Goal: Task Accomplishment & Management: Manage account settings

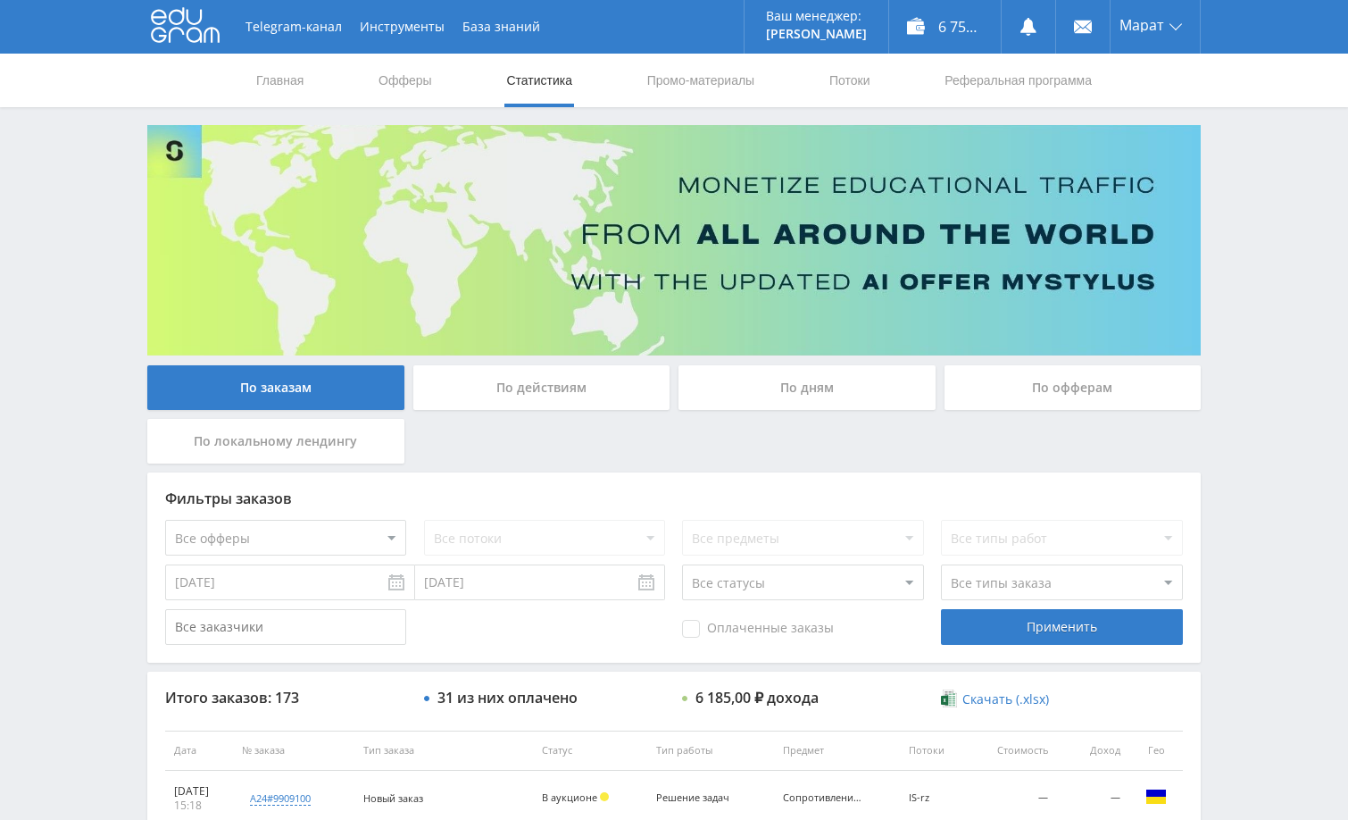
click at [1239, 435] on div "Telegram-канал Инструменты База знаний Ваш менеджер: Alex Alex Online @edugram_…" at bounding box center [674, 749] width 1348 height 1499
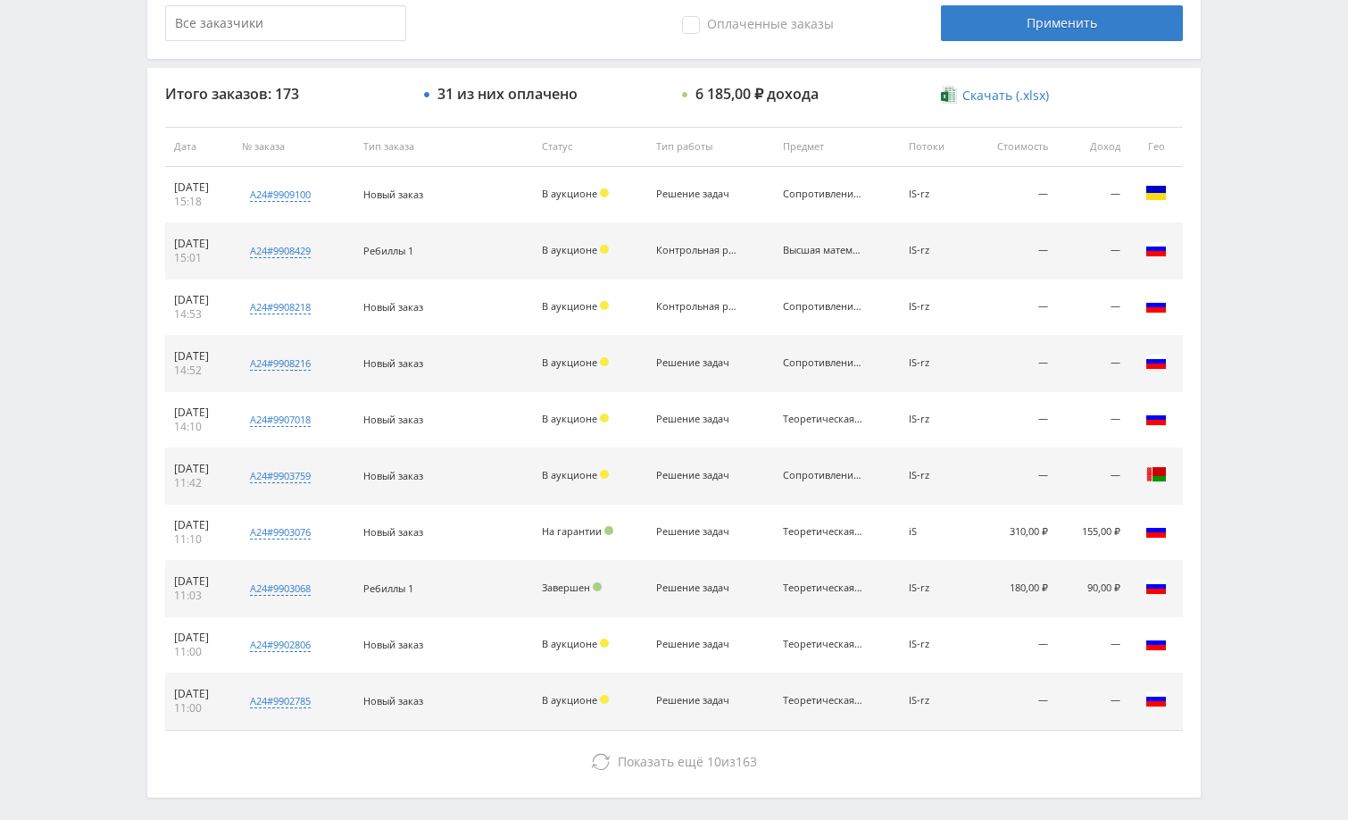
scroll to position [680, 0]
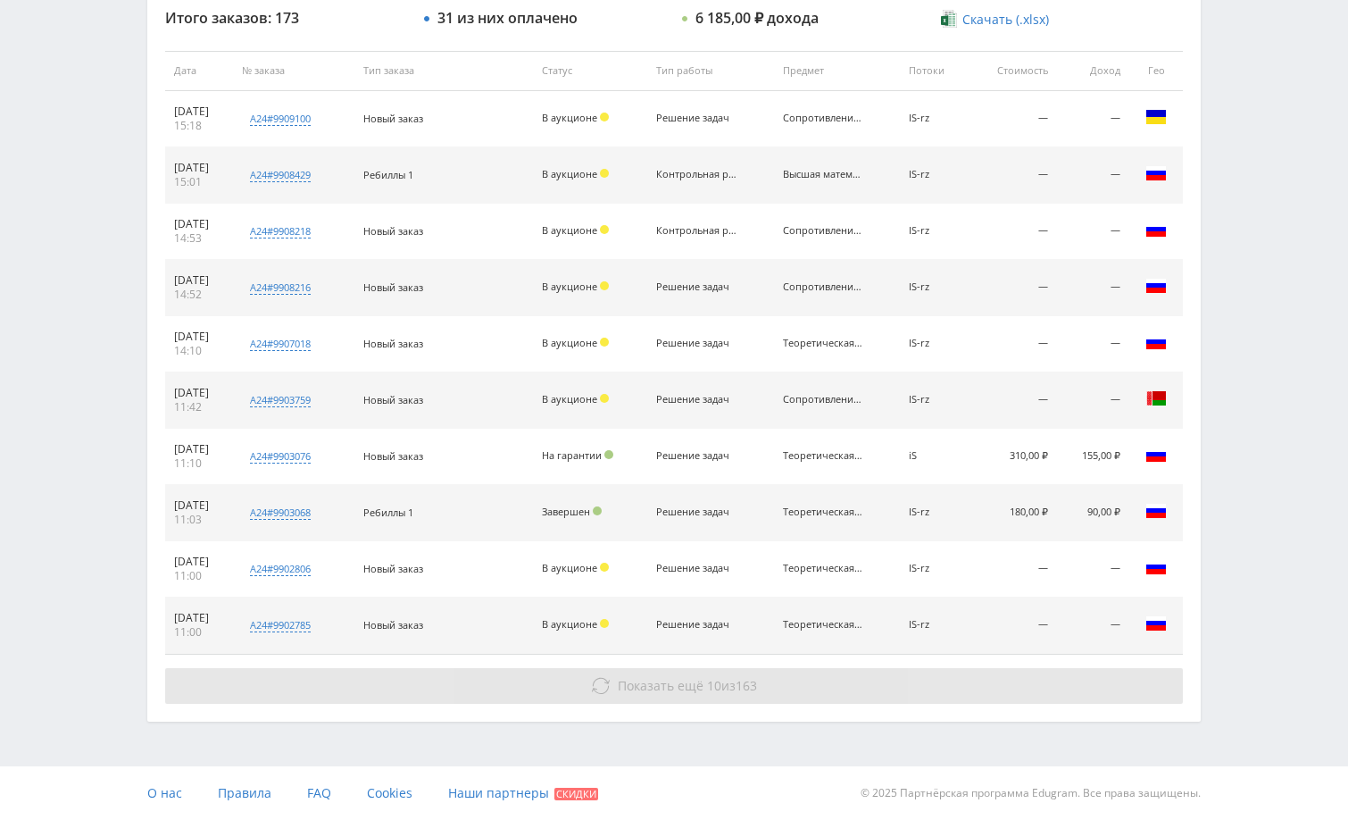
click at [894, 700] on button "Показать ещё 10 из 163" at bounding box center [674, 686] width 1018 height 36
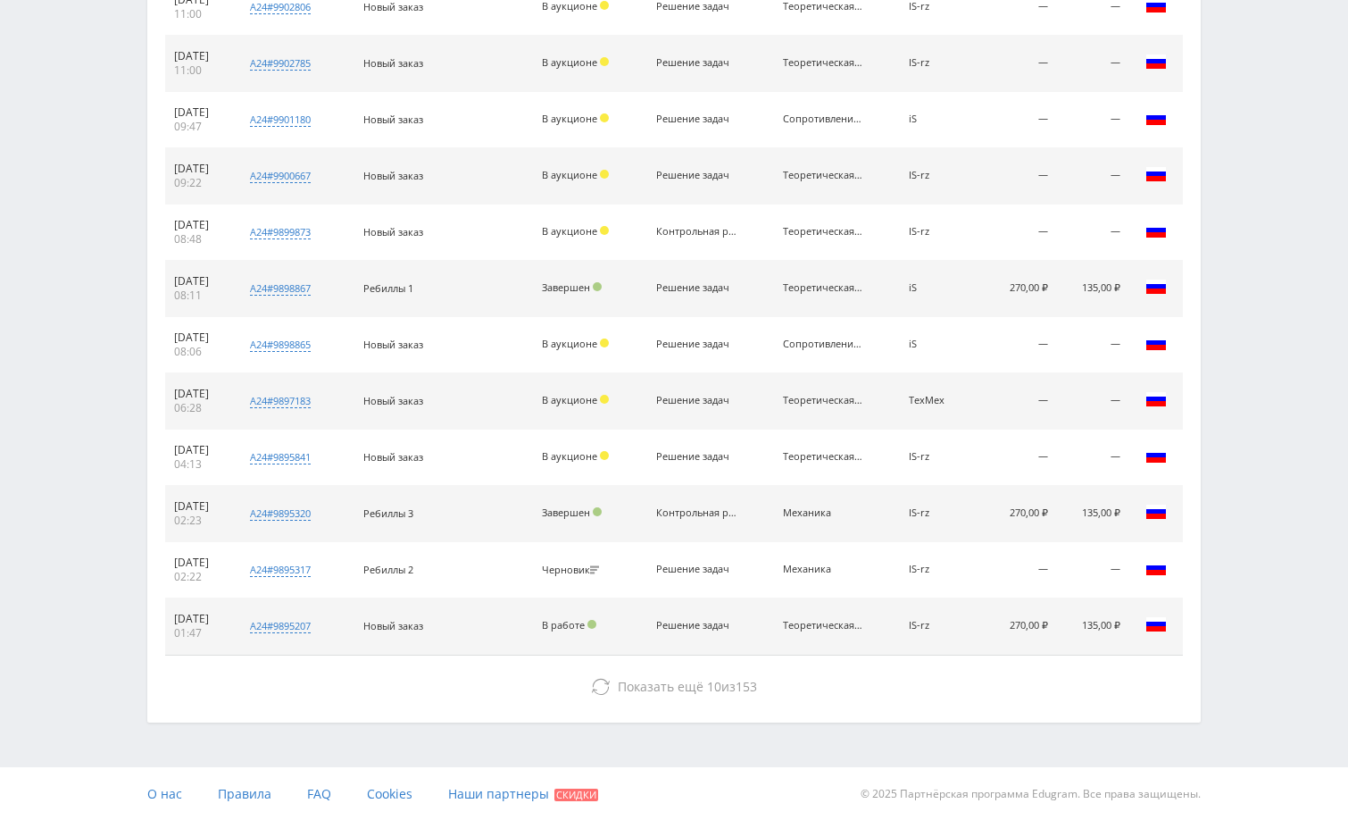
scroll to position [1242, 0]
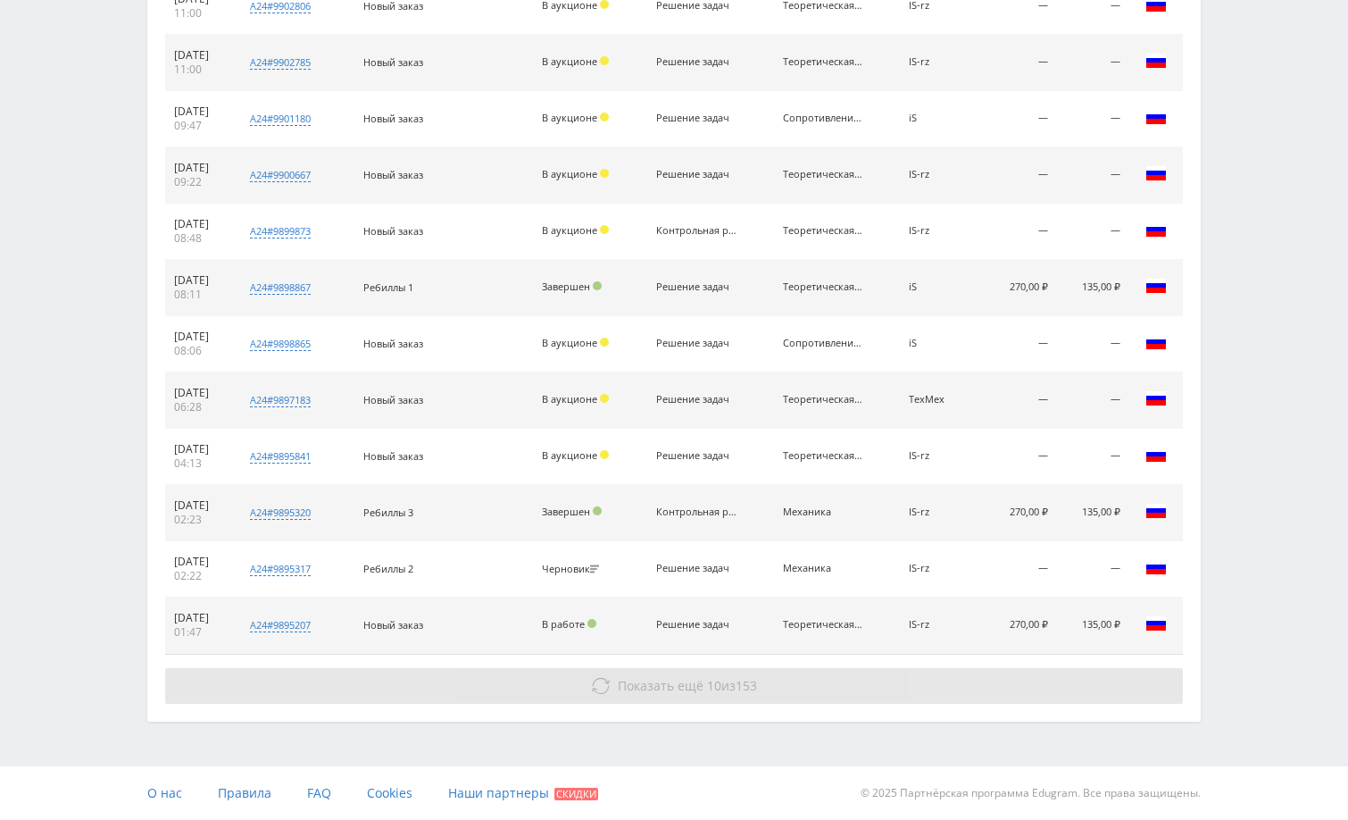
click at [850, 685] on button "Показать ещё 10 из 153" at bounding box center [674, 686] width 1018 height 36
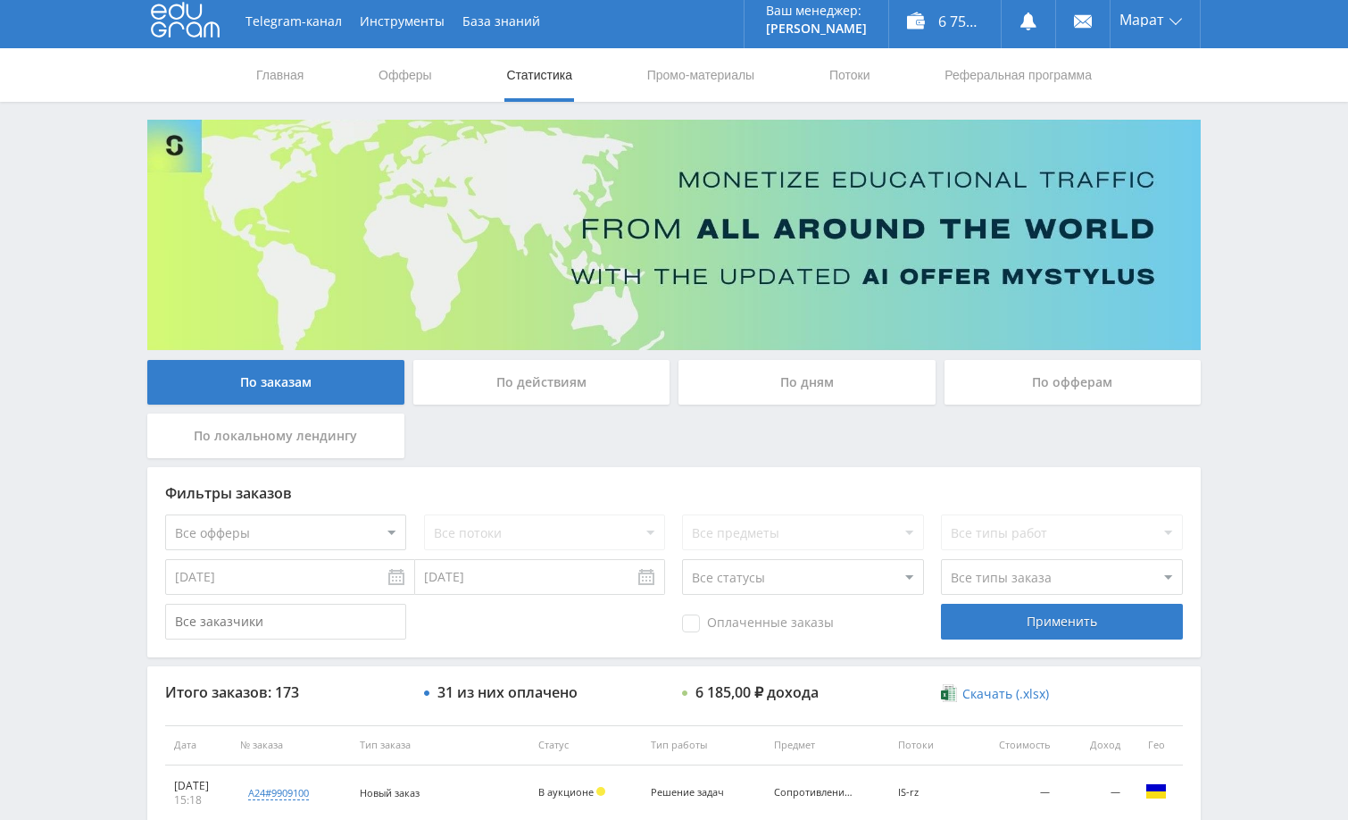
scroll to position [0, 0]
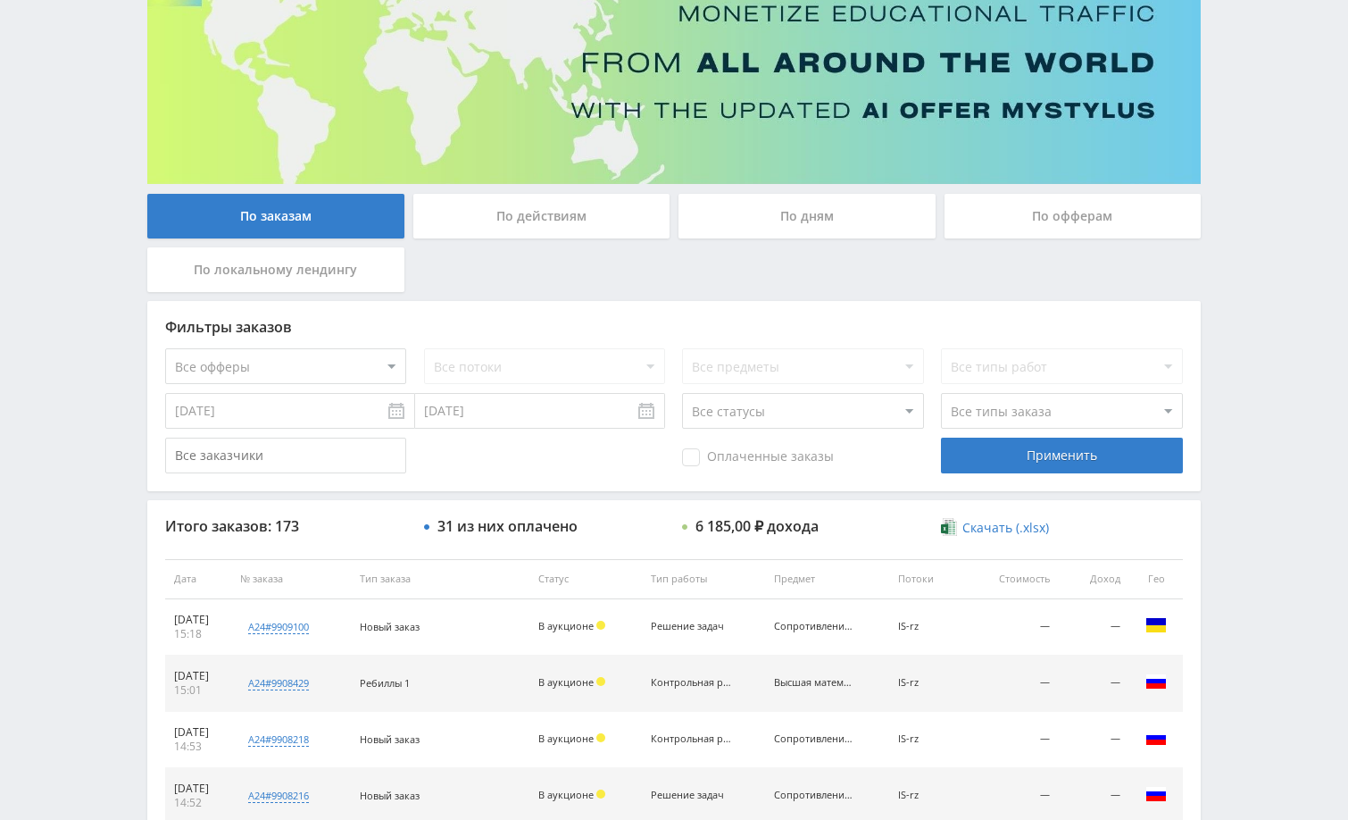
scroll to position [179, 0]
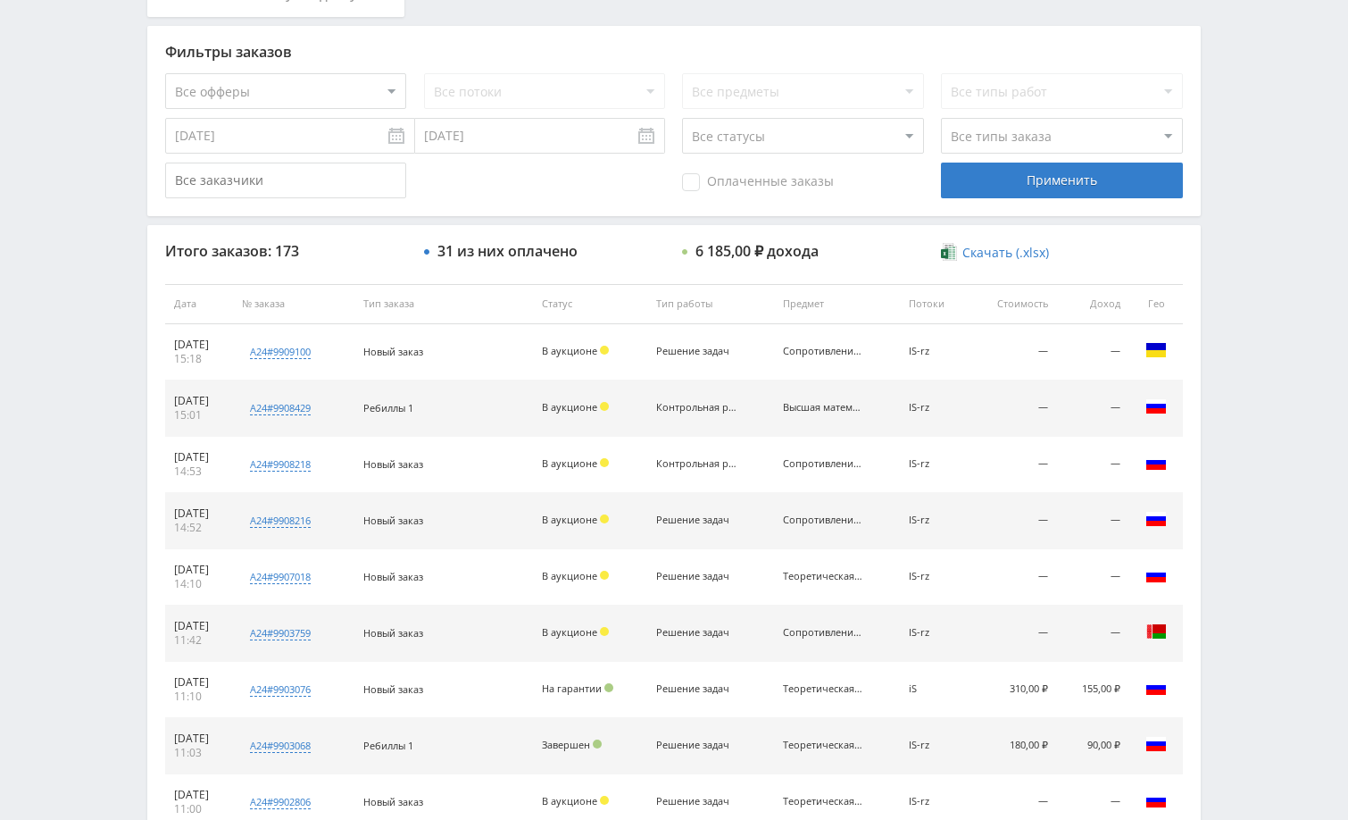
scroll to position [680, 0]
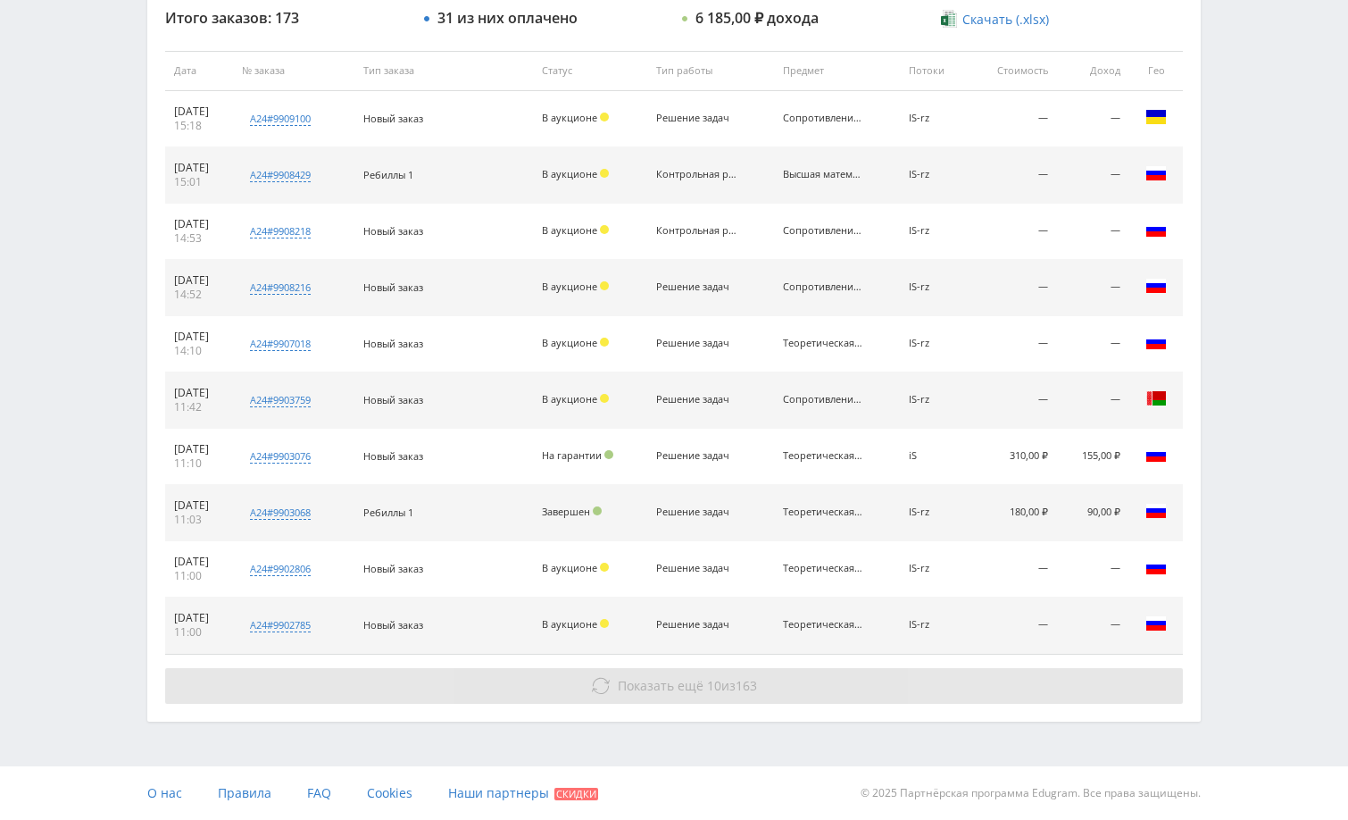
drag, startPoint x: 1066, startPoint y: 689, endPoint x: 1071, endPoint y: 680, distance: 10.0
click at [1068, 689] on button "Показать ещё 10 из 163" at bounding box center [674, 686] width 1018 height 36
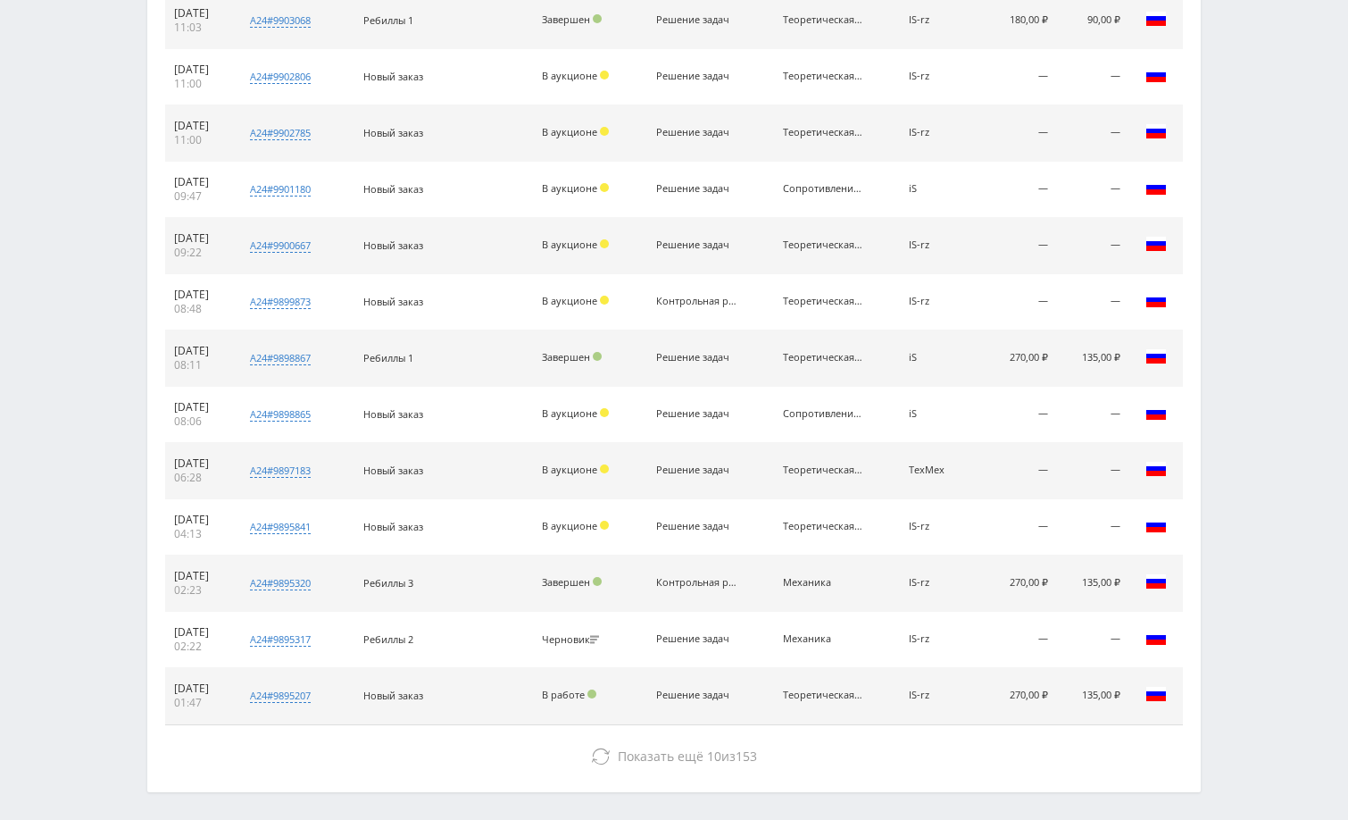
scroll to position [1242, 0]
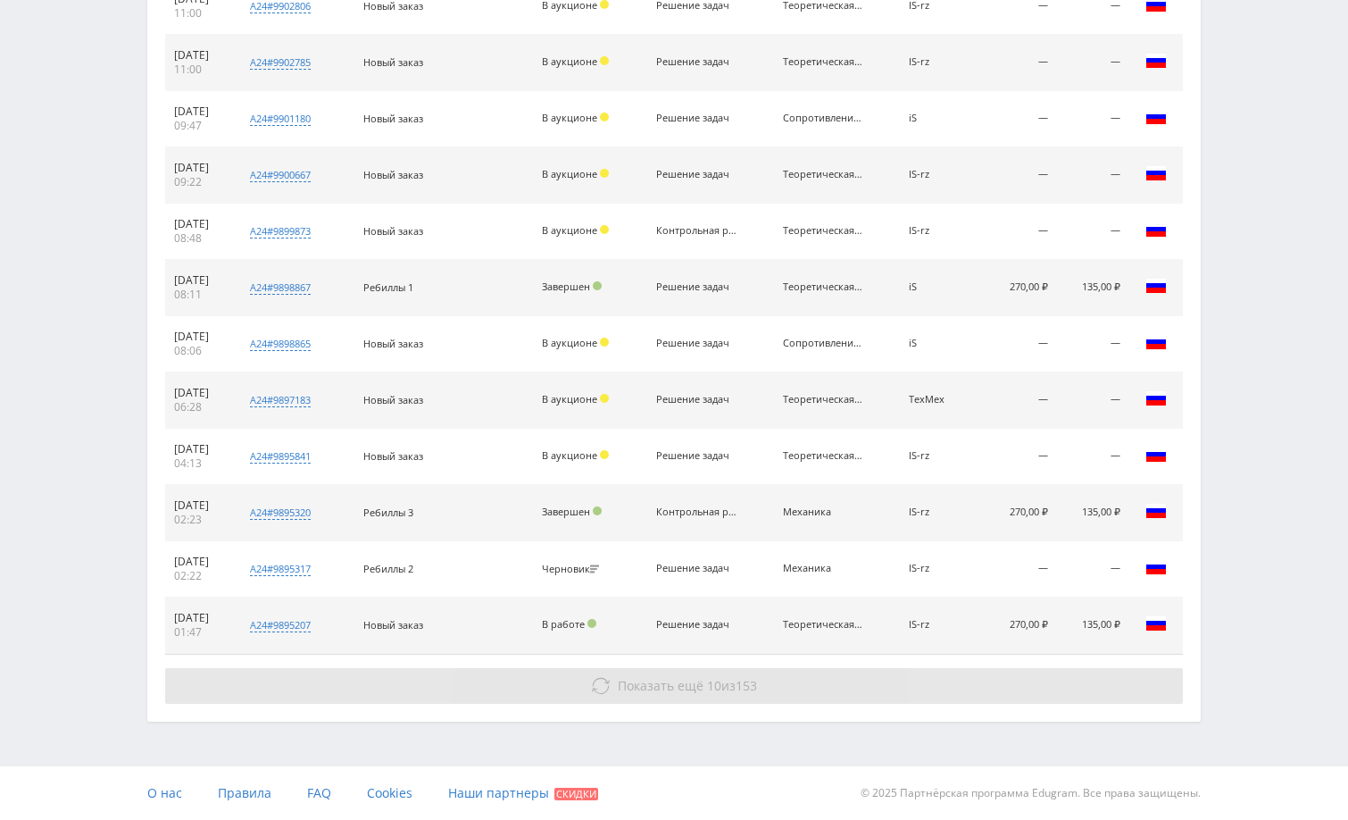
click at [1095, 668] on div "Показать ещё 10 из 153" at bounding box center [674, 686] width 1018 height 36
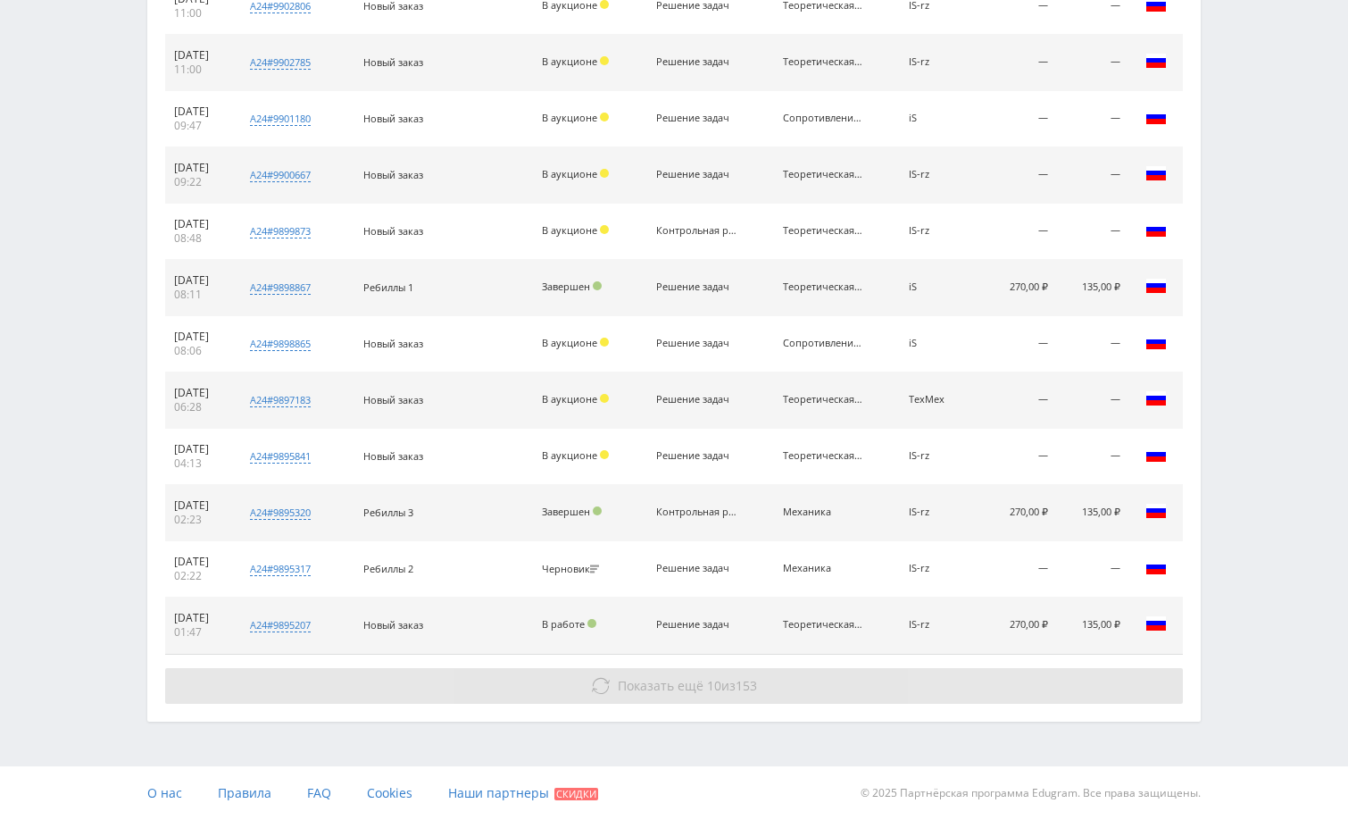
click at [974, 696] on button "Показать ещё 10 из 153" at bounding box center [674, 686] width 1018 height 36
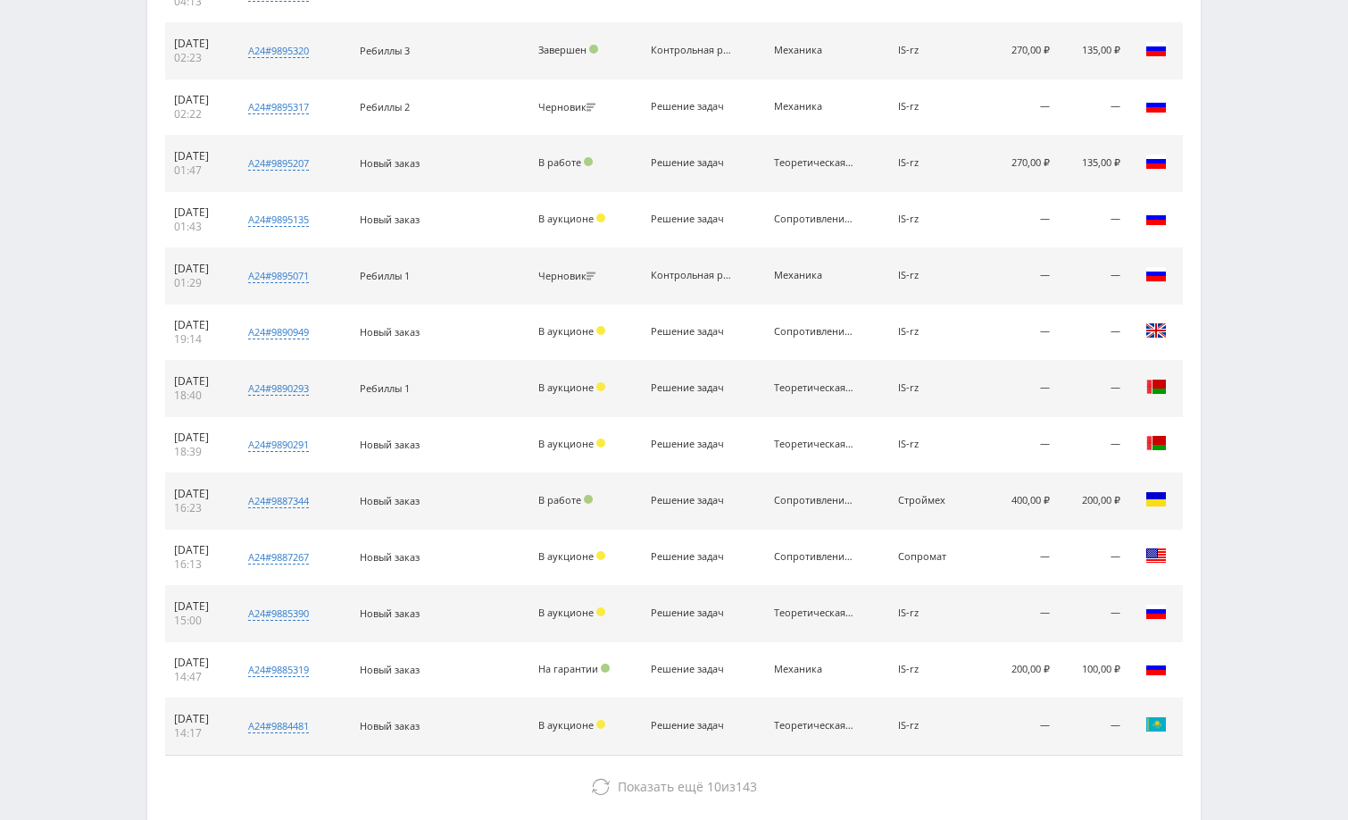
scroll to position [1805, 0]
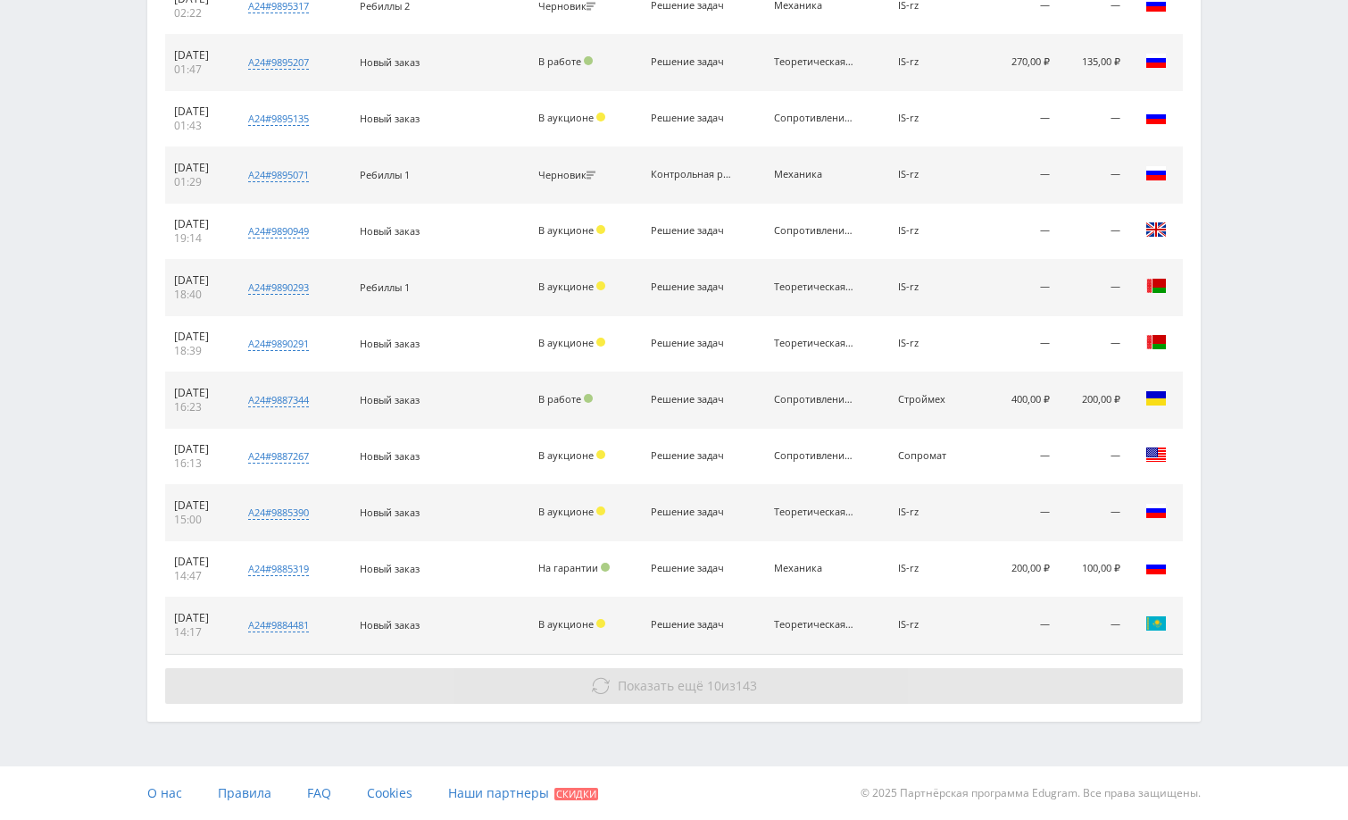
click at [1047, 685] on button "Показать ещё 10 из 143" at bounding box center [674, 686] width 1018 height 36
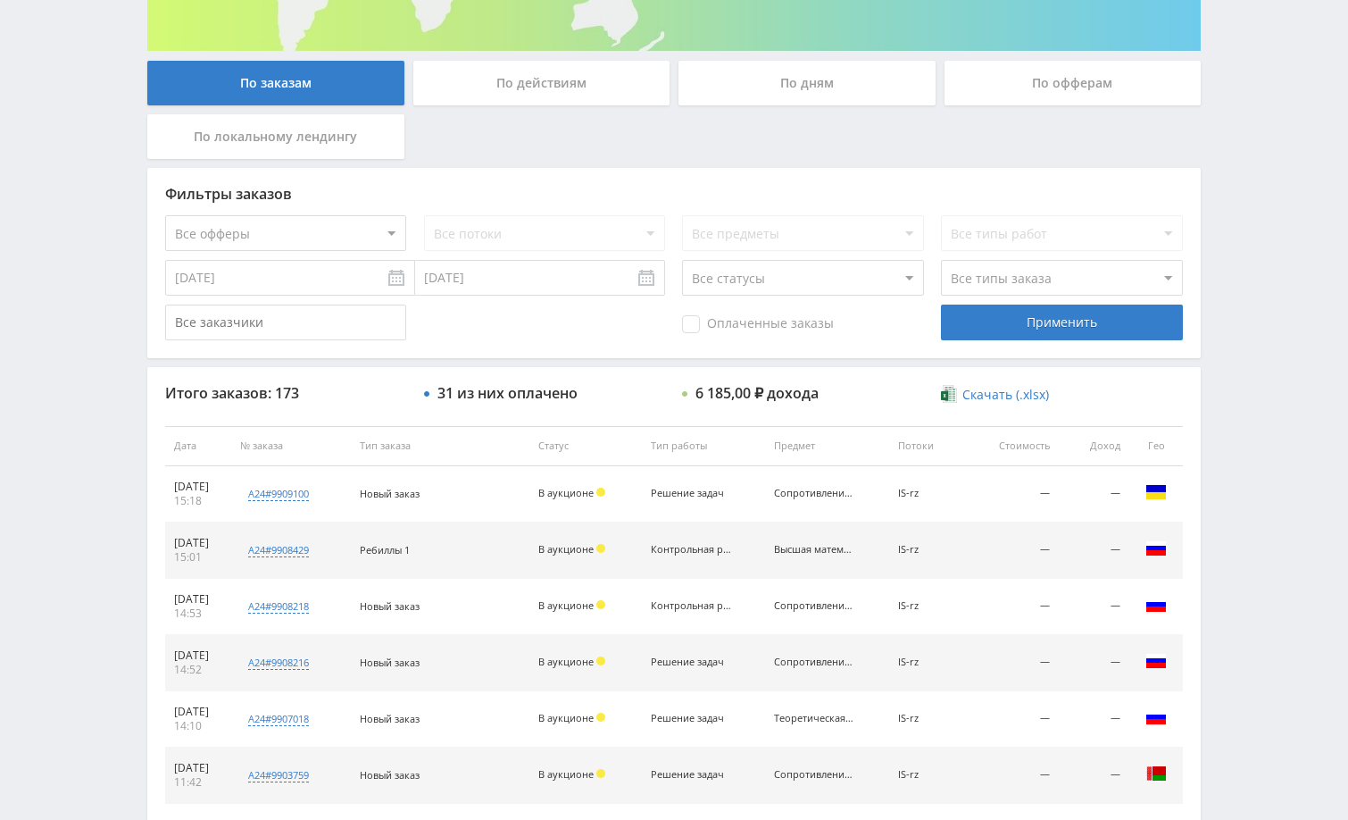
scroll to position [214, 0]
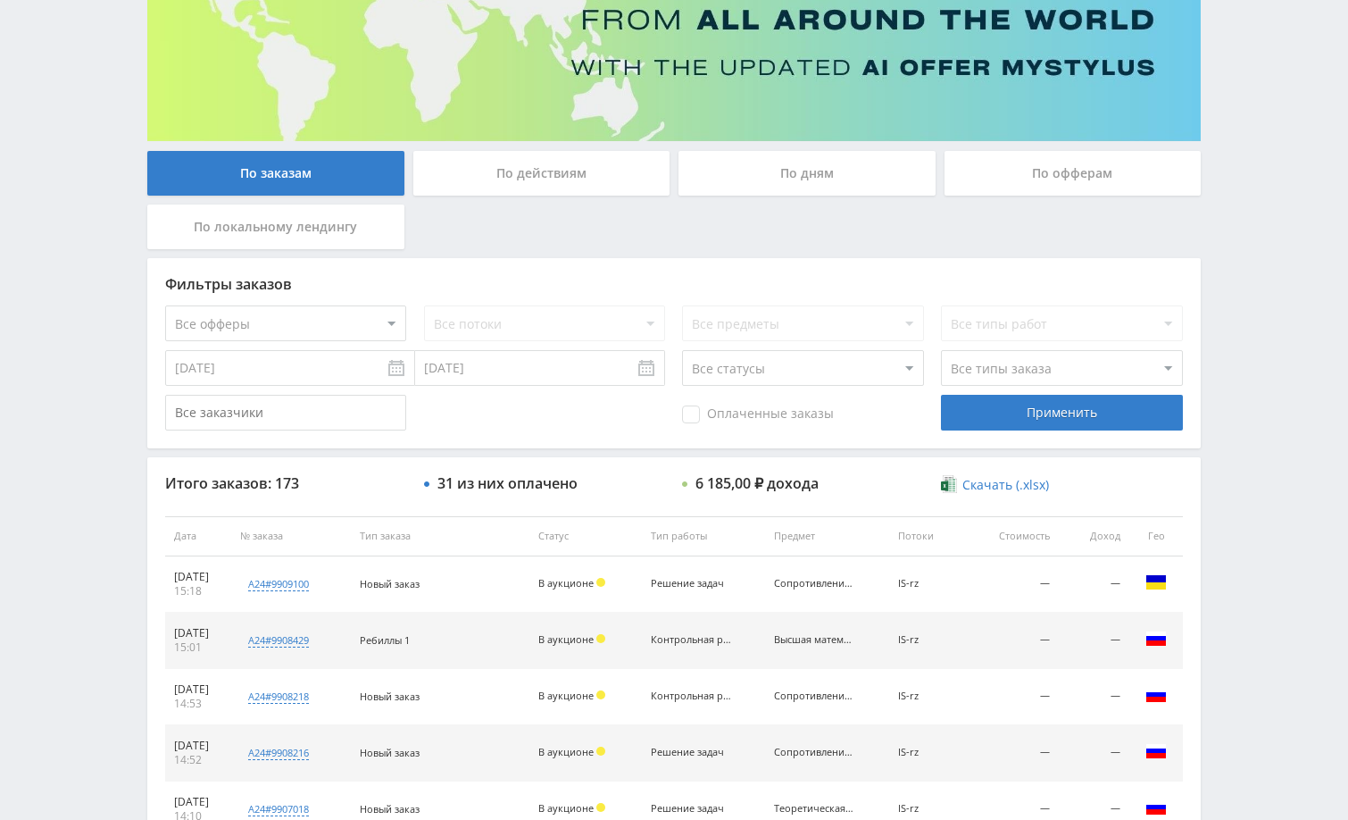
click at [826, 178] on div "По дням" at bounding box center [807, 173] width 257 height 45
click at [0, 0] on input "По дням" at bounding box center [0, 0] width 0 height 0
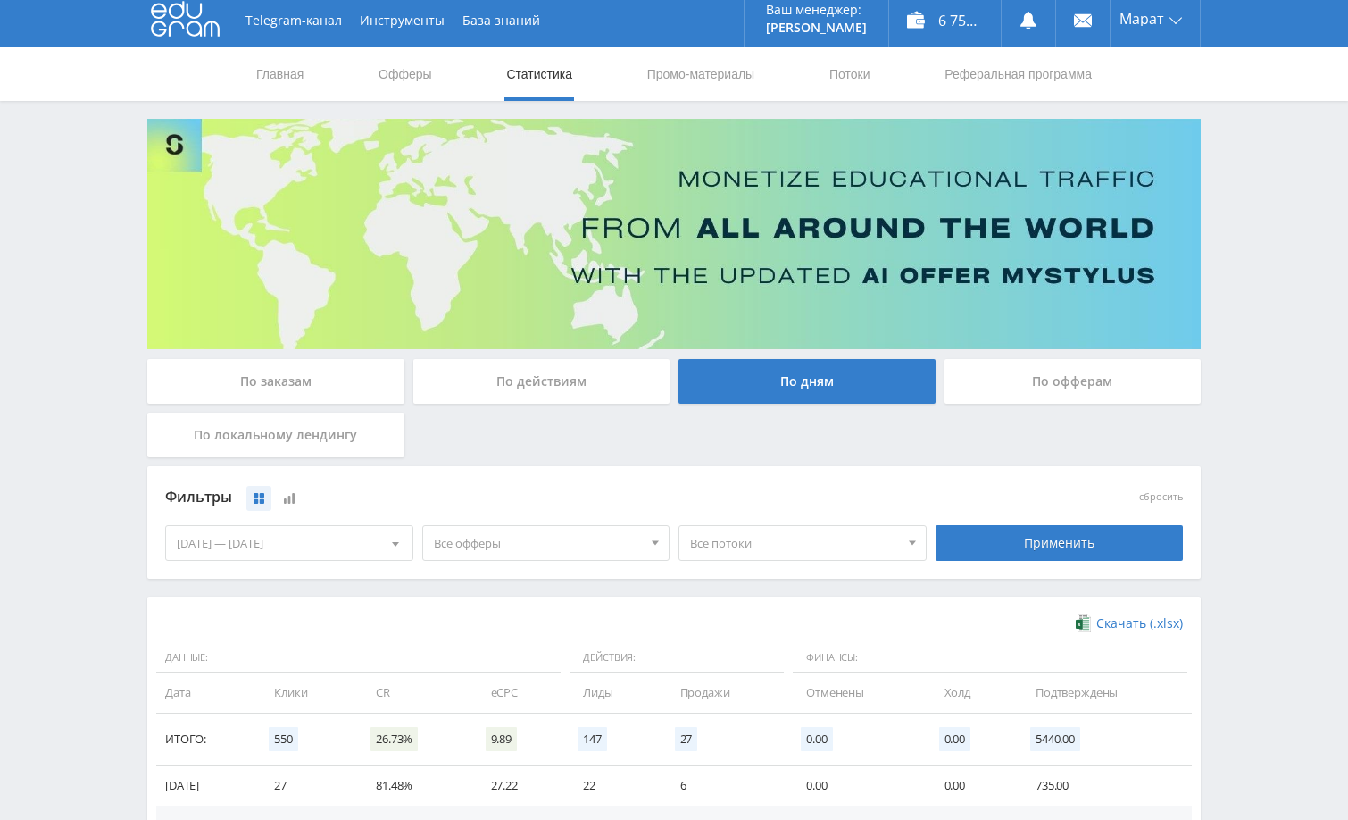
scroll to position [0, 0]
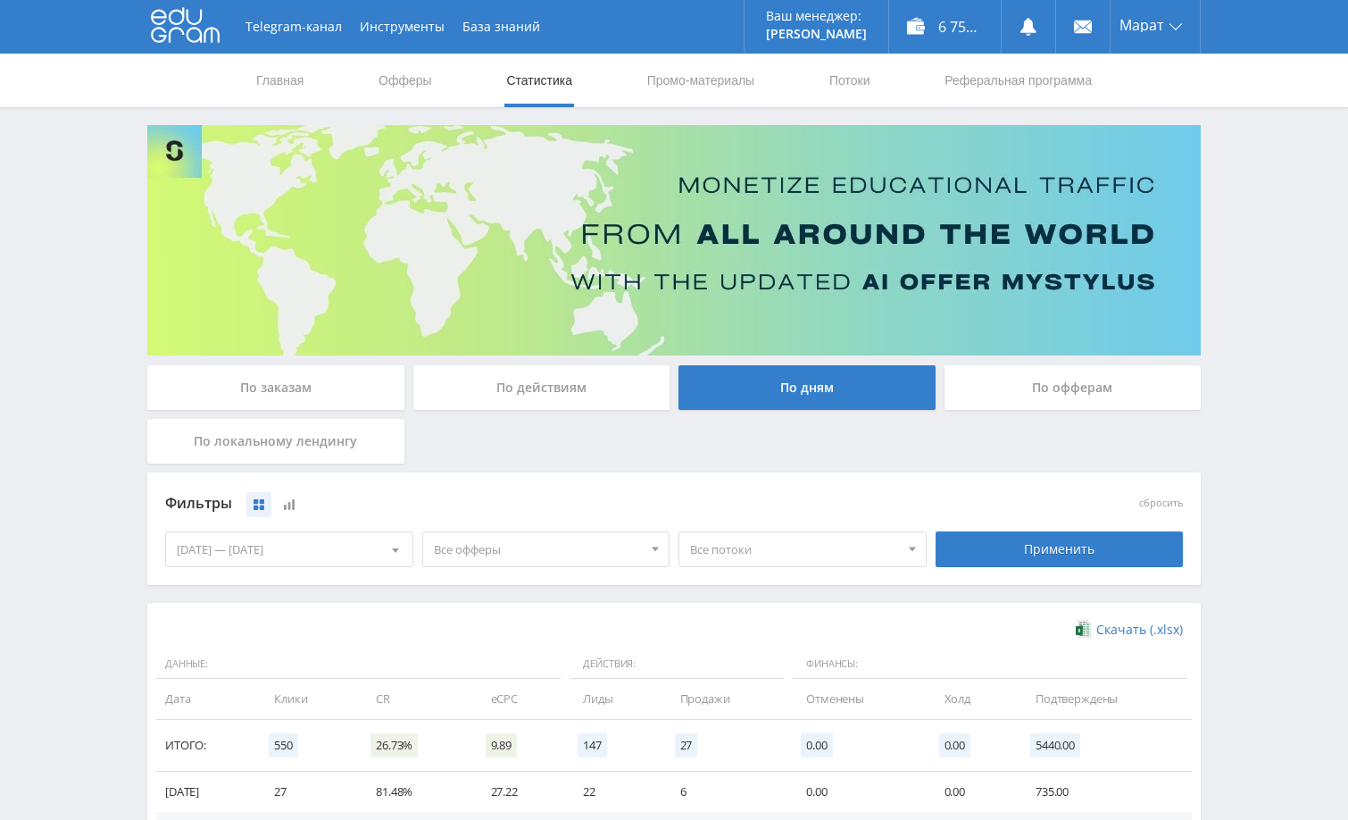
click at [368, 393] on div "По заказам" at bounding box center [275, 387] width 257 height 45
click at [0, 0] on input "По заказам" at bounding box center [0, 0] width 0 height 0
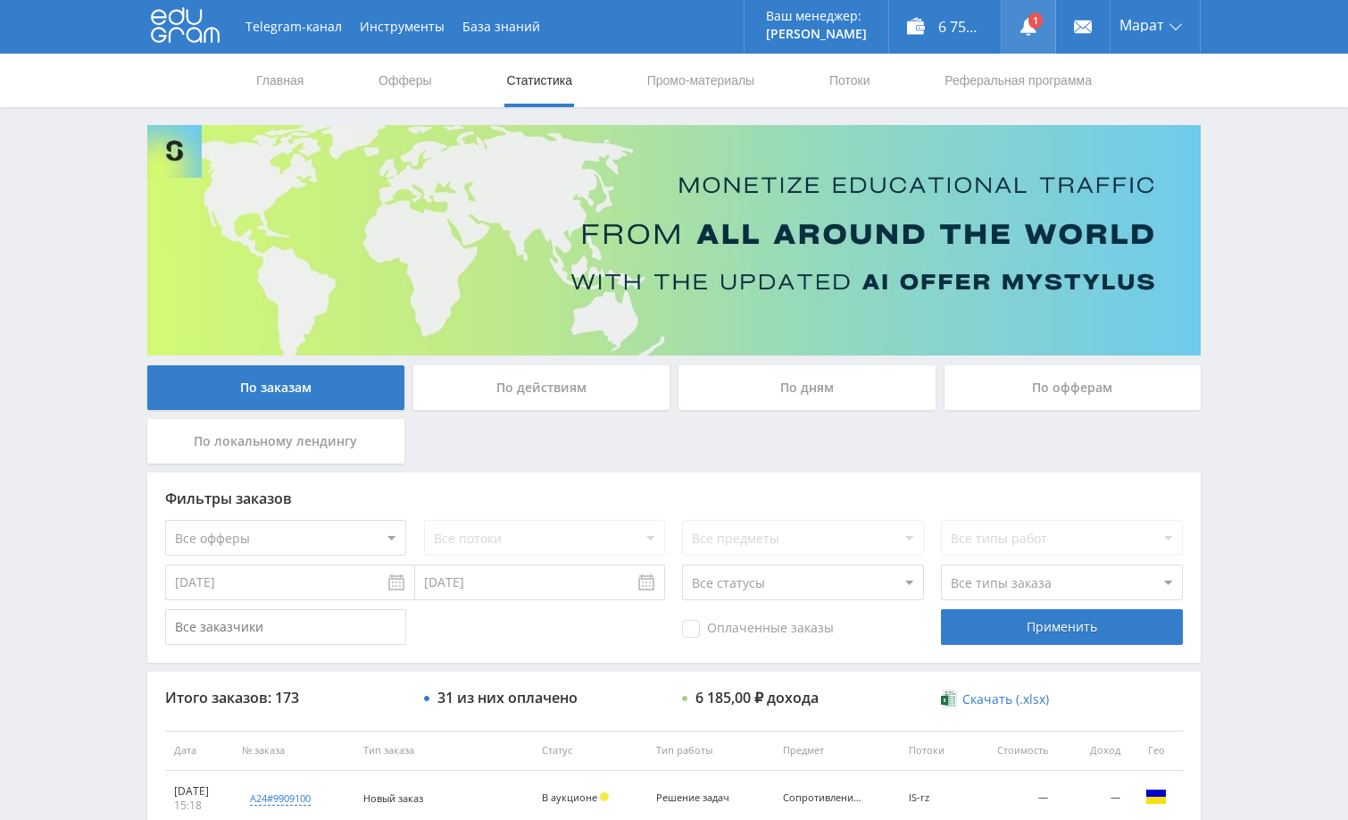
click at [1033, 27] on link at bounding box center [1029, 27] width 54 height 54
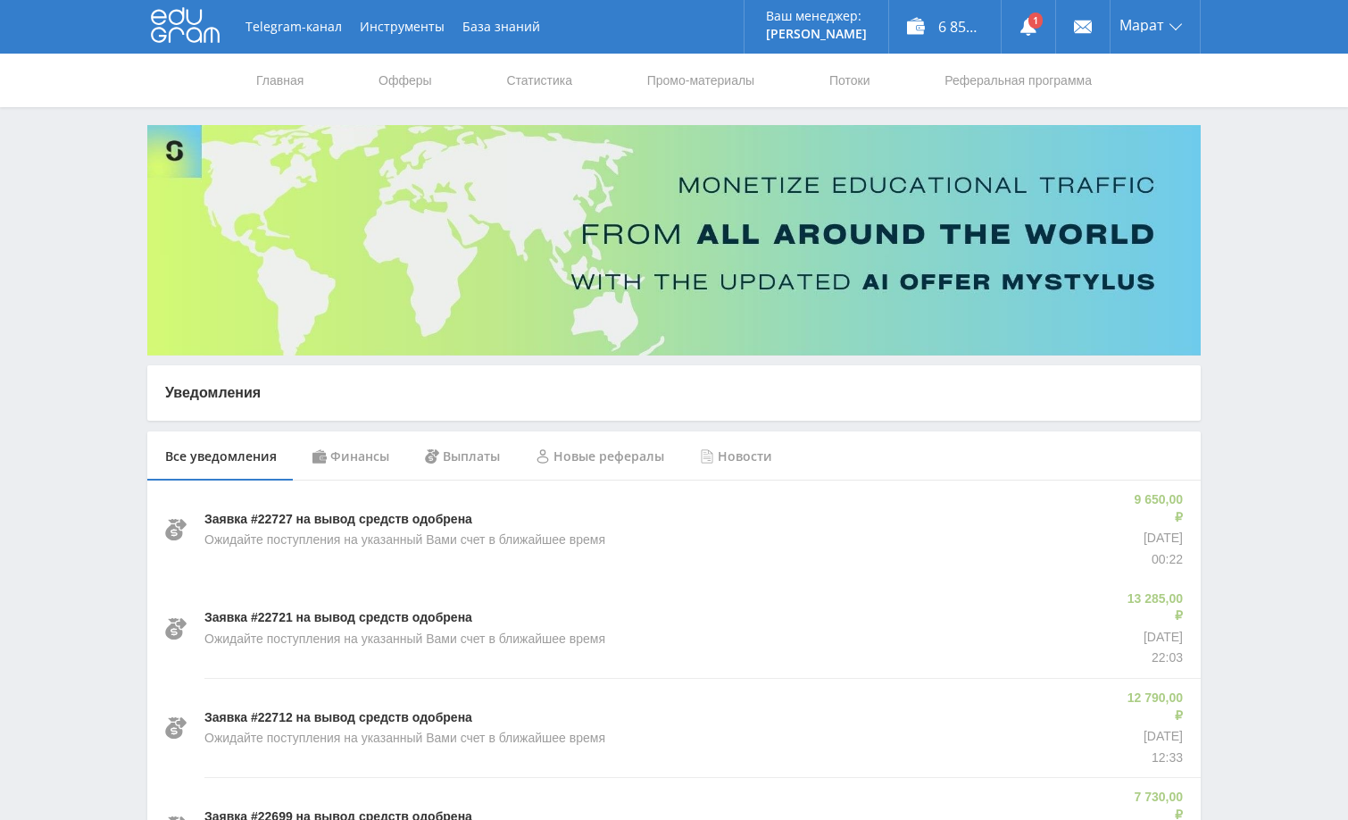
click at [354, 451] on div "Финансы" at bounding box center [351, 456] width 113 height 50
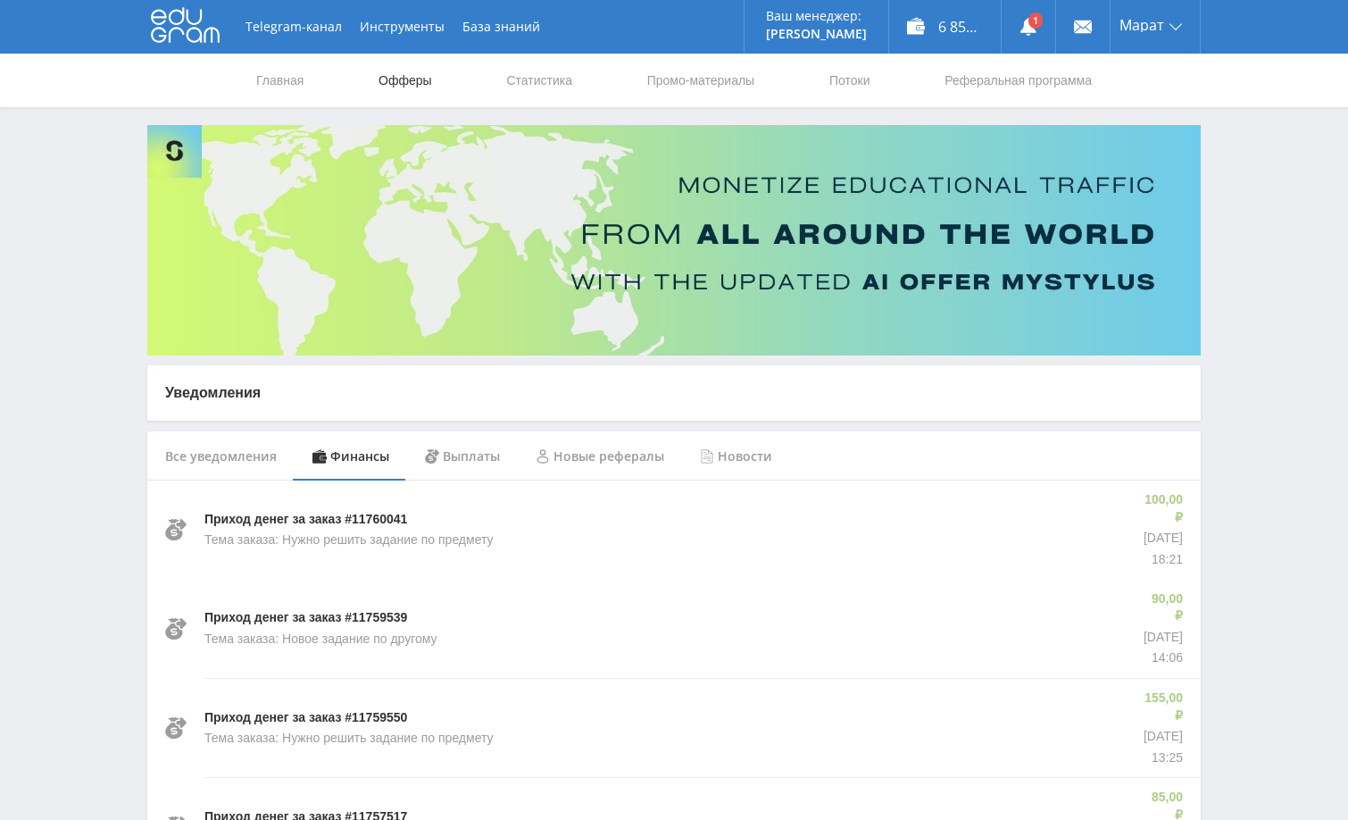
click at [408, 74] on link "Офферы" at bounding box center [405, 81] width 57 height 54
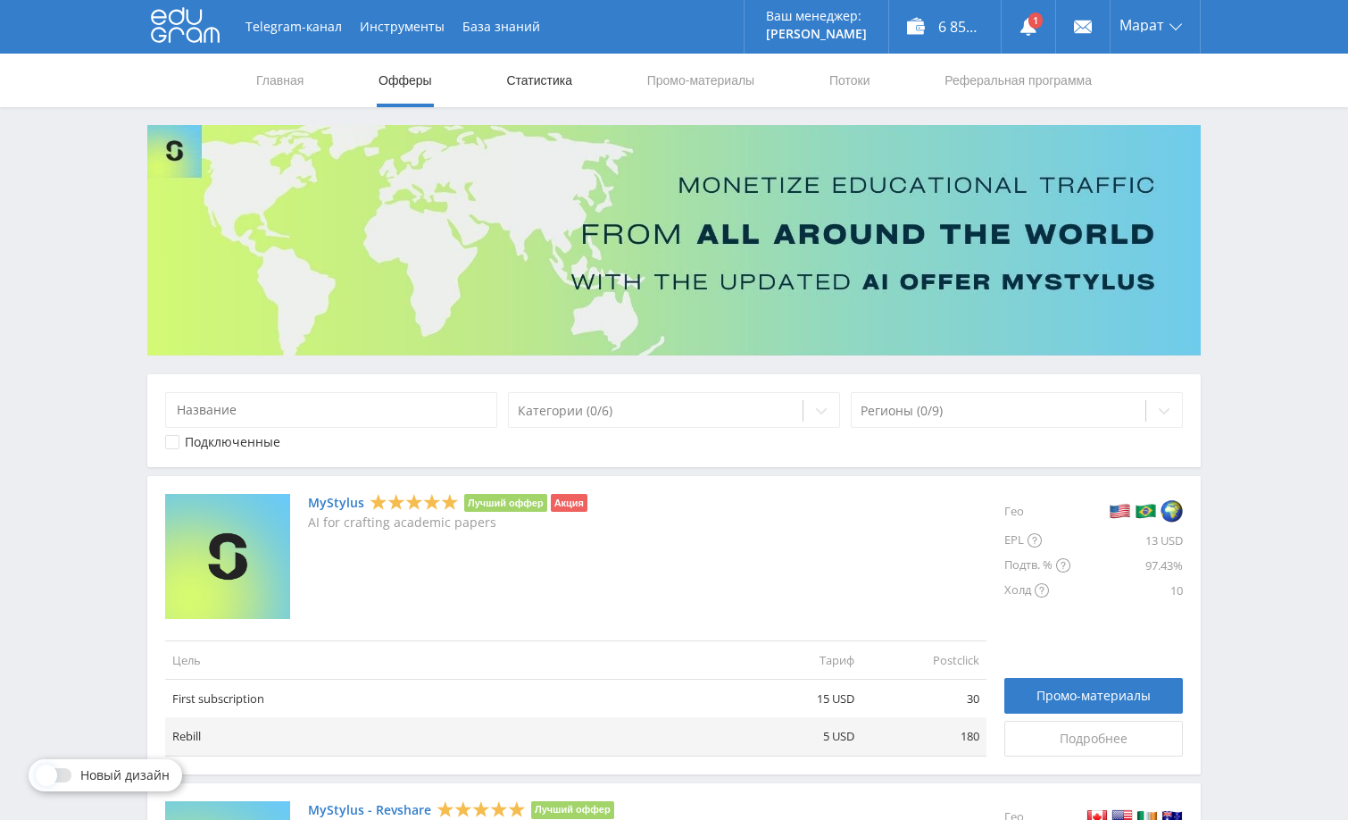
click at [523, 79] on link "Статистика" at bounding box center [540, 81] width 70 height 54
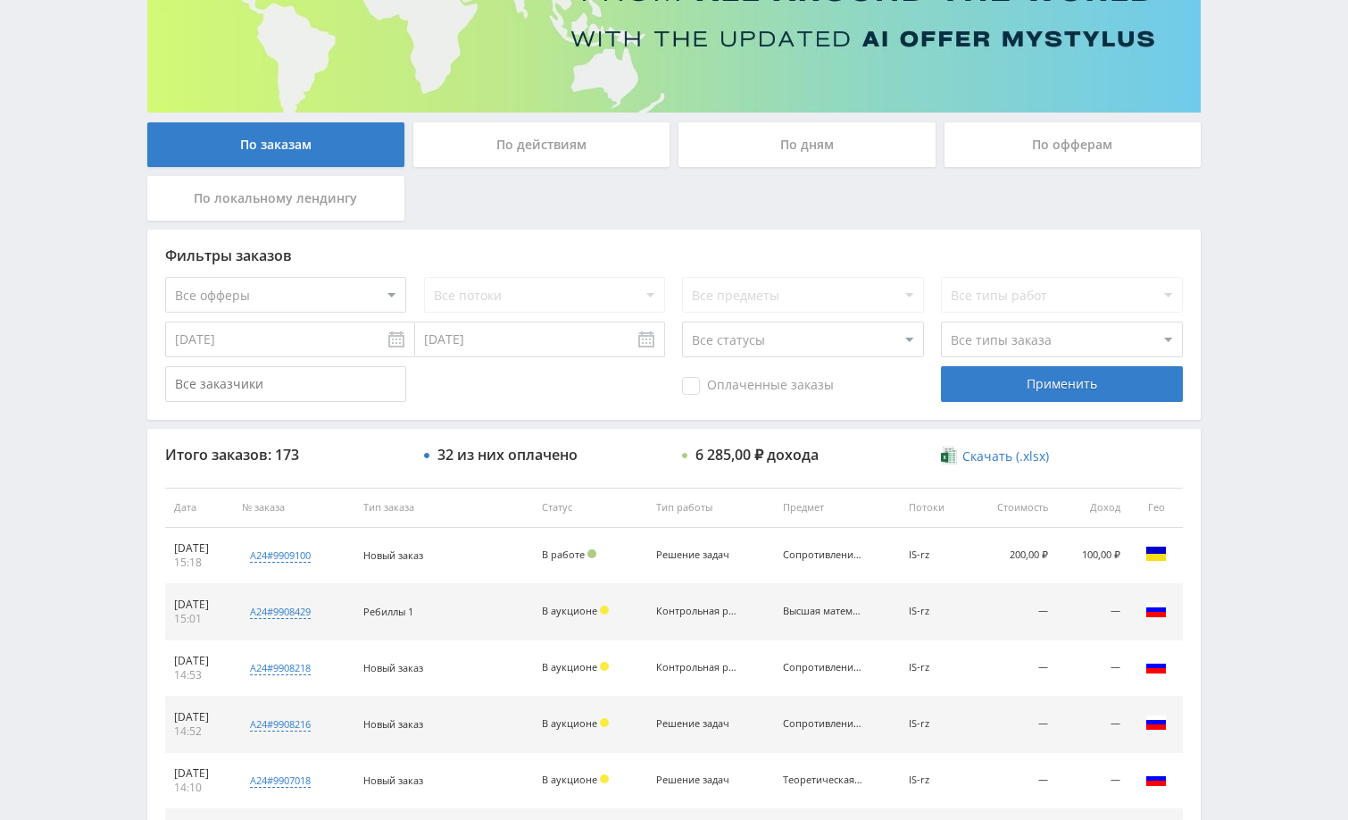
scroll to position [54, 0]
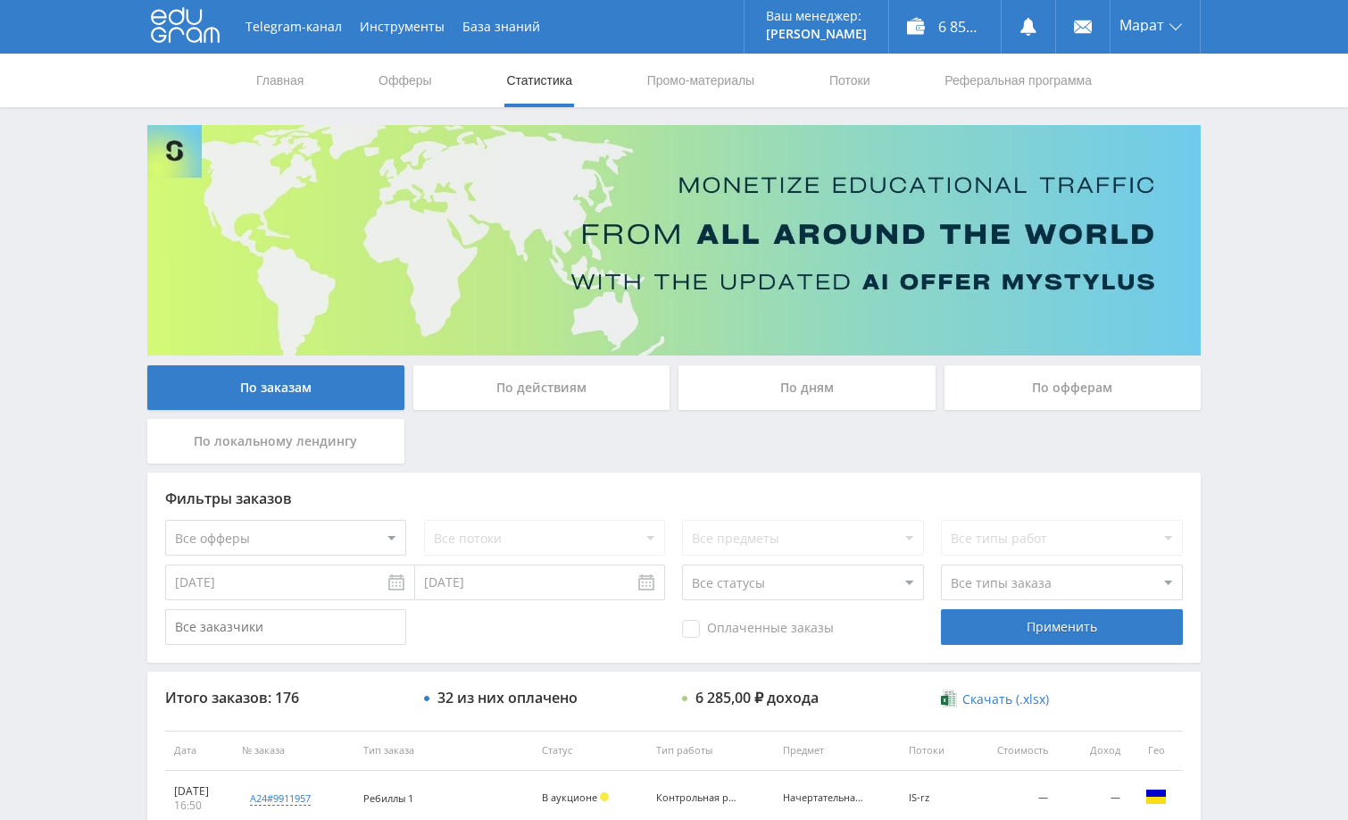
click at [1241, 238] on div "Telegram-канал Инструменты База знаний Ваш менеджер: [PERSON_NAME] Online @edug…" at bounding box center [674, 749] width 1348 height 1499
drag, startPoint x: 1294, startPoint y: 305, endPoint x: 1271, endPoint y: 405, distance: 101.8
click at [1294, 306] on div "Telegram-канал Инструменты База знаний Ваш менеджер: [PERSON_NAME] Online @edug…" at bounding box center [674, 749] width 1348 height 1499
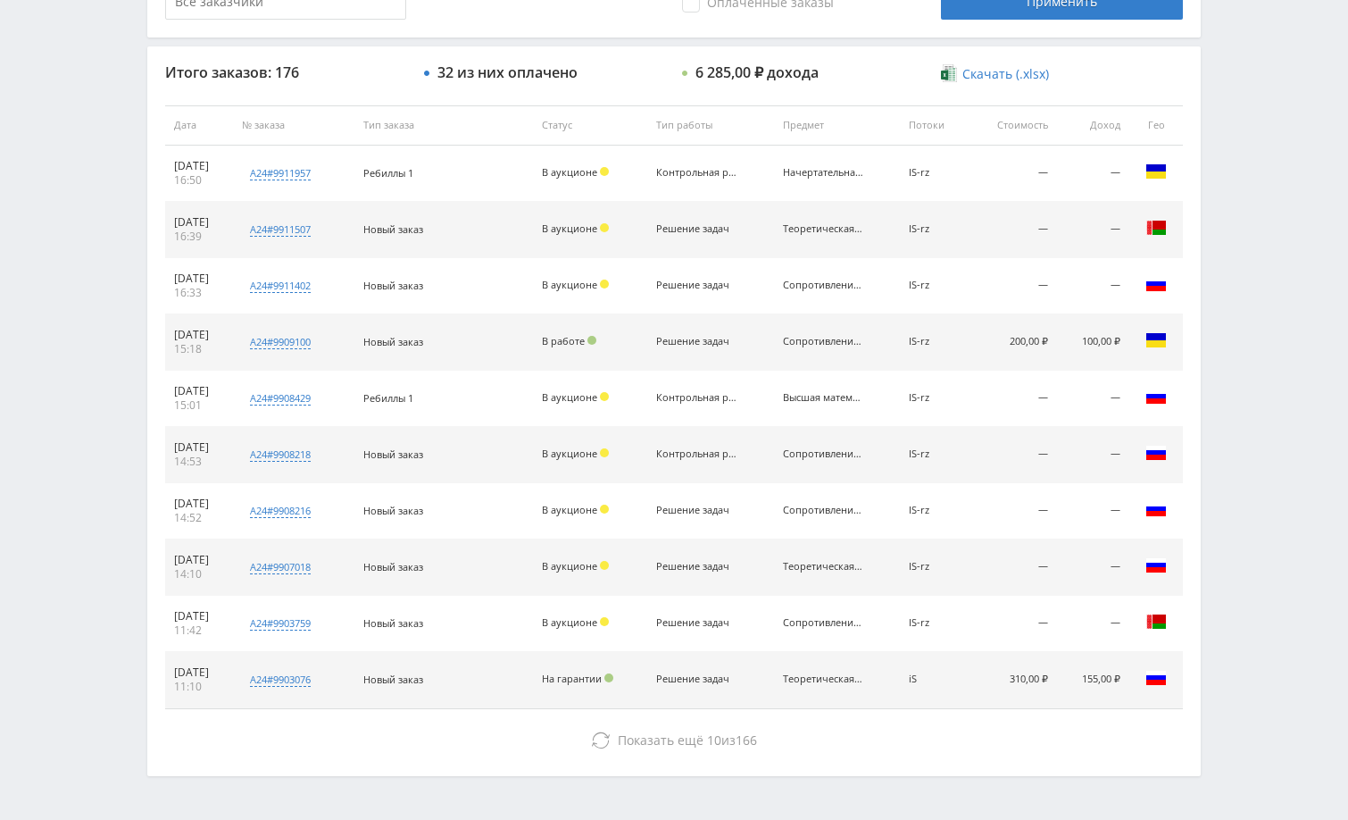
scroll to position [447, 0]
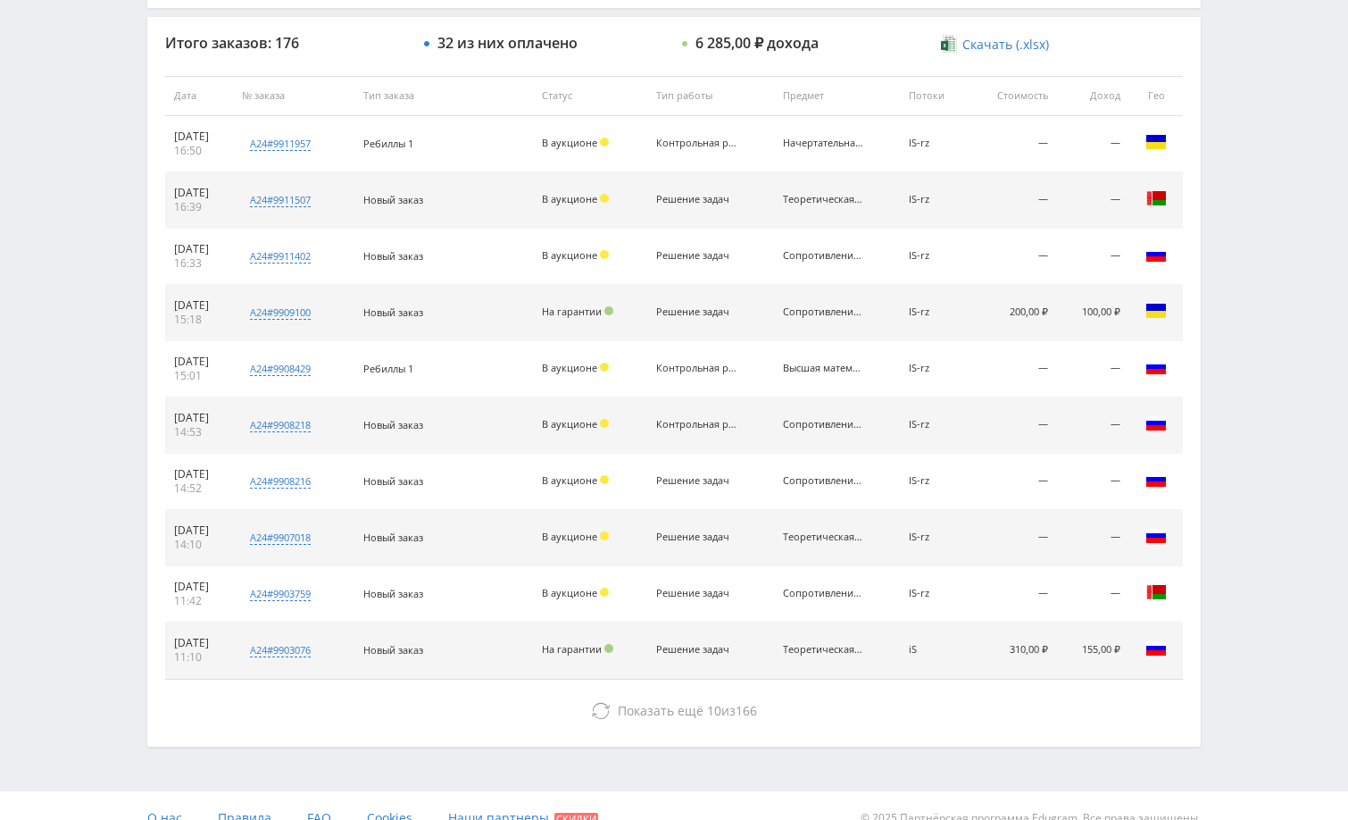
scroll to position [680, 0]
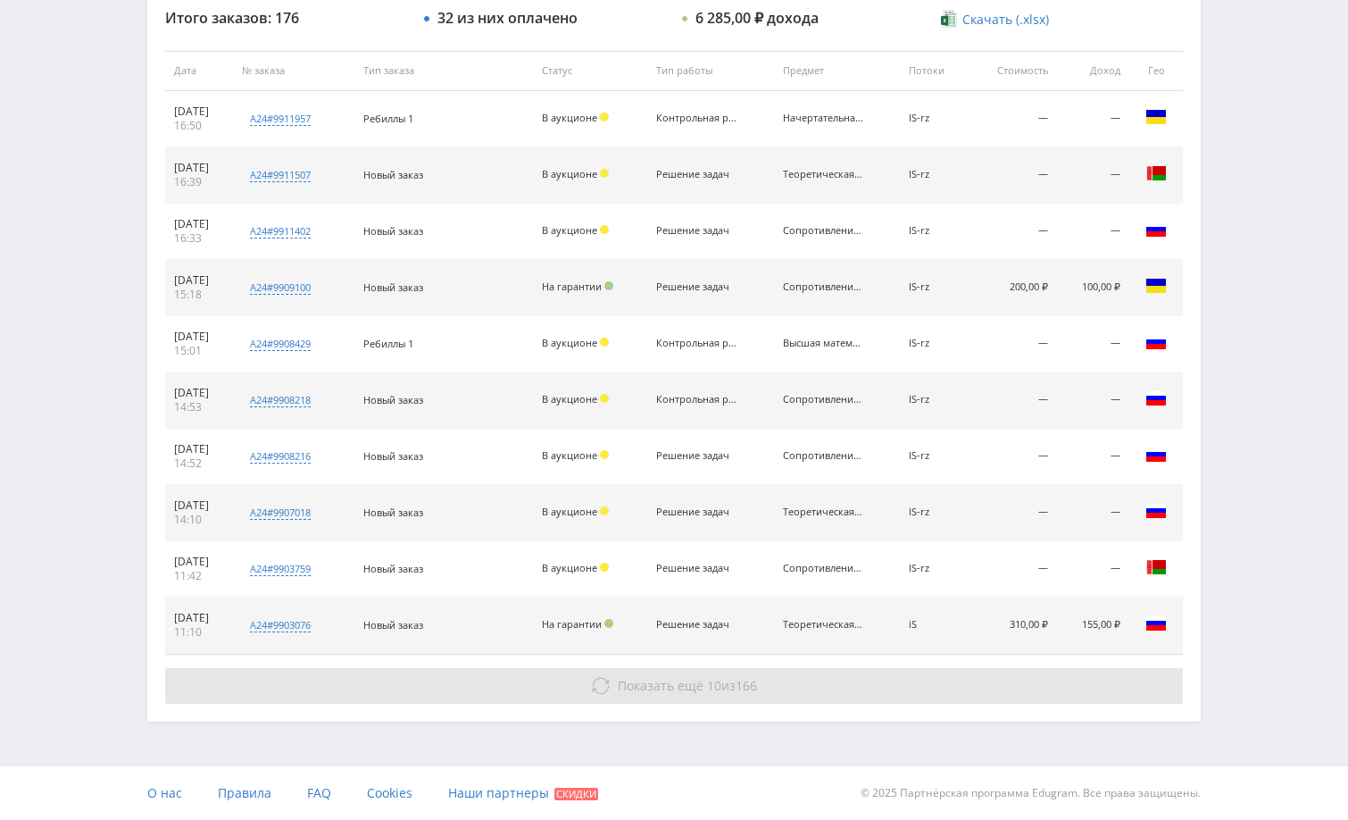
click at [1031, 673] on button "Показать ещё 10 из 166" at bounding box center [674, 686] width 1018 height 36
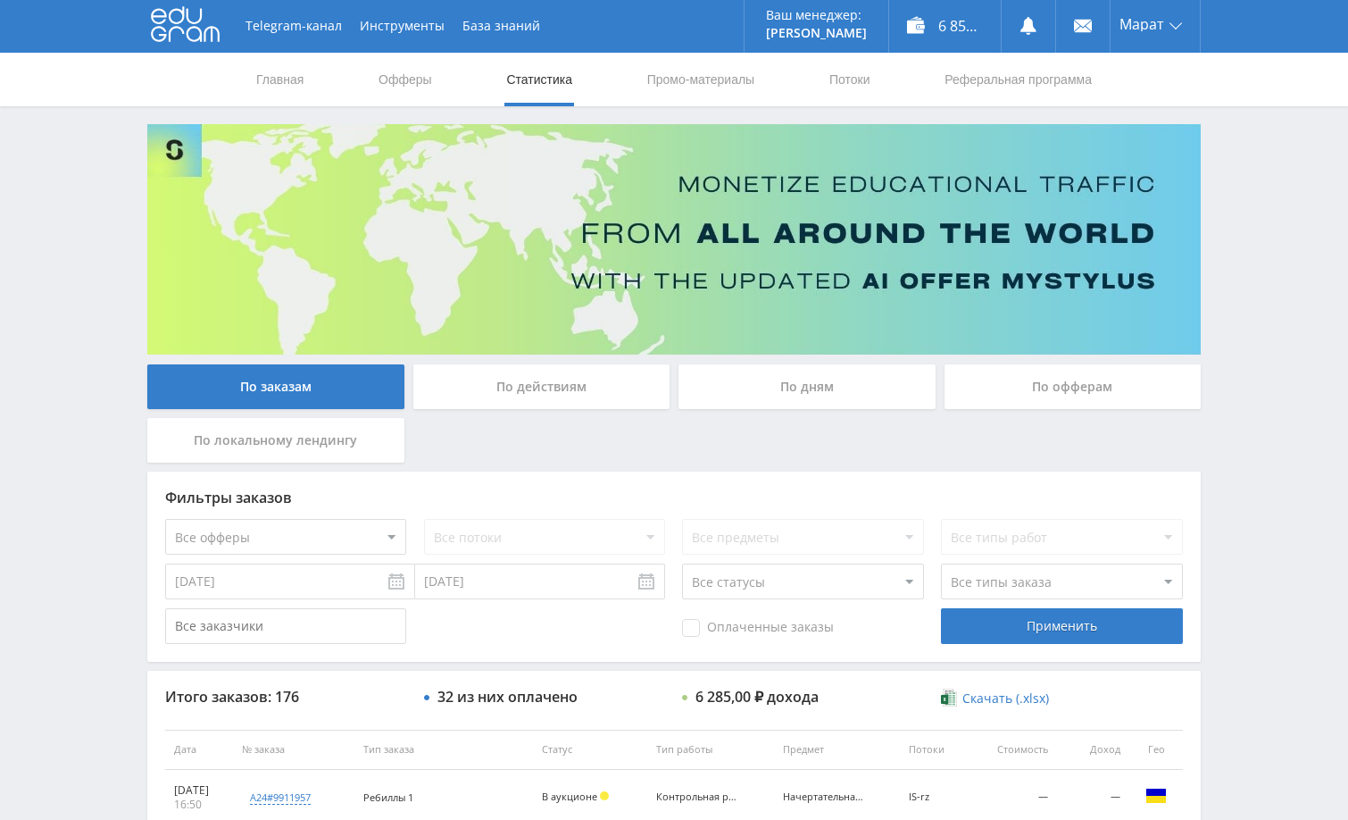
scroll to position [0, 0]
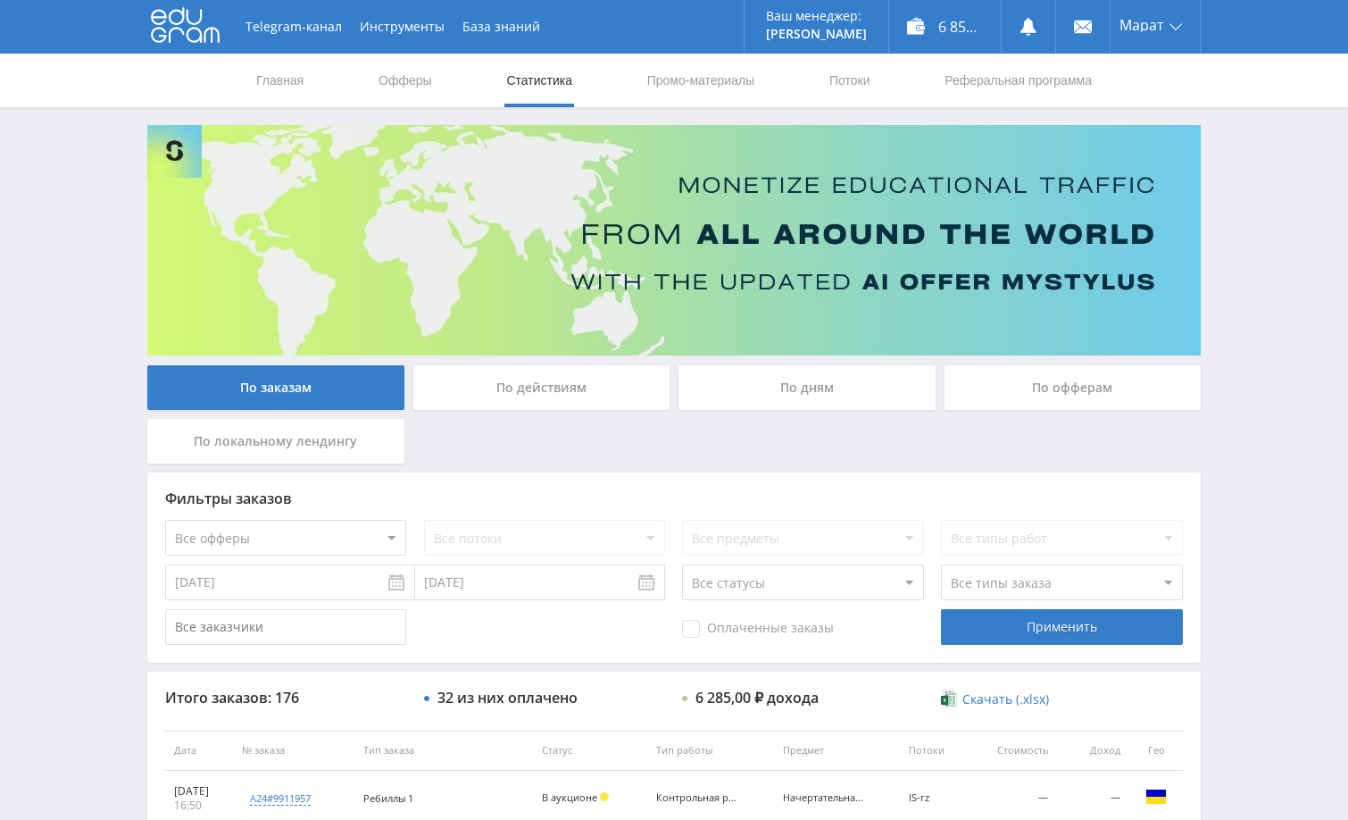
drag, startPoint x: 1250, startPoint y: 463, endPoint x: 1098, endPoint y: 464, distance: 151.8
click at [774, 383] on div "По дням" at bounding box center [807, 387] width 257 height 45
click at [0, 0] on input "По дням" at bounding box center [0, 0] width 0 height 0
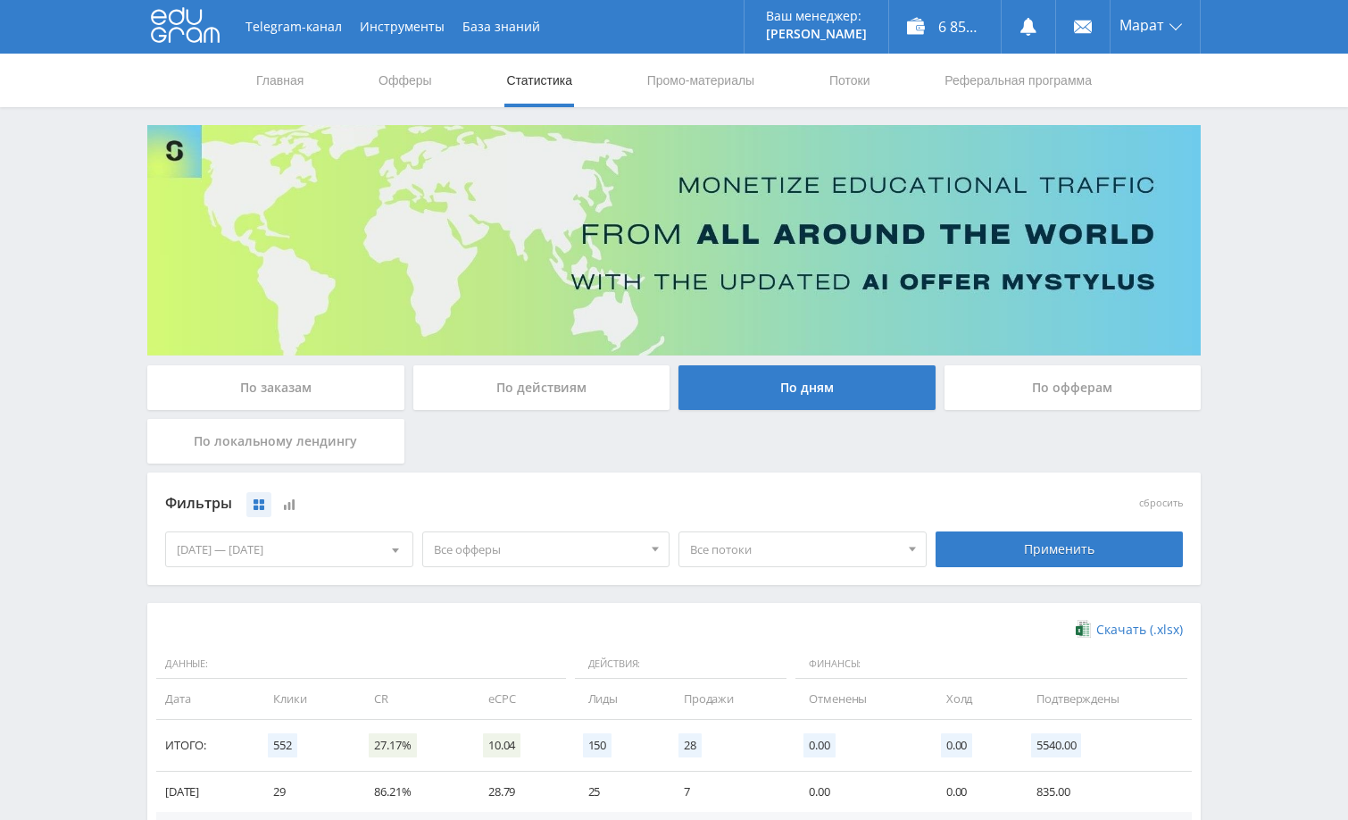
click at [271, 384] on div "По заказам" at bounding box center [275, 387] width 257 height 45
click at [0, 0] on input "По заказам" at bounding box center [0, 0] width 0 height 0
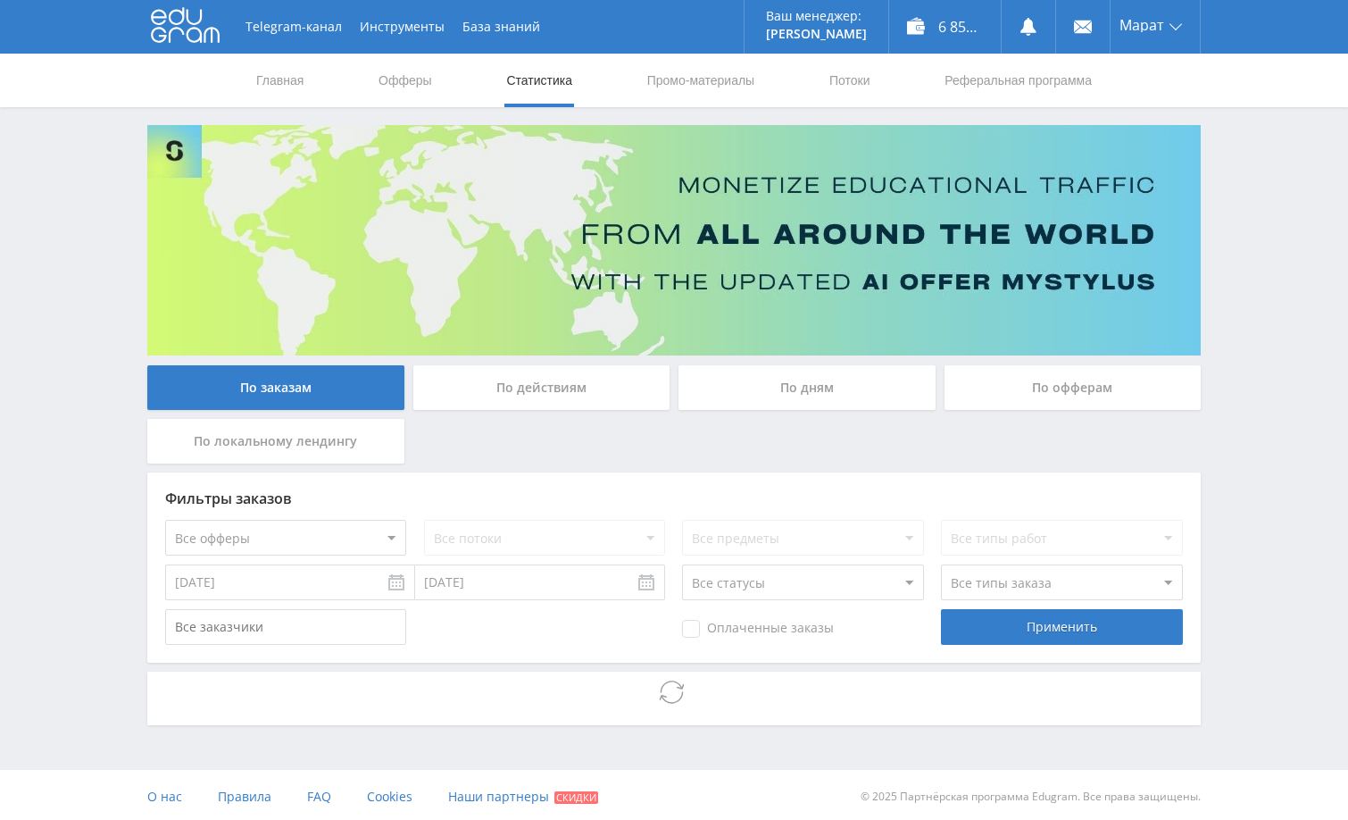
click at [1273, 314] on div "Telegram-канал Инструменты База знаний Ваш менеджер: [PERSON_NAME] Online @edug…" at bounding box center [674, 411] width 1348 height 823
click at [1262, 364] on div "Telegram-канал Инструменты База знаний Ваш менеджер: [PERSON_NAME] Online @edug…" at bounding box center [674, 411] width 1348 height 823
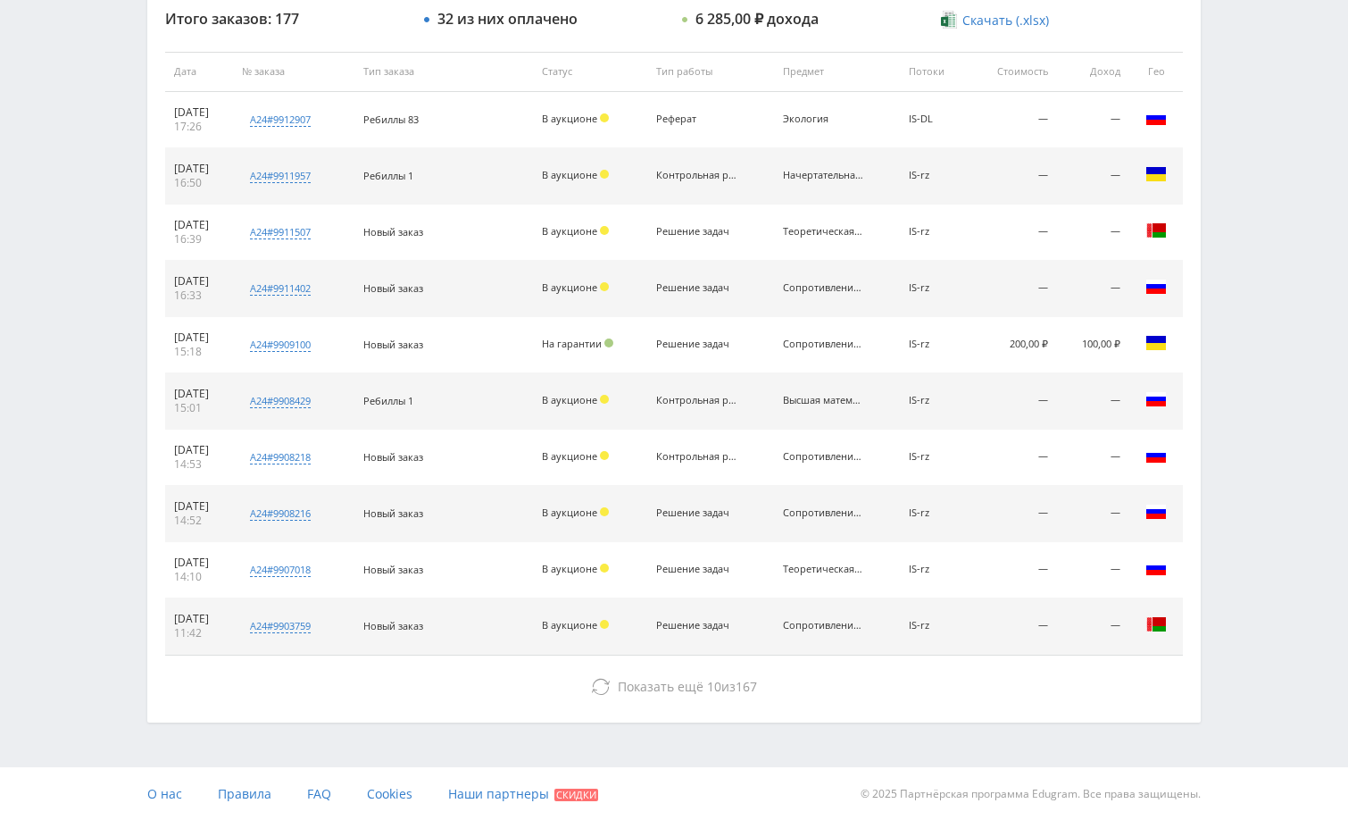
scroll to position [680, 0]
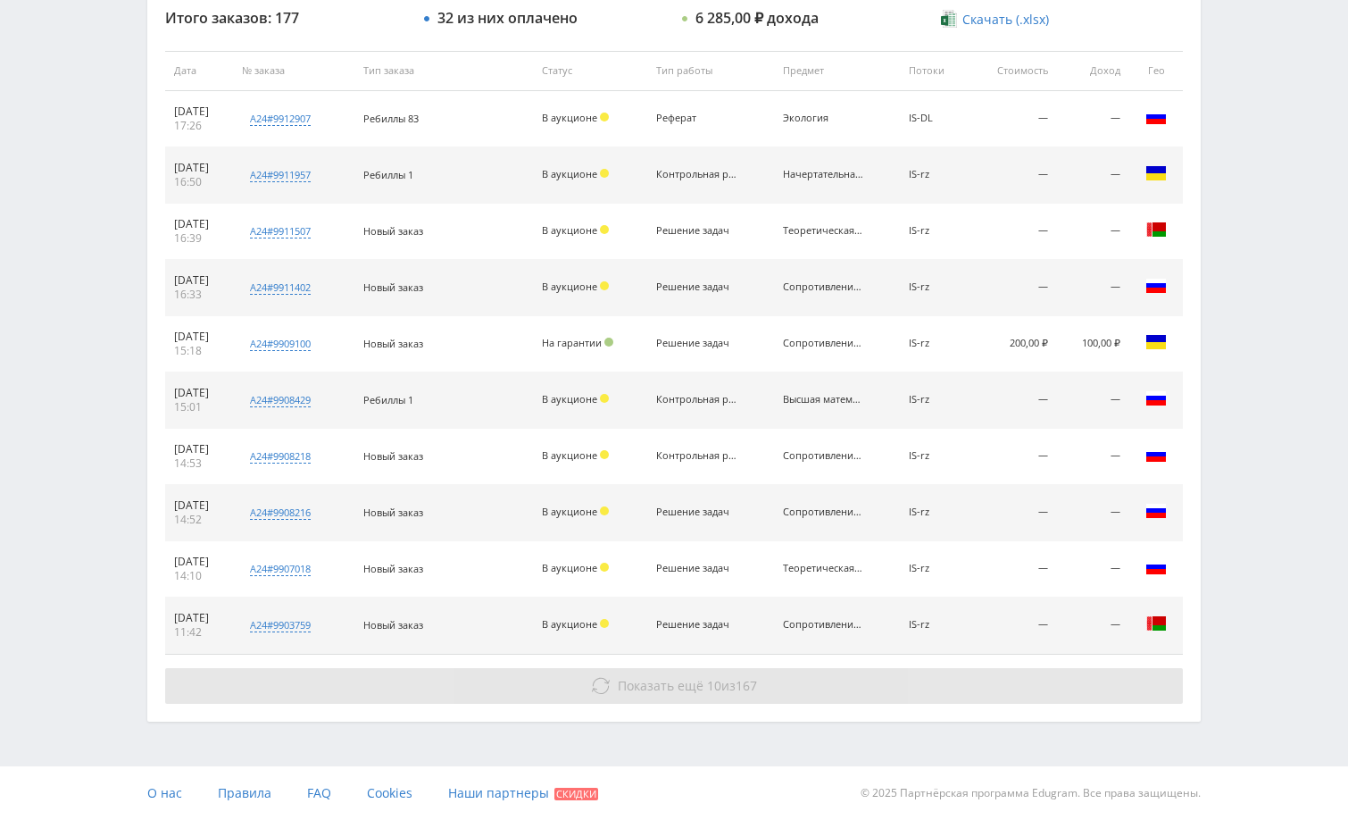
click at [1083, 680] on button "Показать ещё 10 из 167" at bounding box center [674, 686] width 1018 height 36
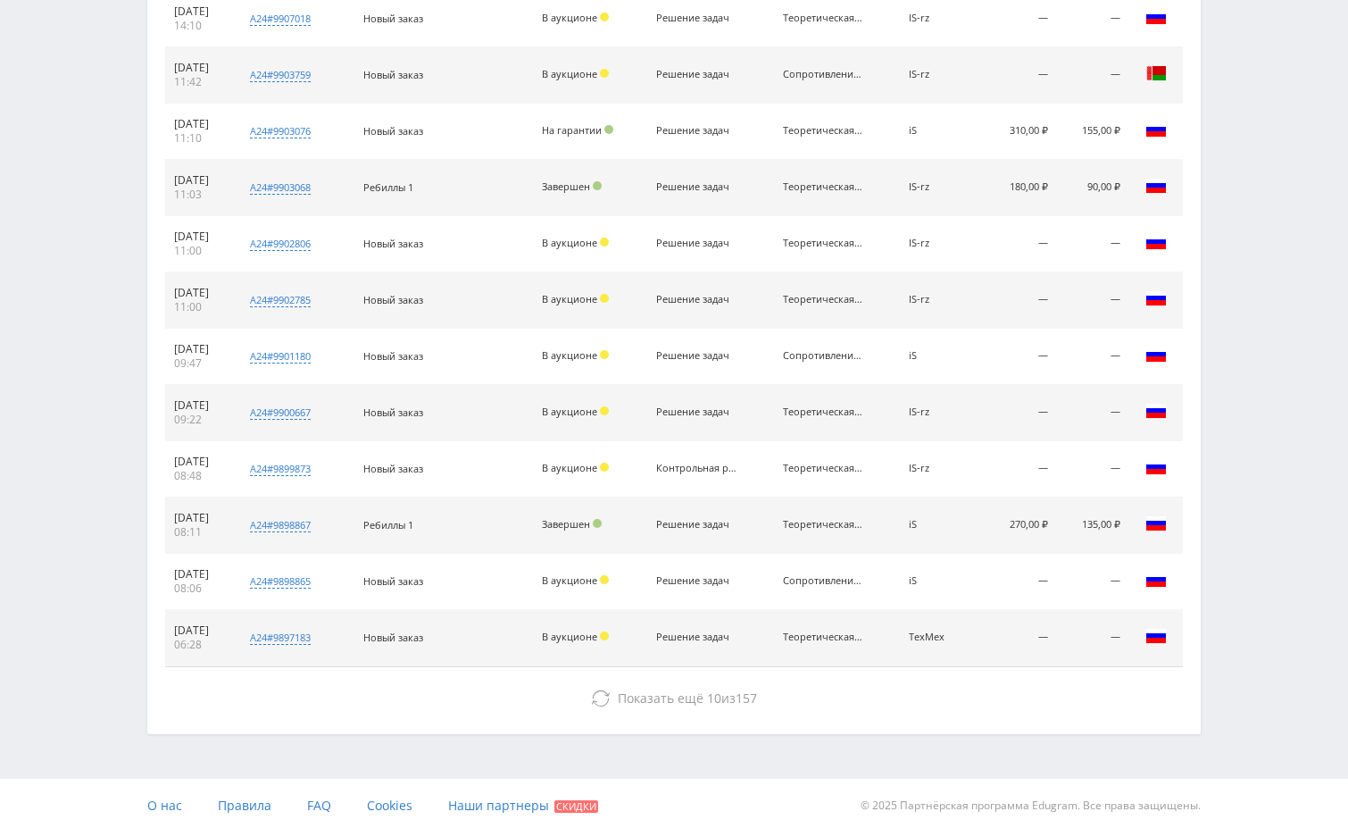
scroll to position [1242, 0]
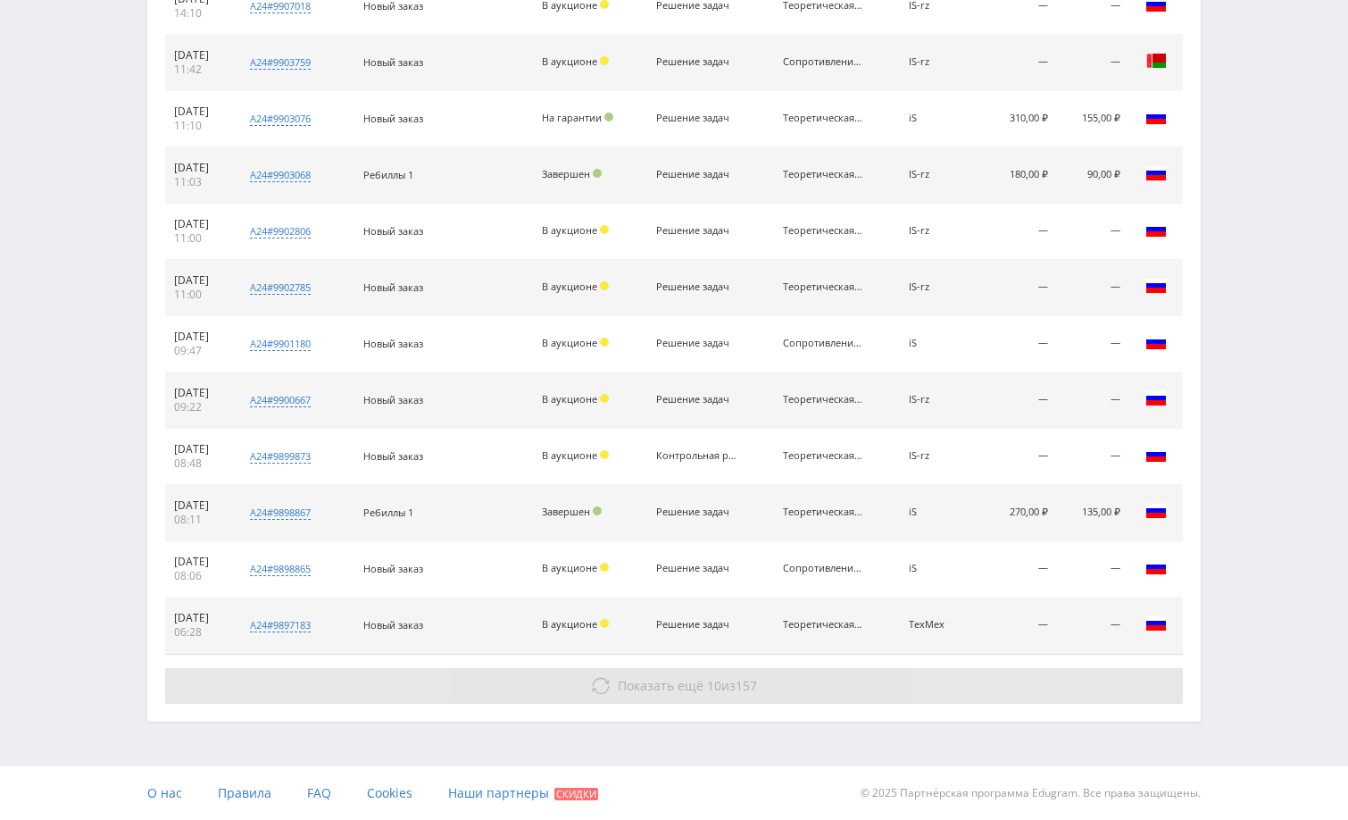
click at [1042, 695] on button "Показать ещё 10 из 157" at bounding box center [674, 686] width 1018 height 36
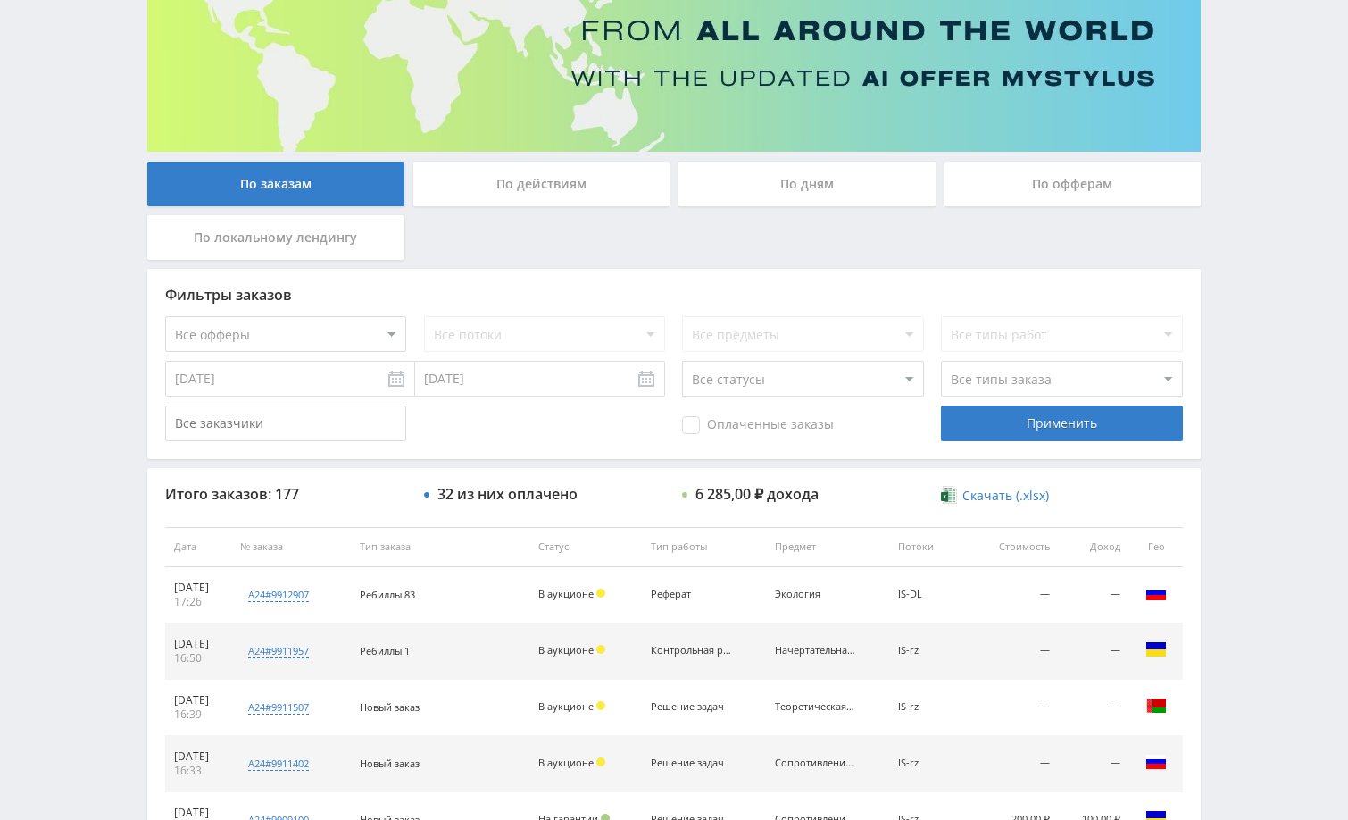
scroll to position [0, 0]
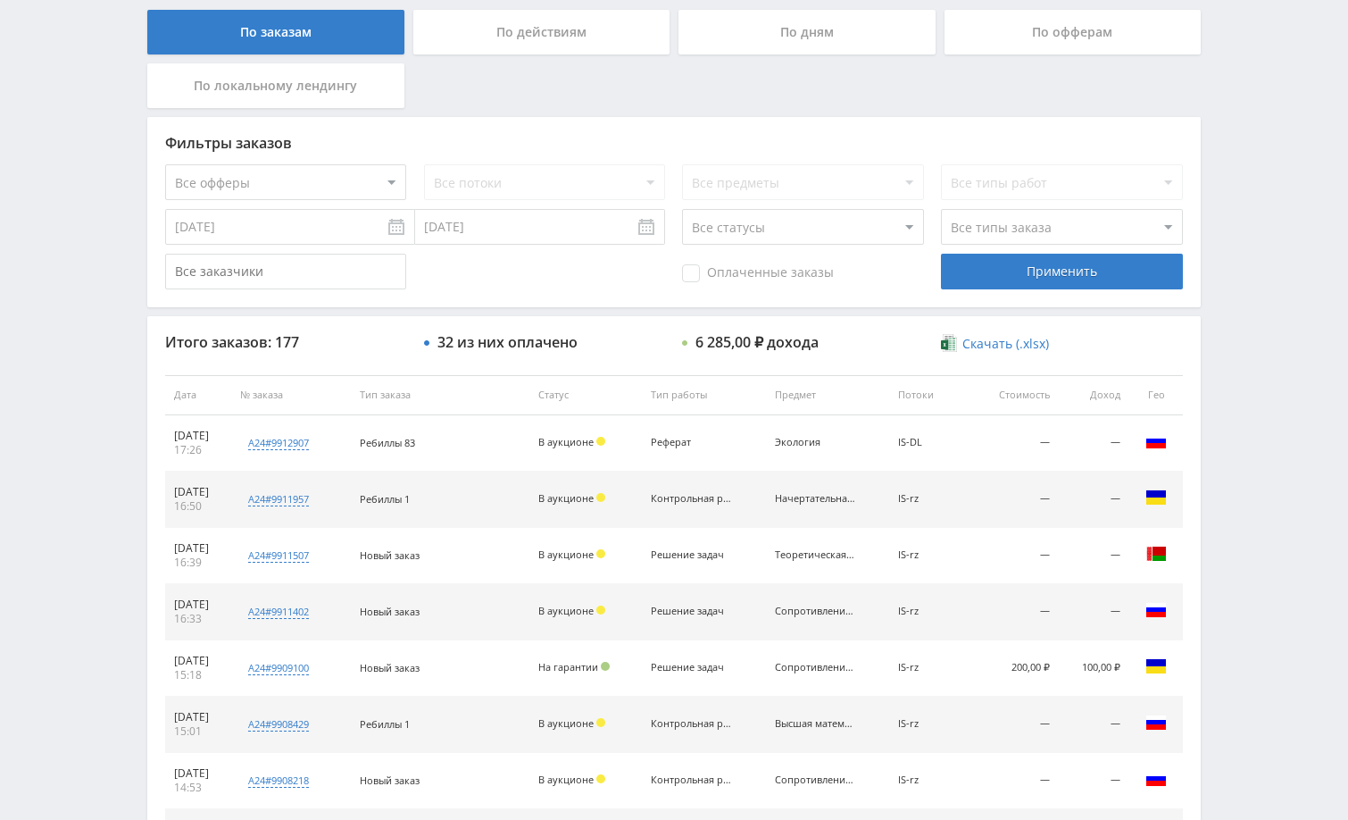
scroll to position [357, 0]
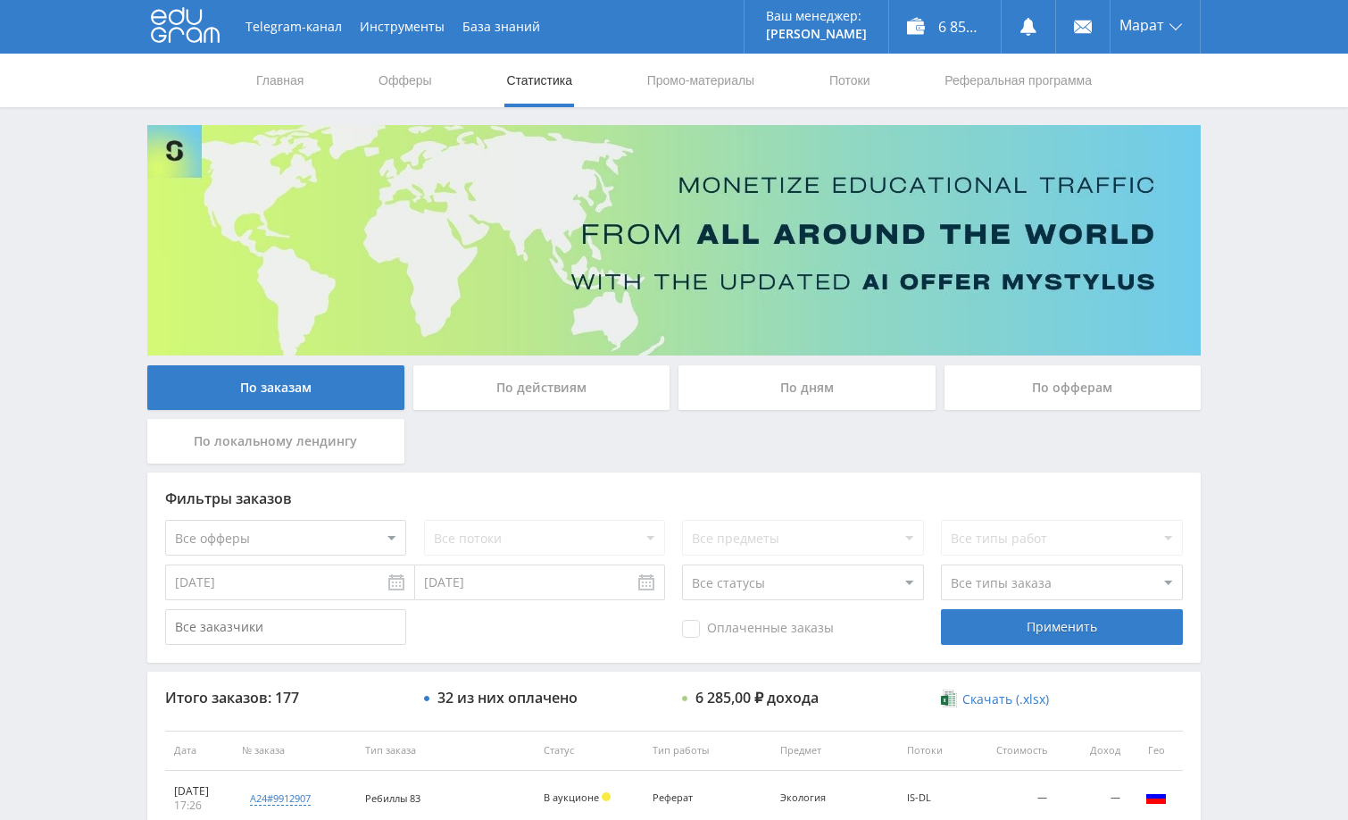
click at [1250, 296] on div "Telegram-канал Инструменты База знаний Ваш менеджер: [PERSON_NAME] Online @edug…" at bounding box center [674, 749] width 1348 height 1499
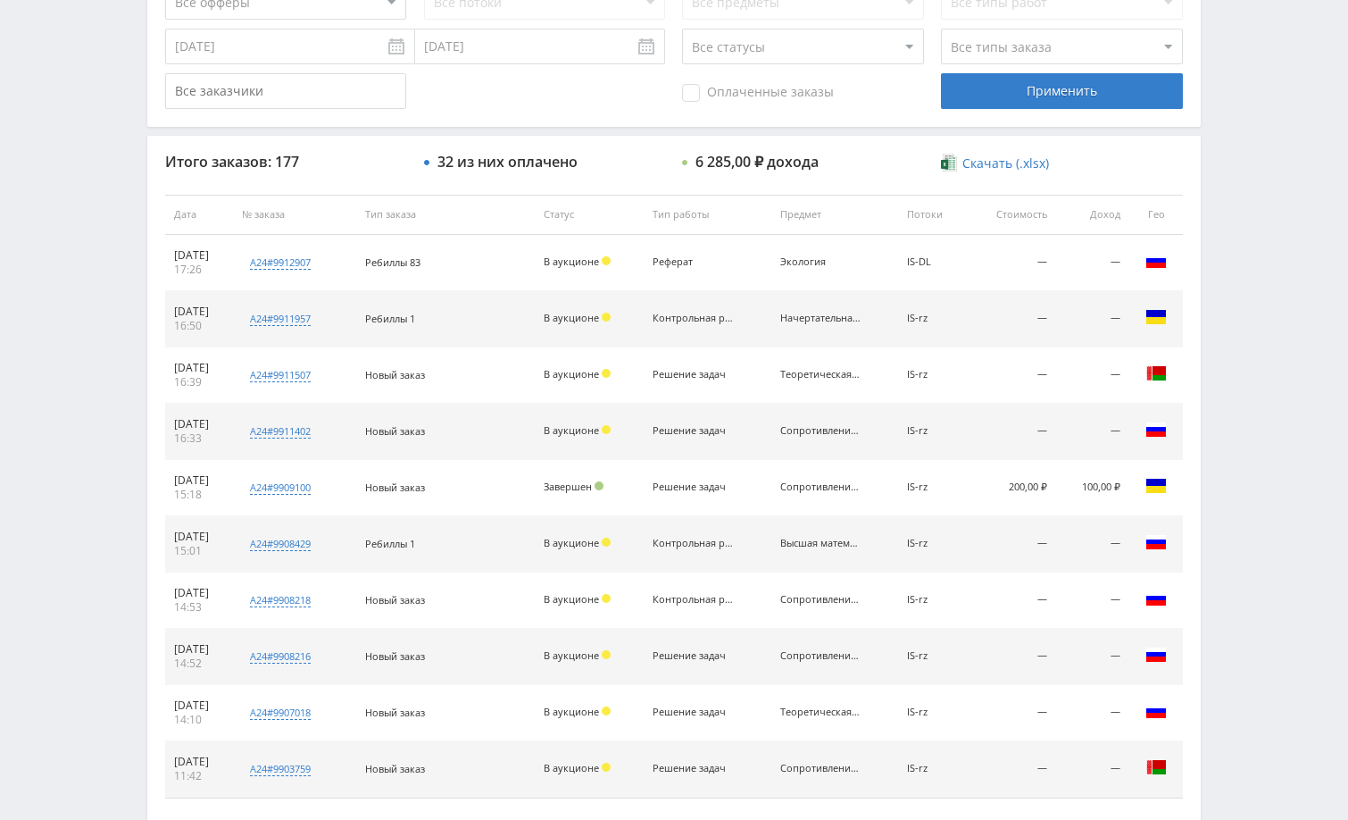
scroll to position [357, 0]
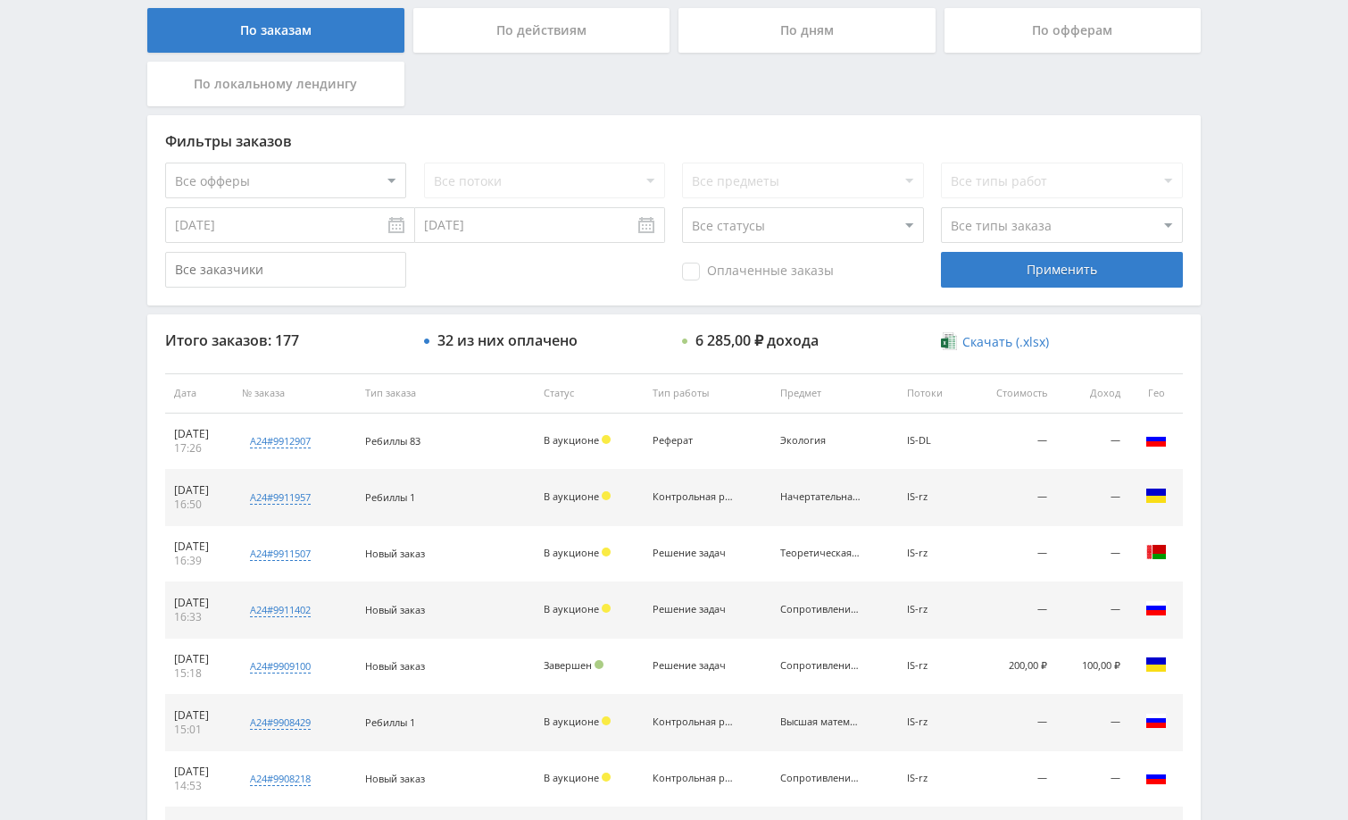
click at [1241, 296] on div "Telegram-канал Инструменты База знаний Ваш менеджер: Alex Alex Online @edugram_…" at bounding box center [674, 392] width 1348 height 1499
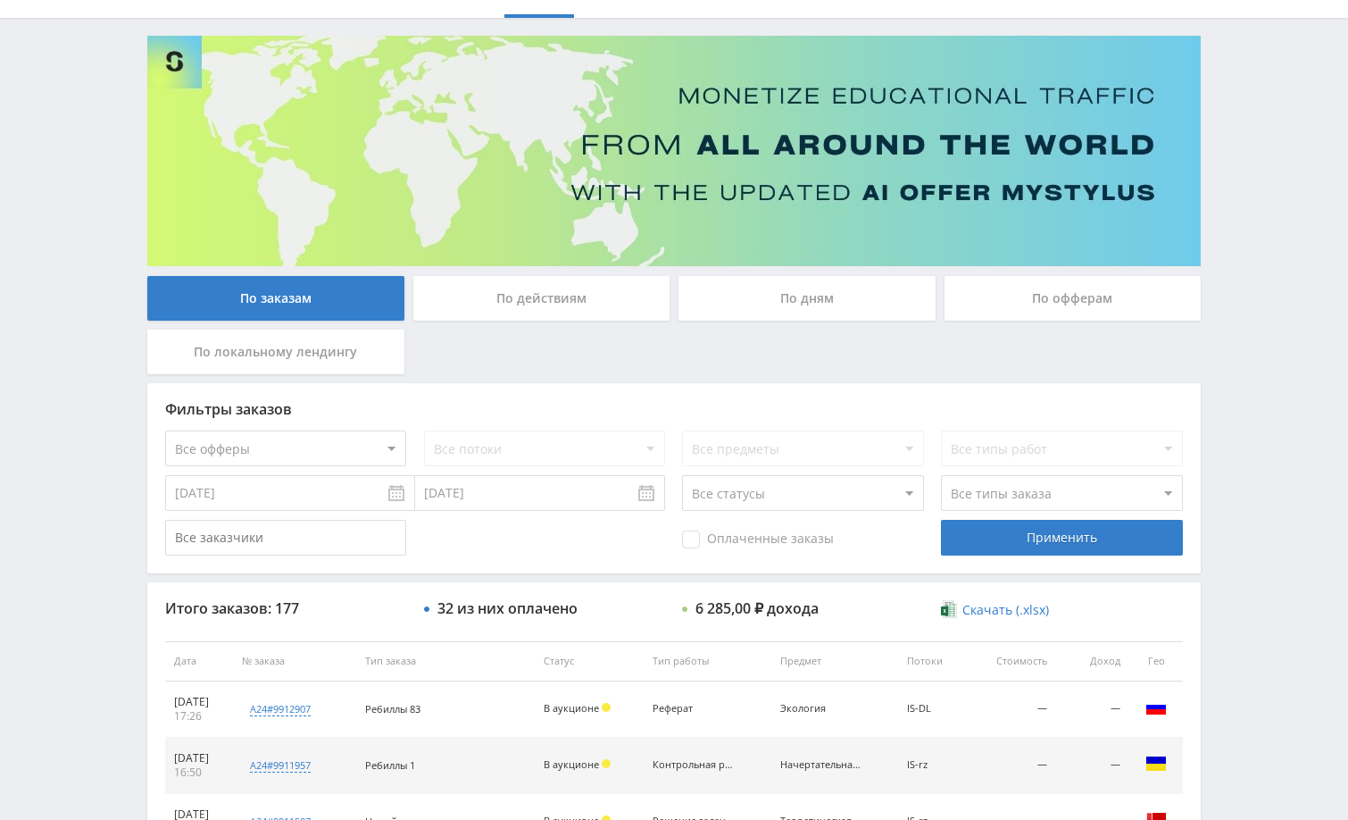
scroll to position [0, 0]
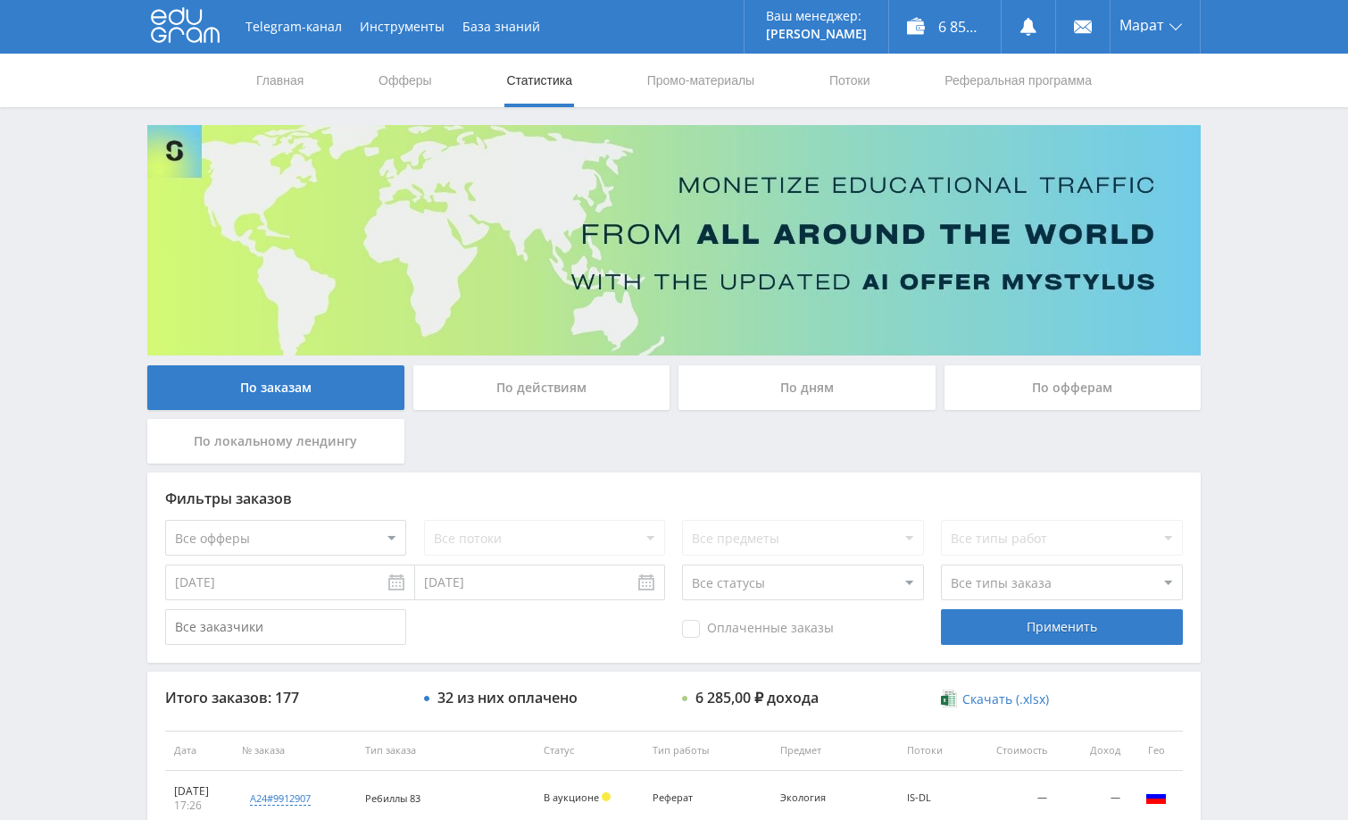
click at [1275, 279] on div "Telegram-канал Инструменты База знаний Ваш менеджер: Alex Alex Online @edugram_…" at bounding box center [674, 749] width 1348 height 1499
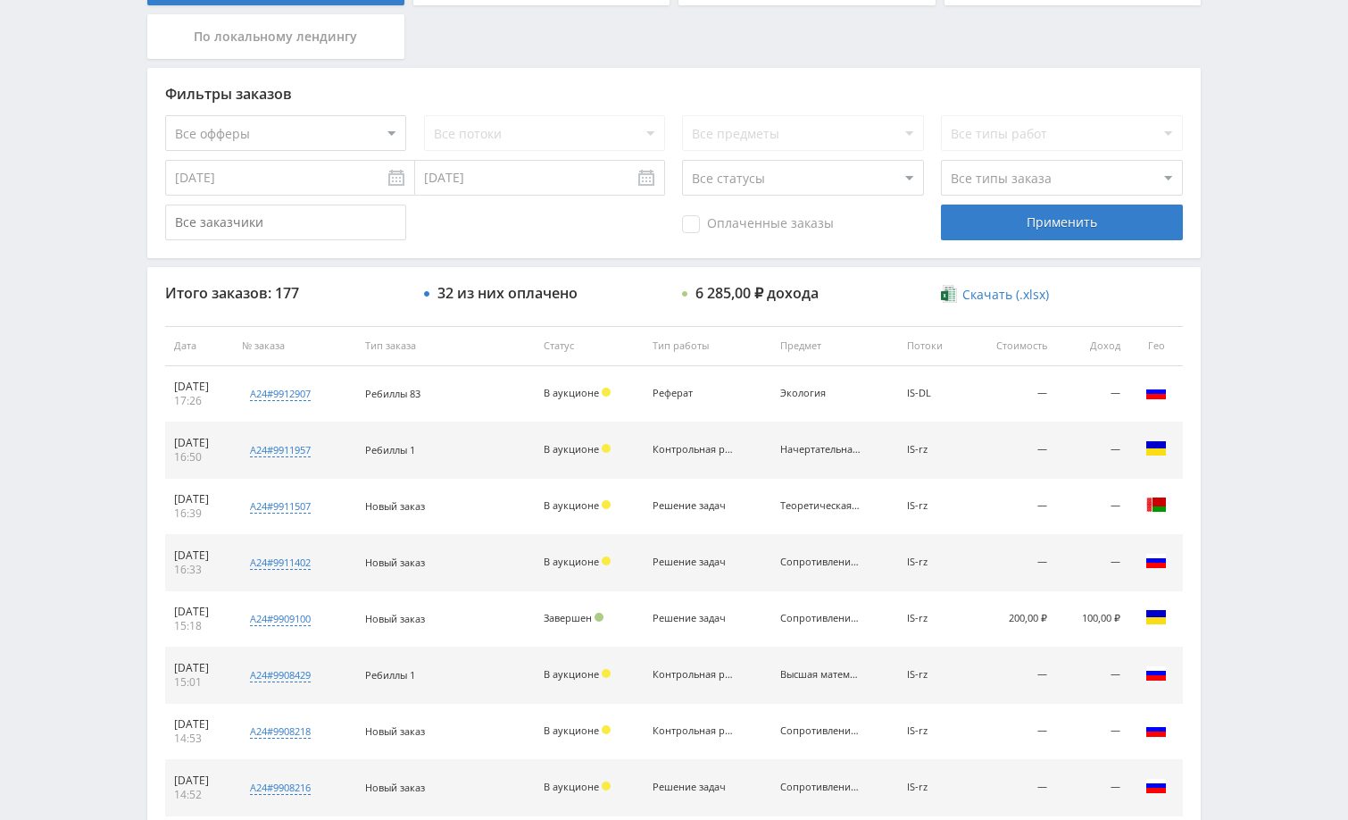
scroll to position [447, 0]
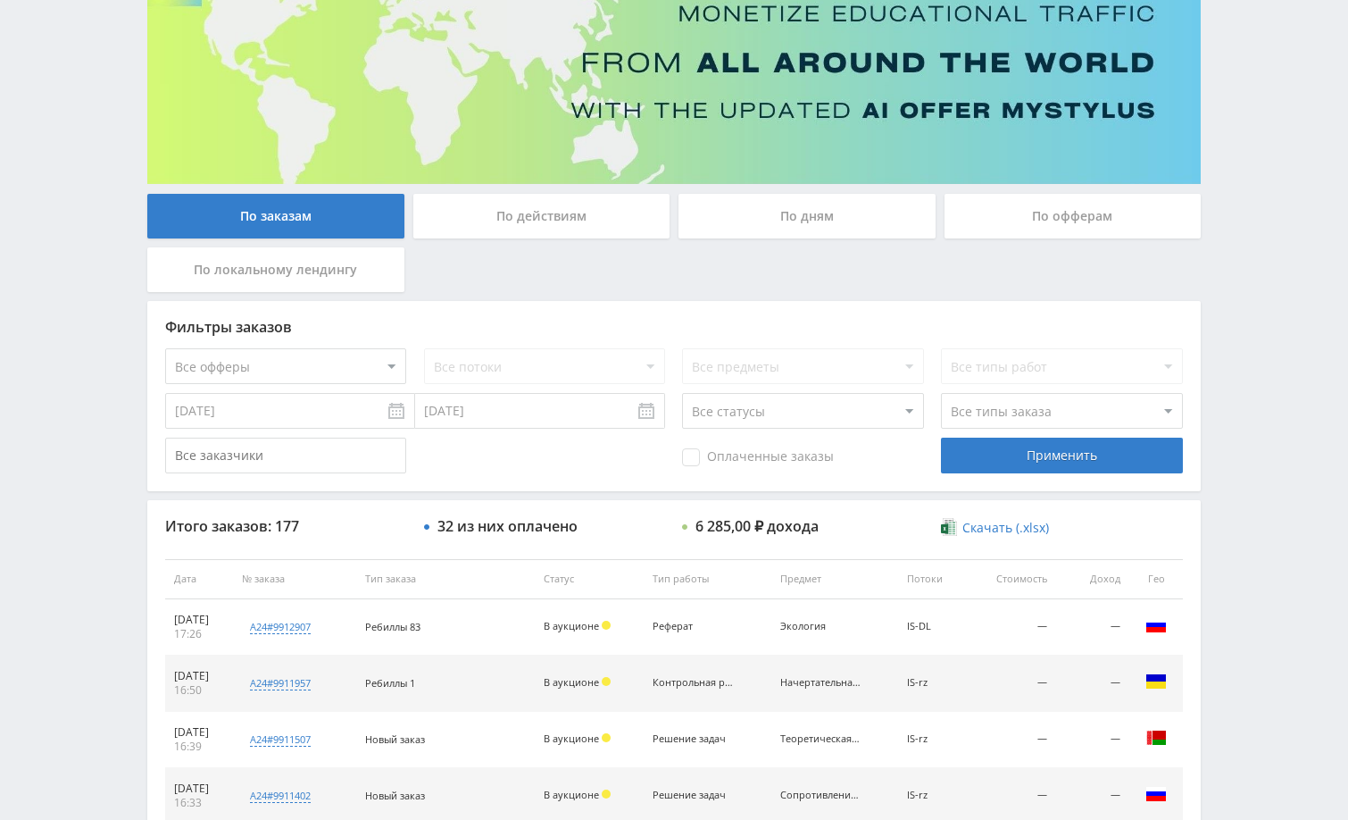
scroll to position [179, 0]
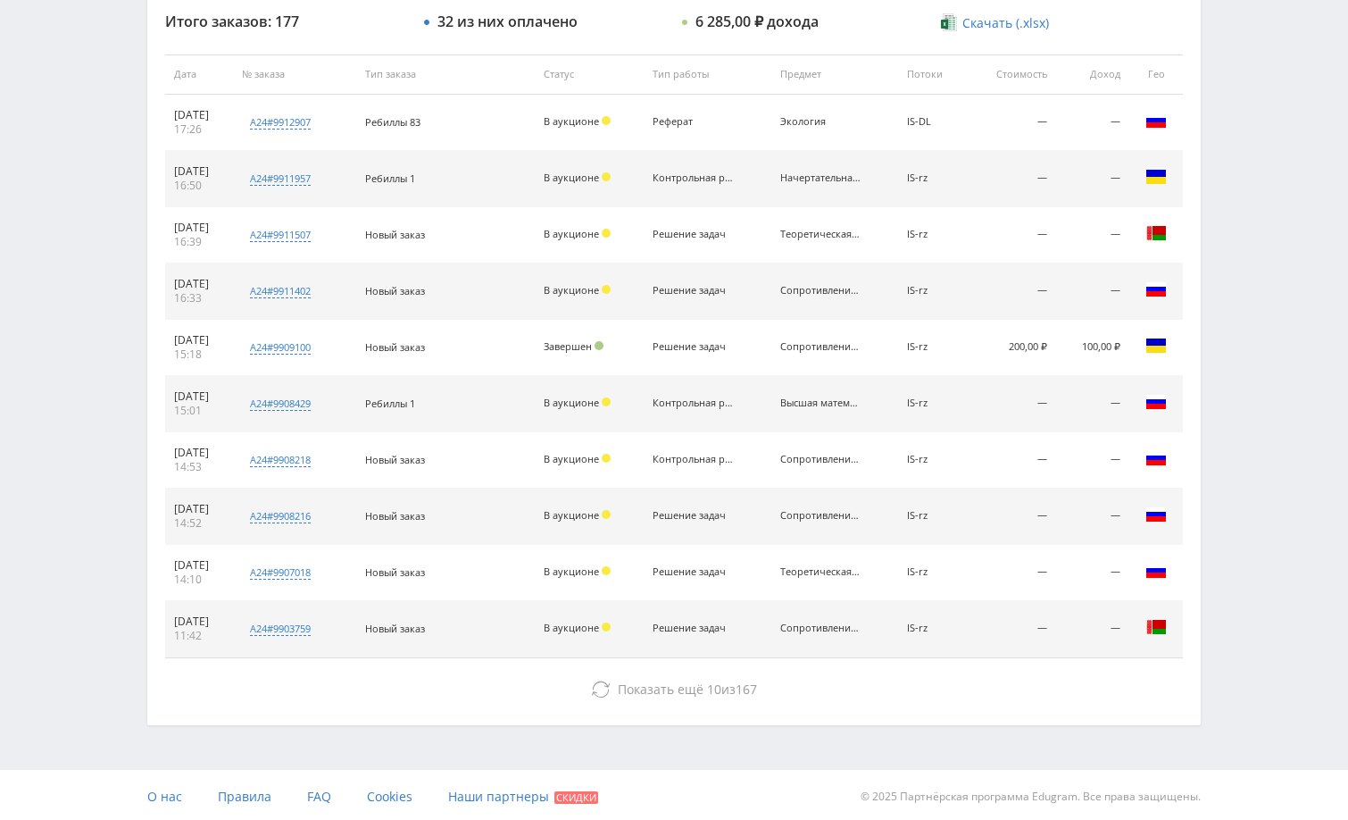
scroll to position [680, 0]
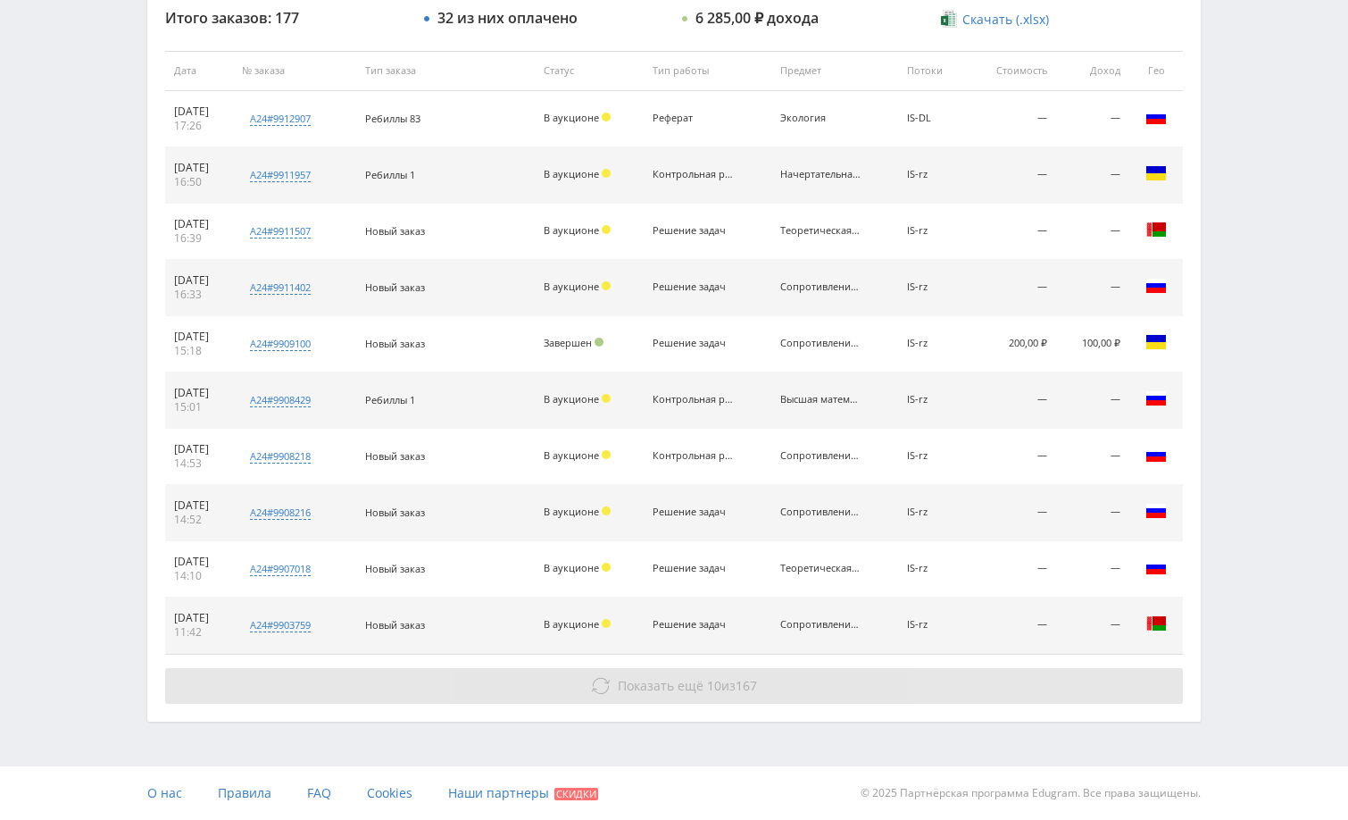
click at [949, 684] on button "Показать ещё 10 из 167" at bounding box center [674, 686] width 1018 height 36
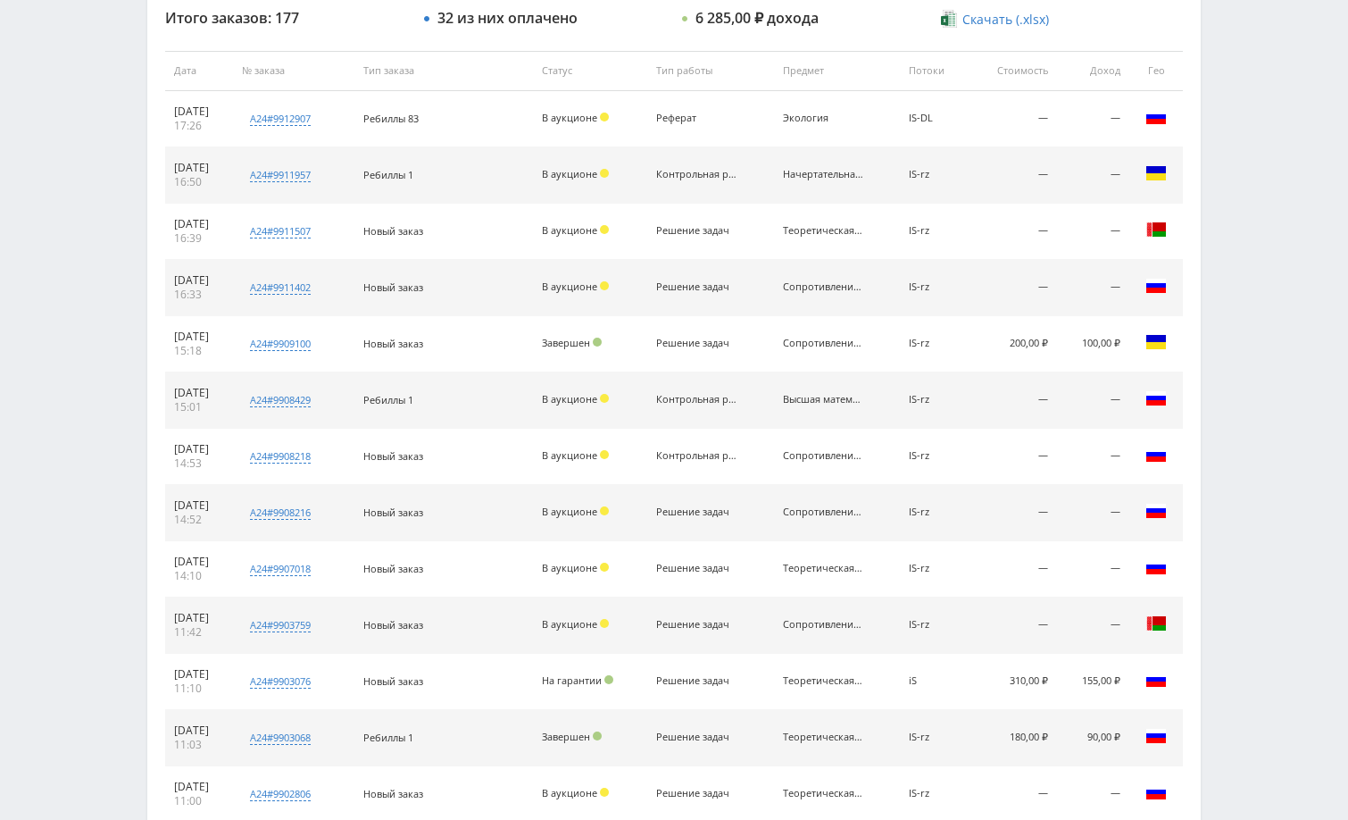
click at [1239, 555] on div "Telegram-канал Инструменты База знаний Ваш менеджер: [PERSON_NAME] Online @edug…" at bounding box center [674, 351] width 1348 height 2062
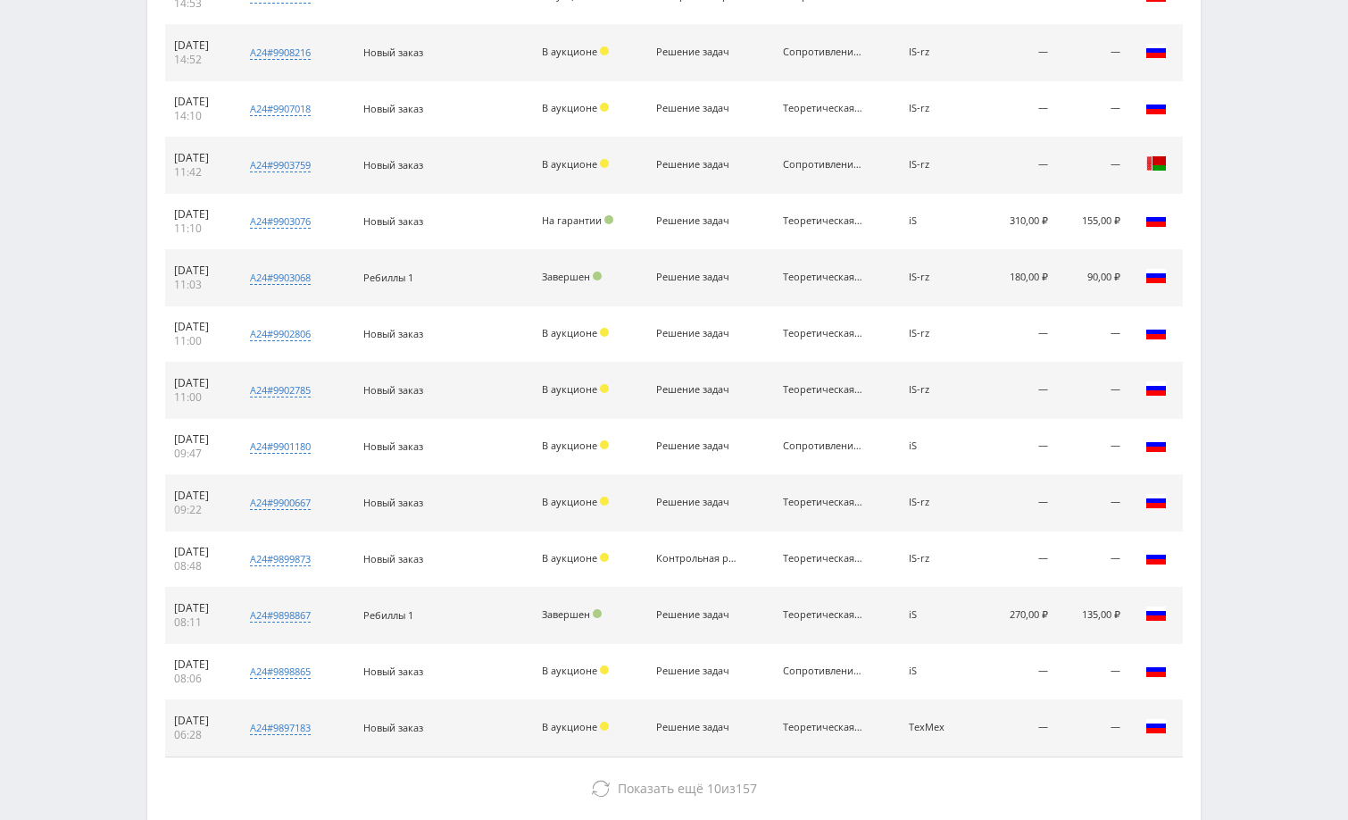
scroll to position [1242, 0]
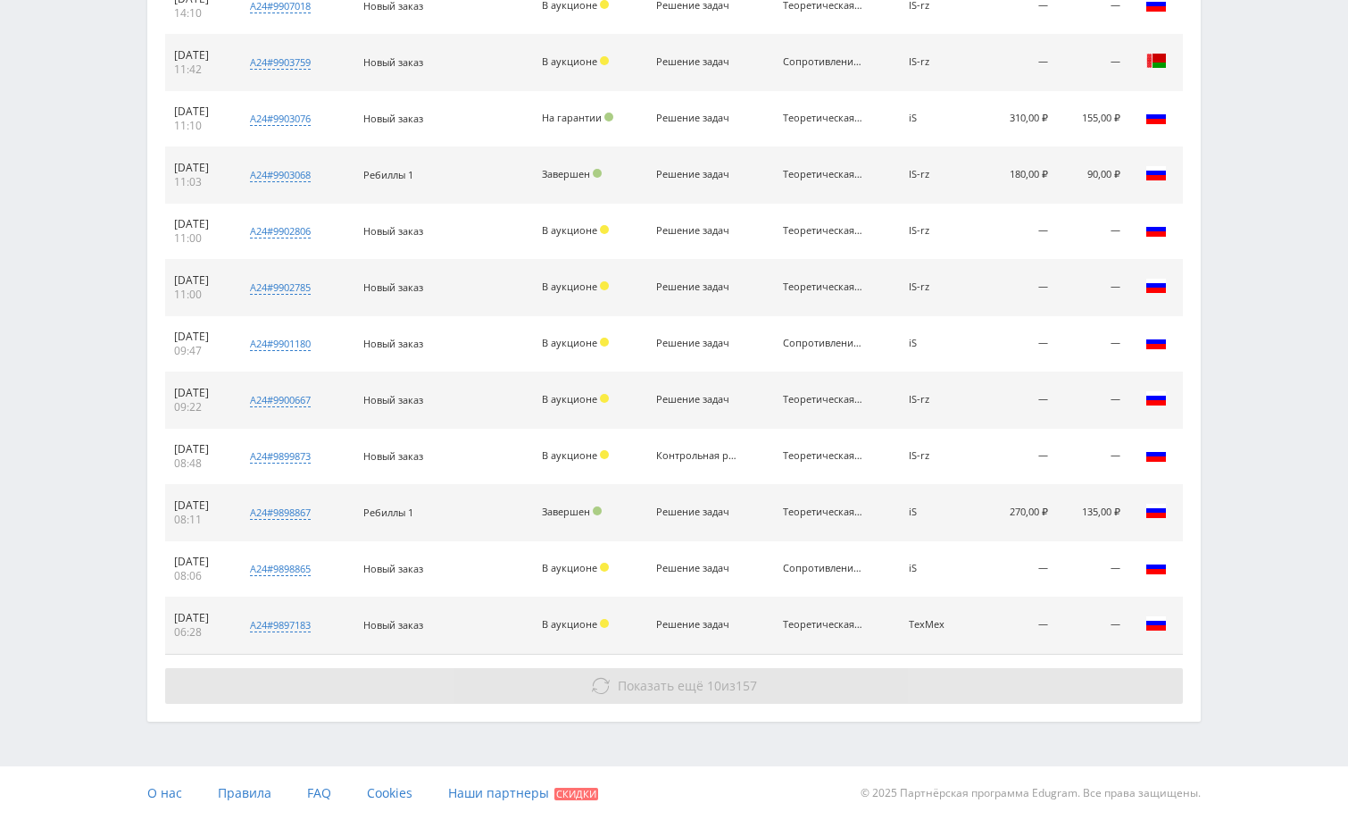
click at [1053, 695] on button "Показать ещё 10 из 157" at bounding box center [674, 686] width 1018 height 36
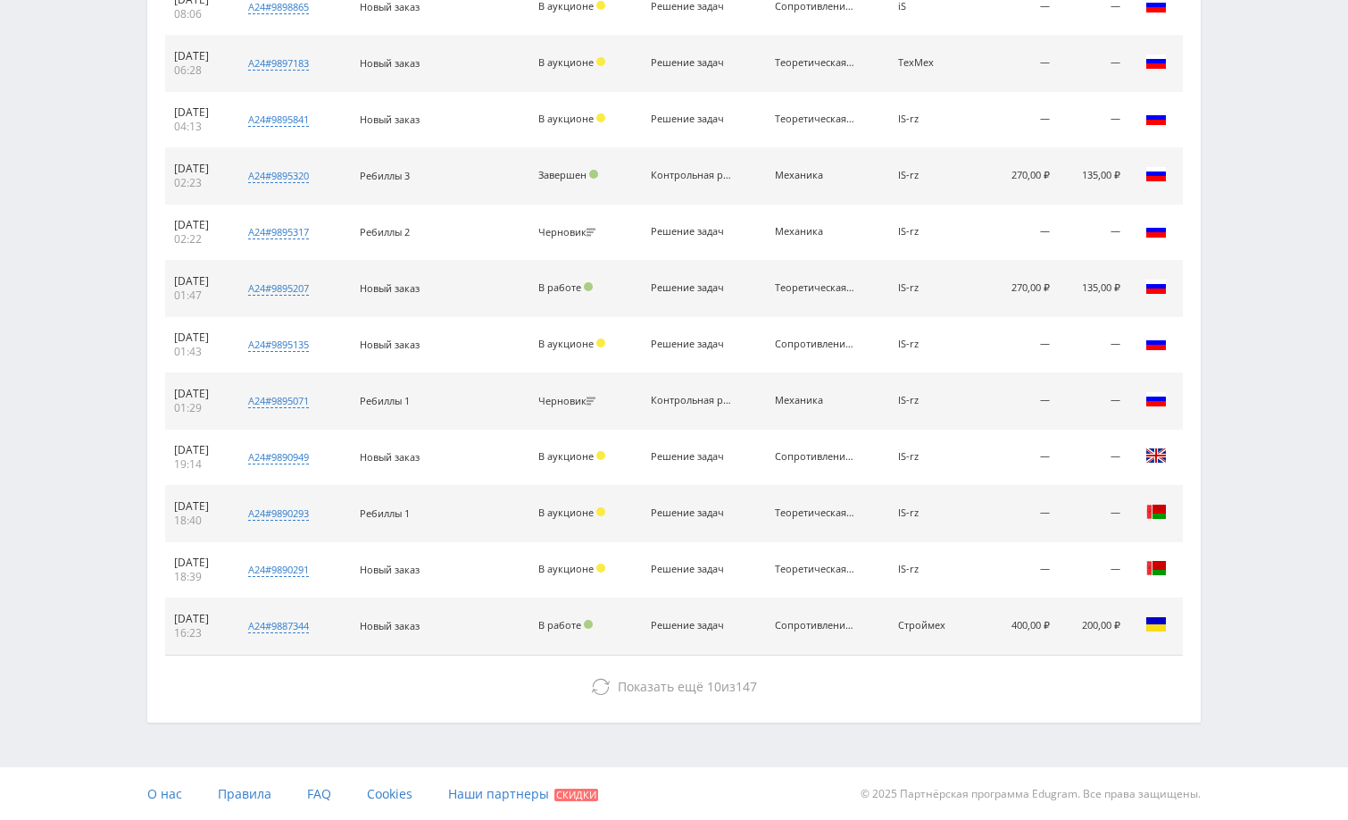
scroll to position [1805, 0]
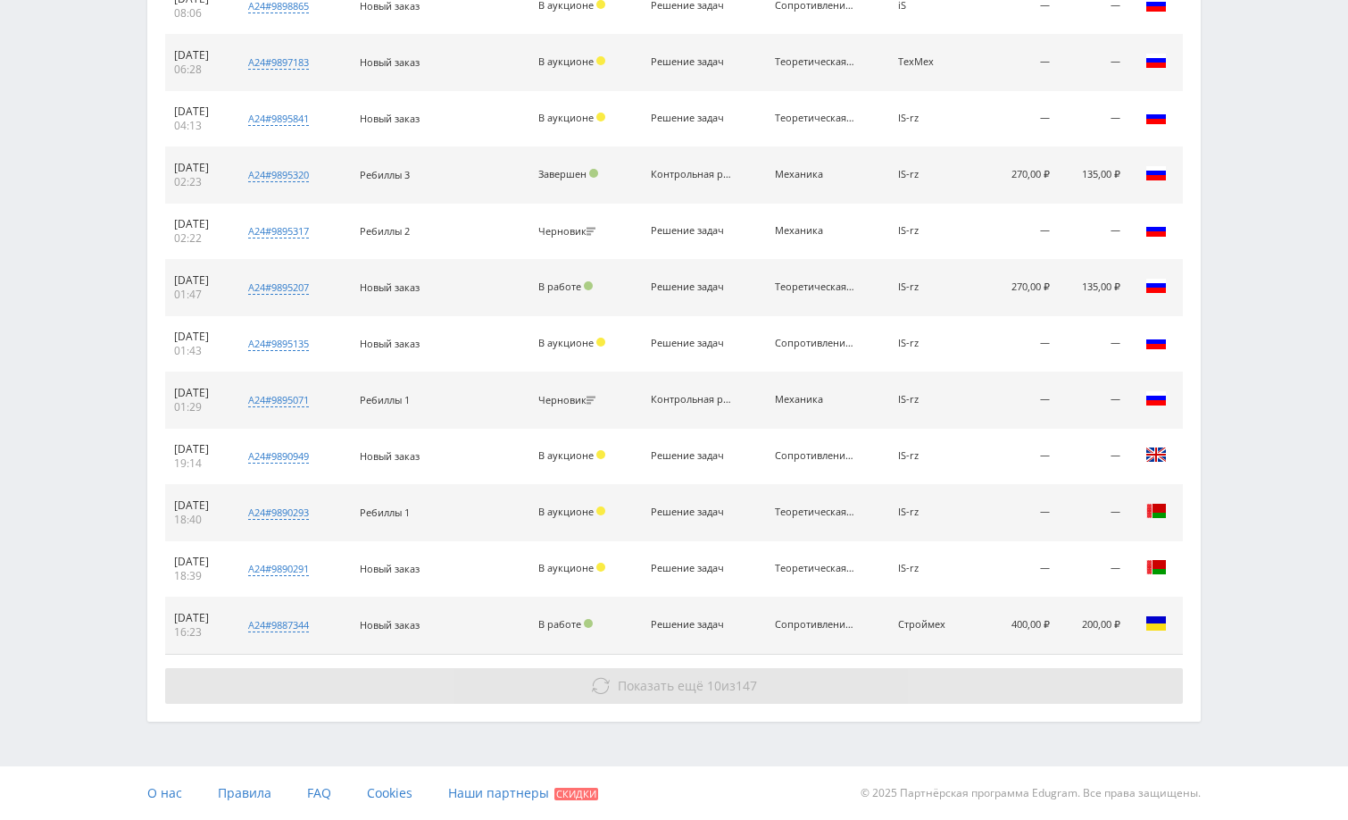
click at [1096, 689] on button "Показать ещё 10 из 147" at bounding box center [674, 686] width 1018 height 36
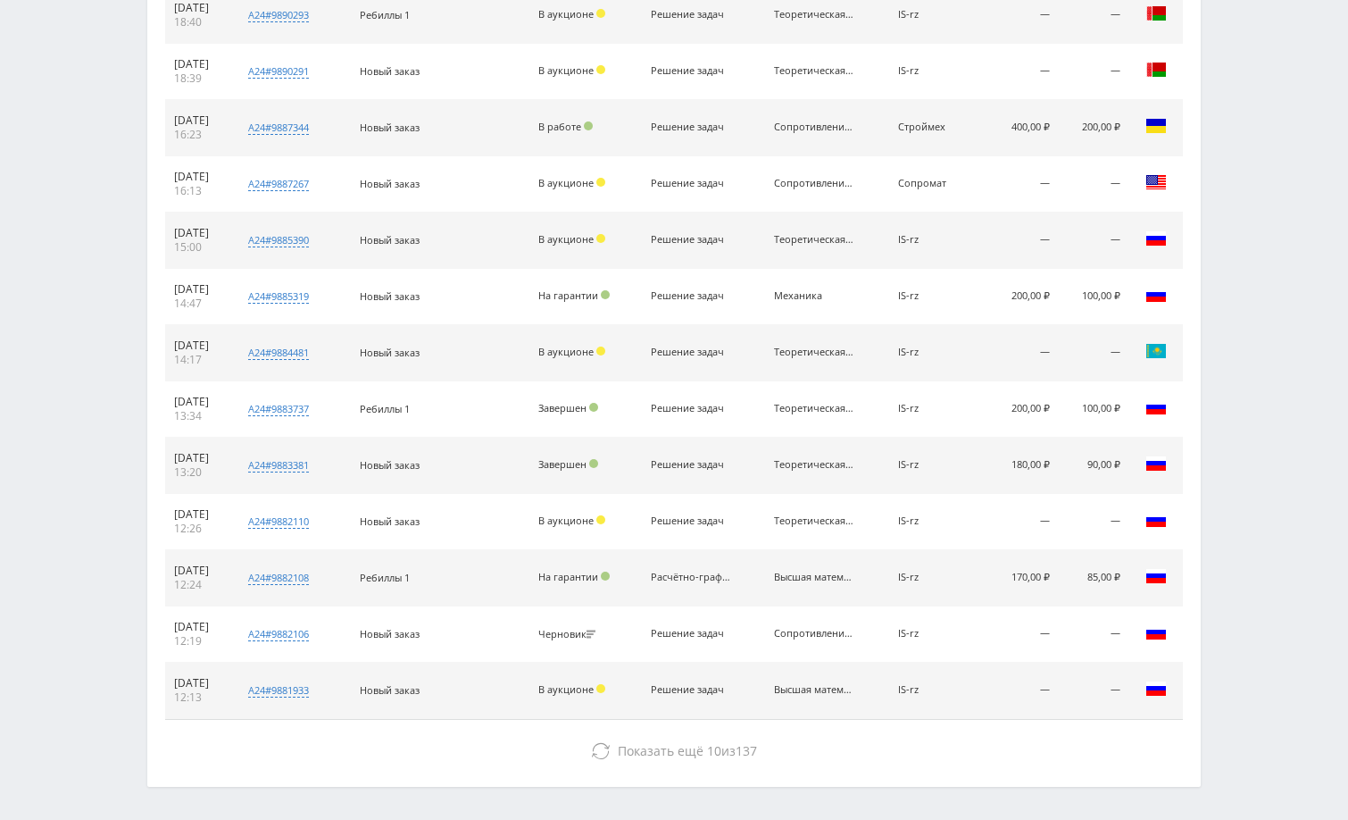
scroll to position [2291, 0]
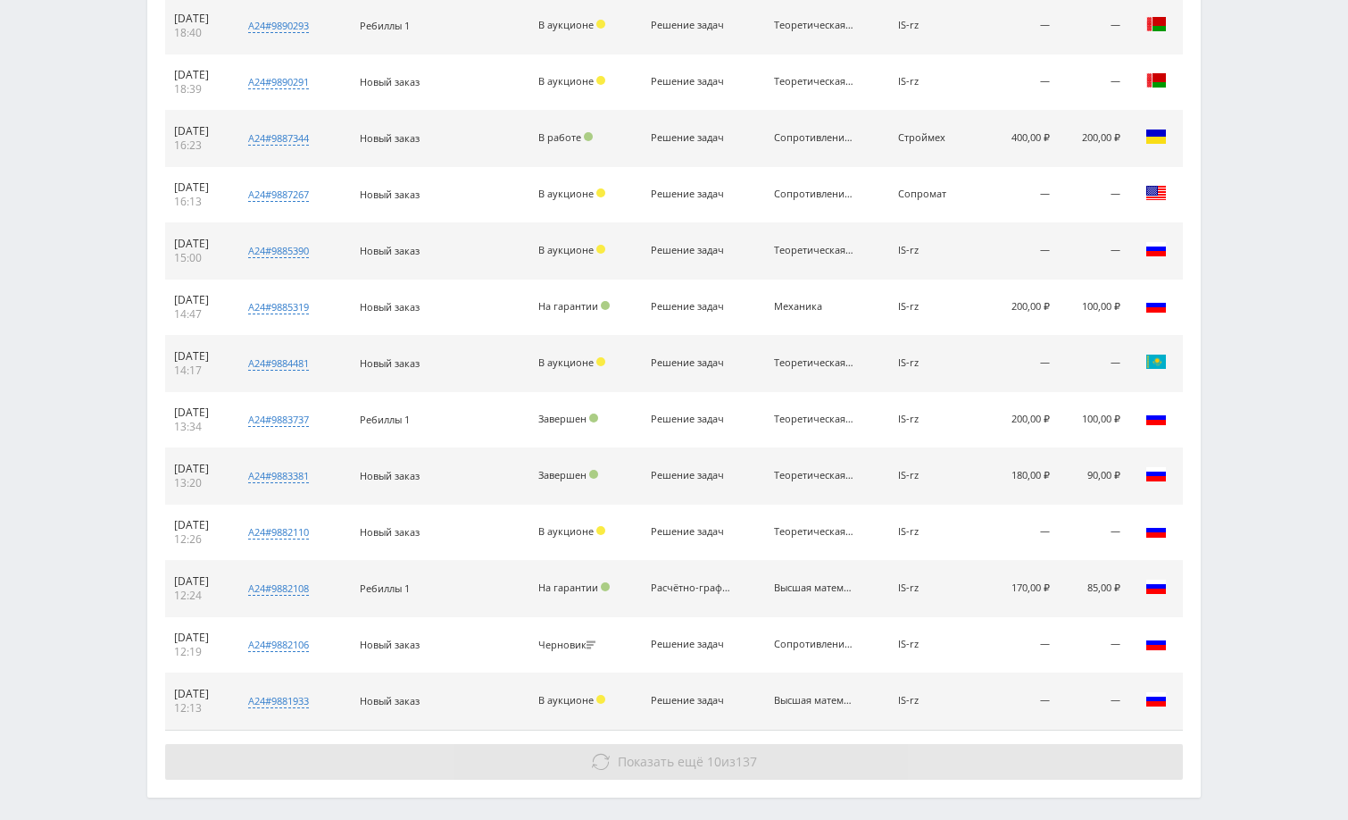
click at [1091, 773] on button "Показать ещё 10 из 137" at bounding box center [674, 762] width 1018 height 36
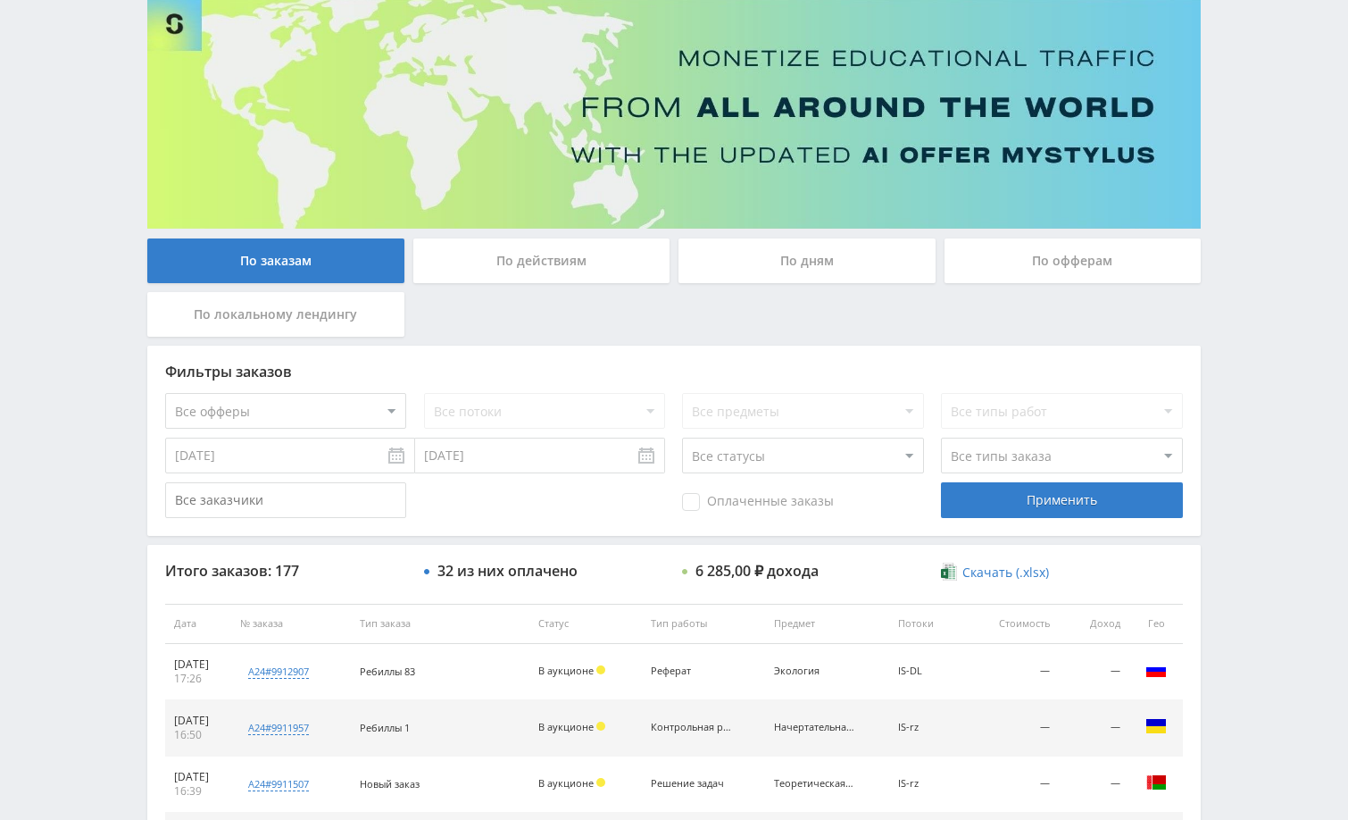
scroll to position [0, 0]
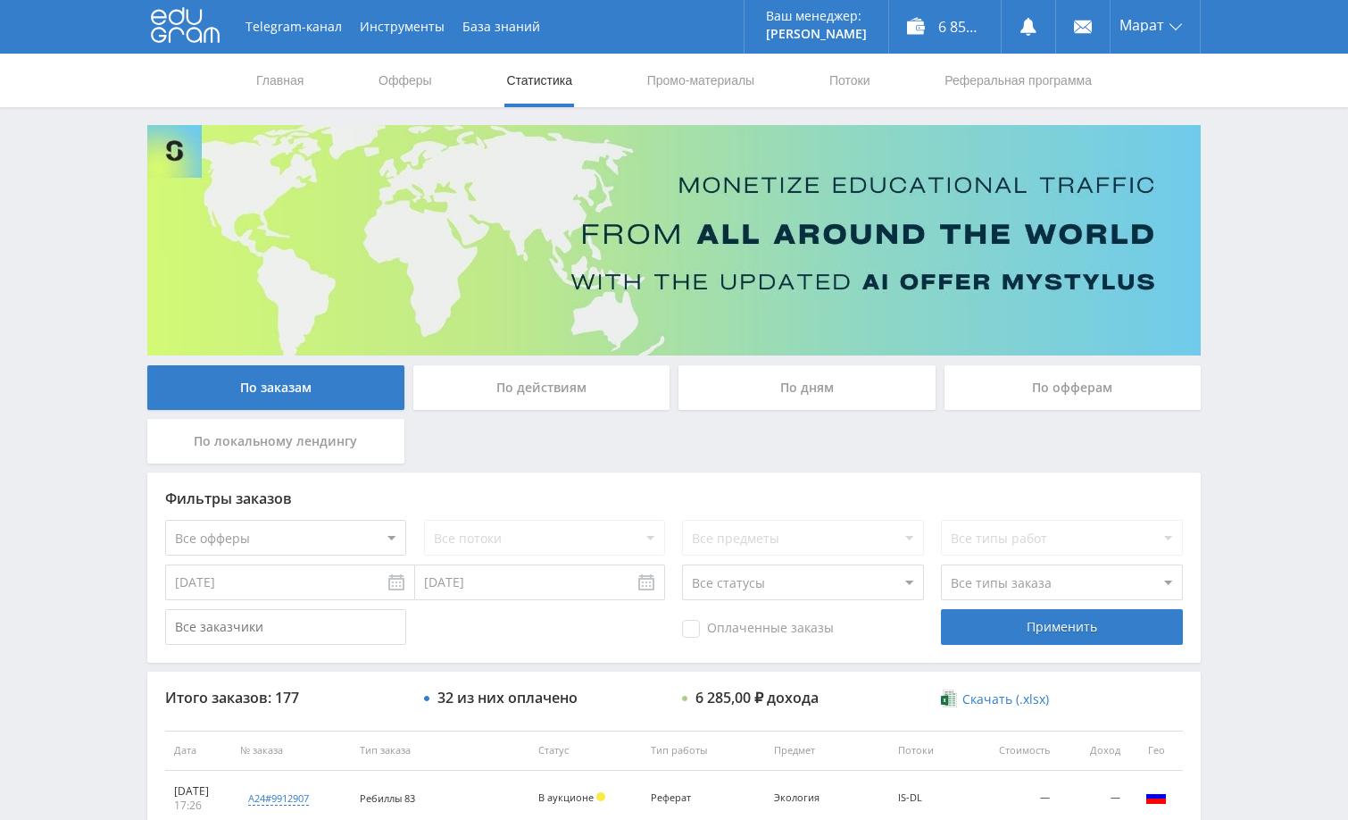
click at [815, 391] on div "По дням" at bounding box center [807, 387] width 257 height 45
click at [0, 0] on input "По дням" at bounding box center [0, 0] width 0 height 0
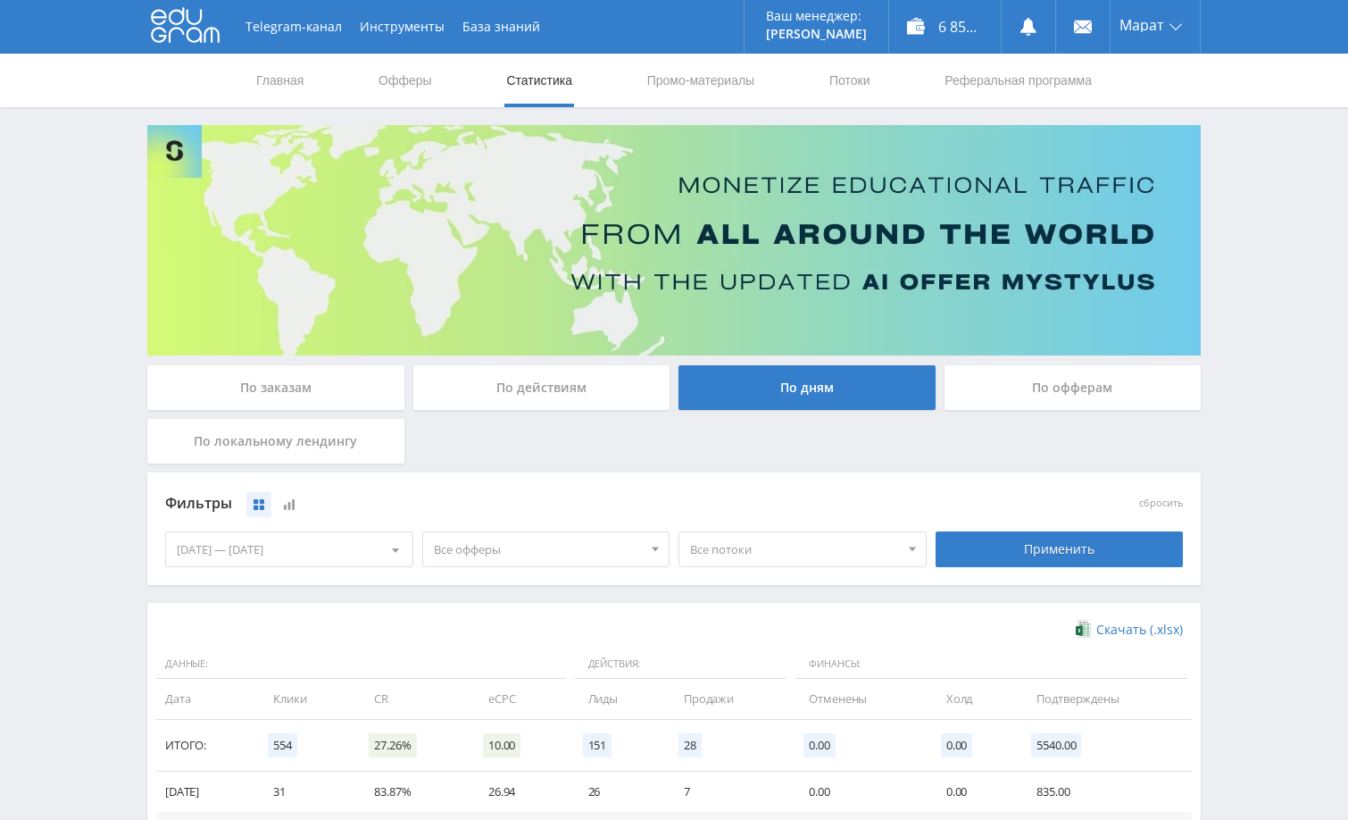
click at [1262, 413] on div "Telegram-канал Инструменты База знаний Ваш менеджер: [PERSON_NAME] Online @edug…" at bounding box center [674, 584] width 1348 height 1169
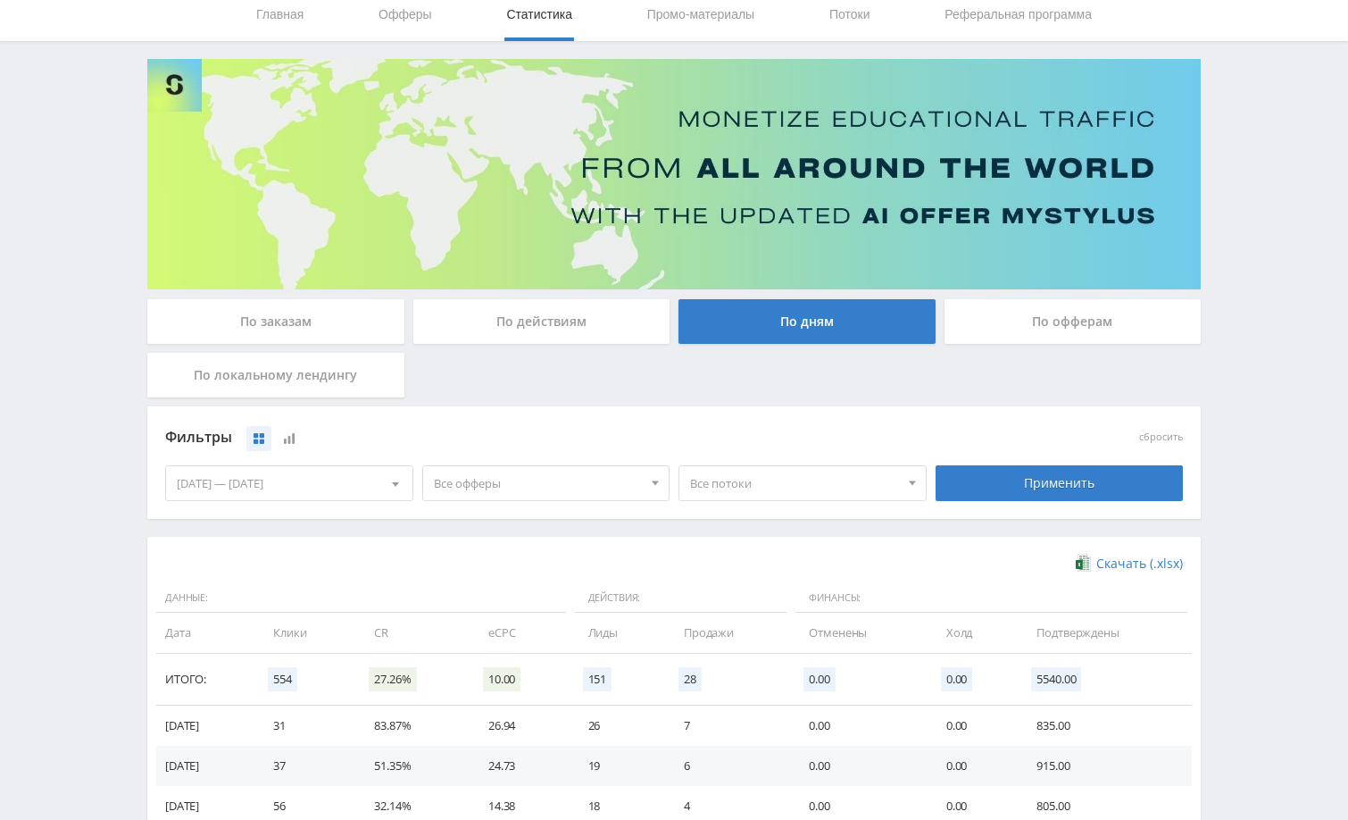
scroll to position [179, 0]
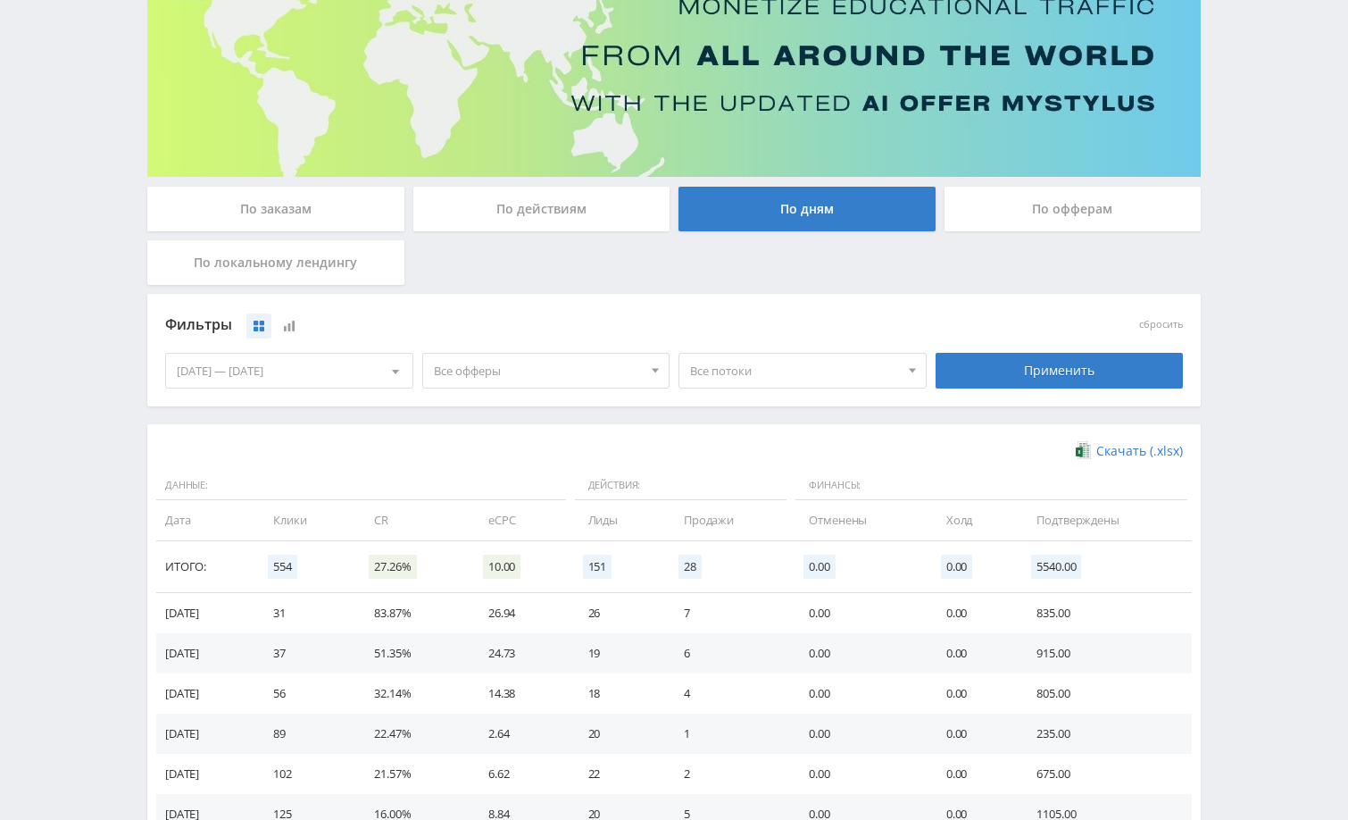
click at [308, 219] on div "По заказам" at bounding box center [275, 209] width 257 height 45
click at [0, 0] on input "По заказам" at bounding box center [0, 0] width 0 height 0
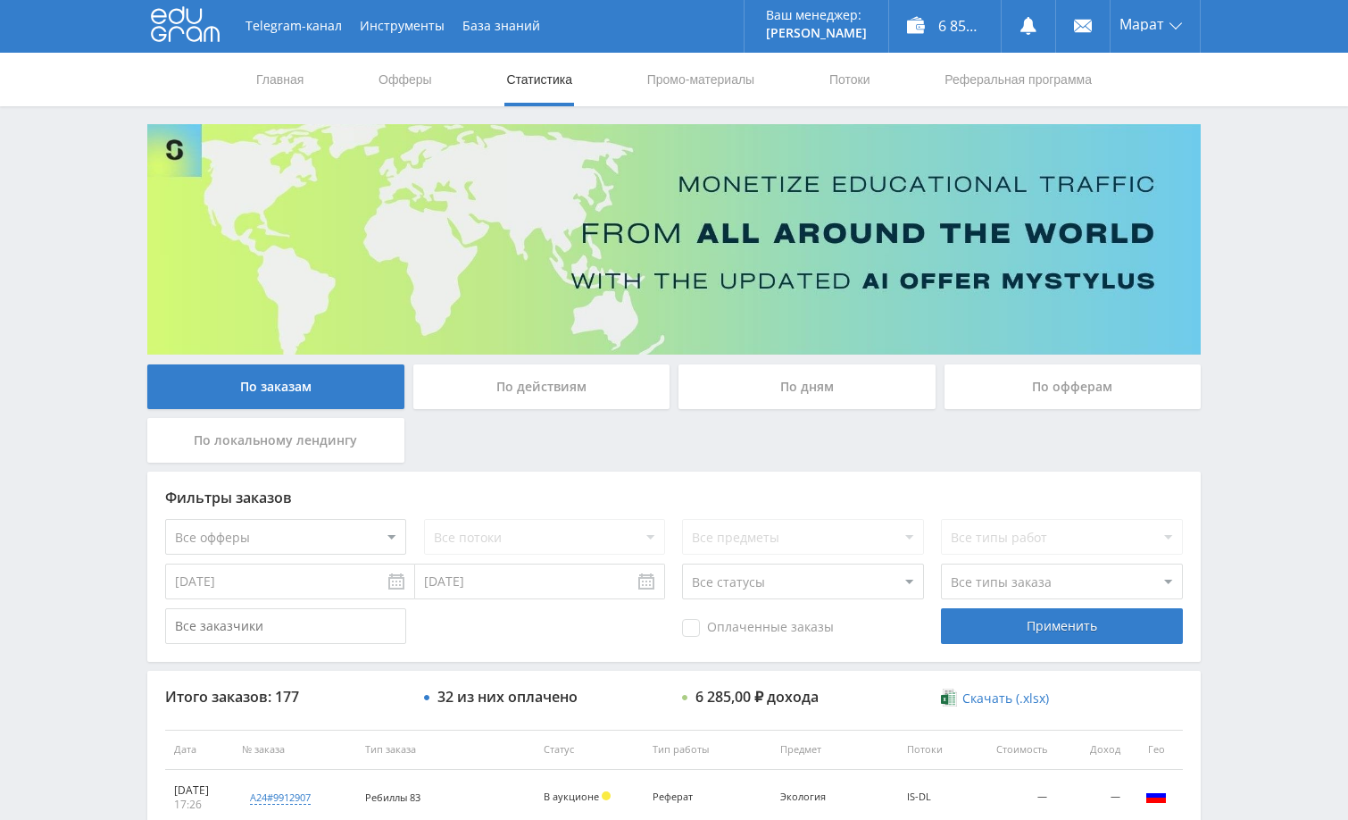
scroll to position [0, 0]
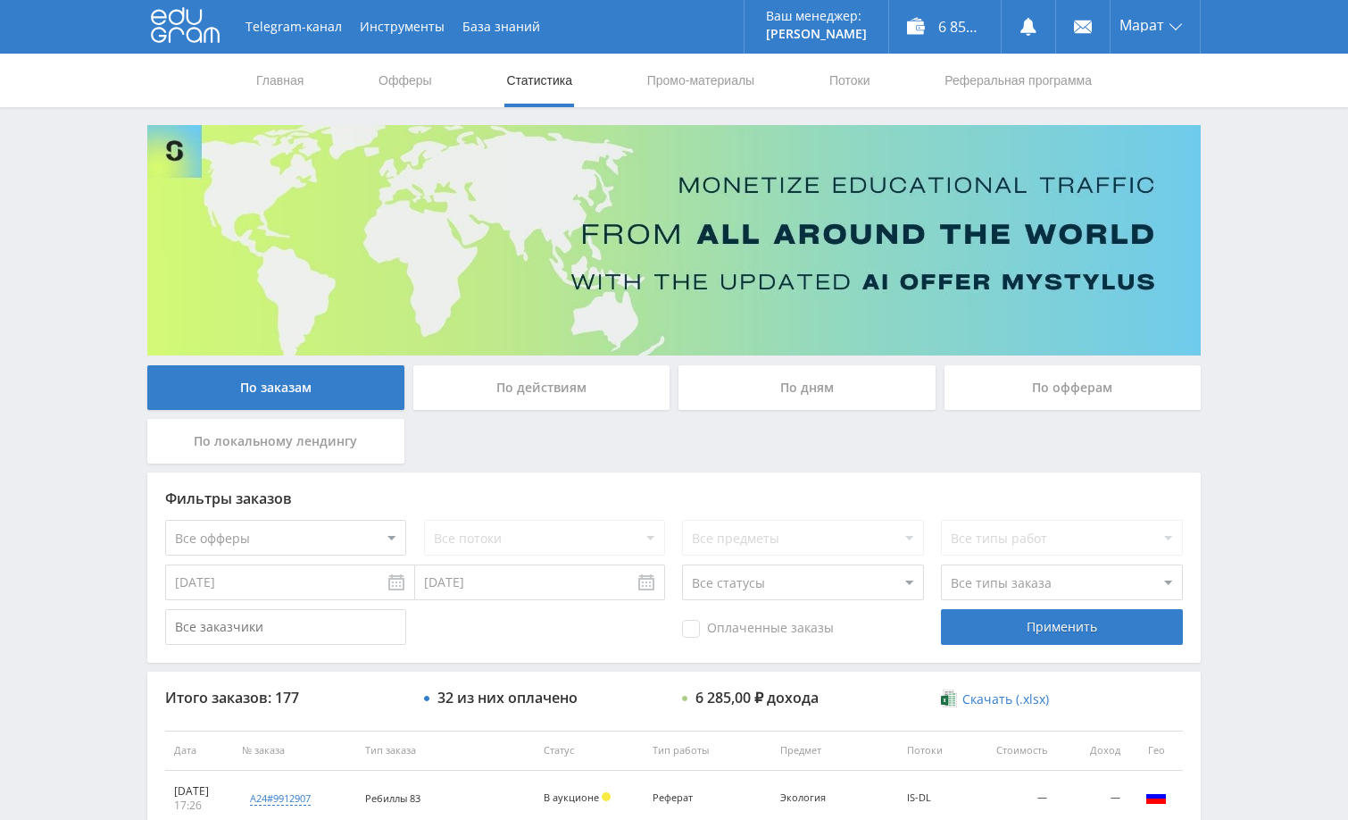
click at [1254, 184] on div "Telegram-канал Инструменты База знаний Ваш менеджер: [PERSON_NAME] Online @edug…" at bounding box center [674, 749] width 1348 height 1499
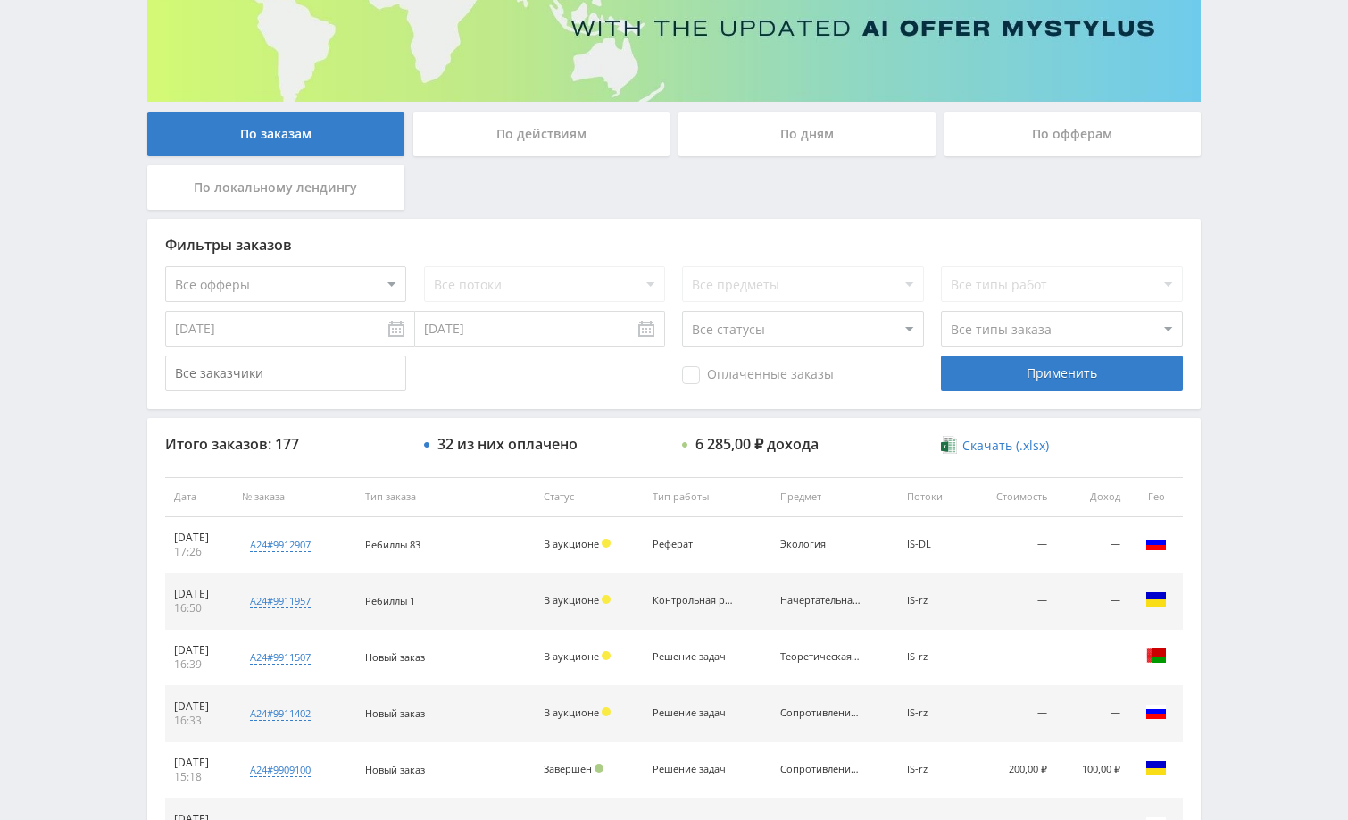
scroll to position [357, 0]
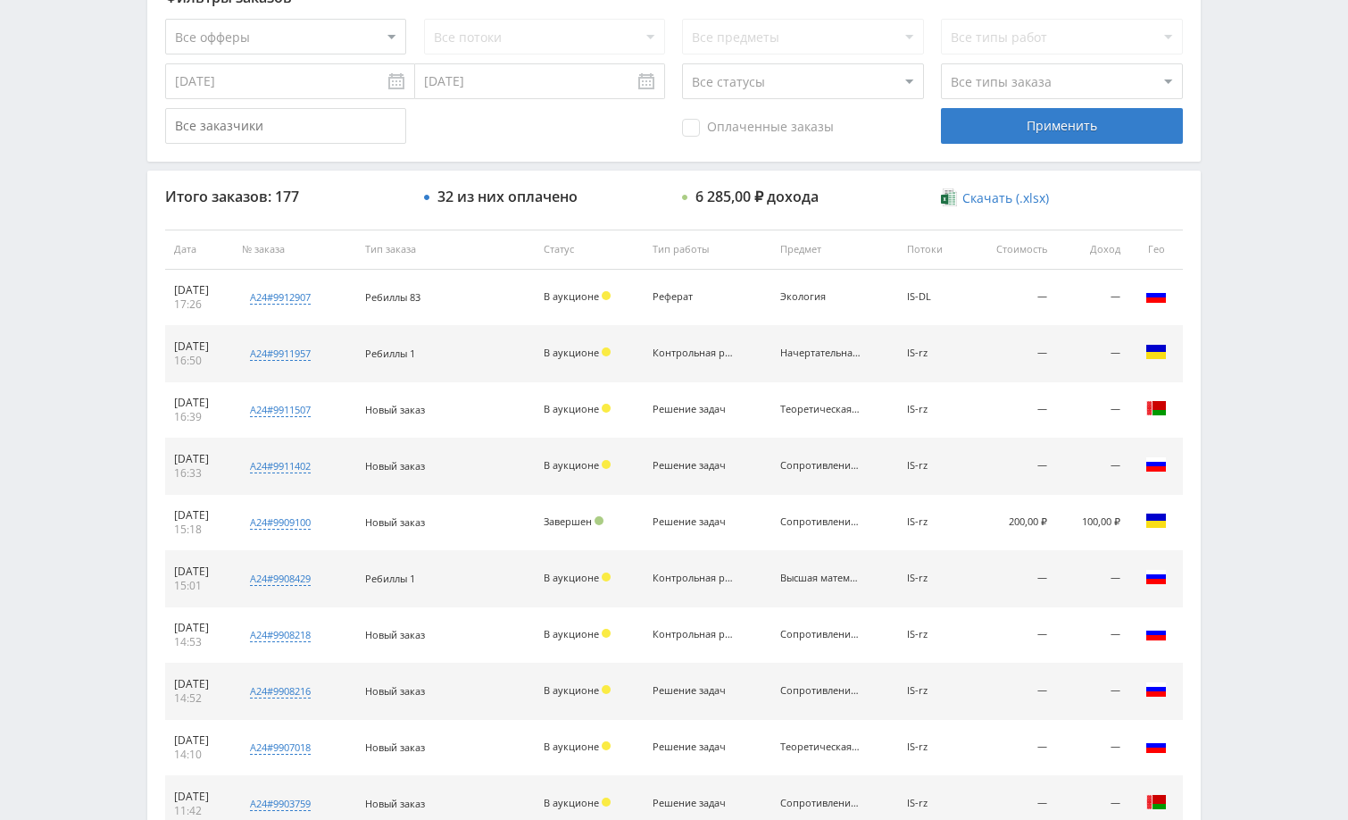
scroll to position [680, 0]
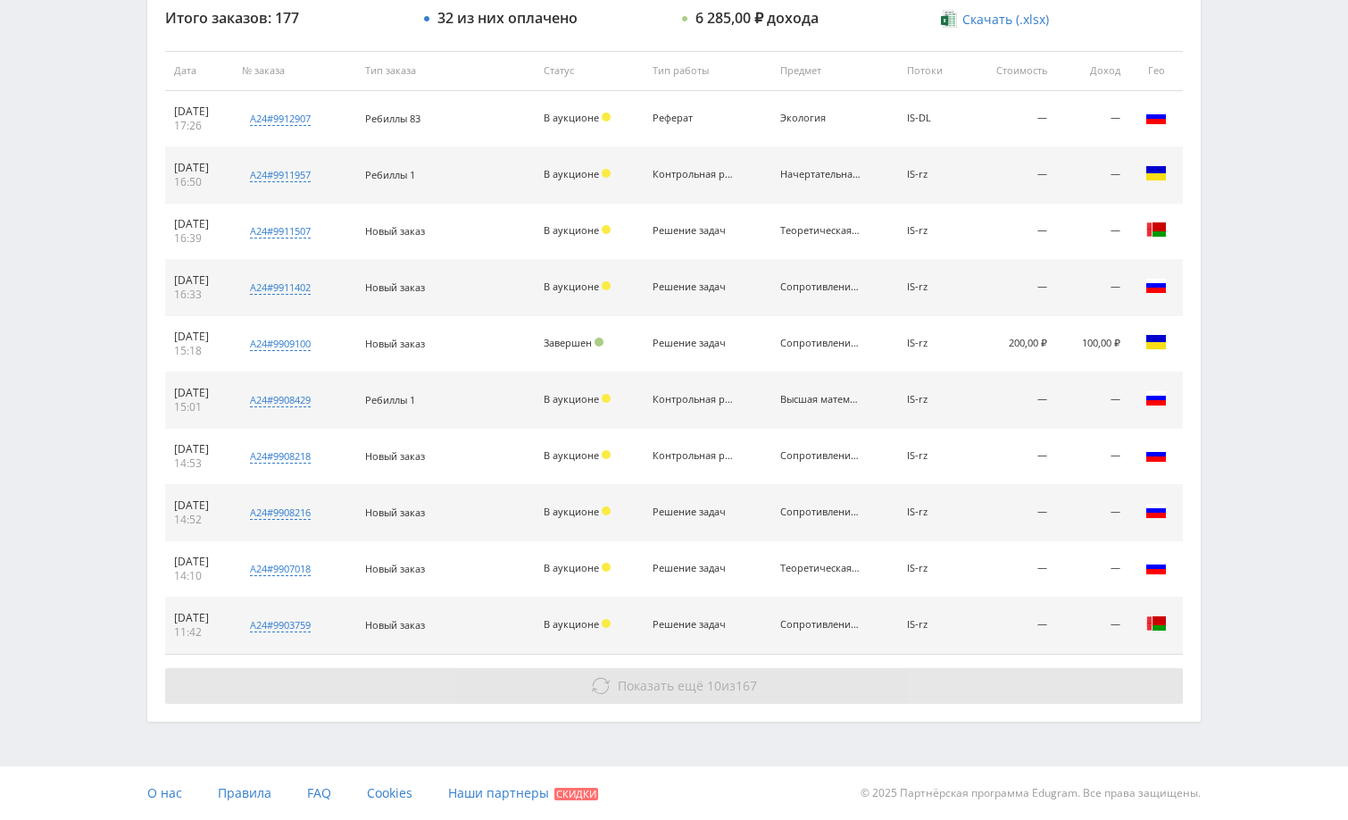
click at [797, 685] on button "Показать ещё 10 из 167" at bounding box center [674, 686] width 1018 height 36
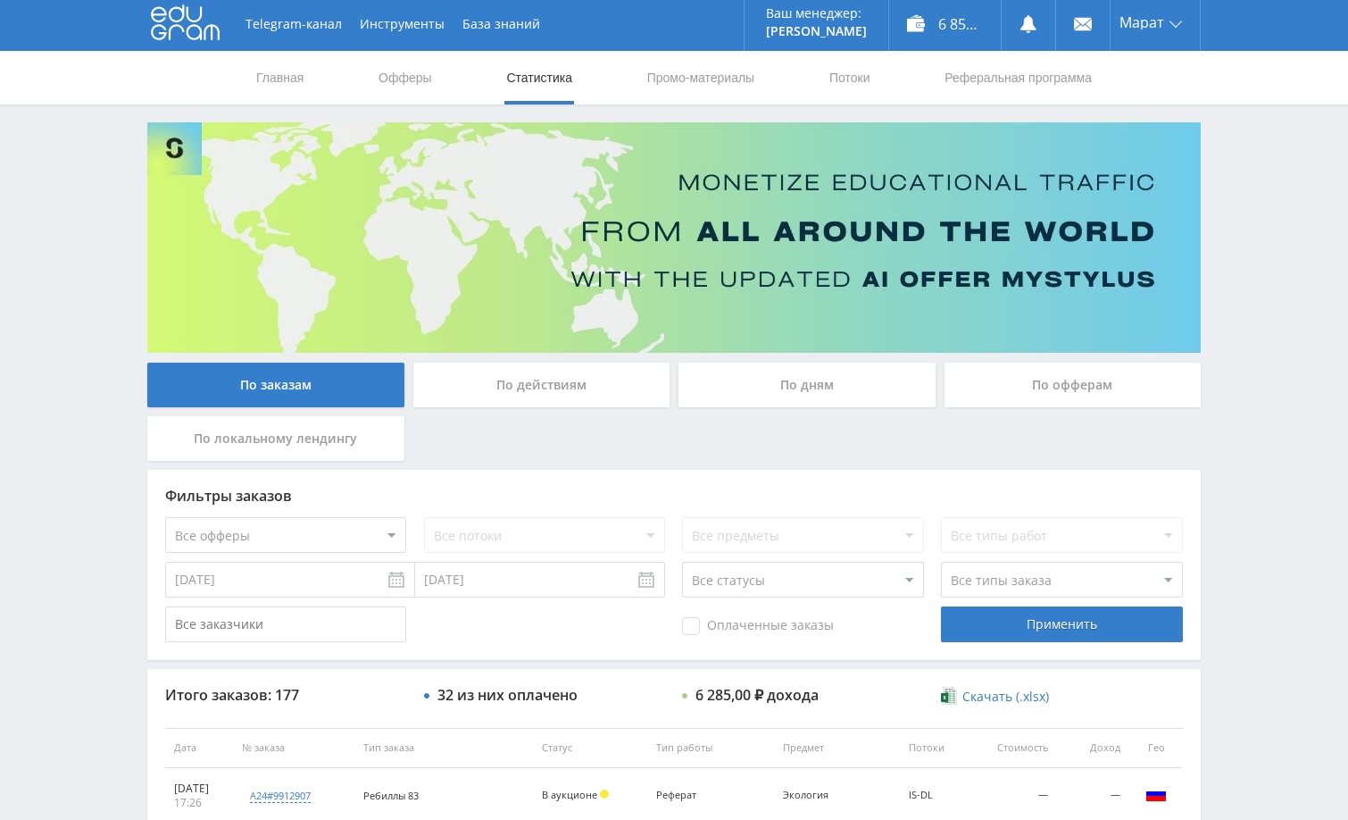
scroll to position [0, 0]
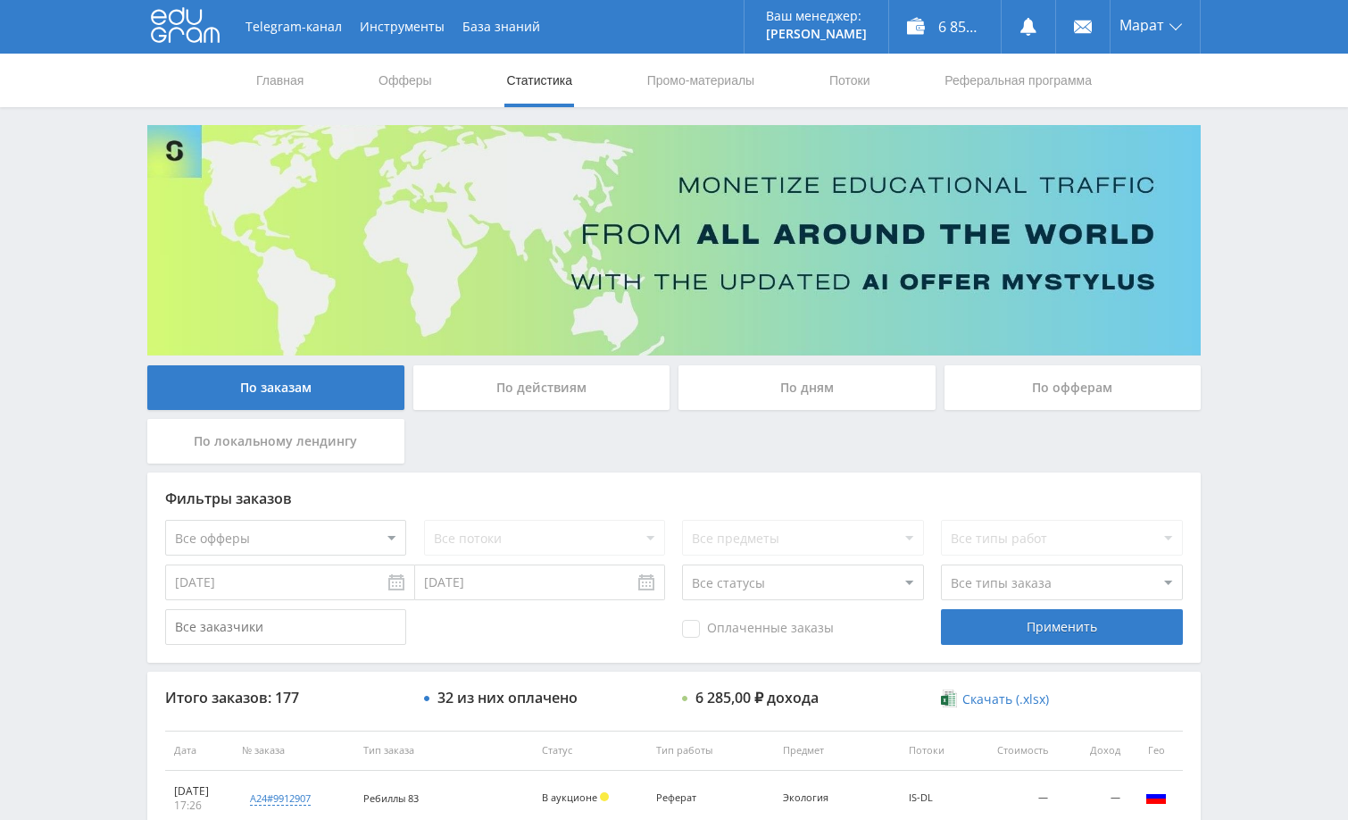
click at [780, 394] on div "По дням" at bounding box center [807, 387] width 257 height 45
click at [0, 0] on input "По дням" at bounding box center [0, 0] width 0 height 0
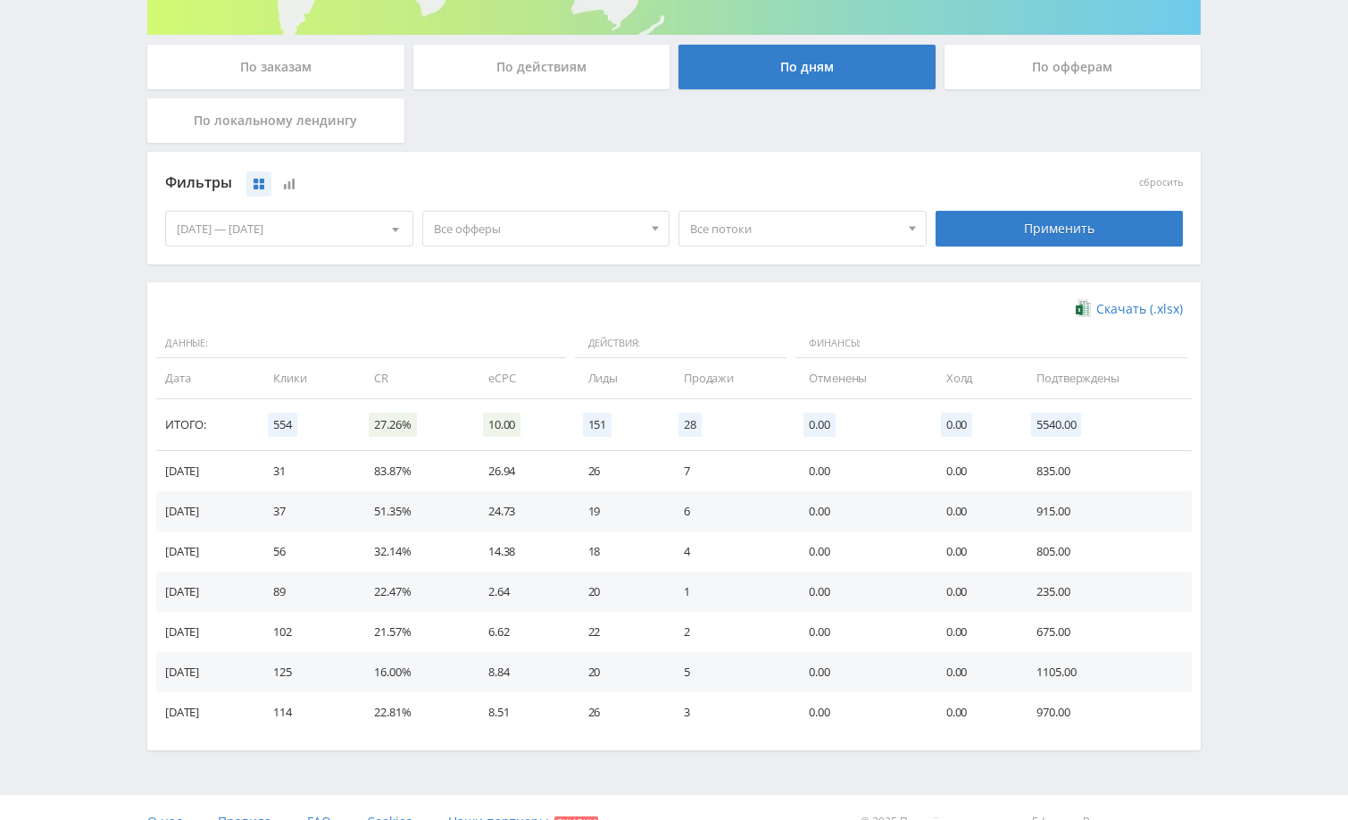
scroll to position [349, 0]
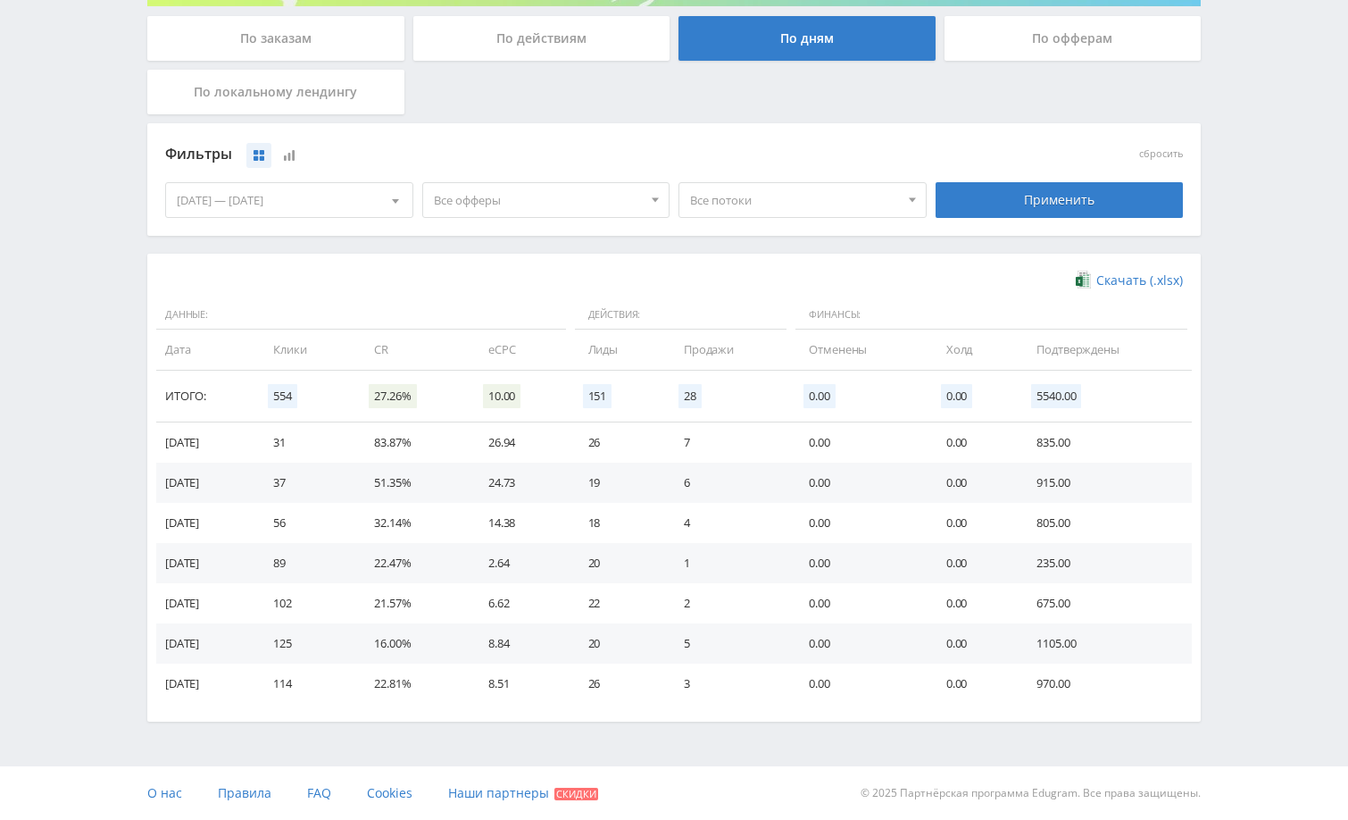
click at [339, 202] on div "07.10.2025 — 13.10.2025" at bounding box center [289, 200] width 246 height 34
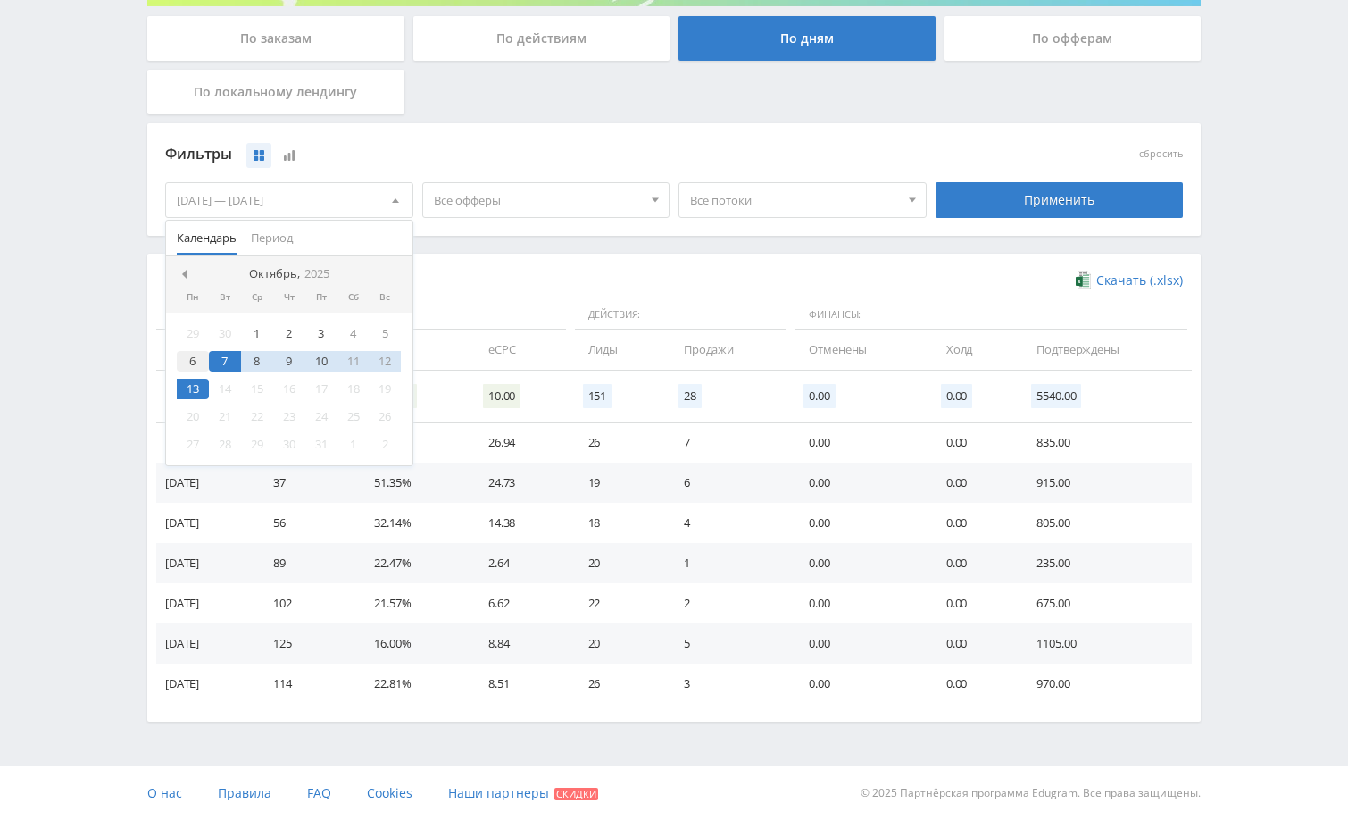
click at [192, 361] on div "6" at bounding box center [193, 361] width 32 height 21
click at [192, 387] on div "13" at bounding box center [193, 389] width 32 height 21
drag, startPoint x: 977, startPoint y: 203, endPoint x: 967, endPoint y: 217, distance: 17.3
click at [970, 215] on div "Применить" at bounding box center [1060, 200] width 248 height 36
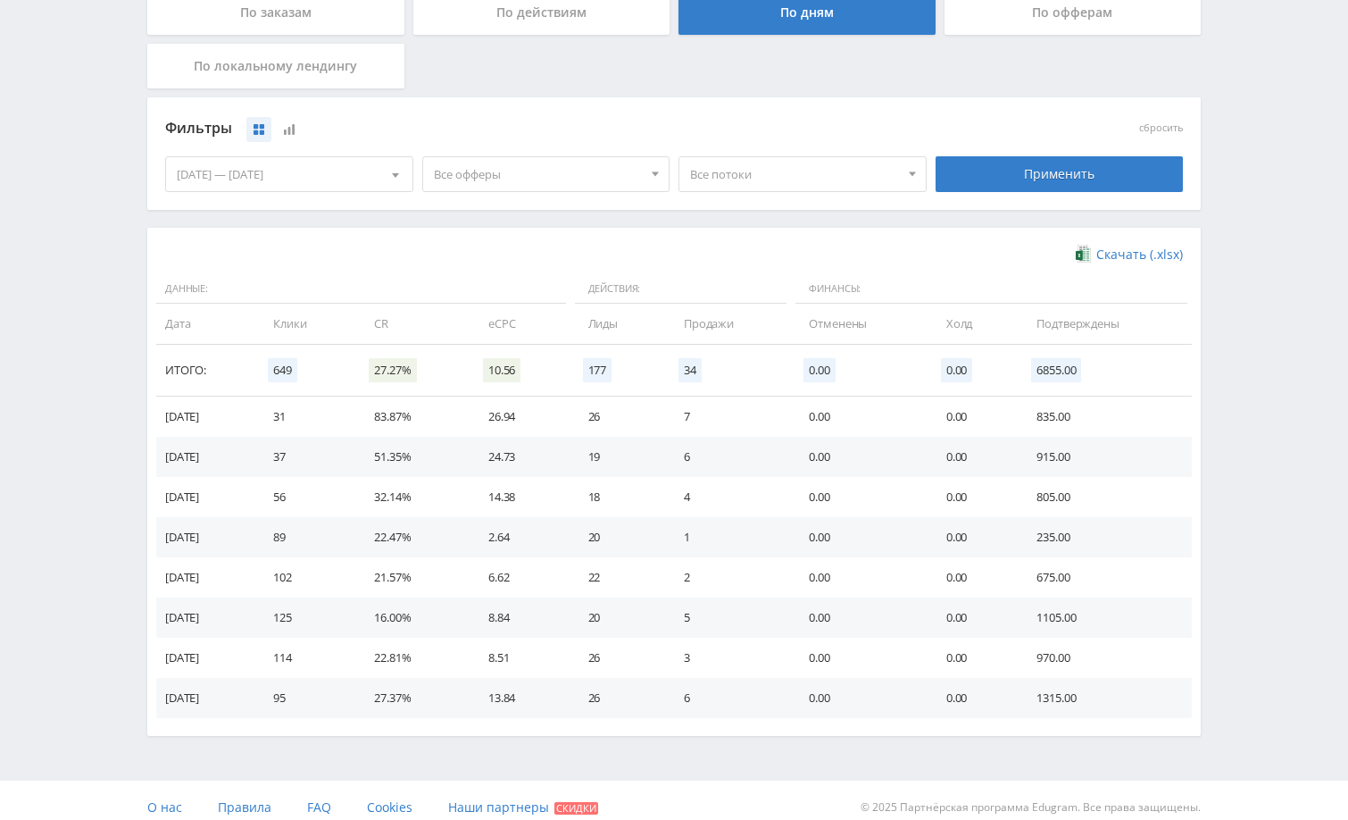
scroll to position [389, 0]
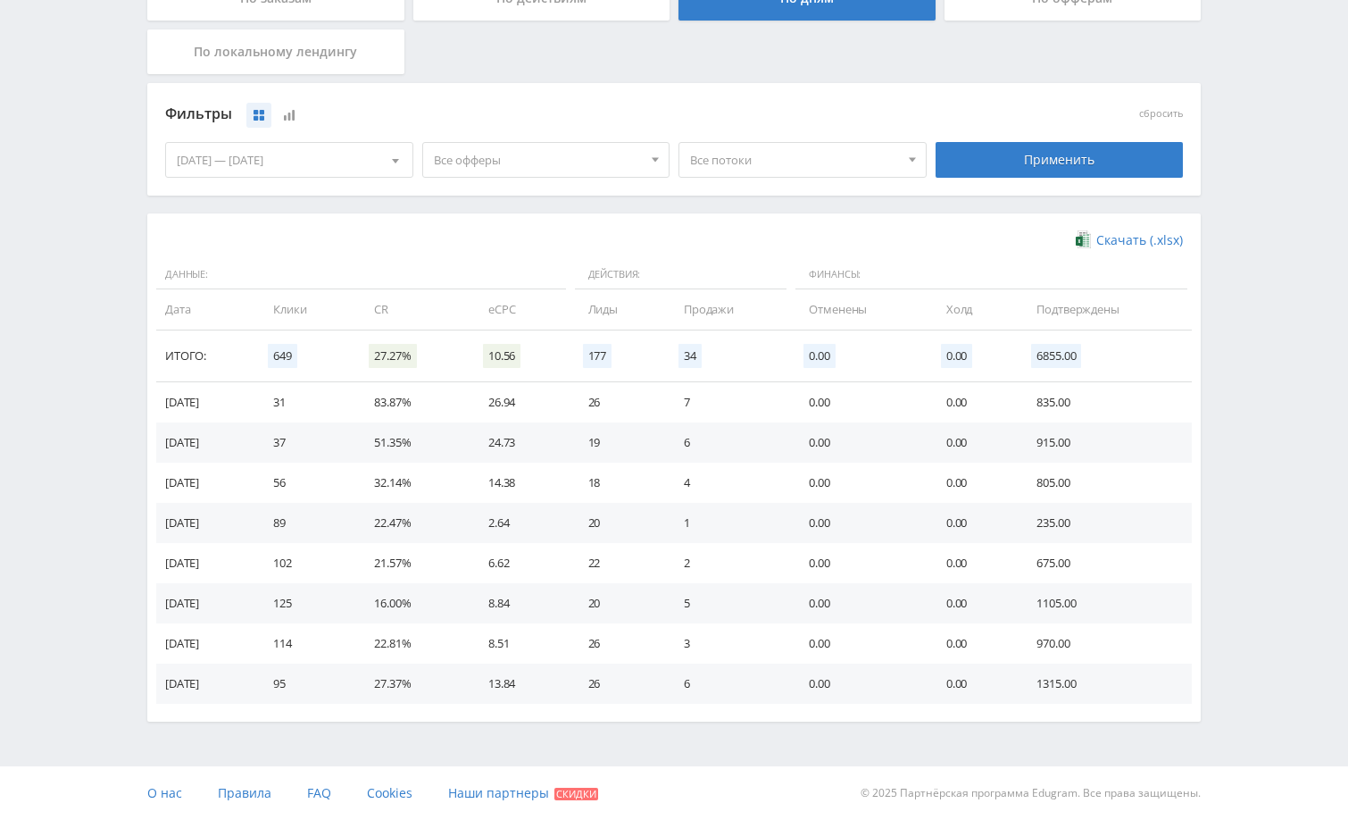
click at [1251, 664] on div "Telegram-канал Инструменты База знаний Ваш менеджер: [PERSON_NAME] Online @edug…" at bounding box center [674, 215] width 1348 height 1209
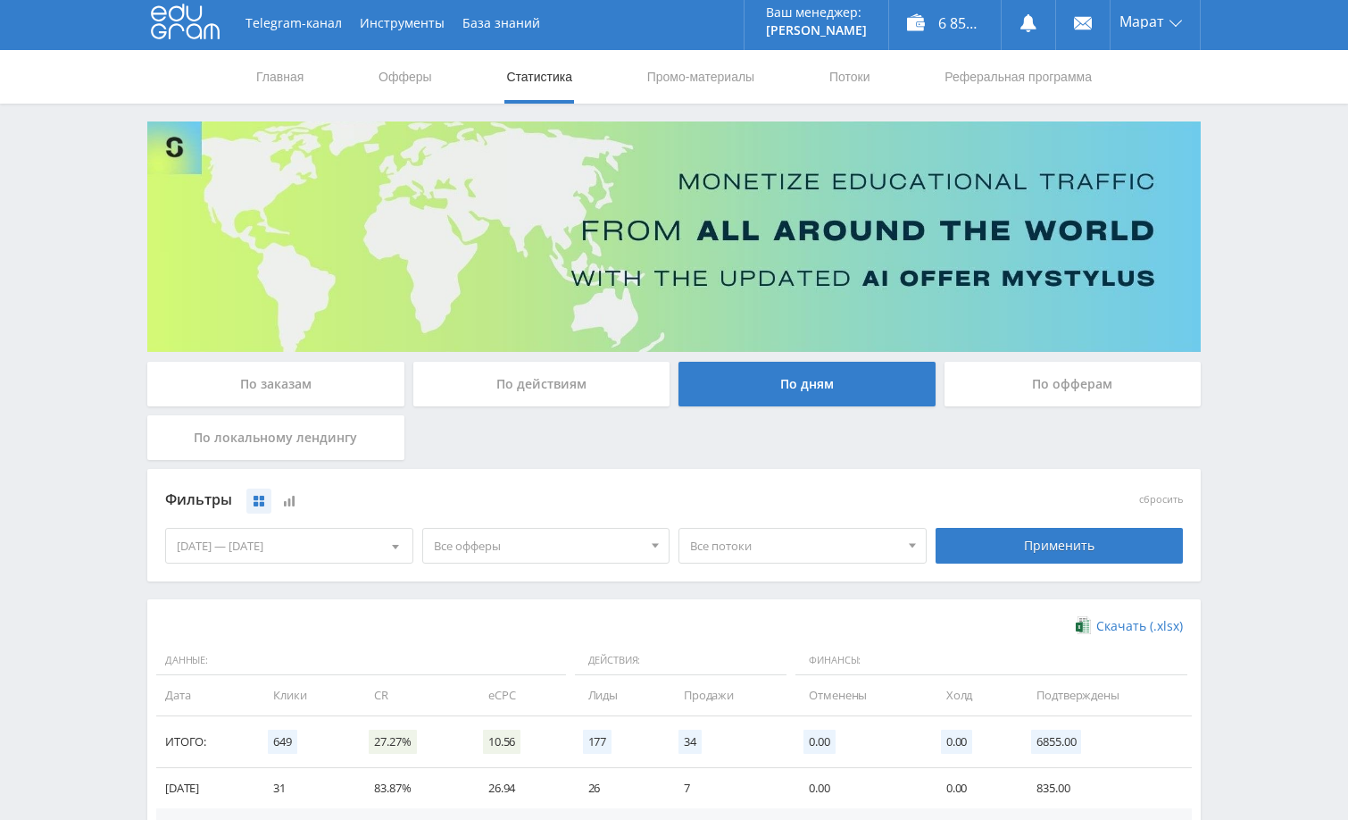
scroll to position [0, 0]
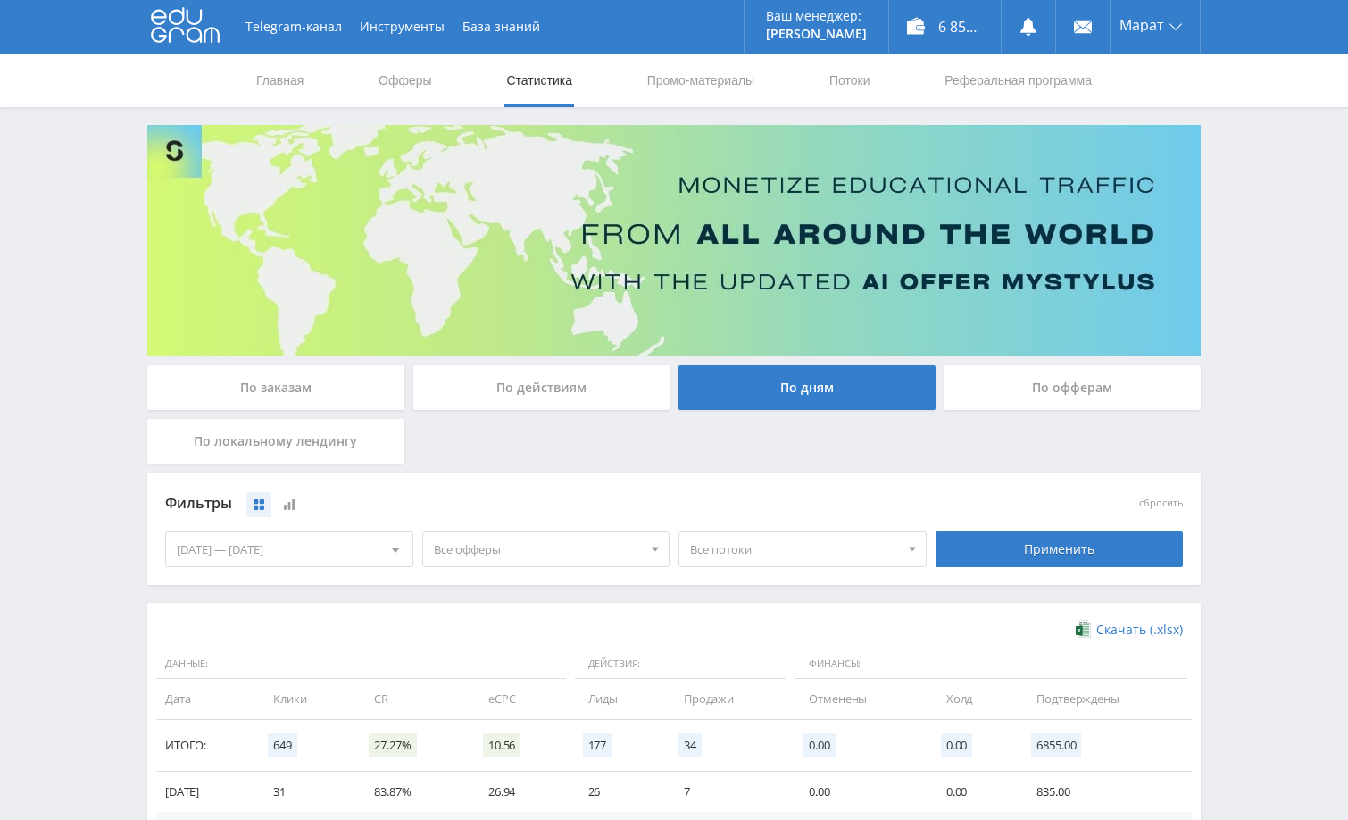
click at [1251, 505] on div "Telegram-канал Инструменты База знаний Ваш менеджер: [PERSON_NAME] Online @edug…" at bounding box center [674, 604] width 1348 height 1209
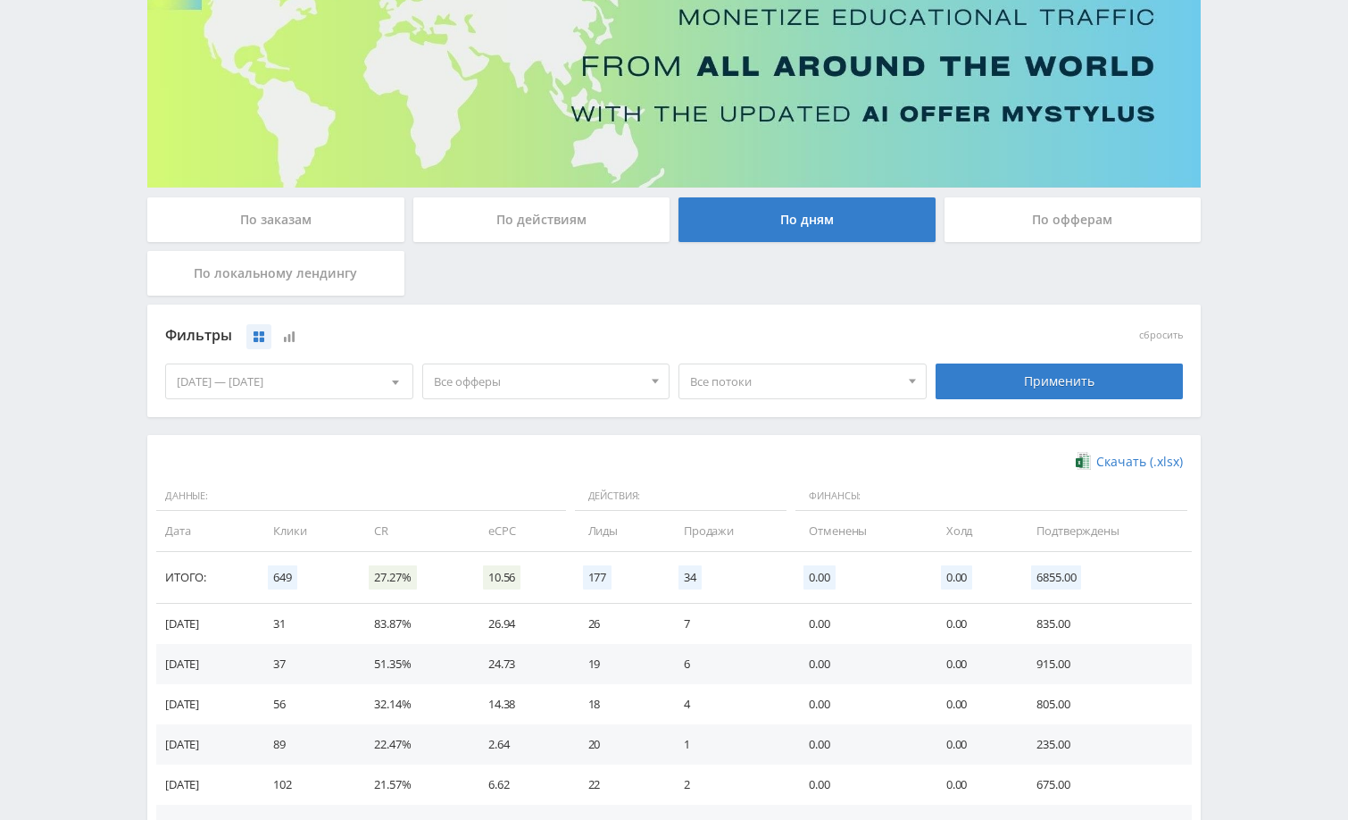
scroll to position [268, 0]
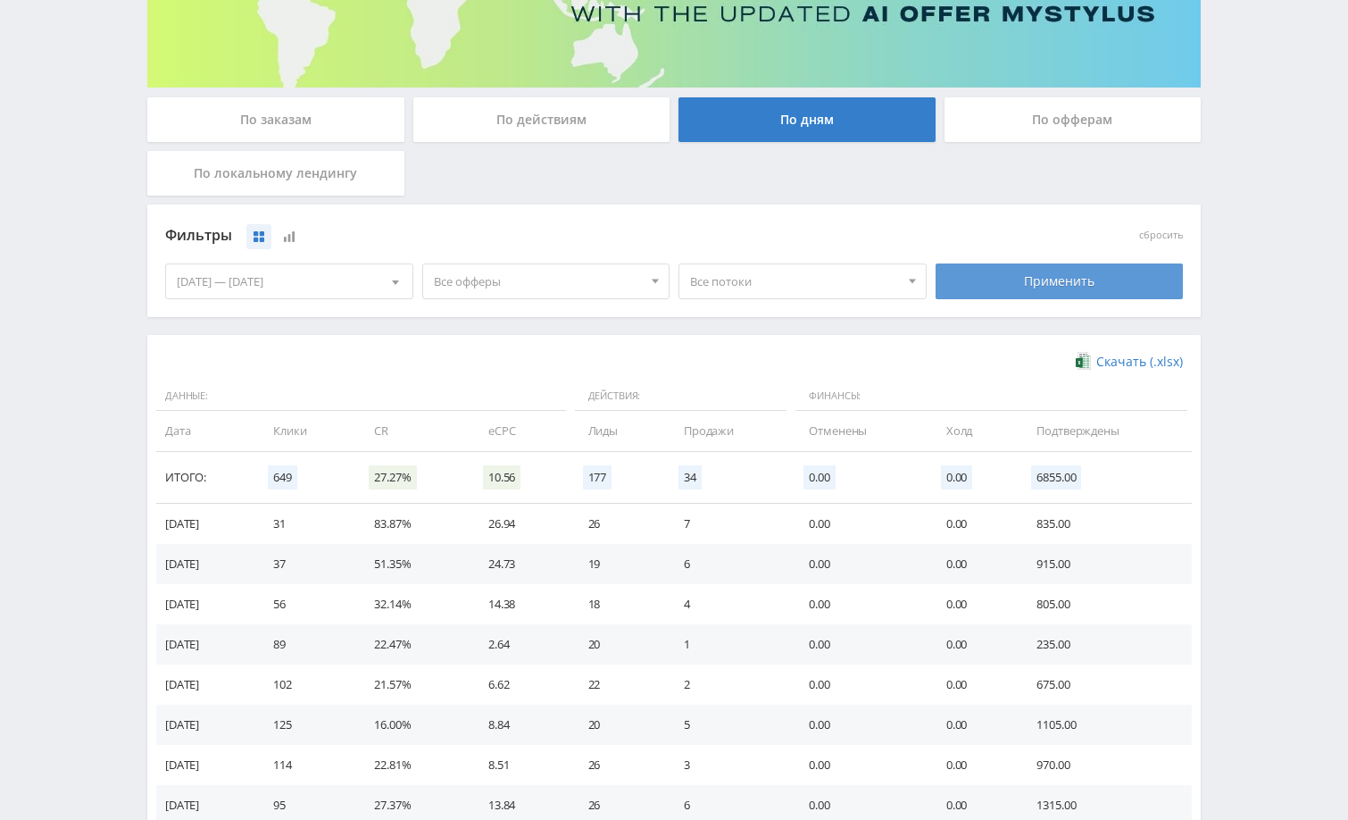
click at [1023, 278] on div "Применить" at bounding box center [1060, 281] width 248 height 36
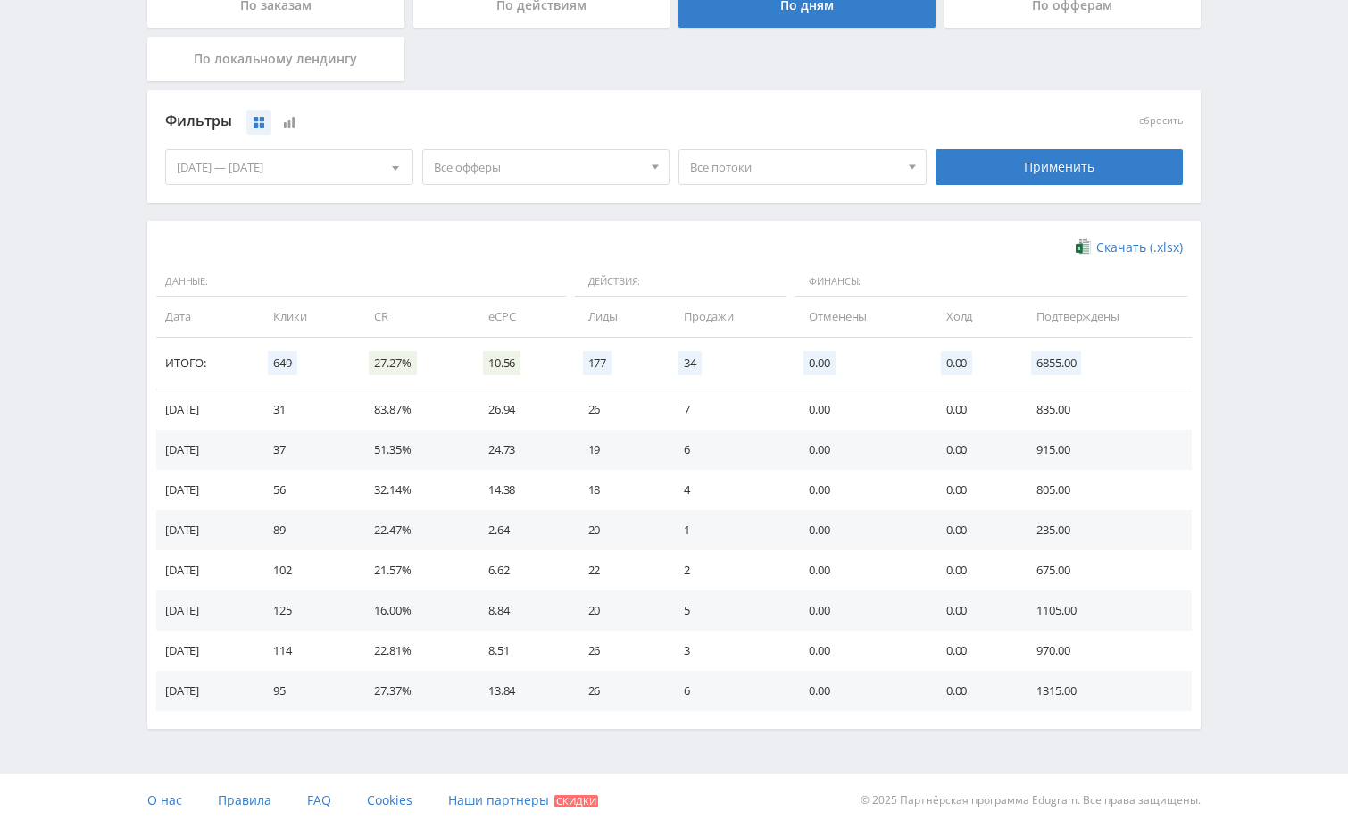
scroll to position [389, 0]
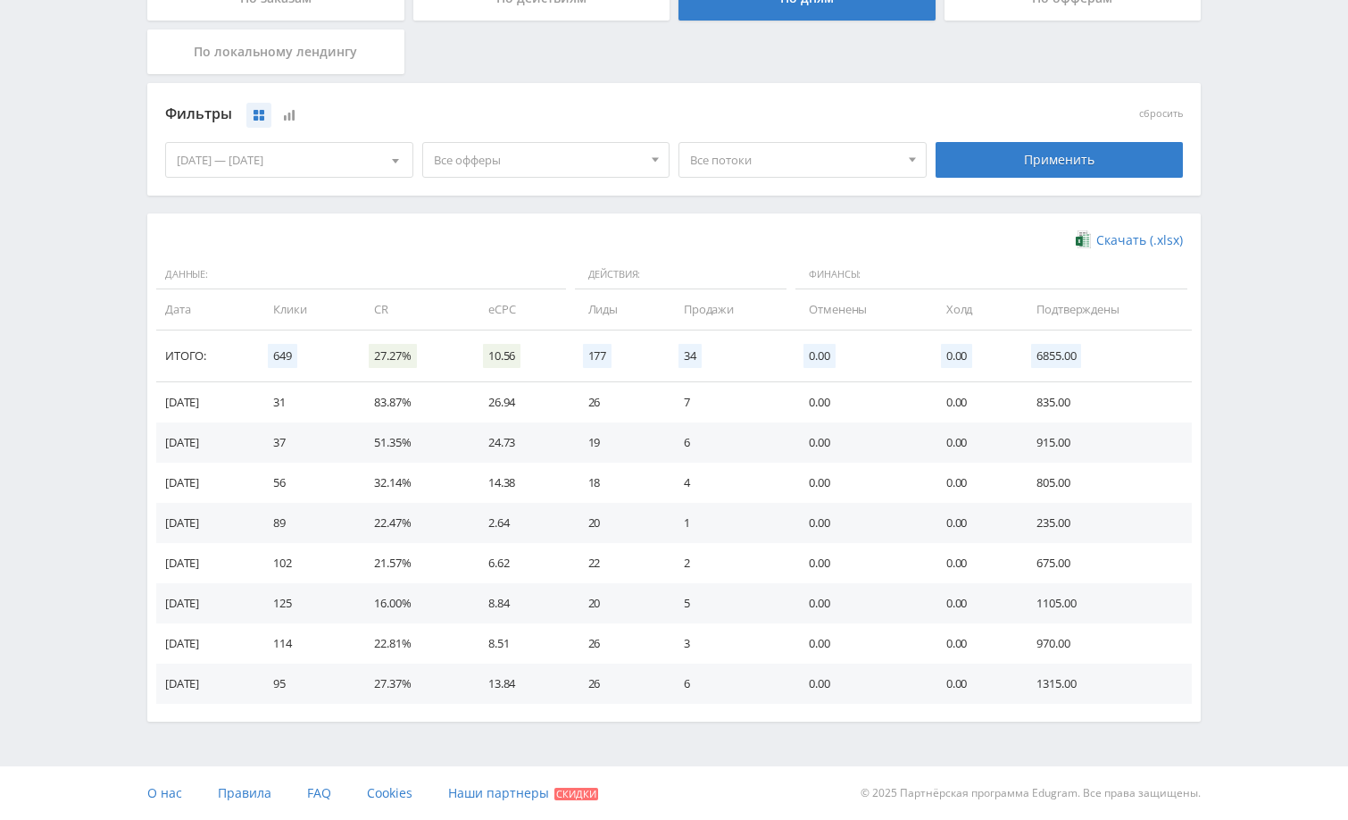
click at [1261, 212] on div "Telegram-канал Инструменты База знаний Ваш менеджер: [PERSON_NAME] Alex Online …" at bounding box center [674, 215] width 1348 height 1209
click at [1298, 413] on div "Telegram-канал Инструменты База знаний Ваш менеджер: [PERSON_NAME] Alex Online …" at bounding box center [674, 215] width 1348 height 1209
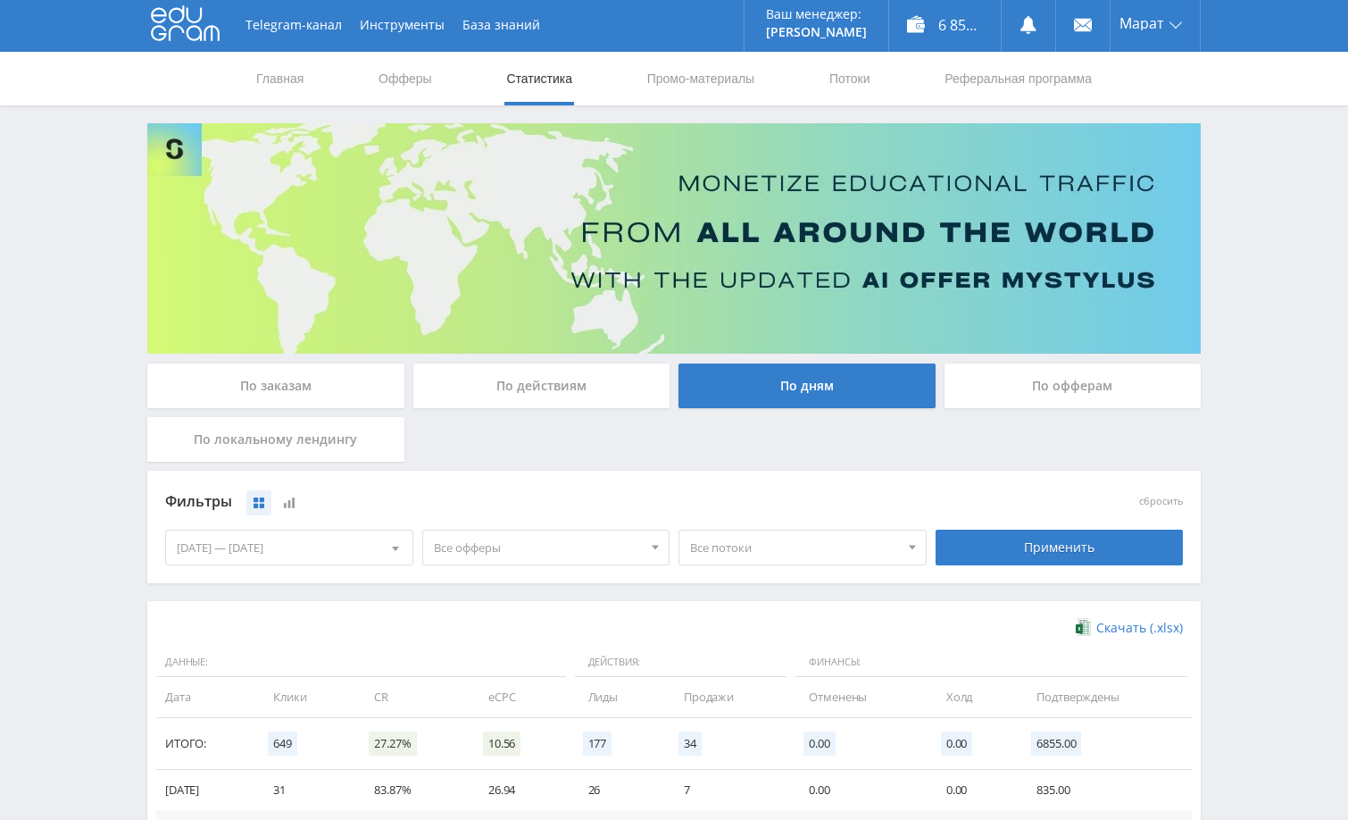
scroll to position [0, 0]
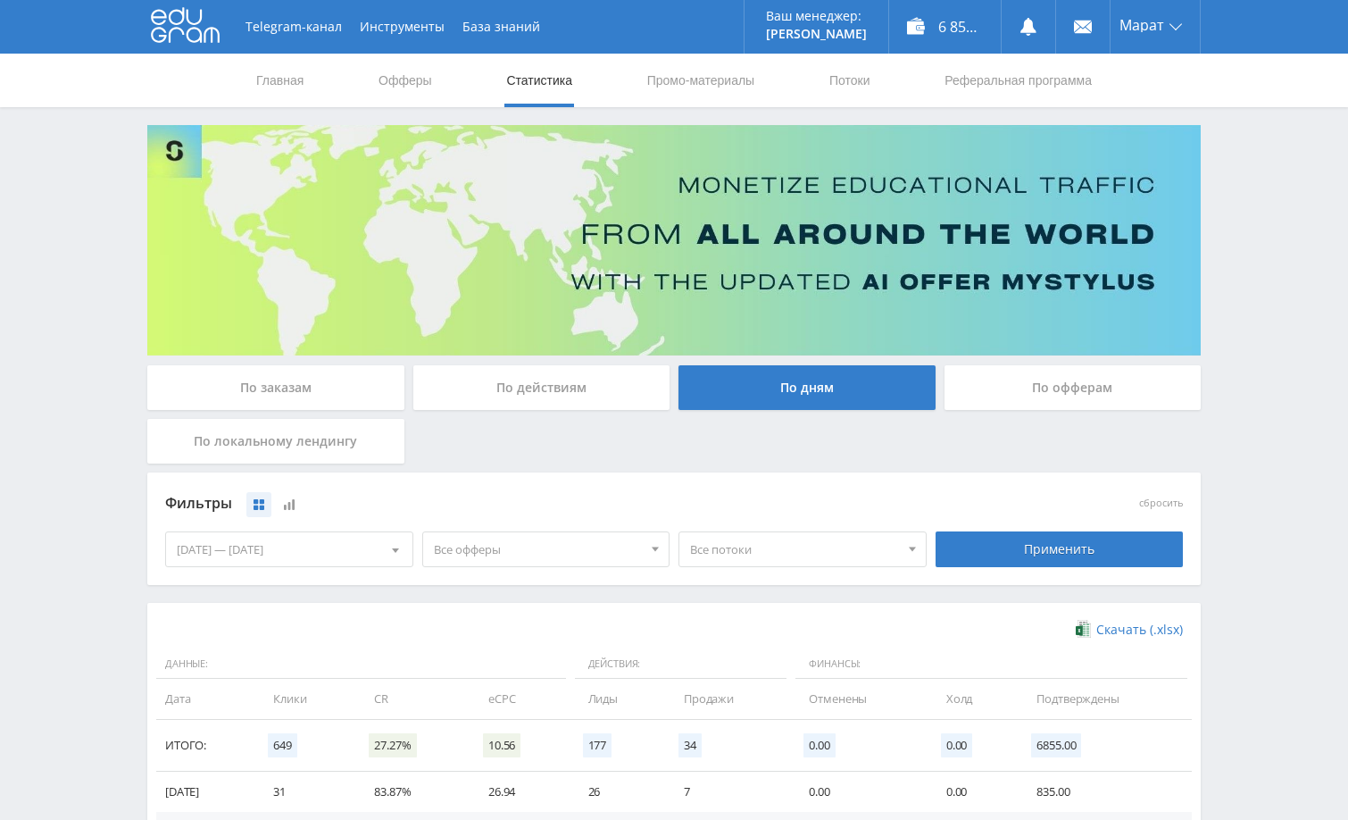
click at [1277, 372] on div "Telegram-канал Инструменты База знаний Ваш менеджер: Alex Alex Online @edugram_…" at bounding box center [674, 604] width 1348 height 1209
click at [126, 154] on div "Telegram-канал Инструменты База знаний Ваш менеджер: Alex Alex Online @edugram_…" at bounding box center [674, 604] width 1348 height 1209
click at [88, 153] on div "Telegram-канал Инструменты База знаний Ваш менеджер: Alex Alex Online @edugram_…" at bounding box center [674, 604] width 1348 height 1209
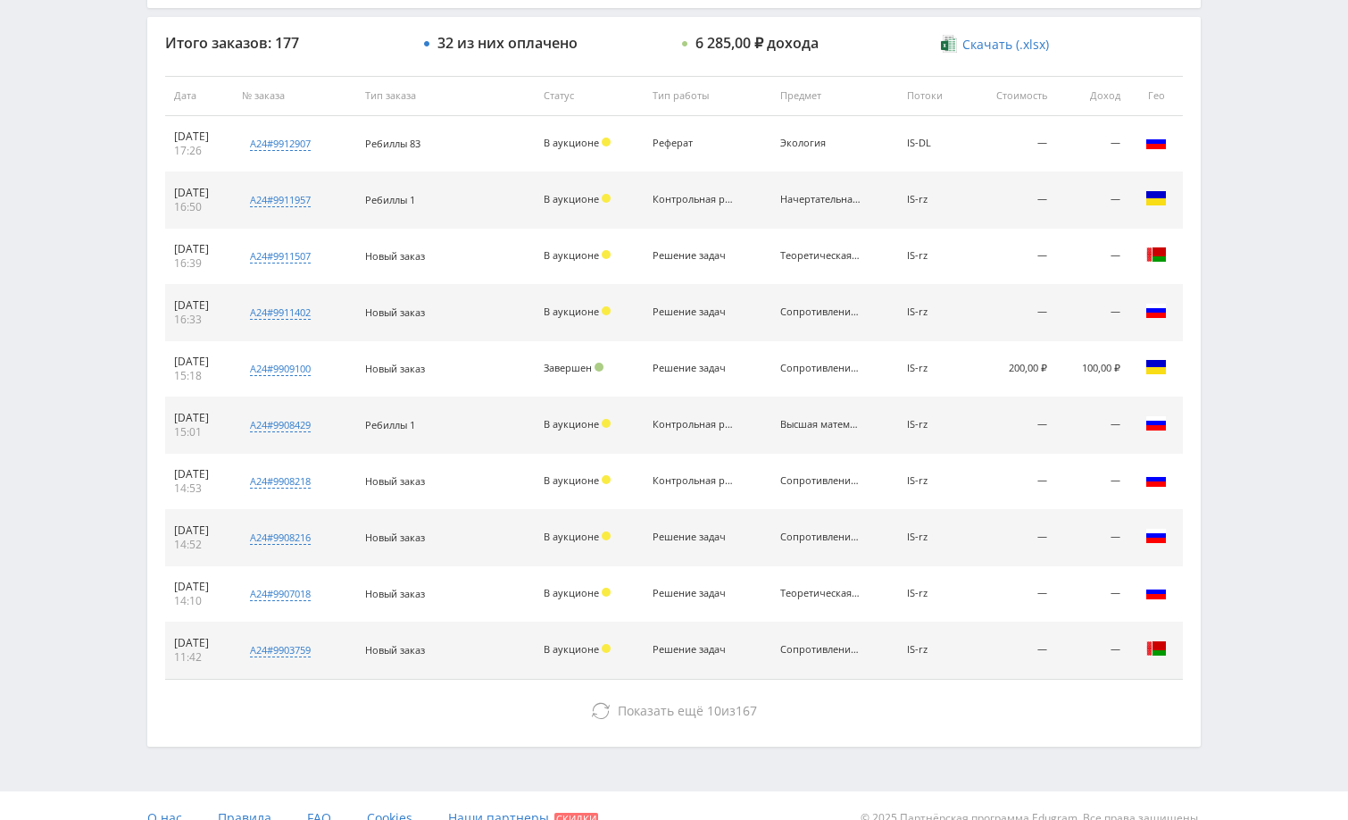
scroll to position [680, 0]
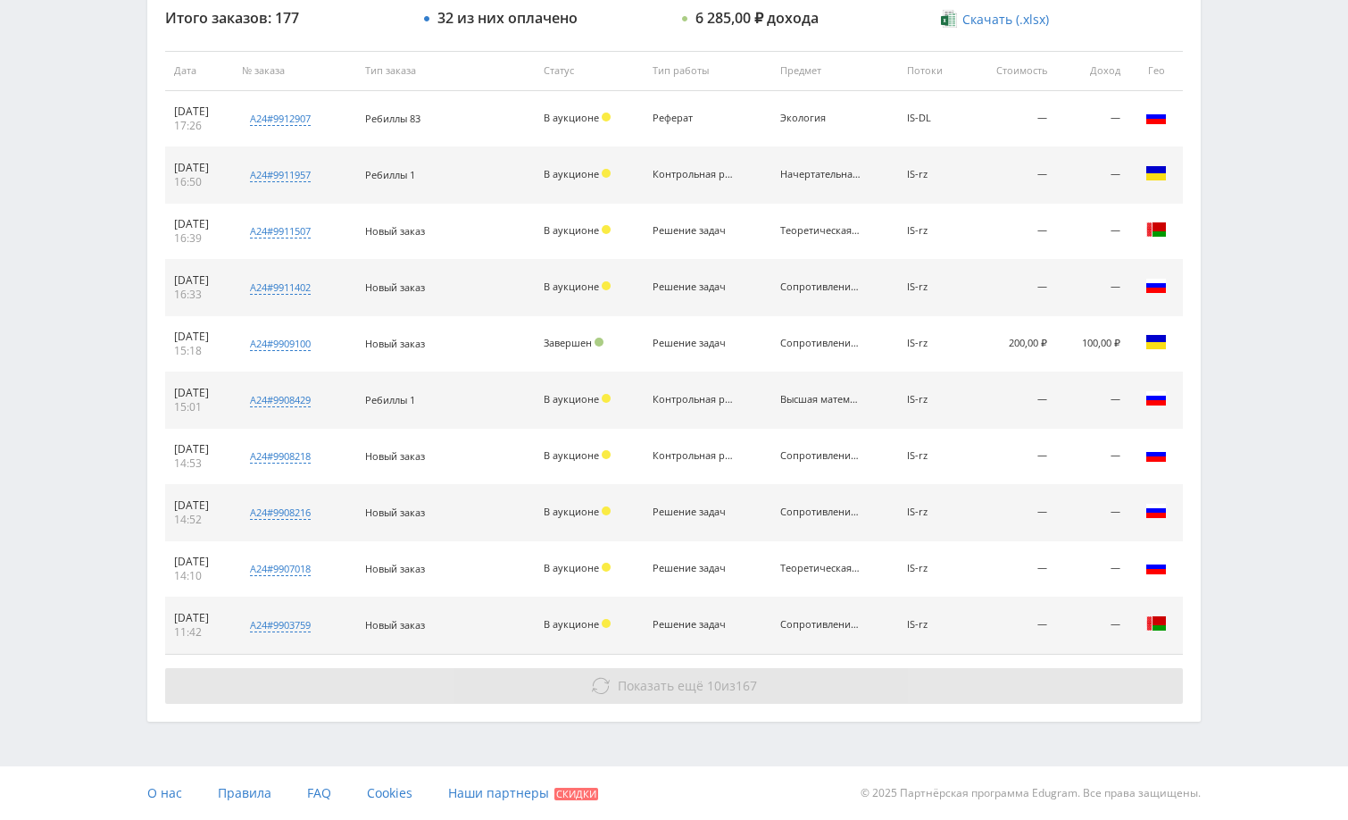
click at [1057, 676] on button "Показать ещё 10 из 167" at bounding box center [674, 686] width 1018 height 36
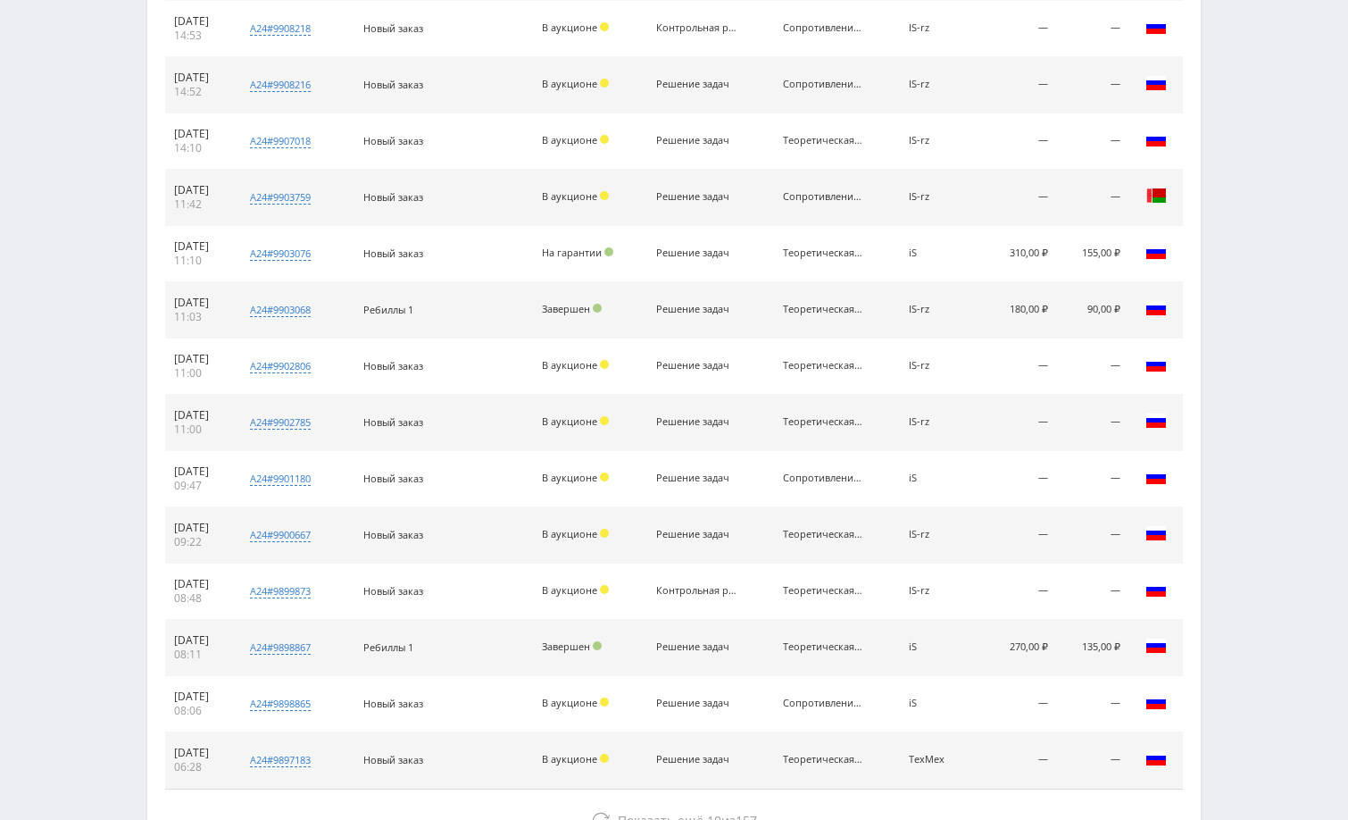
scroll to position [1242, 0]
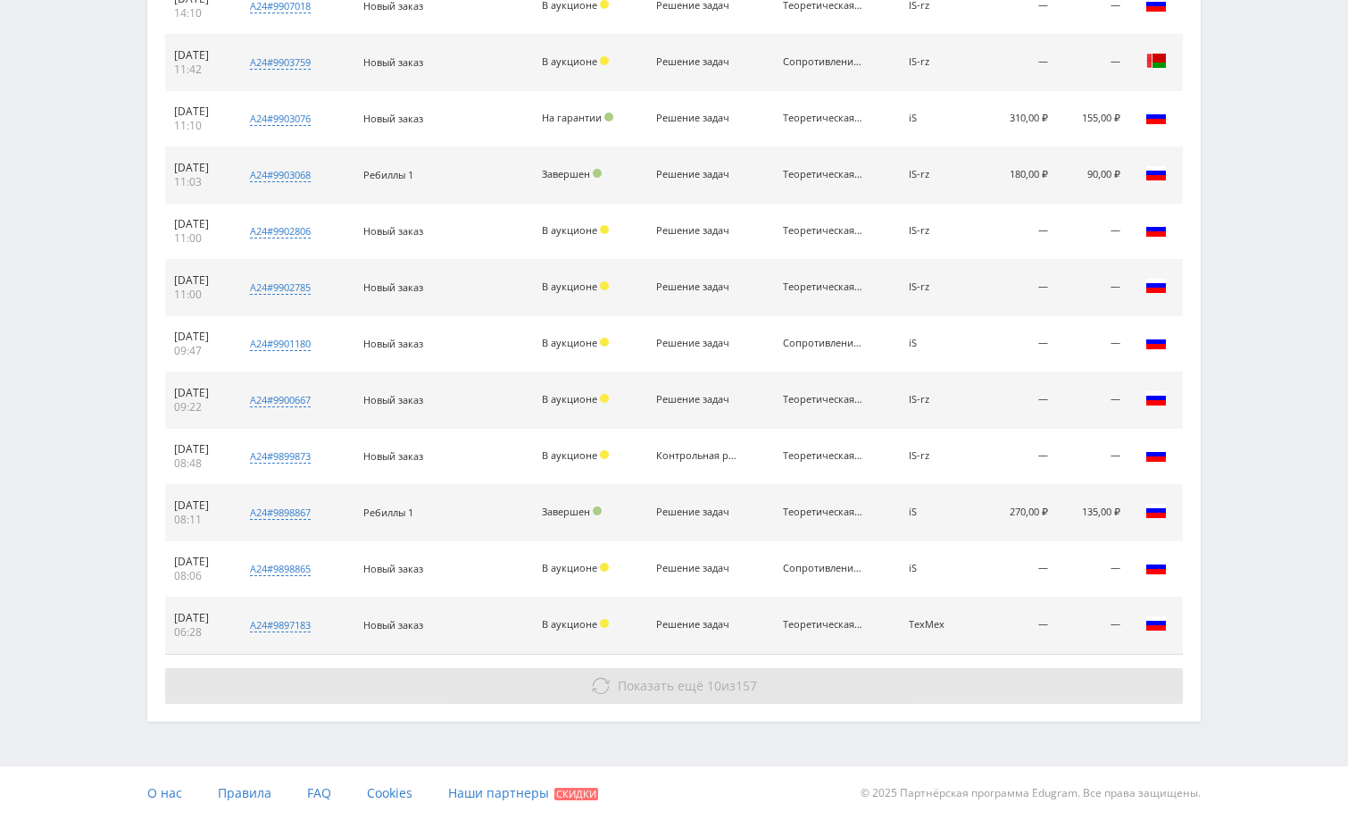
click at [1081, 701] on button "Показать ещё 10 из 157" at bounding box center [674, 686] width 1018 height 36
click at [1065, 685] on button "Показать ещё 10 из 157" at bounding box center [674, 686] width 1018 height 36
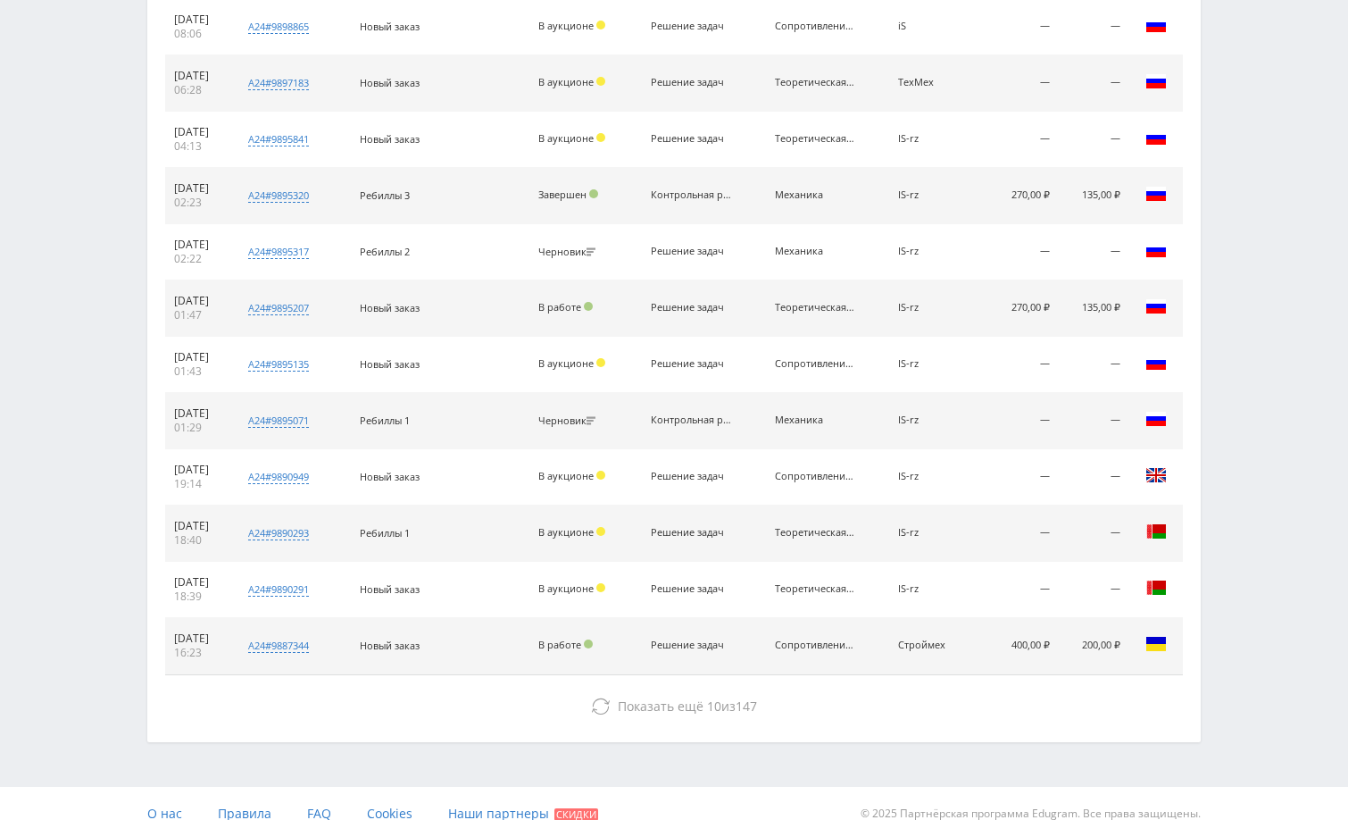
scroll to position [1805, 0]
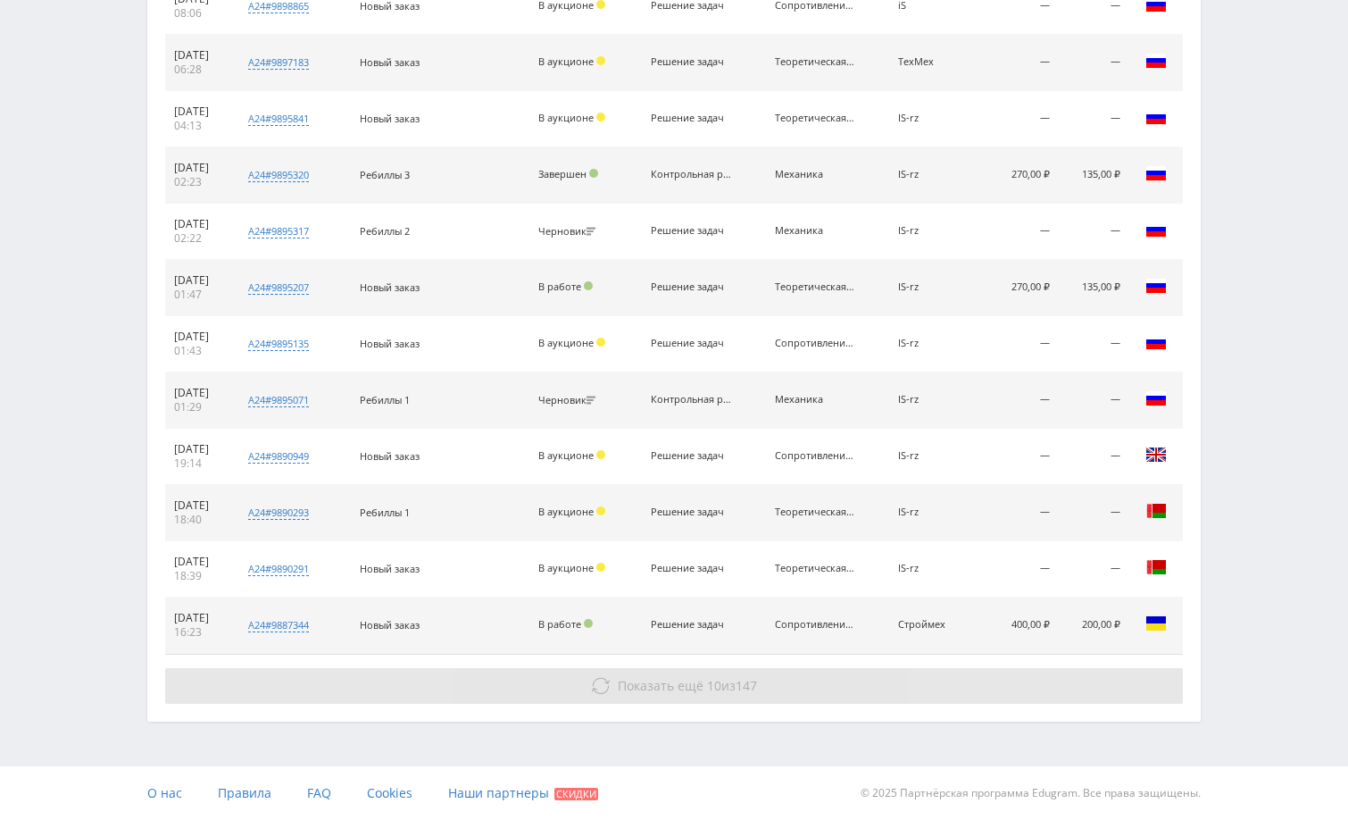
click at [1082, 691] on button "Показать ещё 10 из 147" at bounding box center [674, 686] width 1018 height 36
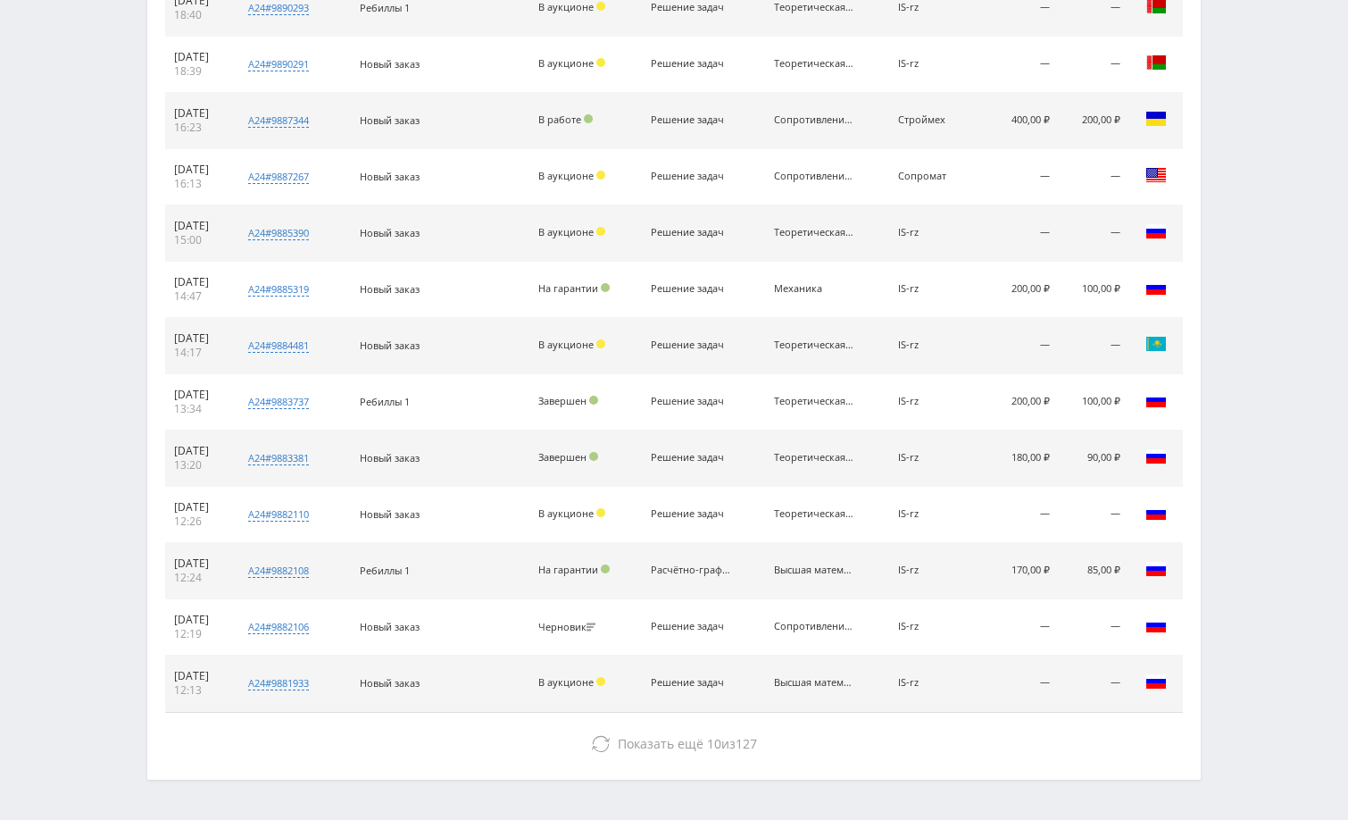
scroll to position [2278, 0]
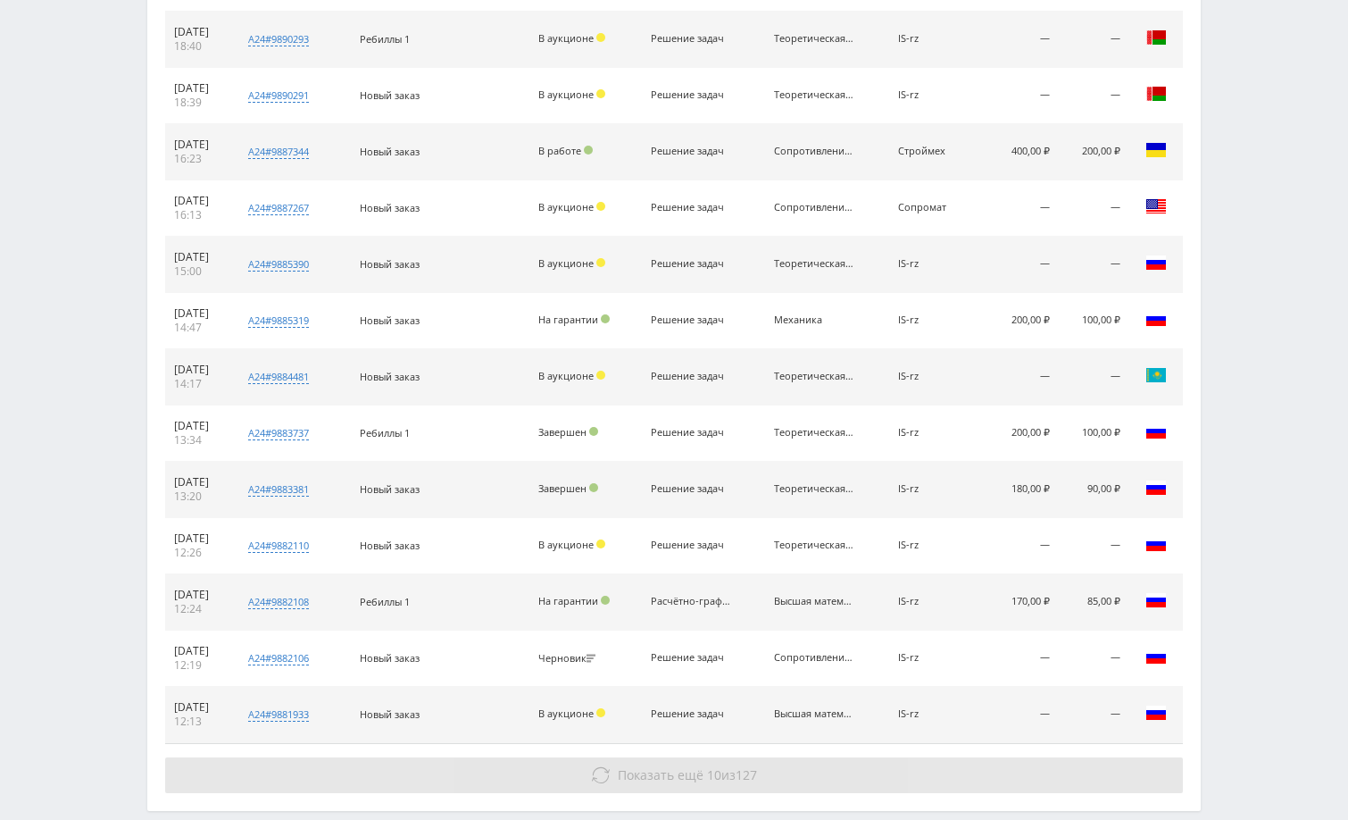
click at [1083, 761] on button "Показать ещё 10 из 127" at bounding box center [674, 775] width 1018 height 36
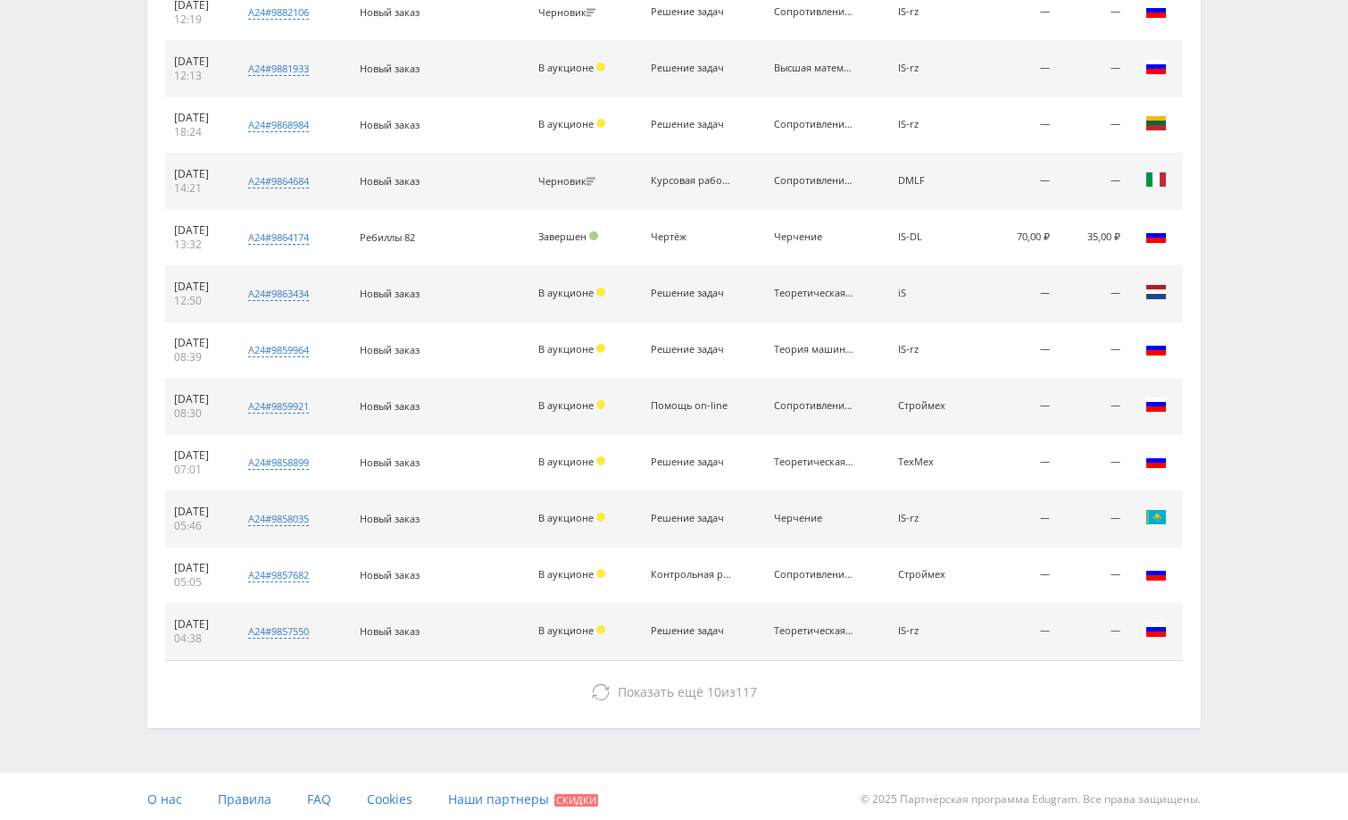
scroll to position [2930, 0]
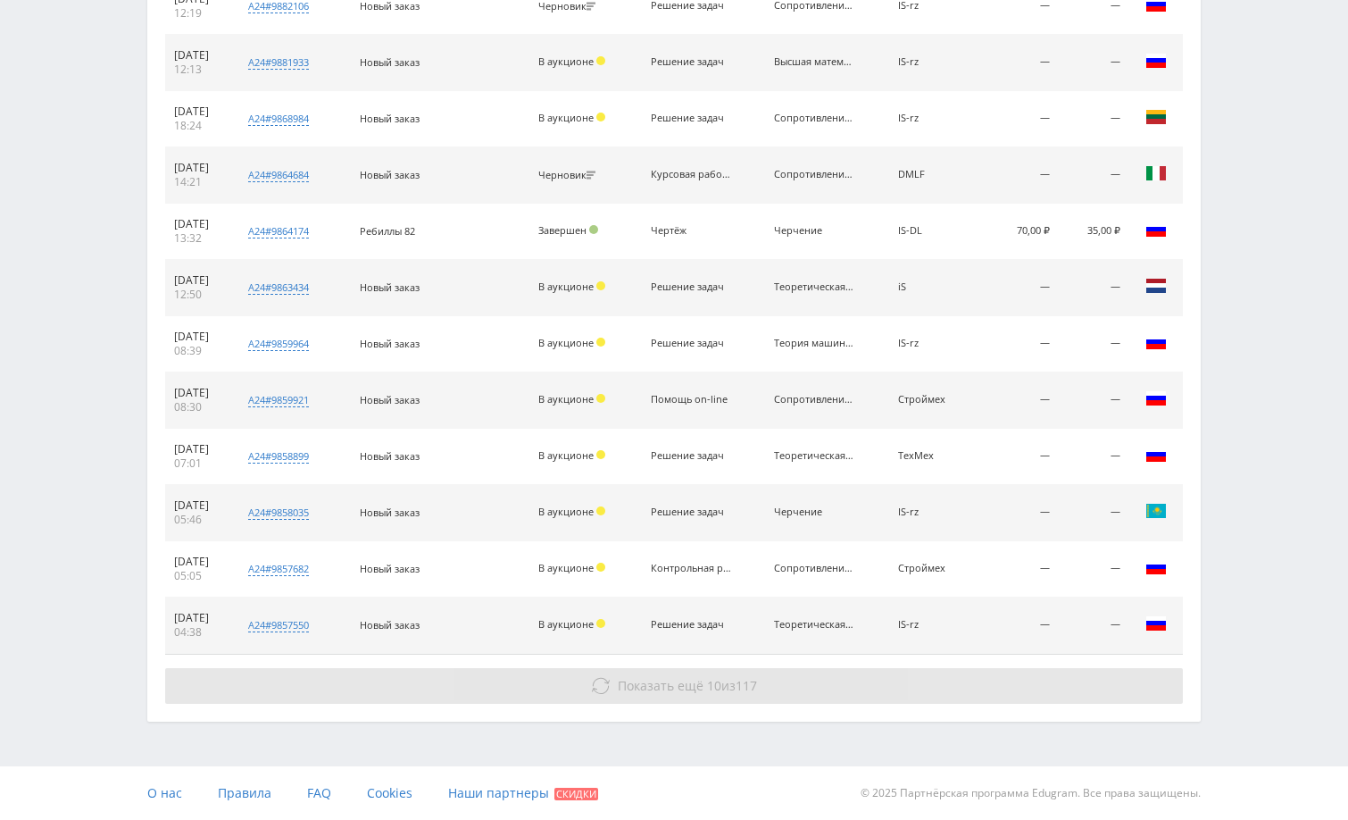
click at [959, 679] on button "Показать ещё 10 из 117" at bounding box center [674, 686] width 1018 height 36
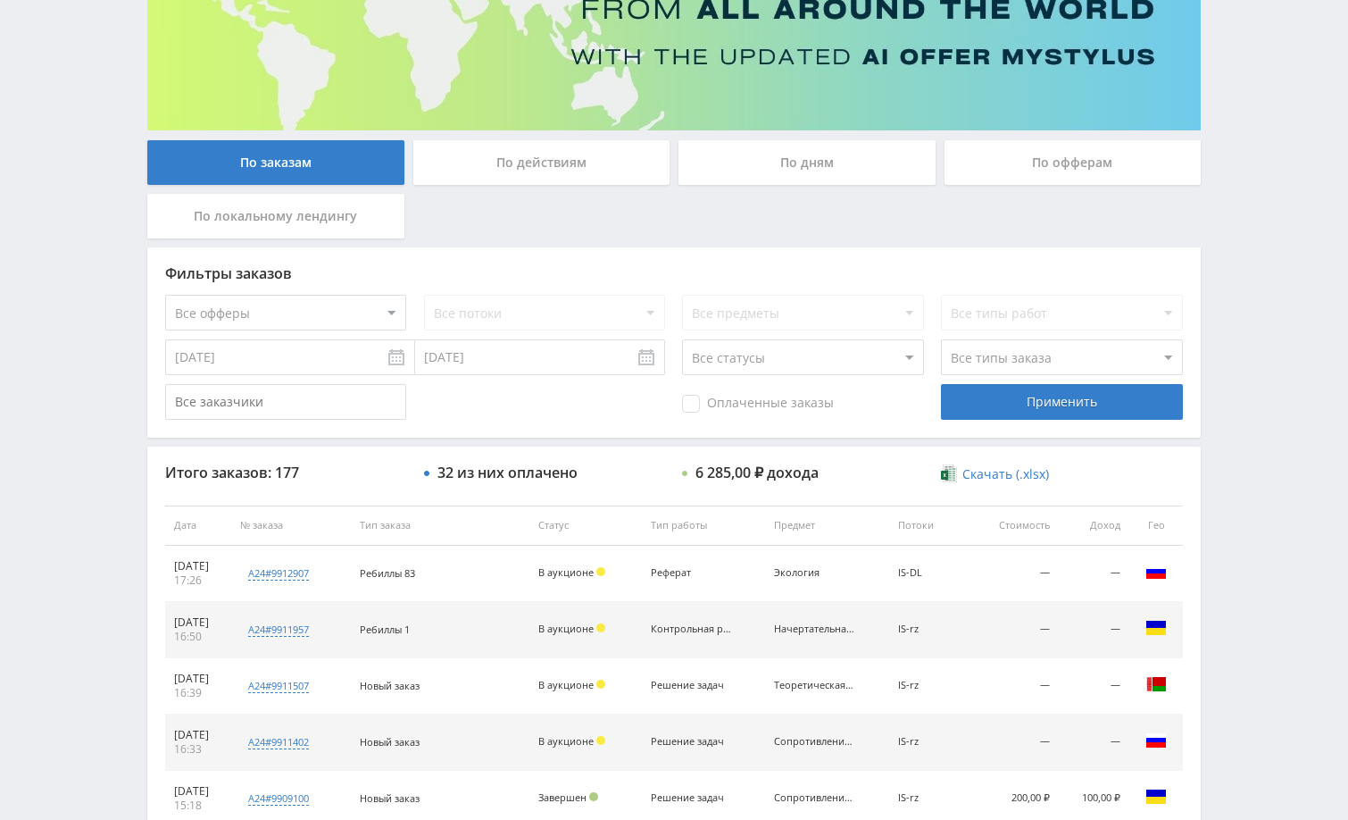
scroll to position [39, 0]
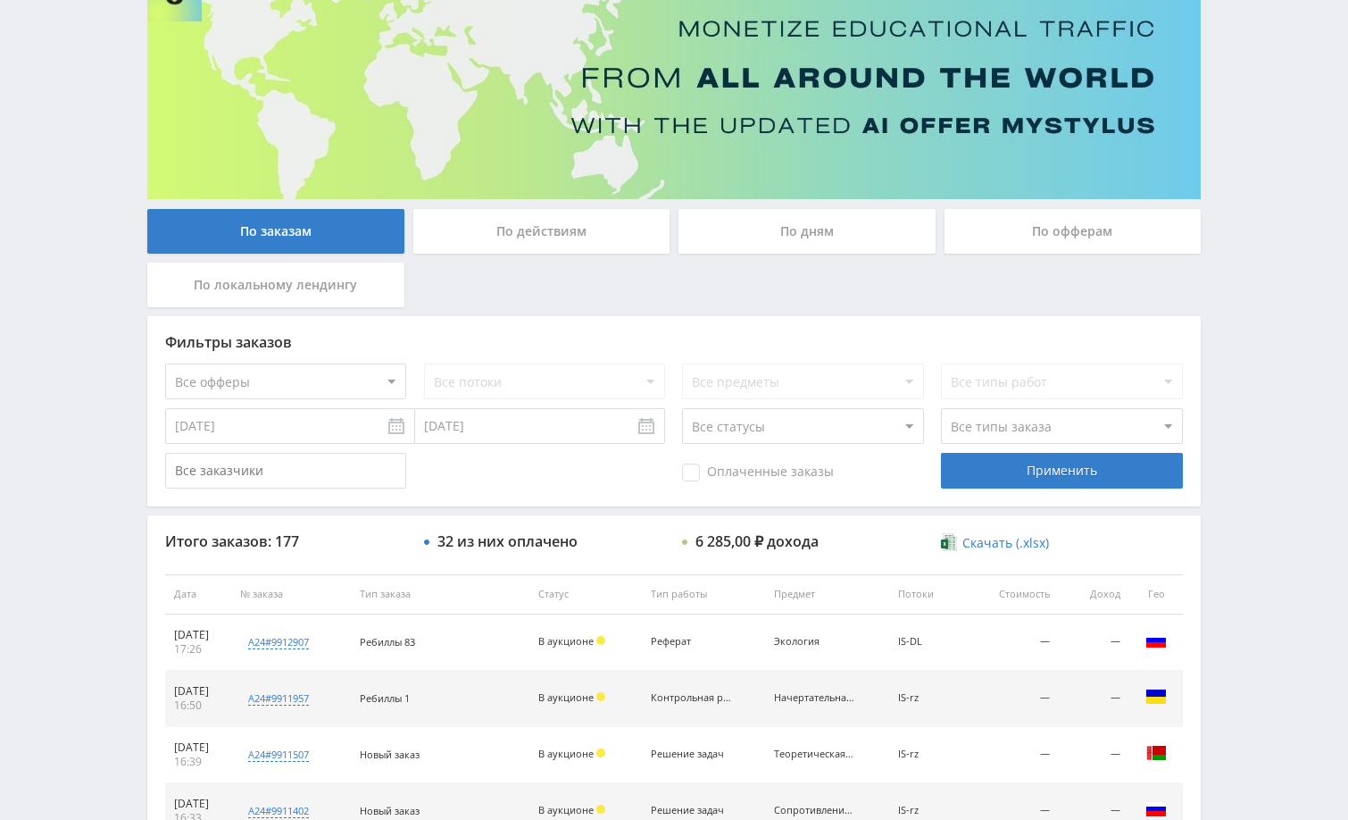
scroll to position [0, 0]
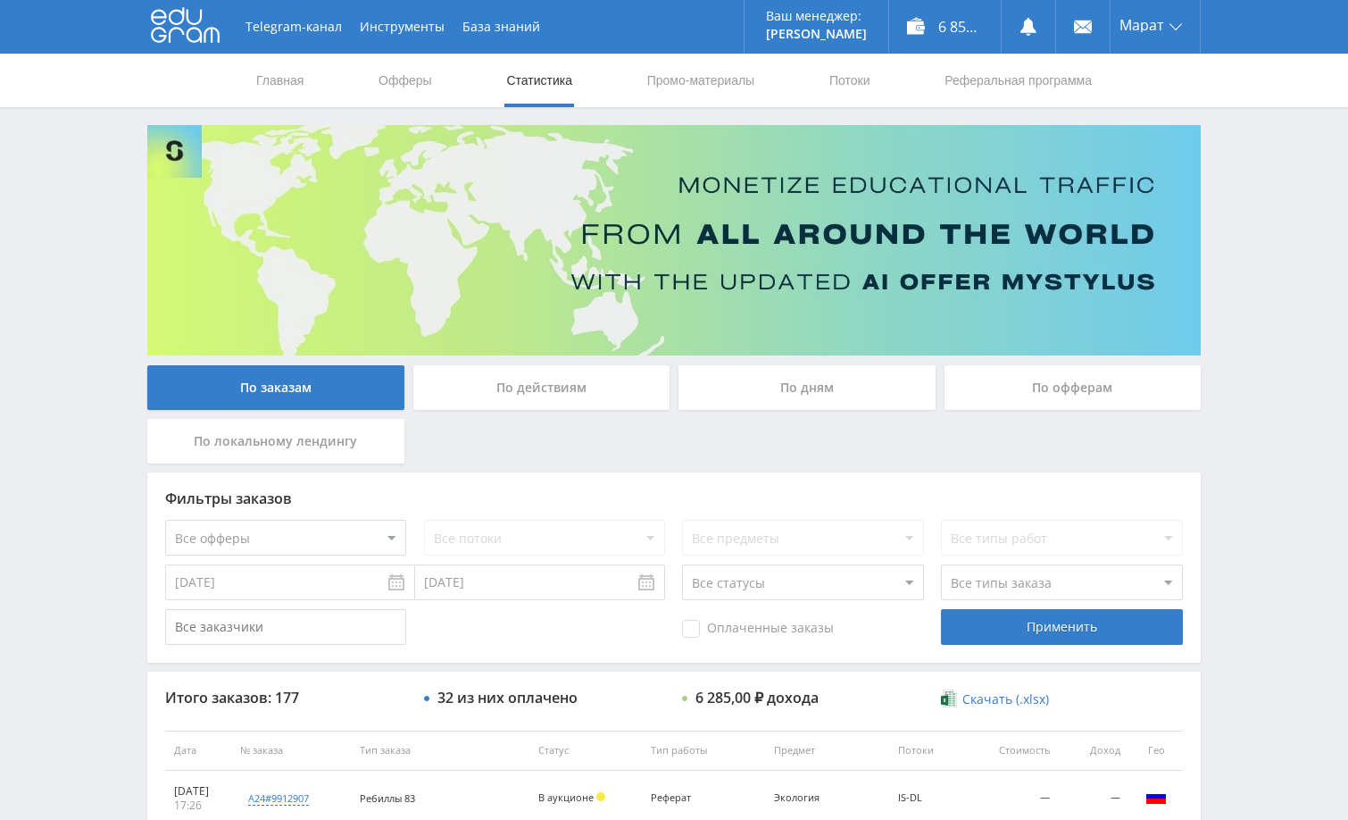
click at [861, 394] on div "По дням" at bounding box center [807, 387] width 257 height 45
click at [0, 0] on input "По дням" at bounding box center [0, 0] width 0 height 0
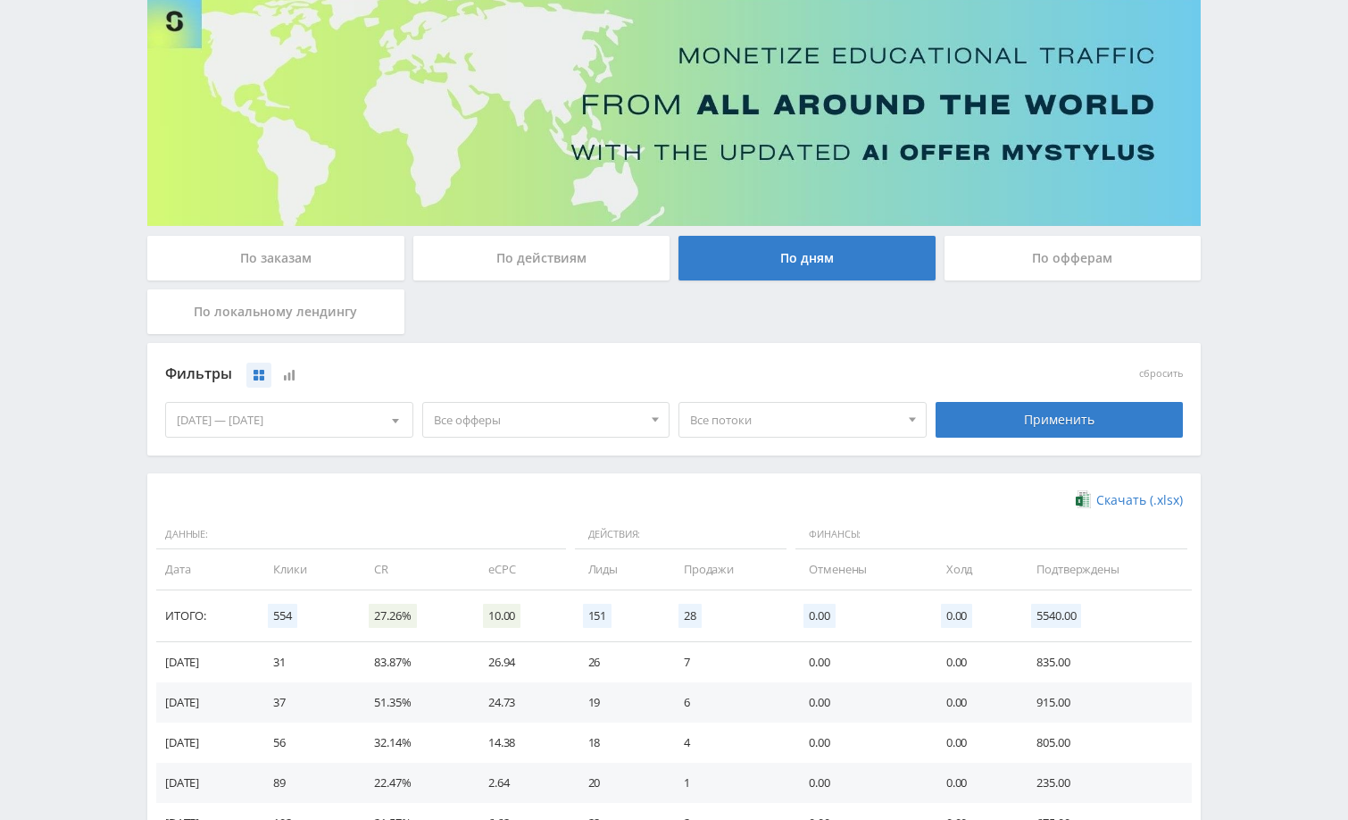
scroll to position [349, 0]
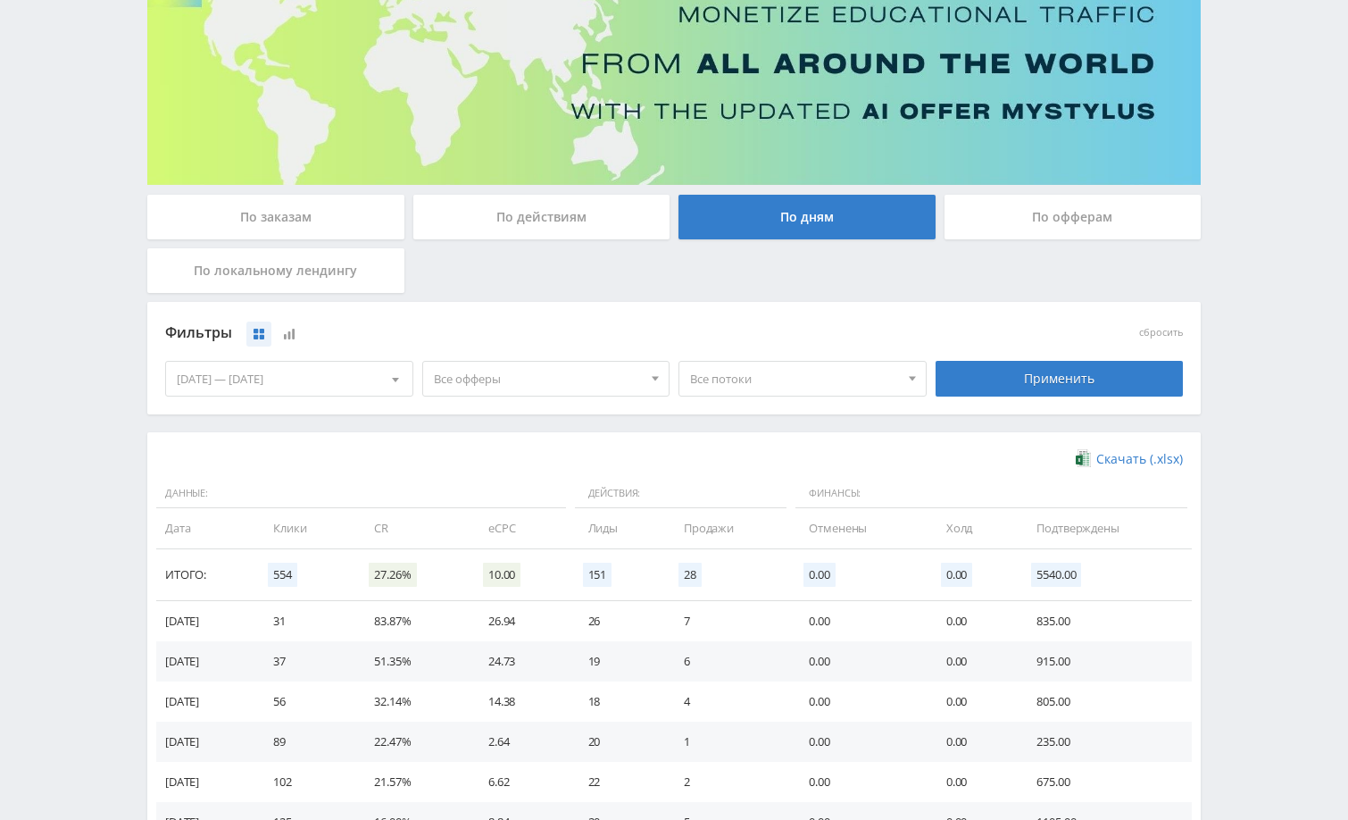
click at [266, 214] on div "По заказам" at bounding box center [275, 217] width 257 height 45
click at [0, 0] on input "По заказам" at bounding box center [0, 0] width 0 height 0
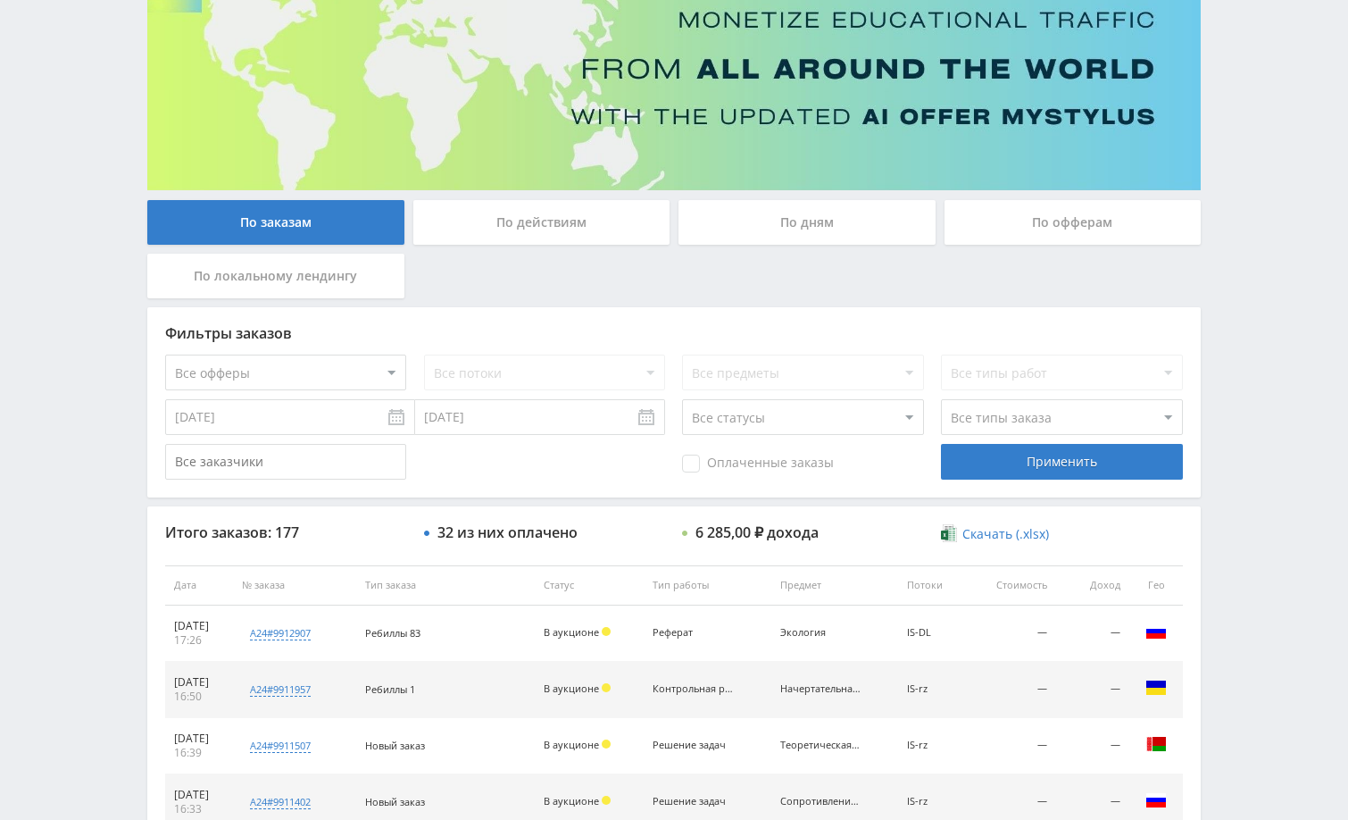
scroll to position [0, 0]
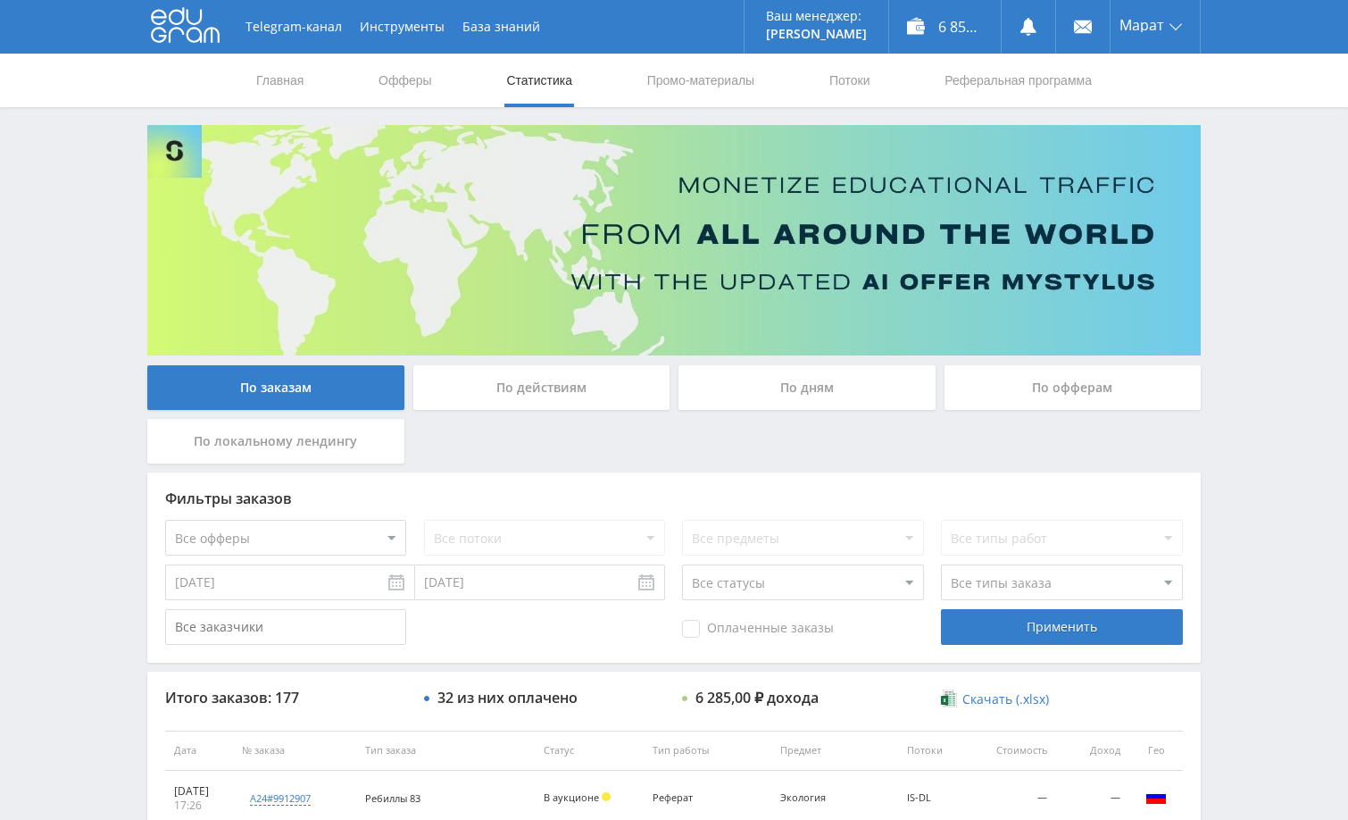
click at [1294, 275] on div "Telegram-канал Инструменты База знаний Ваш менеджер: [PERSON_NAME] Online @edug…" at bounding box center [674, 749] width 1348 height 1499
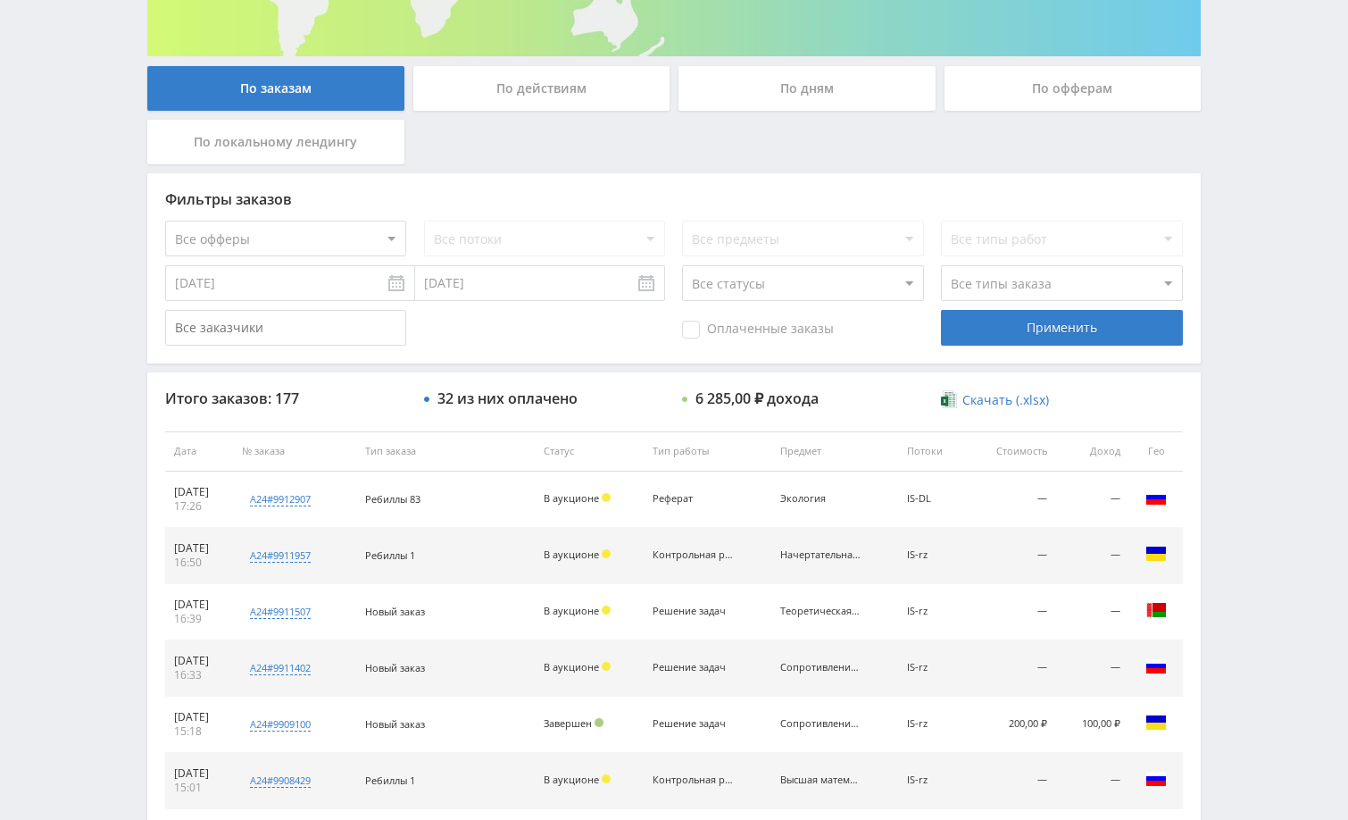
scroll to position [357, 0]
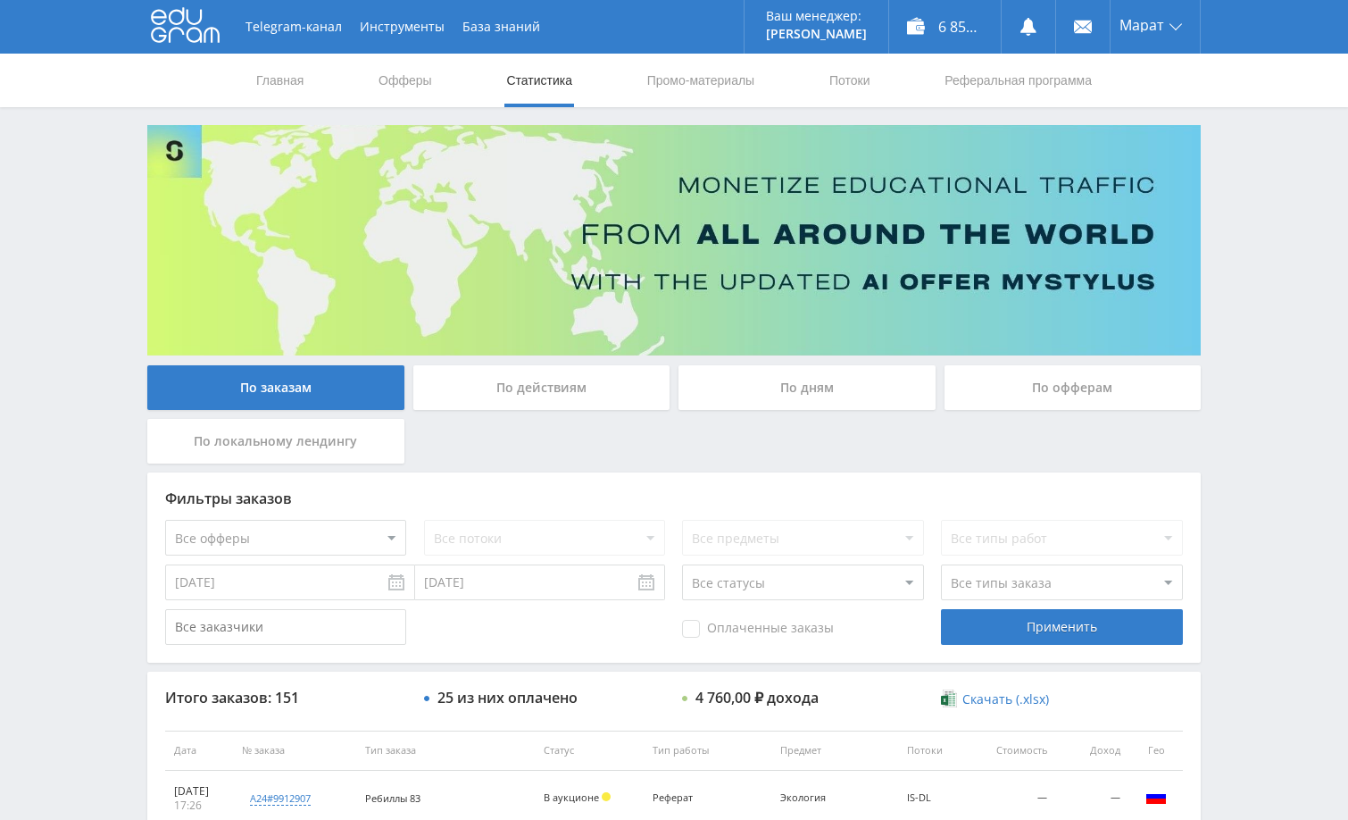
click at [1240, 337] on div "Telegram-канал Инструменты База знаний Ваш менеджер: [PERSON_NAME] Online @edug…" at bounding box center [674, 749] width 1348 height 1499
click at [1238, 208] on div "Telegram-канал Инструменты База знаний Ваш менеджер: [PERSON_NAME] Online @edug…" at bounding box center [674, 749] width 1348 height 1499
click at [1267, 235] on div "Telegram-канал Инструменты База знаний Ваш менеджер: [PERSON_NAME] Online @edug…" at bounding box center [674, 749] width 1348 height 1499
click at [1248, 199] on div "Telegram-канал Инструменты База знаний Ваш менеджер: [PERSON_NAME] Online @edug…" at bounding box center [674, 749] width 1348 height 1499
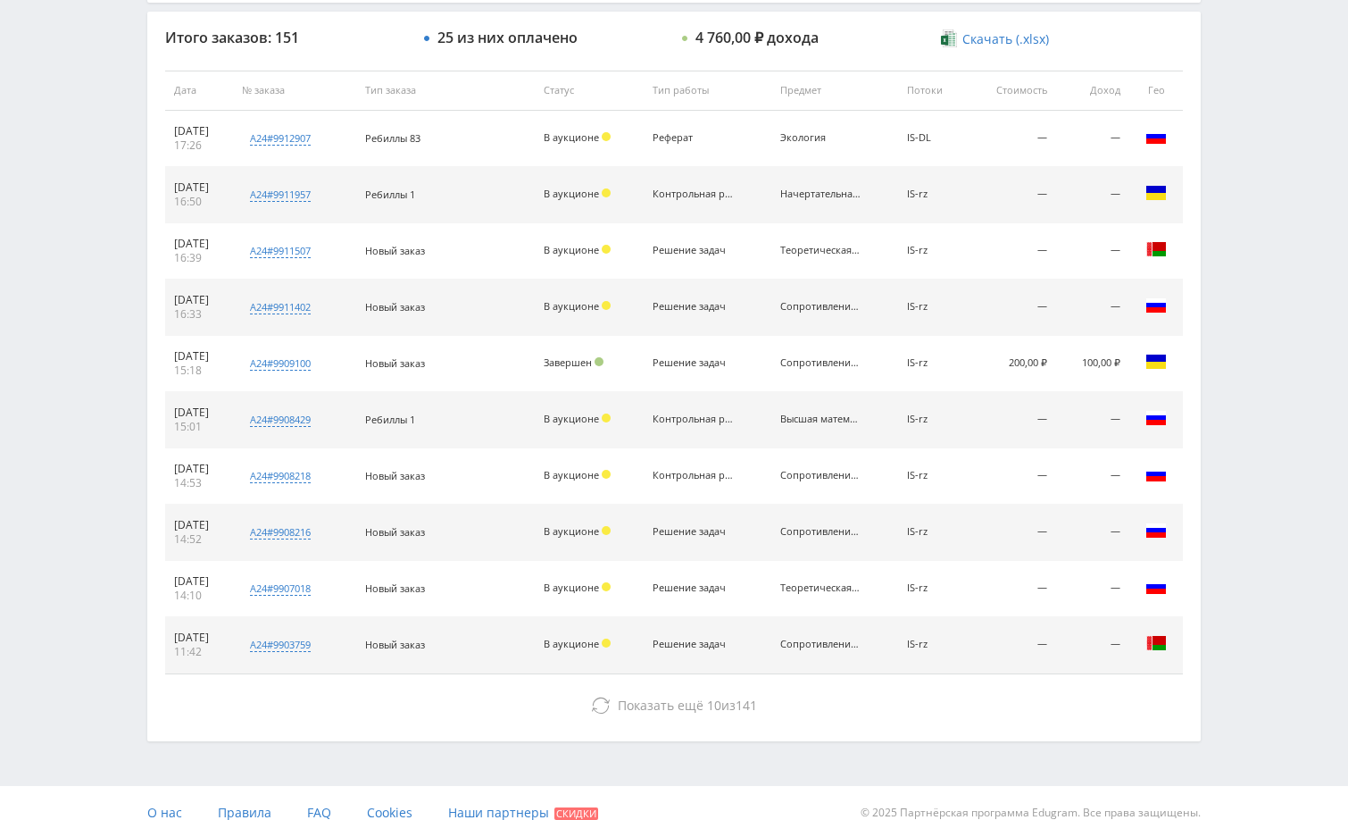
scroll to position [680, 0]
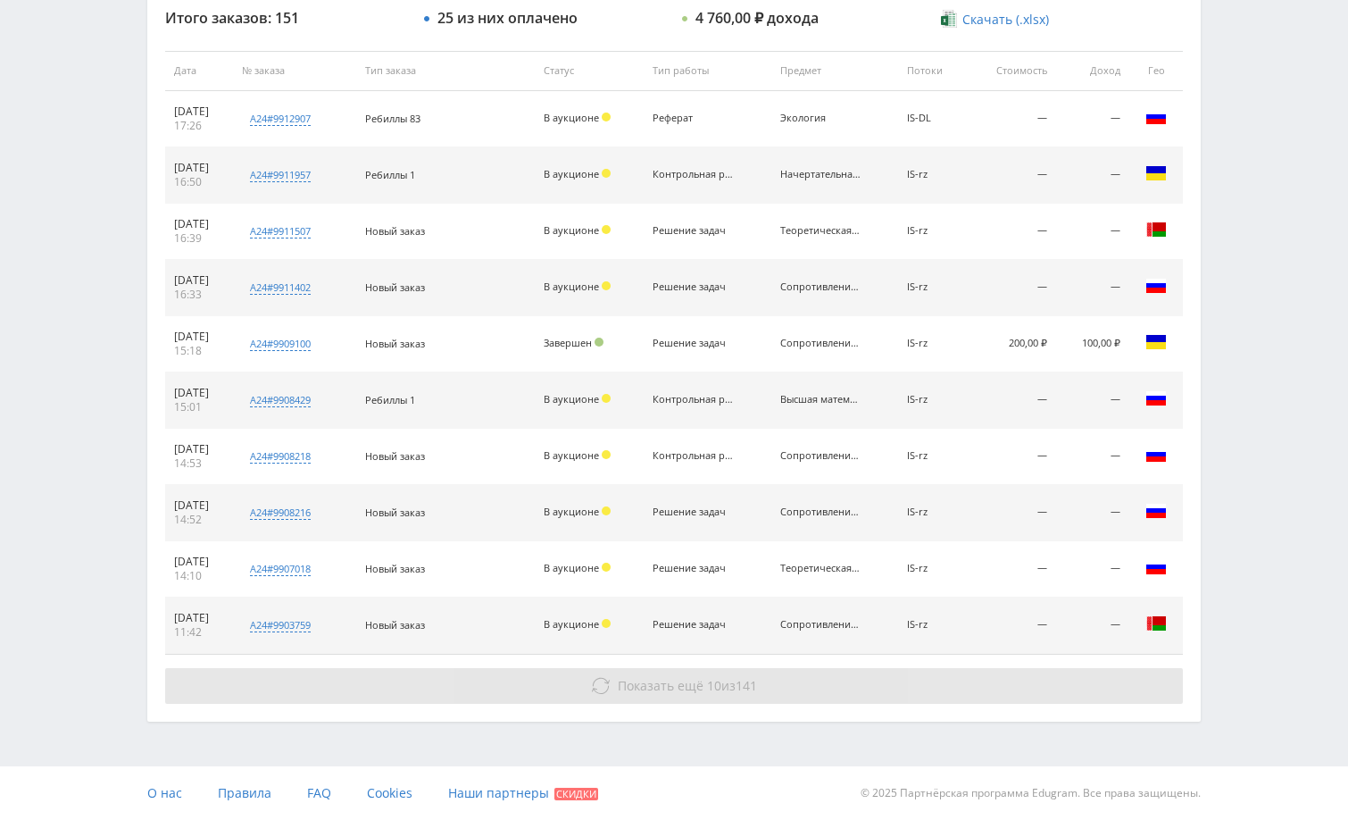
click at [962, 673] on button "Показать ещё 10 из 141" at bounding box center [674, 686] width 1018 height 36
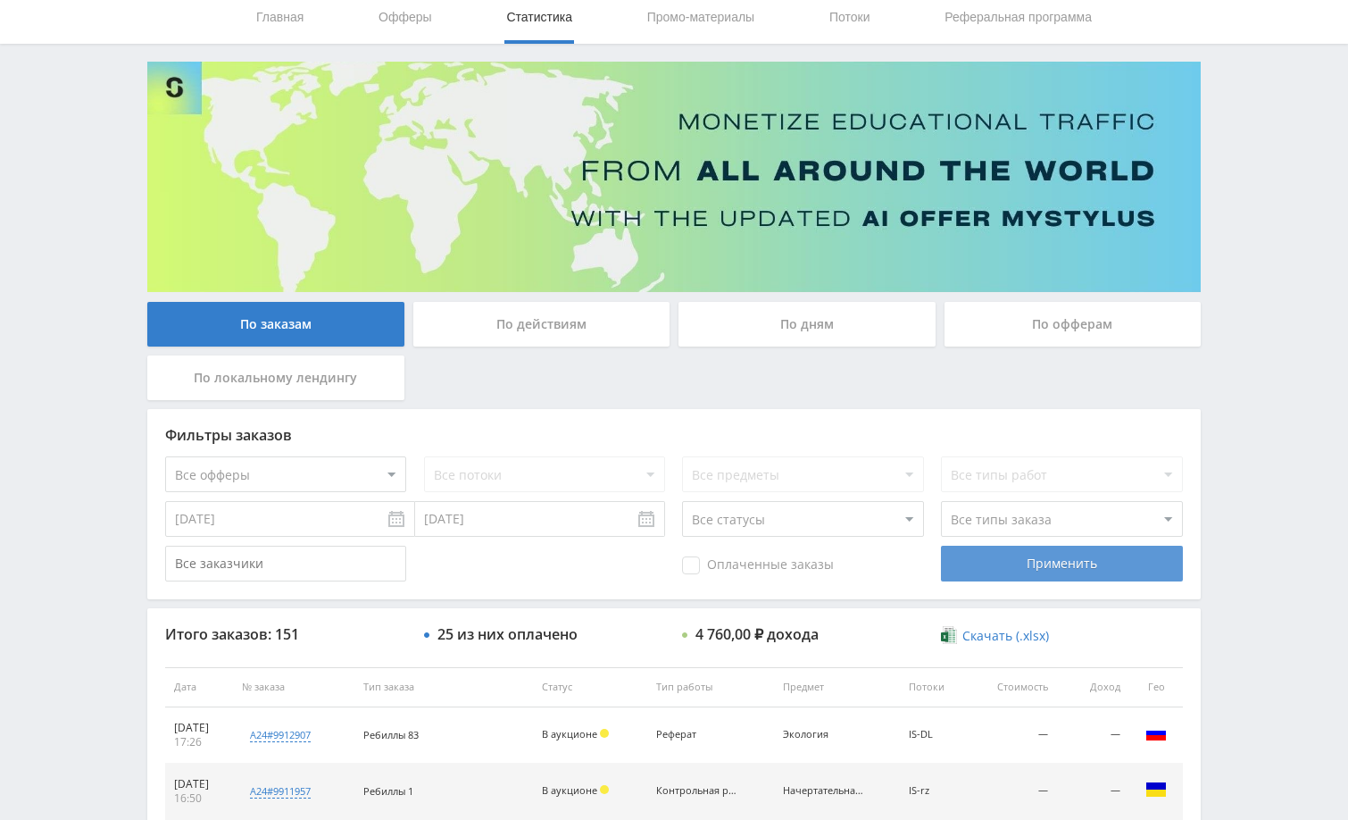
scroll to position [54, 0]
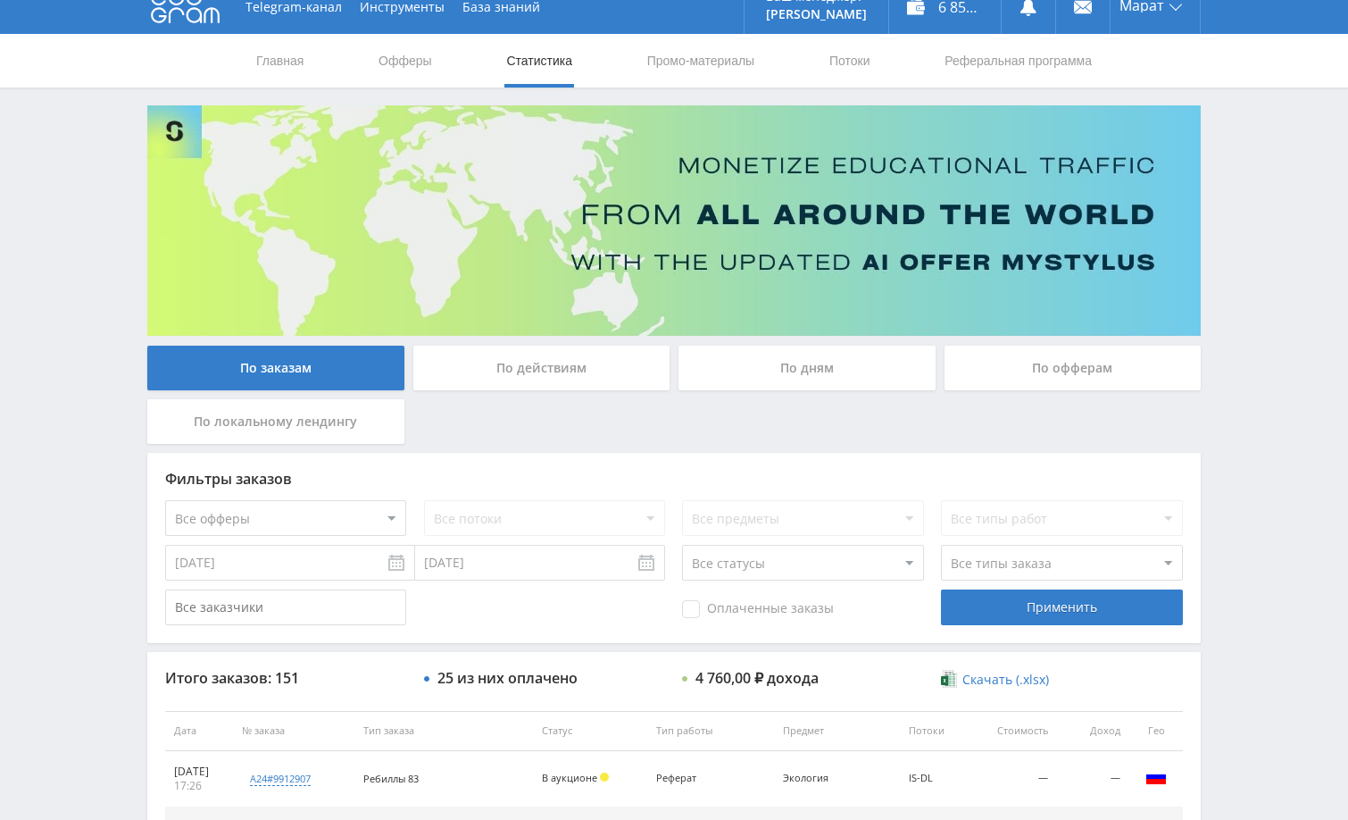
scroll to position [0, 0]
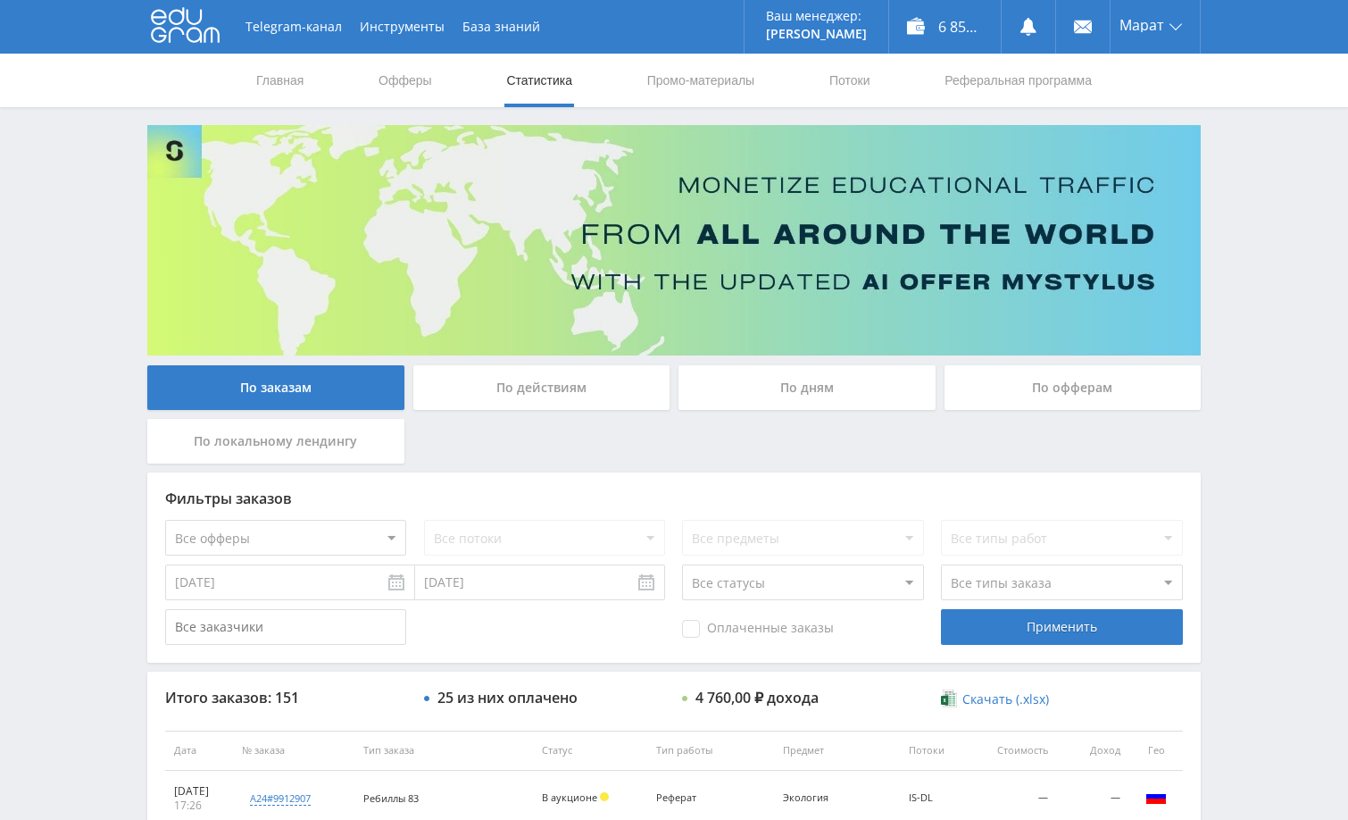
drag, startPoint x: 1231, startPoint y: 309, endPoint x: 1232, endPoint y: 296, distance: 12.6
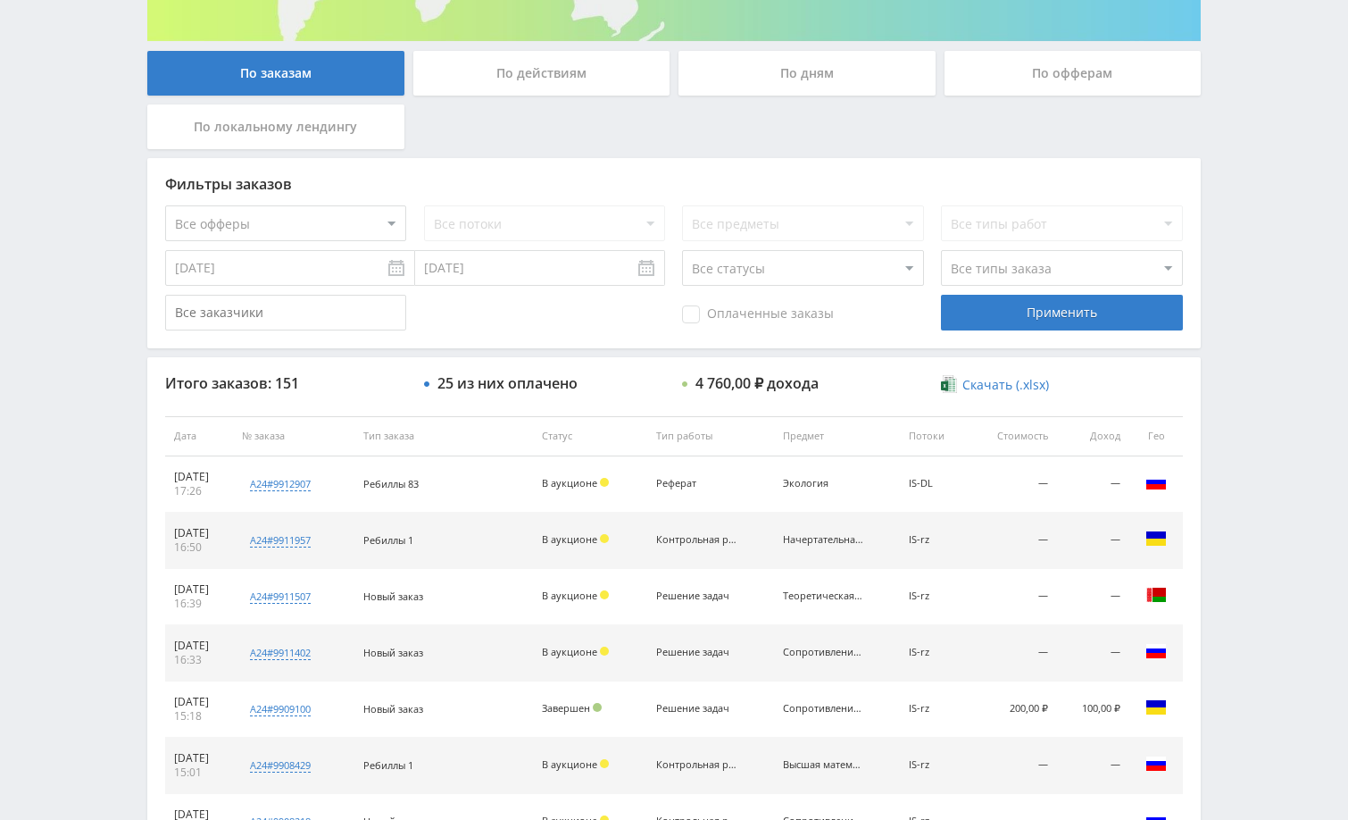
scroll to position [96, 0]
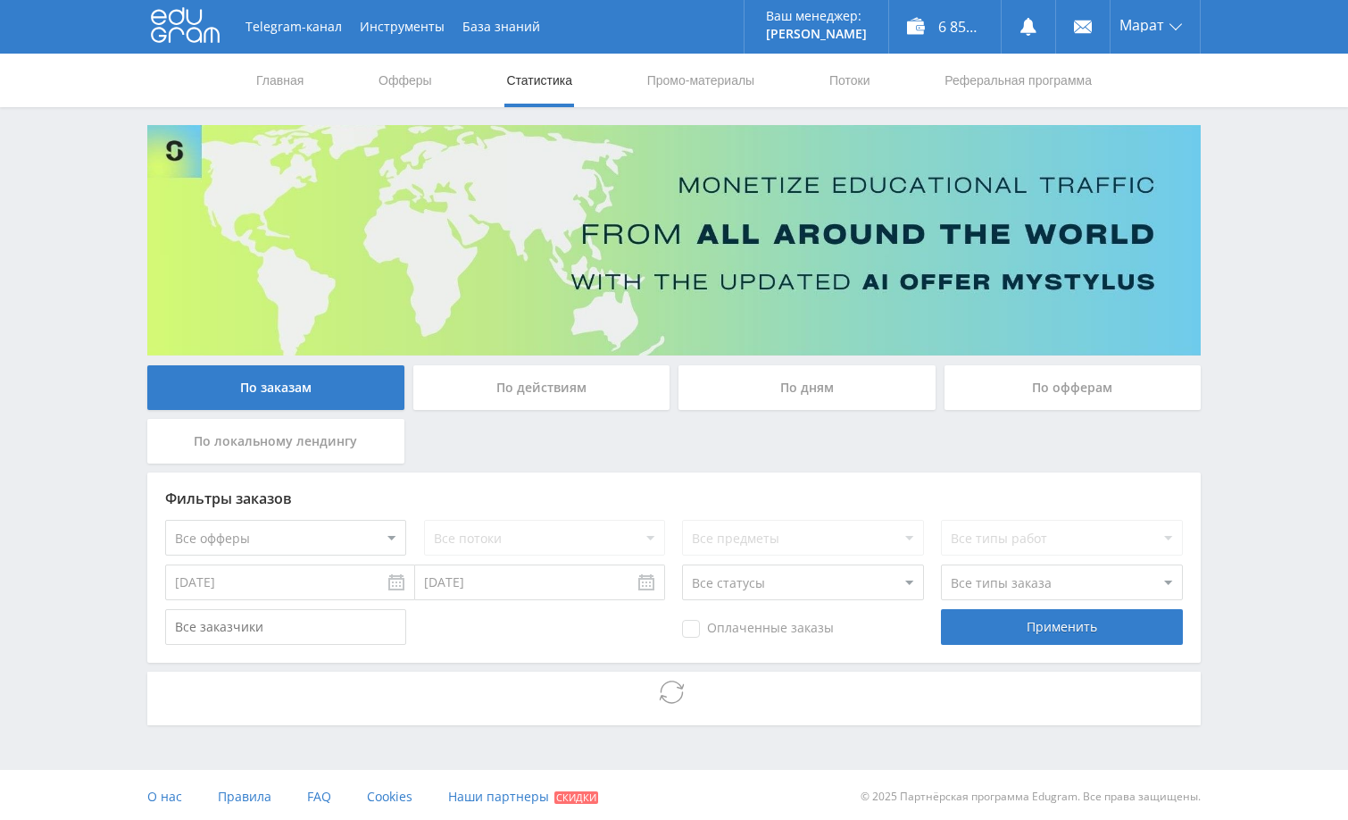
click at [1261, 192] on div "Telegram-канал Инструменты База знаний Ваш менеджер: [PERSON_NAME] Online @edug…" at bounding box center [674, 411] width 1348 height 823
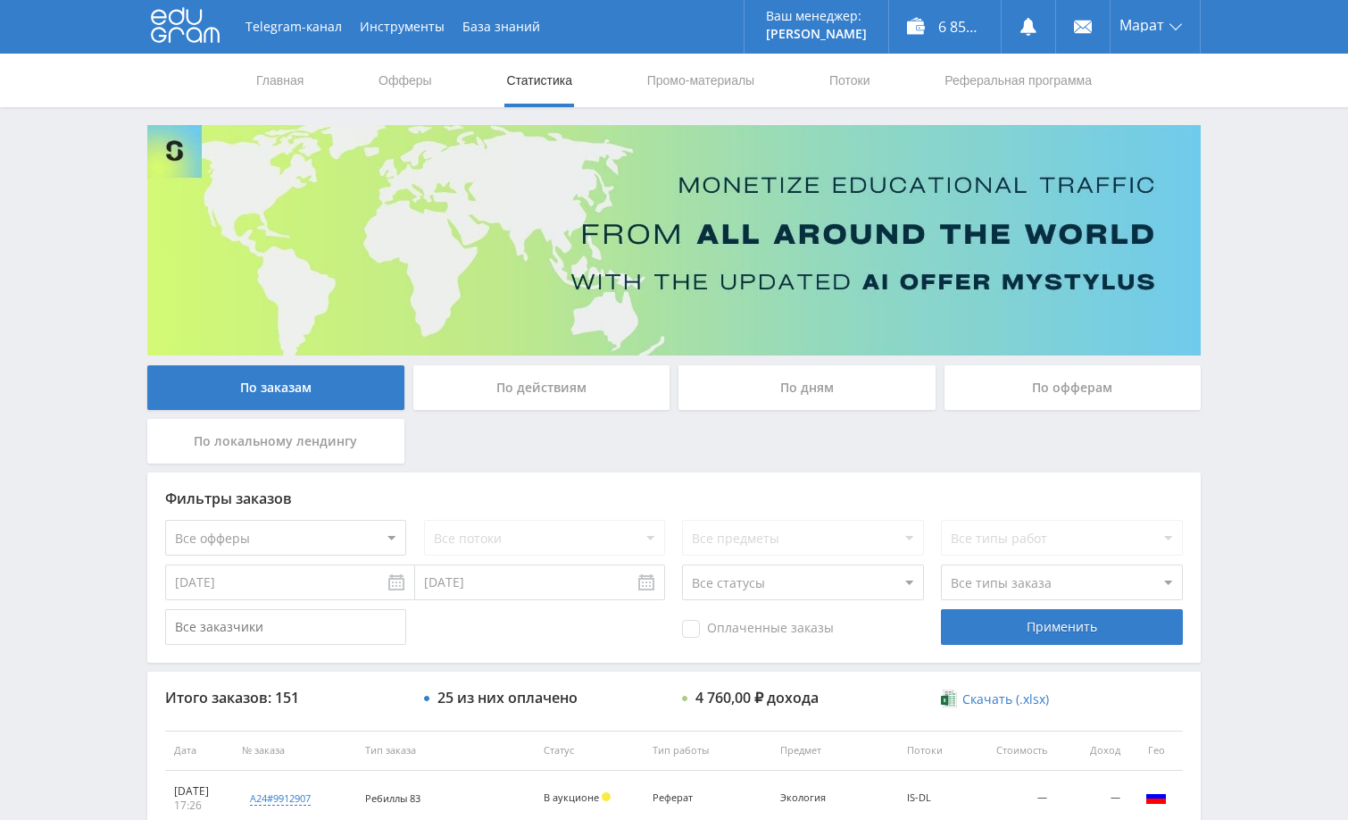
click at [1279, 314] on div "Telegram-канал Инструменты База знаний Ваш менеджер: [PERSON_NAME] Online @edug…" at bounding box center [674, 749] width 1348 height 1499
click at [1257, 218] on div "Telegram-канал Инструменты База знаний Ваш менеджер: [PERSON_NAME] Online @edug…" at bounding box center [674, 749] width 1348 height 1499
click at [1279, 312] on div "Telegram-канал Инструменты База знаний Ваш менеджер: [PERSON_NAME] Online @edug…" at bounding box center [674, 749] width 1348 height 1499
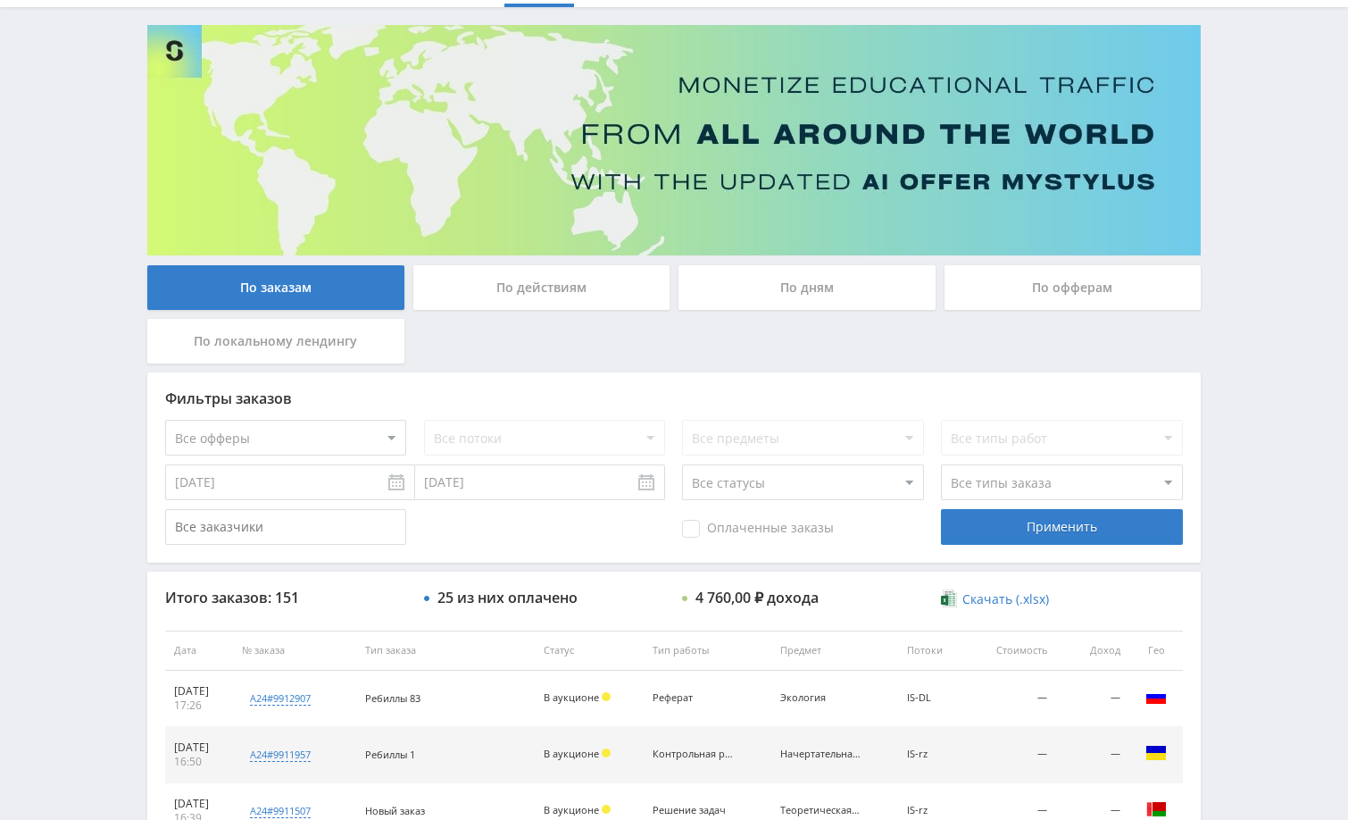
scroll to position [268, 0]
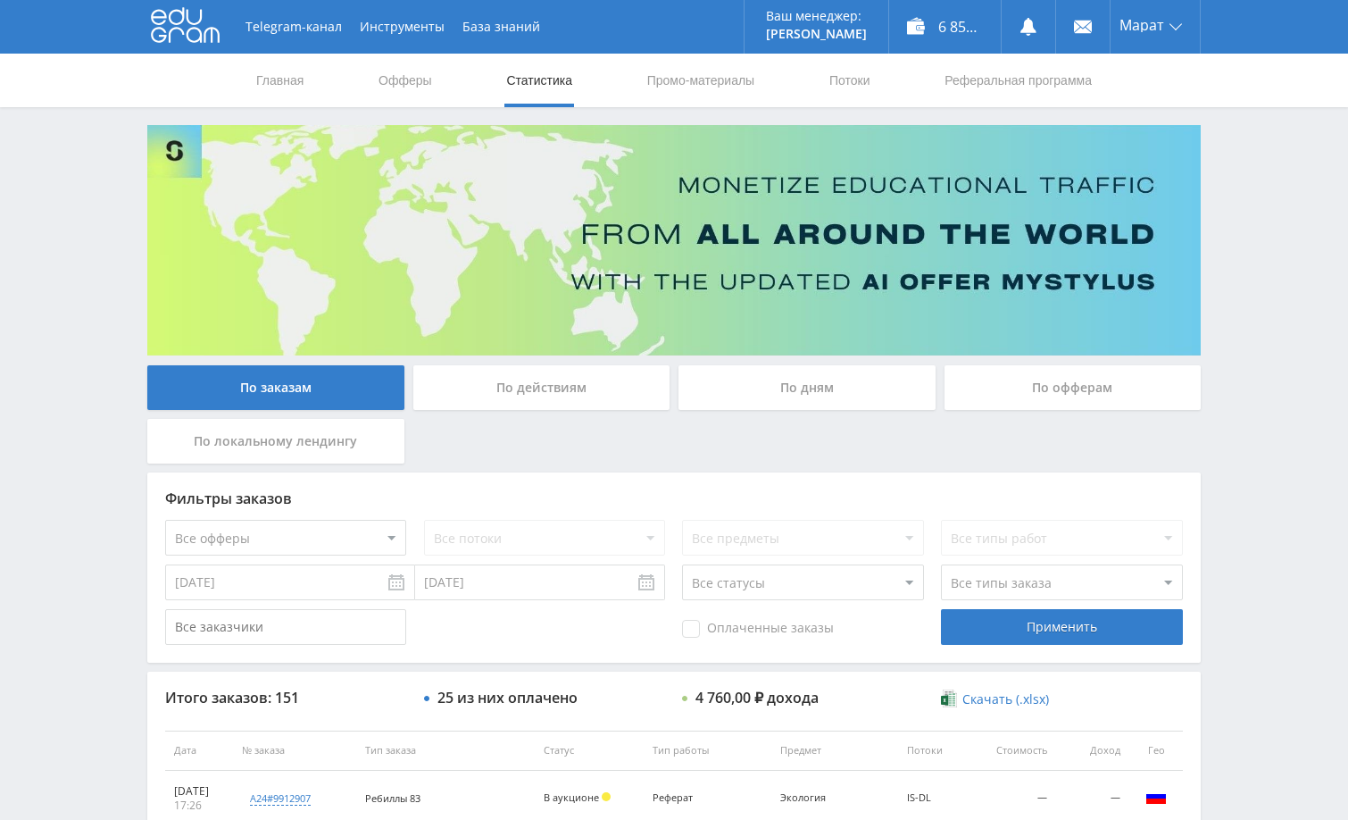
click at [1278, 497] on div "Telegram-канал Инструменты База знаний Ваш менеджер: [PERSON_NAME] Alex Online …" at bounding box center [674, 749] width 1348 height 1499
click at [1279, 310] on div "Telegram-канал Инструменты База знаний Ваш менеджер: [PERSON_NAME] Alex Online …" at bounding box center [674, 749] width 1348 height 1499
click at [939, 33] on div "6 855,70 ₽" at bounding box center [945, 27] width 112 height 54
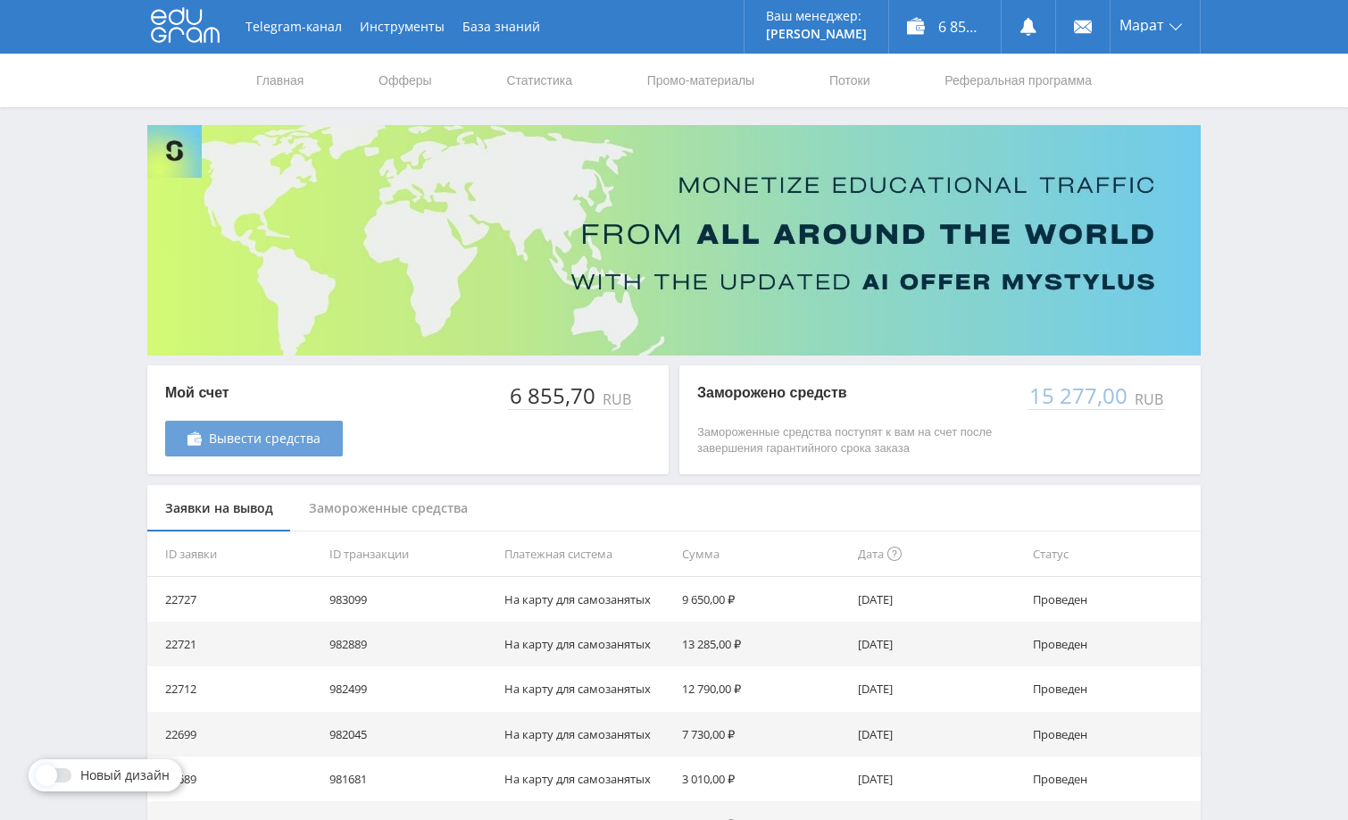
click at [309, 438] on span "Вывести средства" at bounding box center [265, 438] width 112 height 14
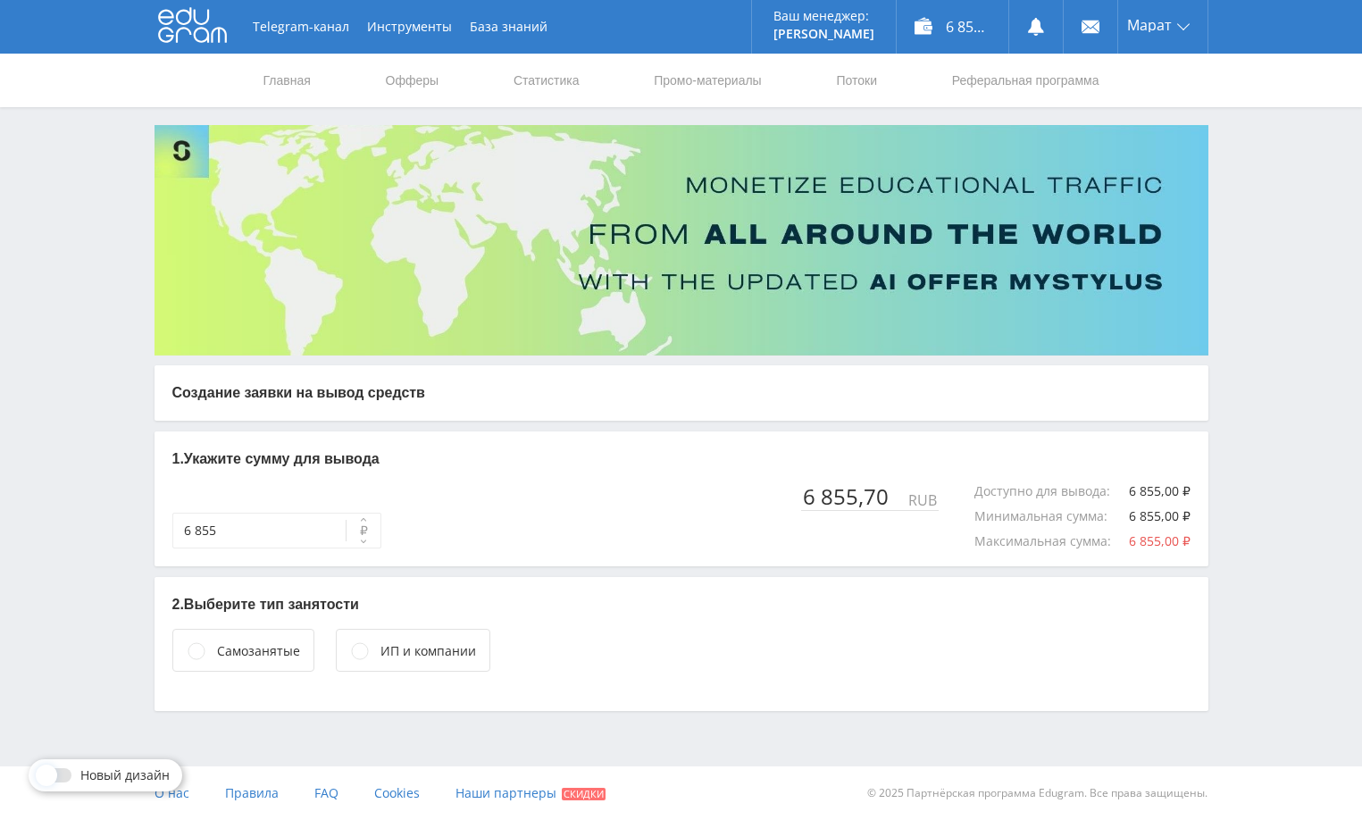
click at [262, 658] on div "Самозанятые" at bounding box center [258, 651] width 83 height 20
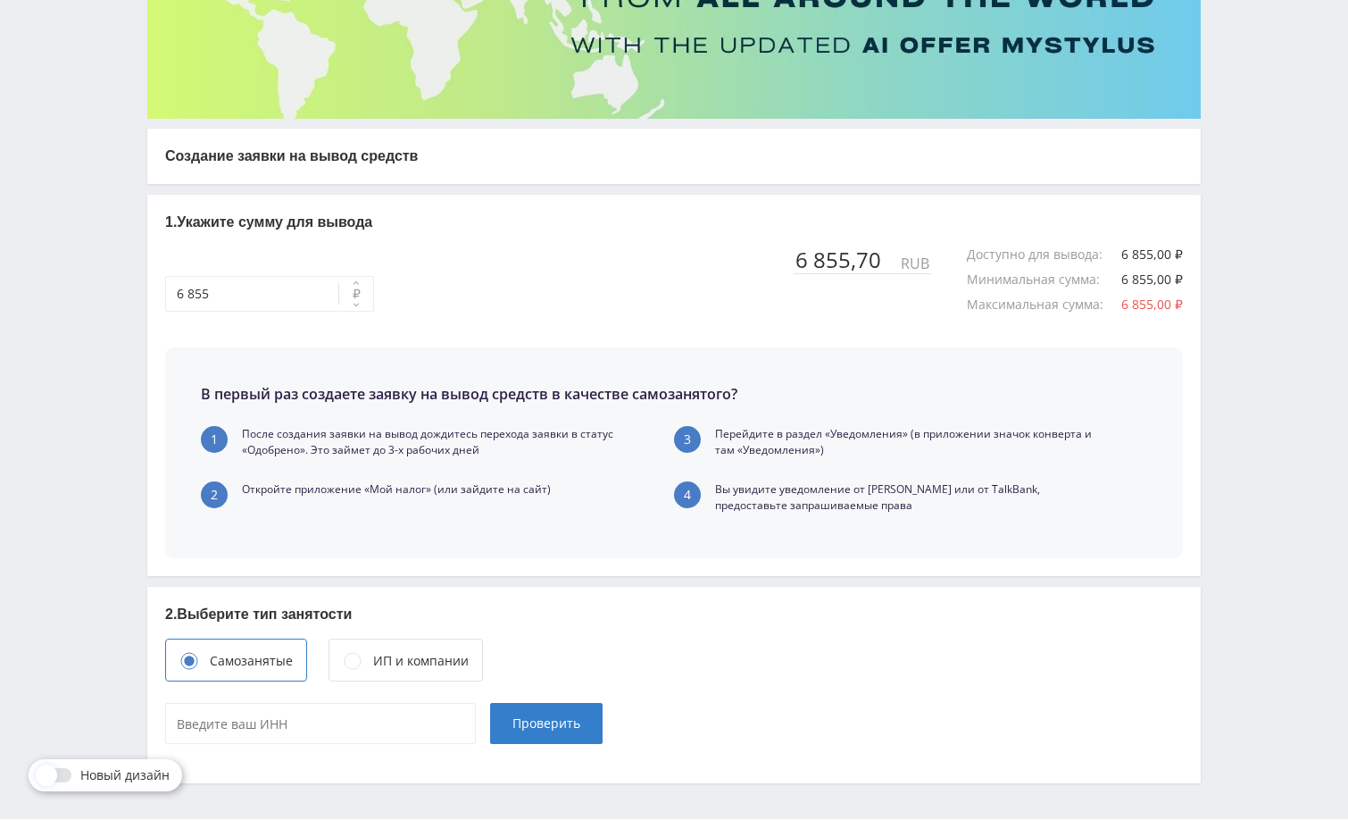
scroll to position [289, 0]
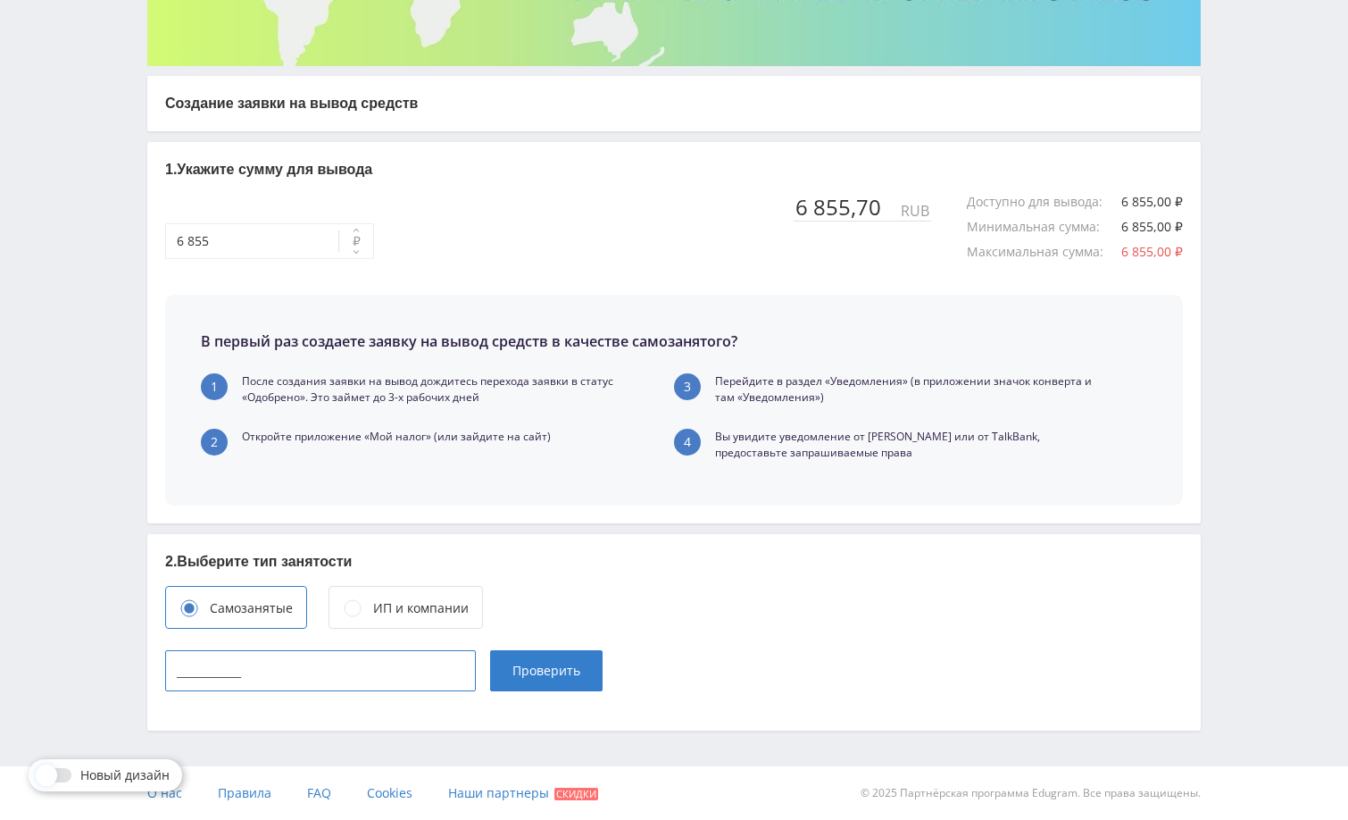
click at [340, 675] on input "____________" at bounding box center [320, 670] width 311 height 41
paste input "027310784791"
type input "027310784791"
click at [548, 676] on span "Проверить" at bounding box center [547, 671] width 68 height 14
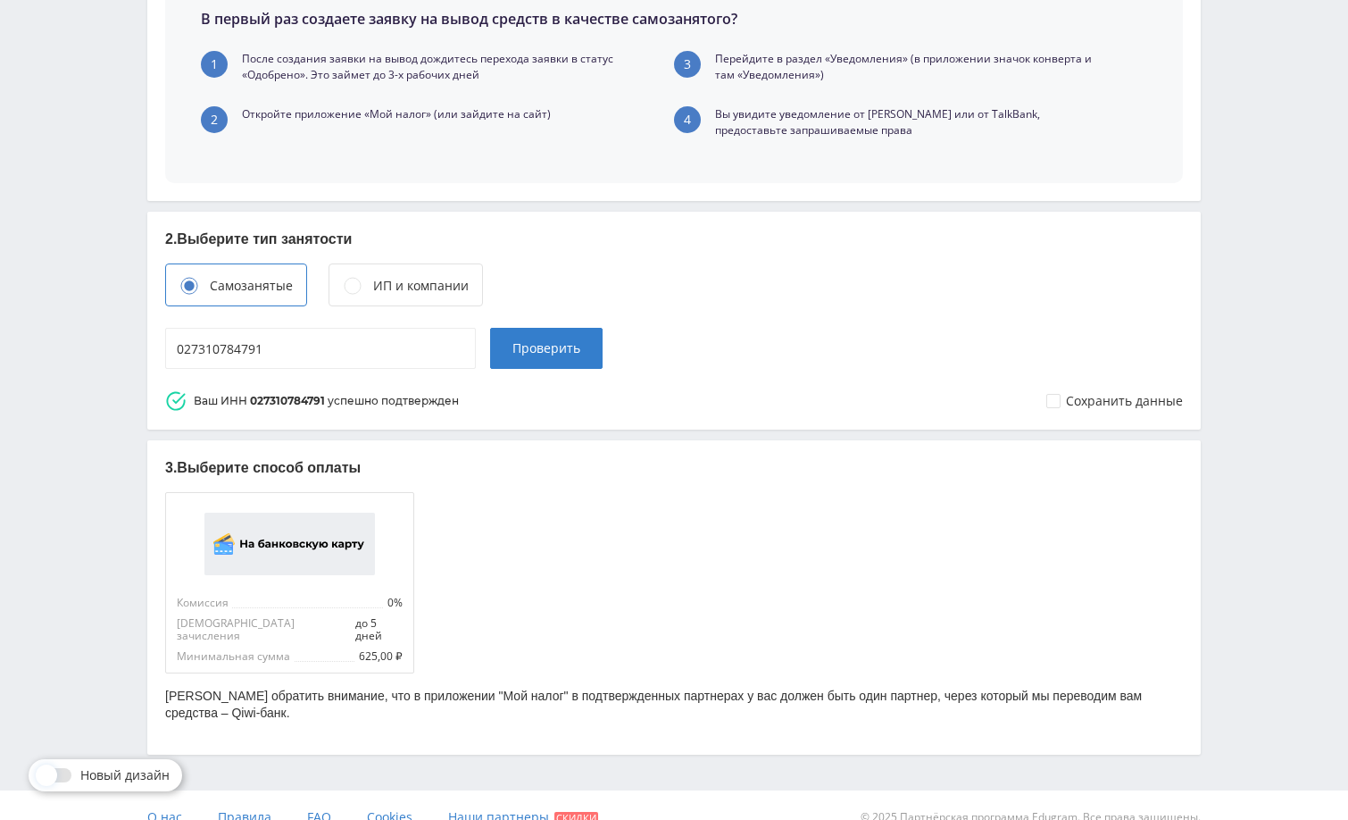
scroll to position [623, 0]
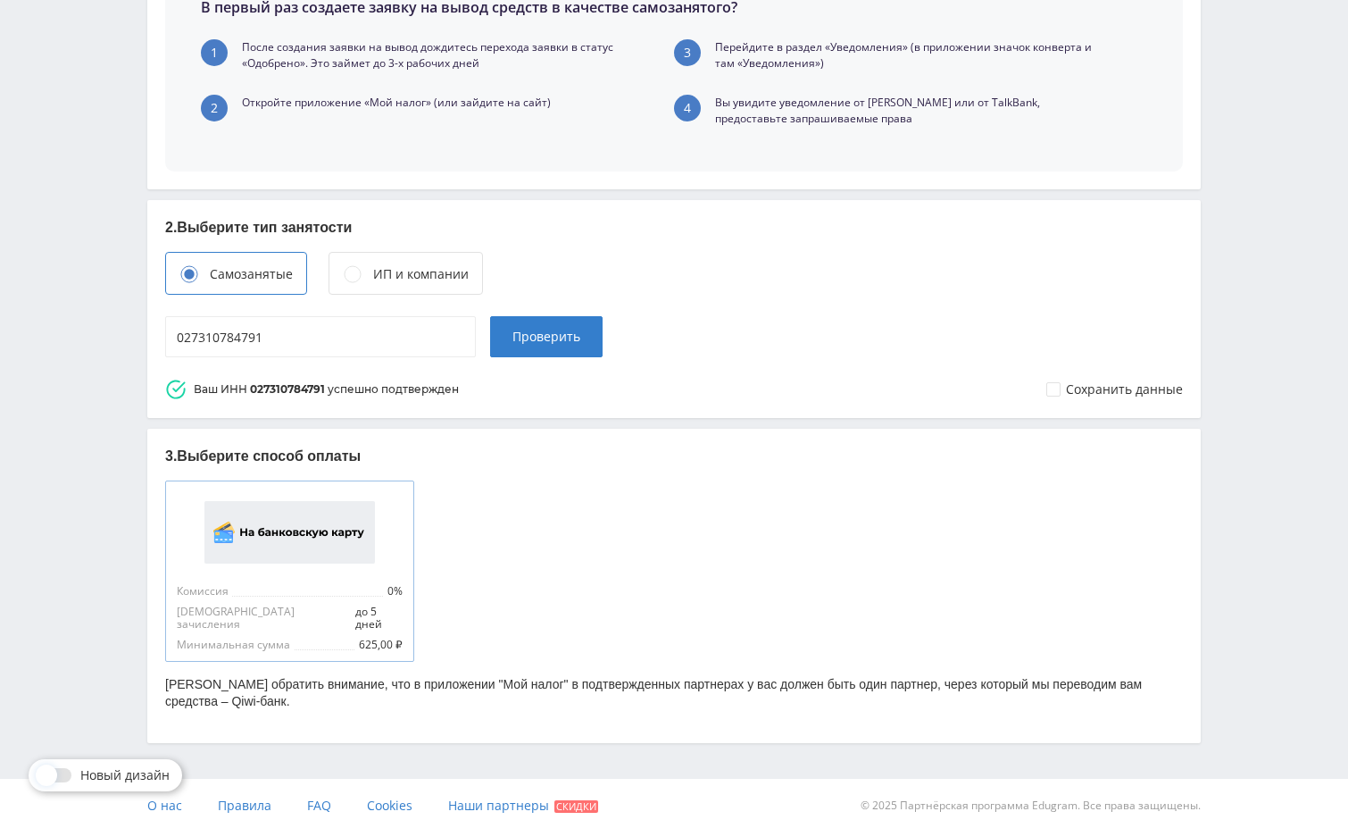
click at [307, 543] on img at bounding box center [290, 532] width 171 height 63
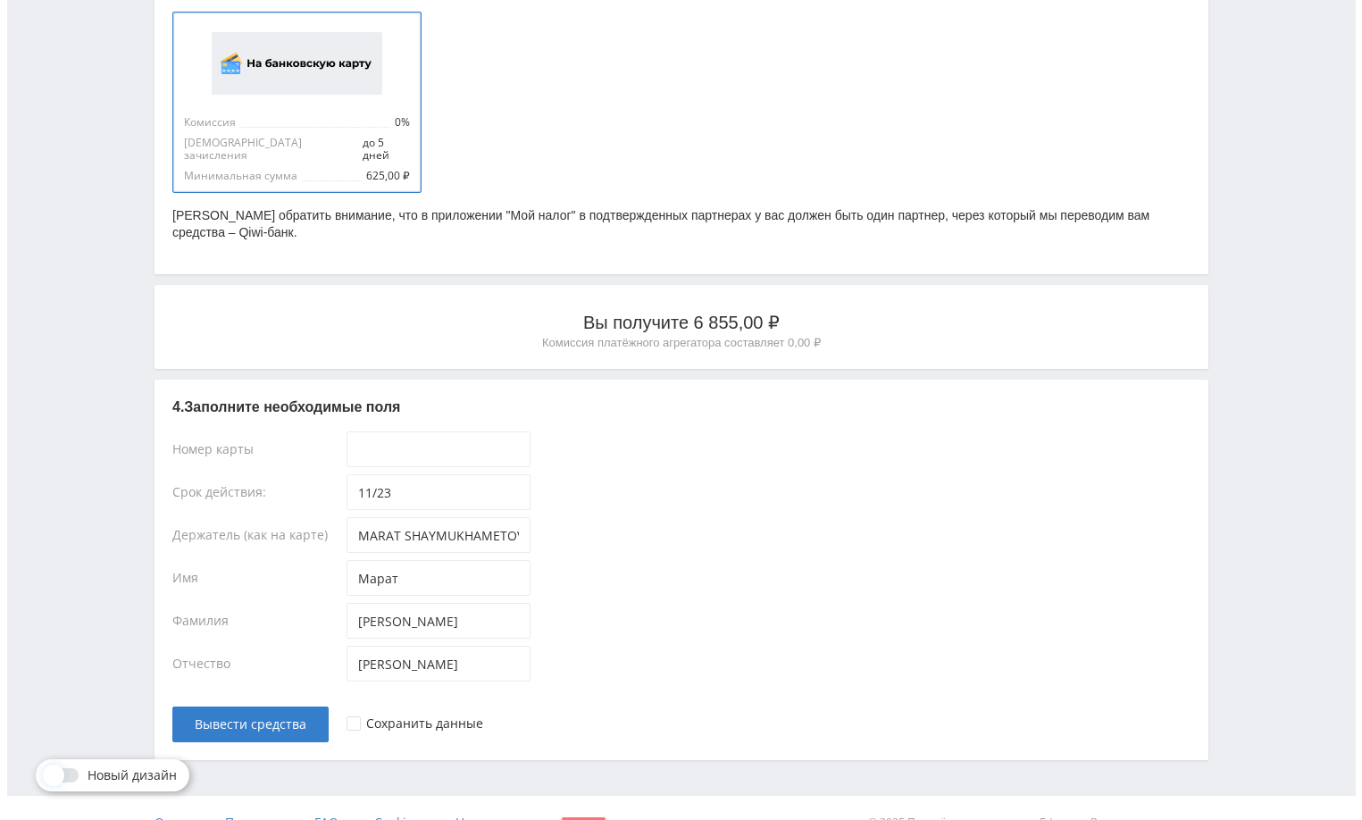
scroll to position [1110, 0]
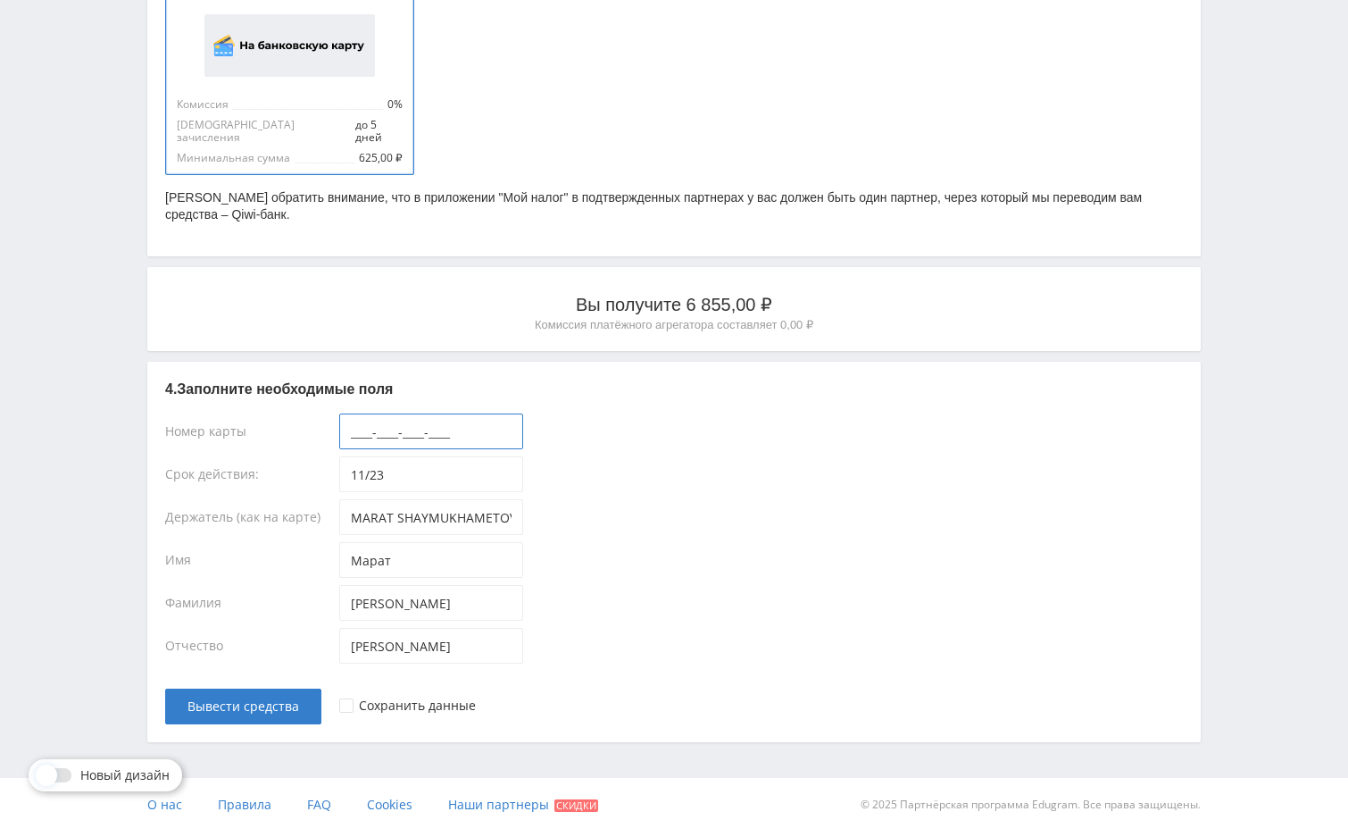
click at [444, 428] on input "____-____-____-____" at bounding box center [431, 431] width 184 height 36
paste input "[CREDIT_CARD_NUMBER]"
type input "[CREDIT_CARD_NUMBER]"
click at [292, 699] on span "Вывести средства" at bounding box center [244, 706] width 112 height 14
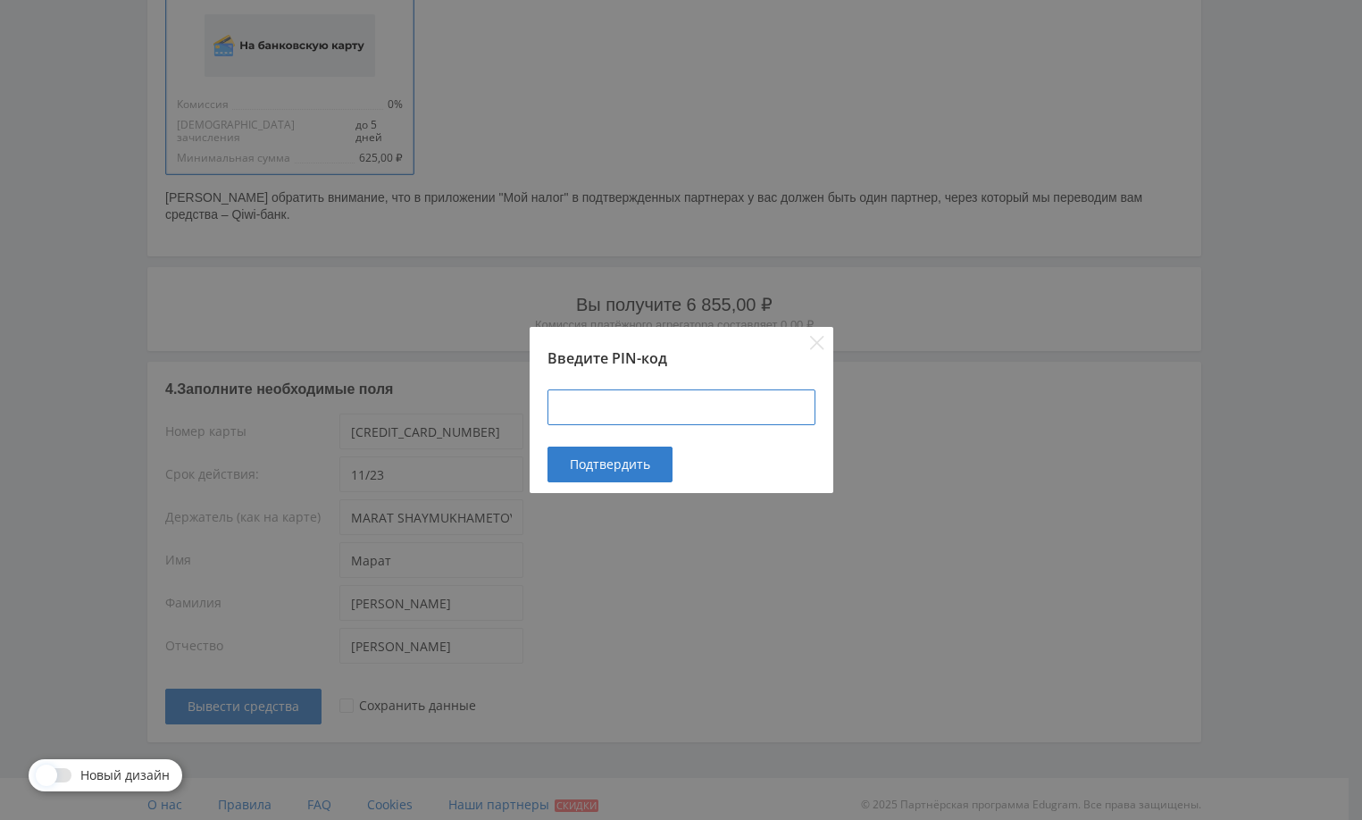
click at [633, 413] on input at bounding box center [681, 407] width 268 height 36
type input "101101"
click at [615, 467] on span "Подтвердить" at bounding box center [610, 464] width 80 height 14
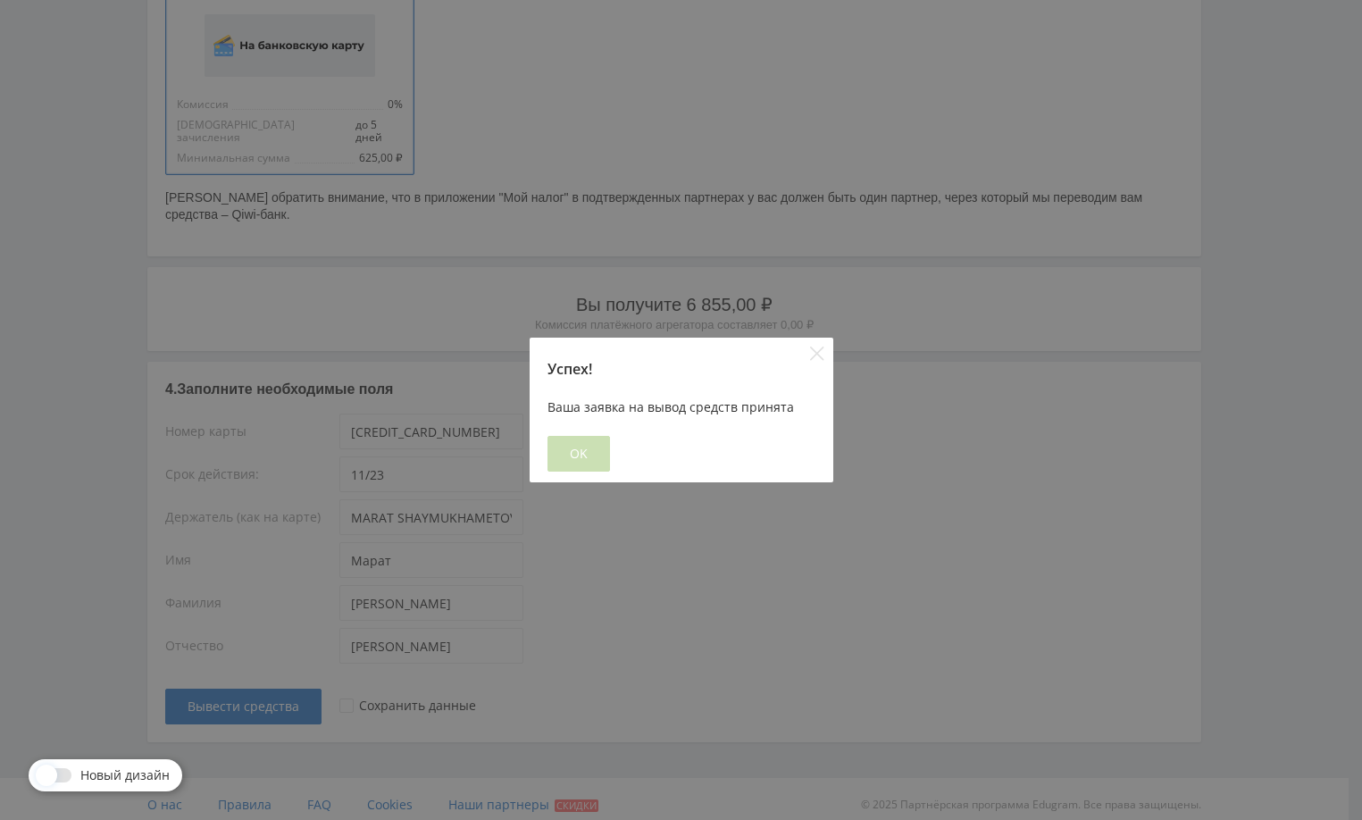
click at [582, 456] on span "OK" at bounding box center [579, 454] width 18 height 14
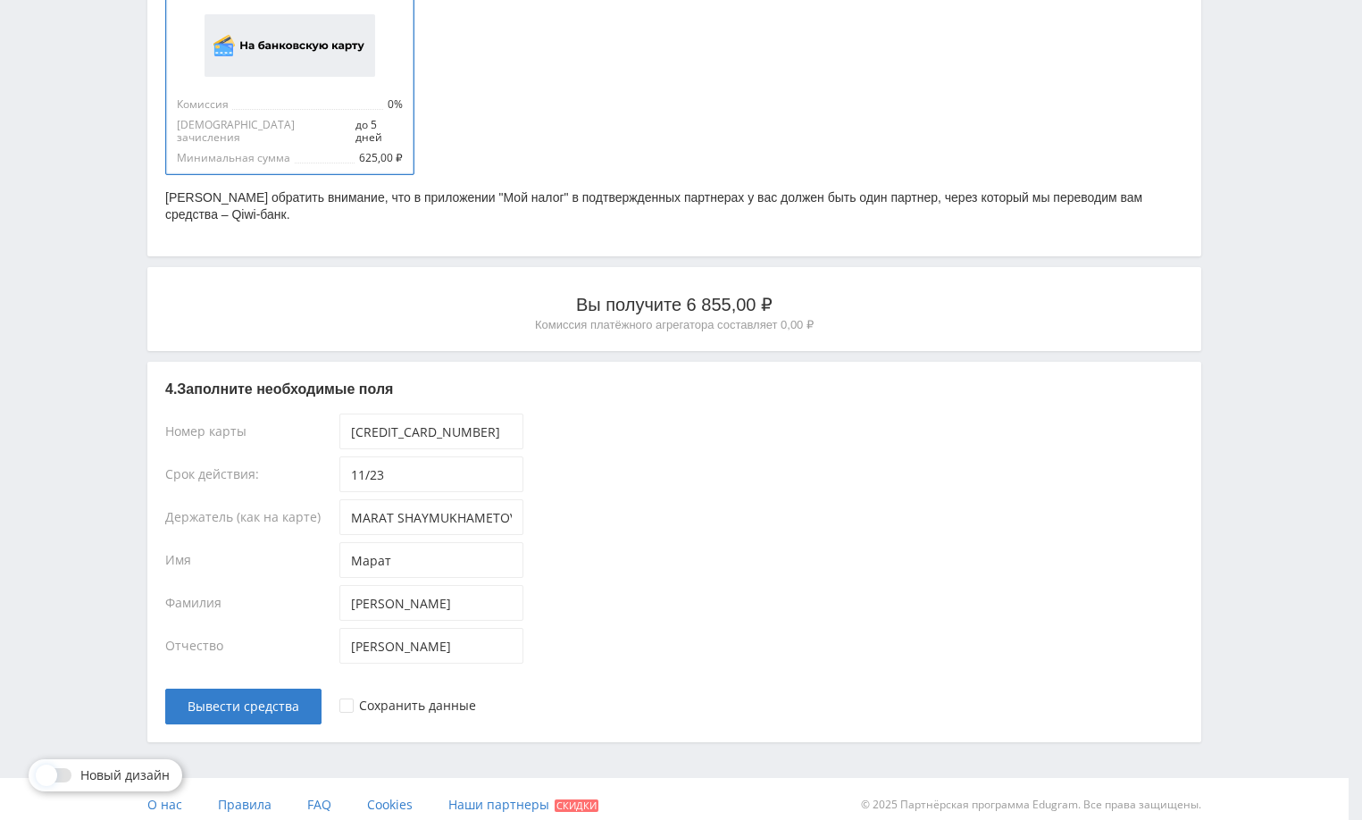
scroll to position [0, 0]
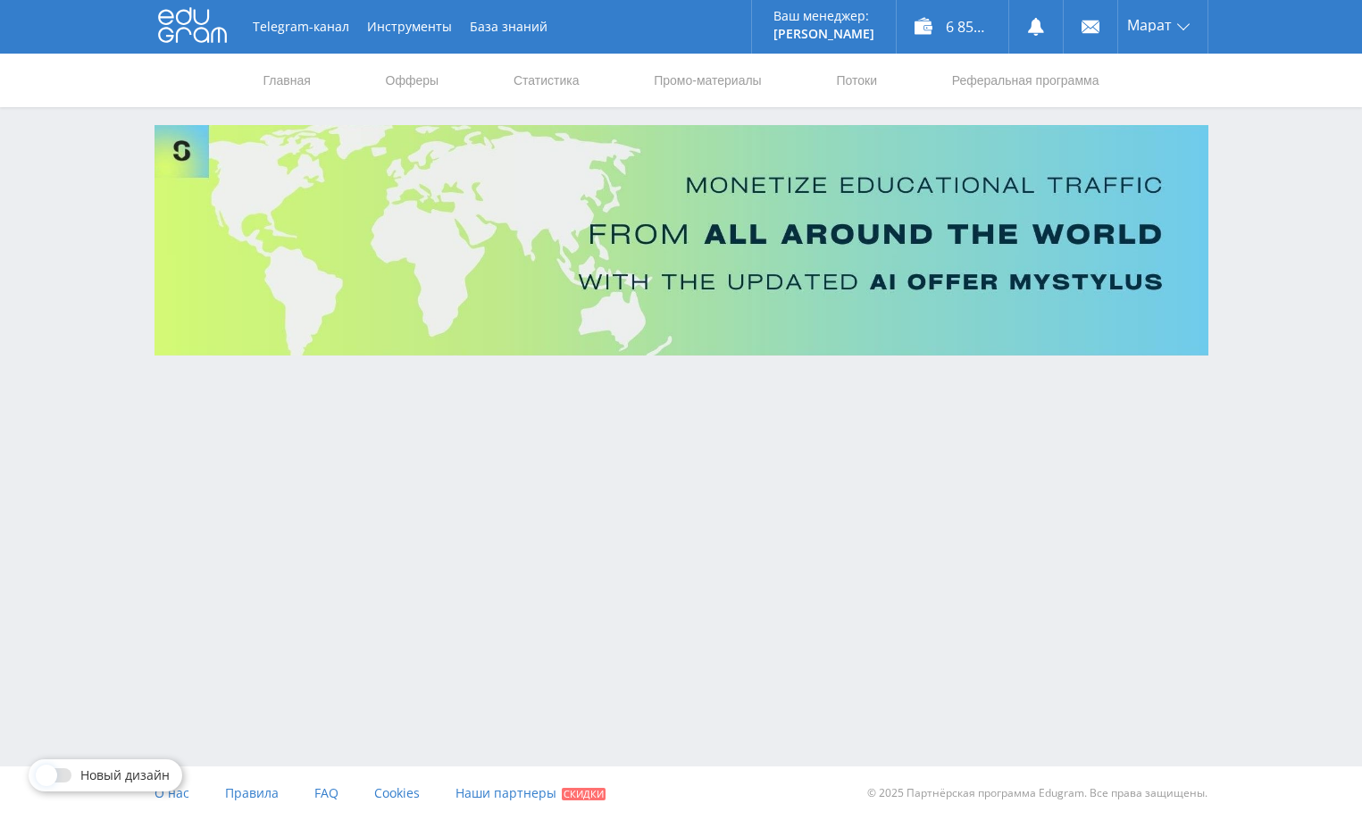
drag, startPoint x: 1264, startPoint y: 201, endPoint x: 1260, endPoint y: 187, distance: 14.7
click at [1265, 201] on div "Telegram-канал Инструменты База знаний Ваш менеджер: Alex Alex Online @edugram_…" at bounding box center [681, 227] width 1362 height 455
click at [1031, 33] on icon at bounding box center [1036, 27] width 18 height 18
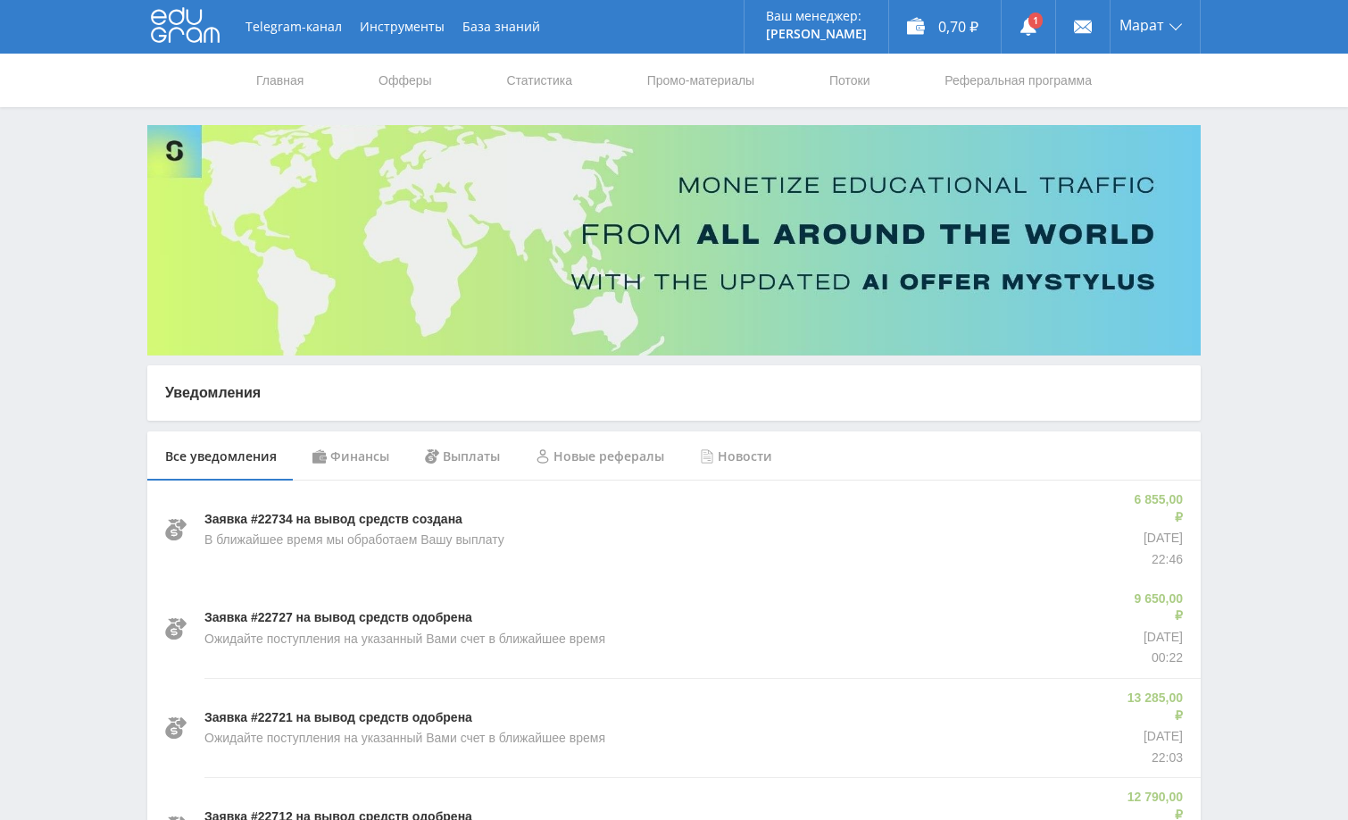
click at [356, 457] on div "Финансы" at bounding box center [351, 456] width 113 height 50
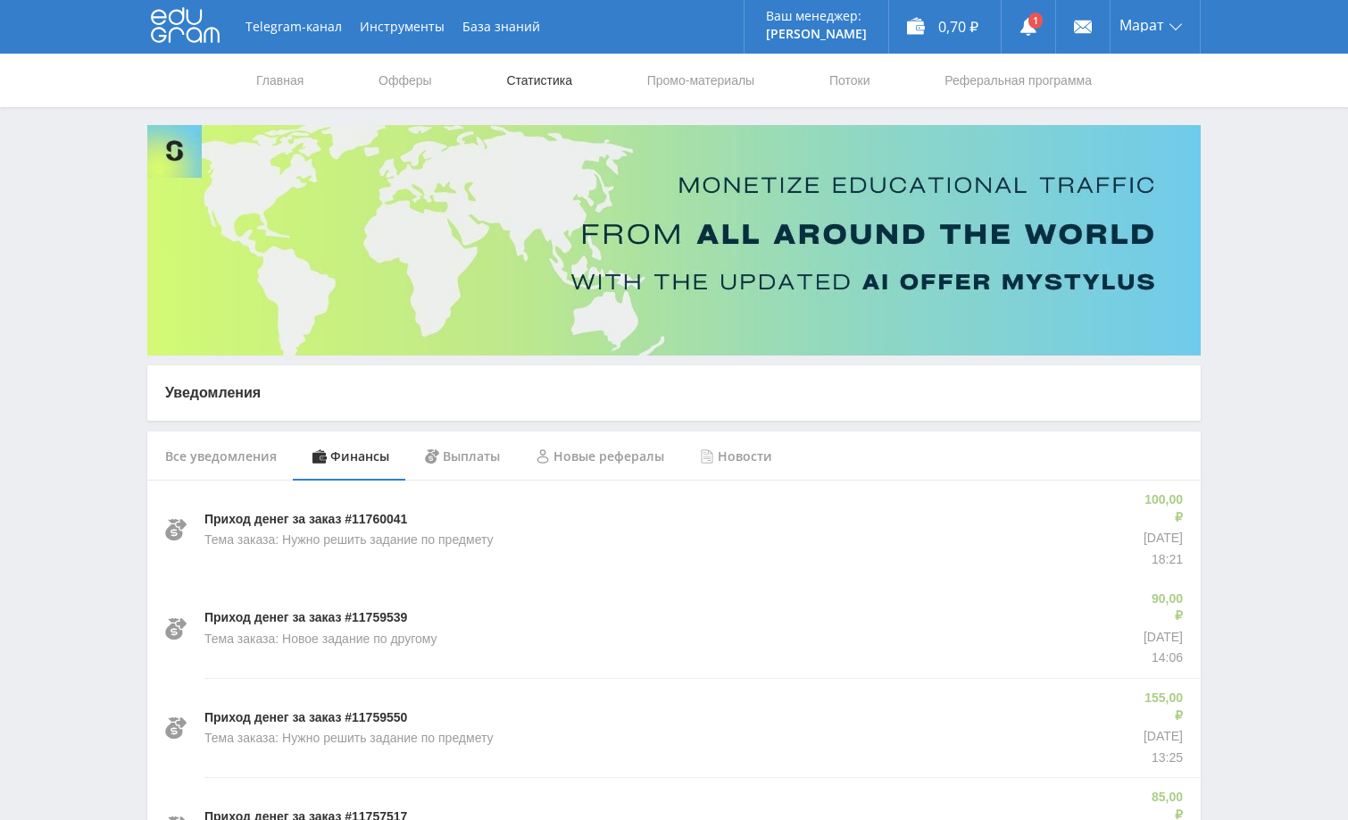
click at [521, 81] on link "Статистика" at bounding box center [540, 81] width 70 height 54
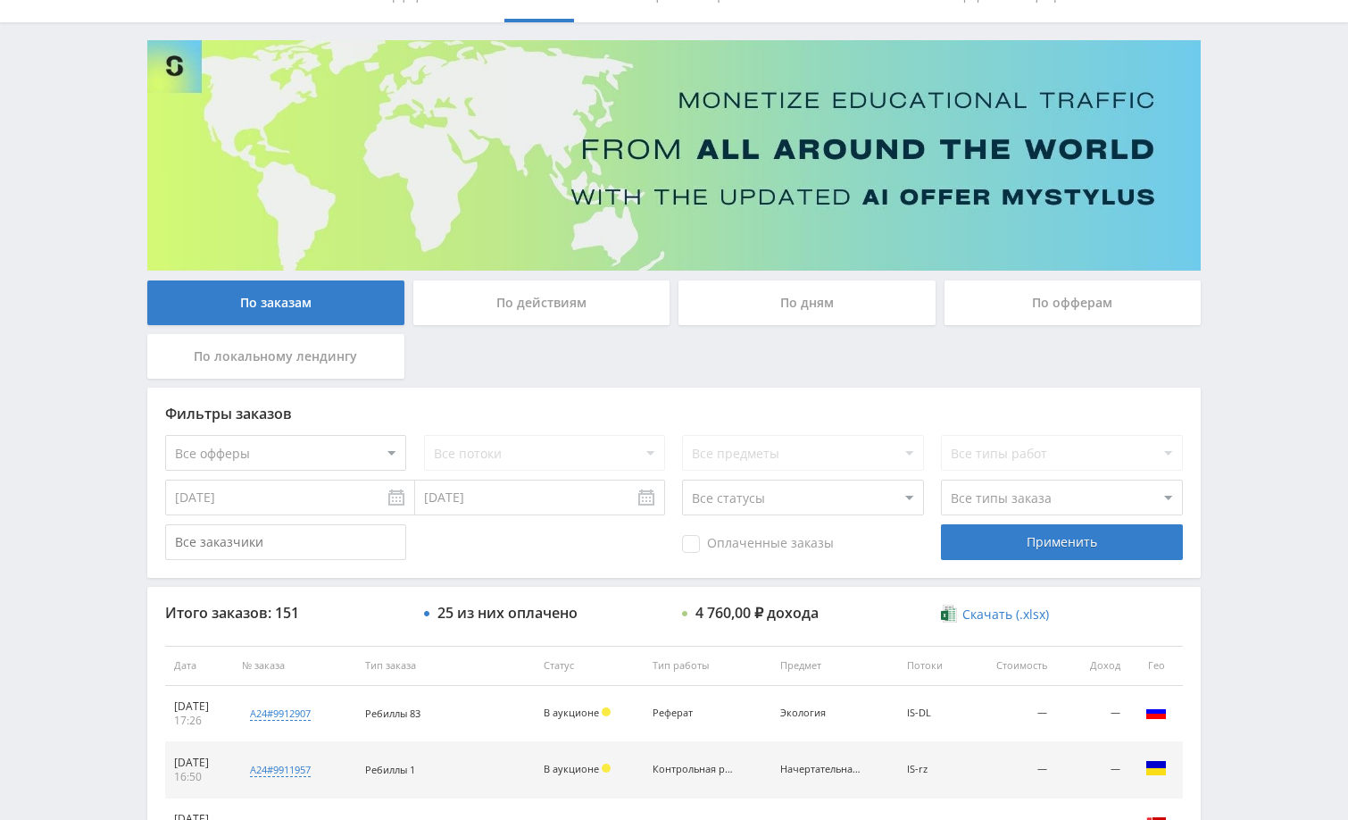
scroll to position [179, 0]
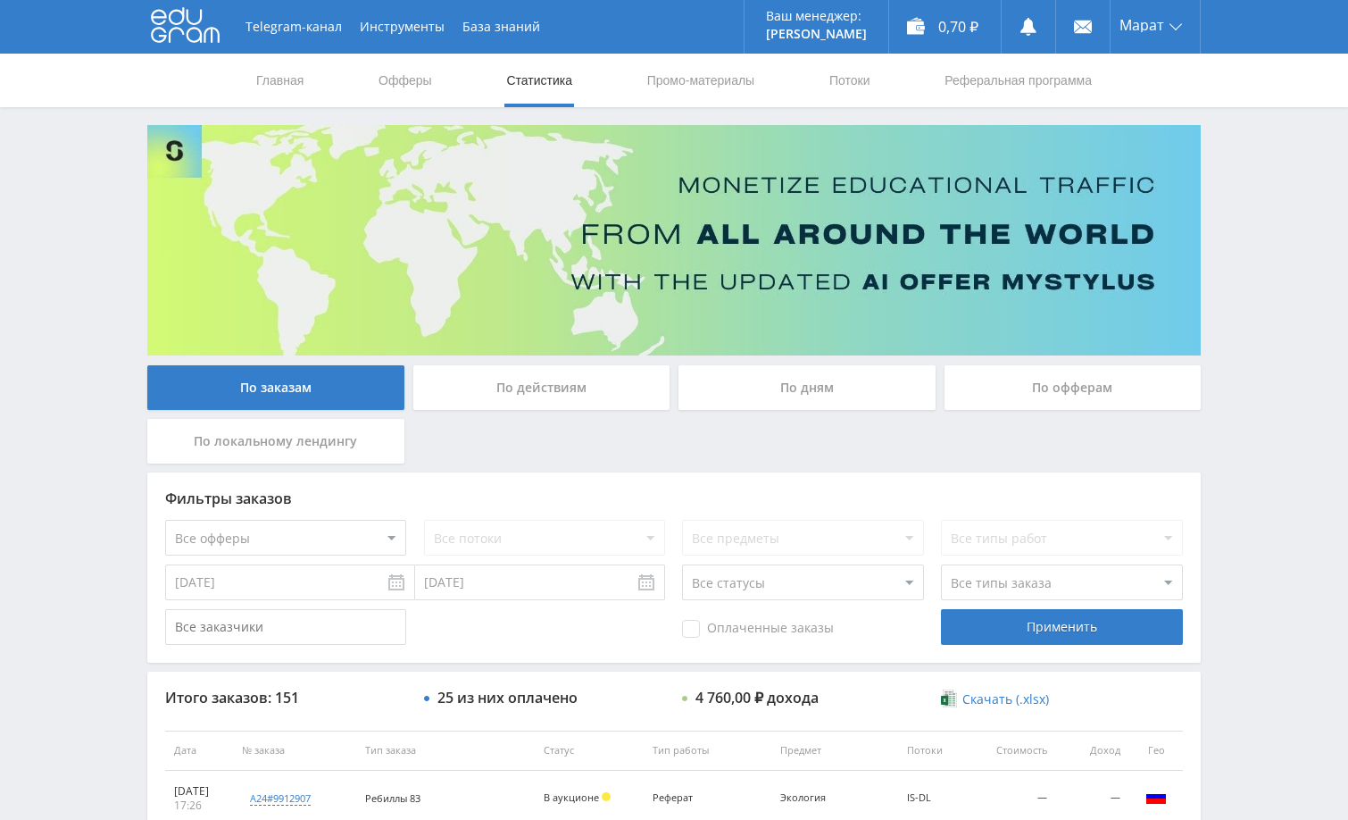
click at [1297, 238] on div "Telegram-канал Инструменты База знаний Ваш менеджер: [PERSON_NAME] Online @edug…" at bounding box center [674, 749] width 1348 height 1499
click at [1290, 242] on div "Telegram-канал Инструменты База знаний Ваш менеджер: [PERSON_NAME] Online @edug…" at bounding box center [674, 749] width 1348 height 1499
click at [1277, 246] on div "Telegram-канал Инструменты База знаний Ваш менеджер: [PERSON_NAME] Online @edug…" at bounding box center [674, 749] width 1348 height 1499
click at [1298, 263] on div "Telegram-канал Инструменты База знаний Ваш менеджер: [PERSON_NAME] Online @edug…" at bounding box center [674, 749] width 1348 height 1499
click at [1287, 275] on div "Telegram-канал Инструменты База знаний Ваш менеджер: [PERSON_NAME] Online @edug…" at bounding box center [674, 749] width 1348 height 1499
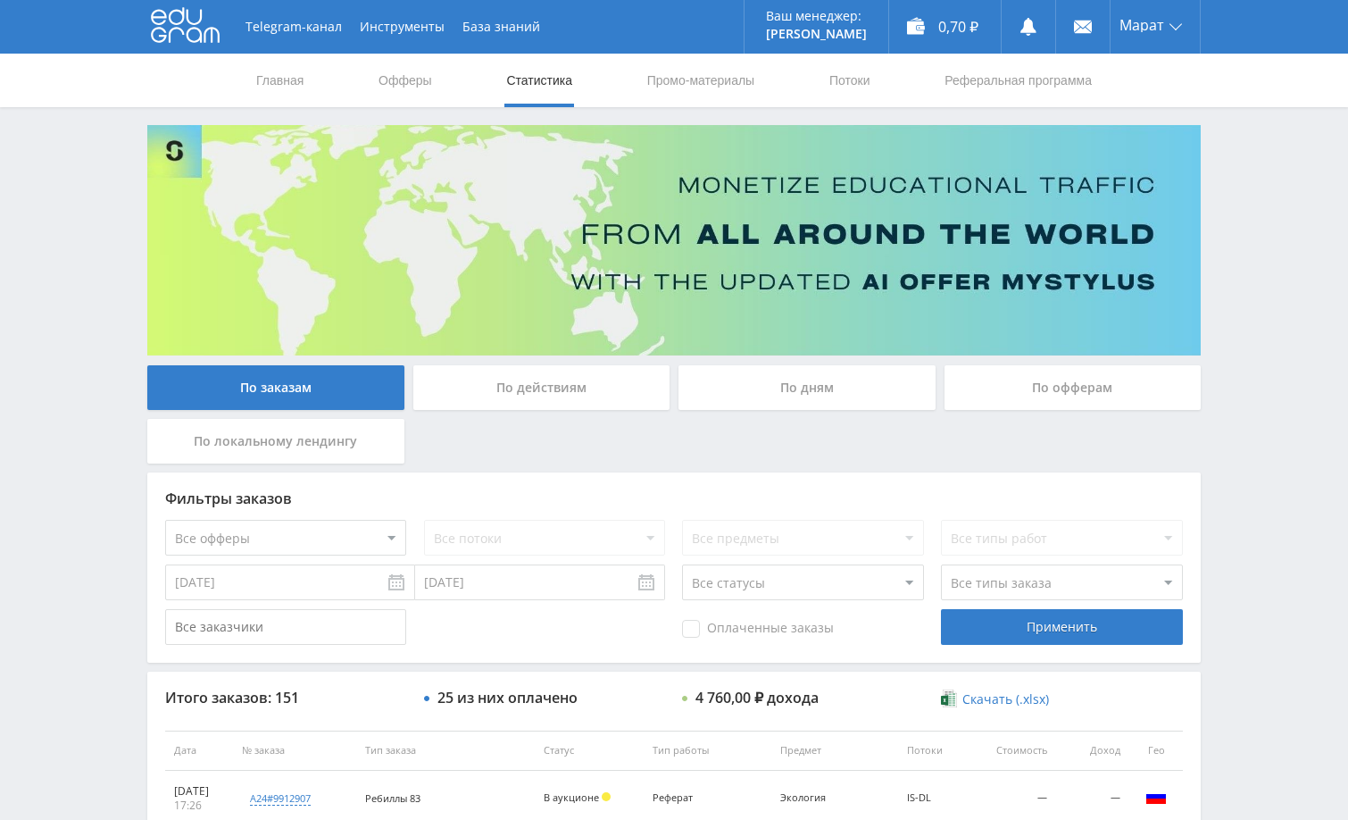
click at [924, 447] on div "По заказам По действиям По дням По офферам По локальному лендингу" at bounding box center [674, 418] width 1063 height 107
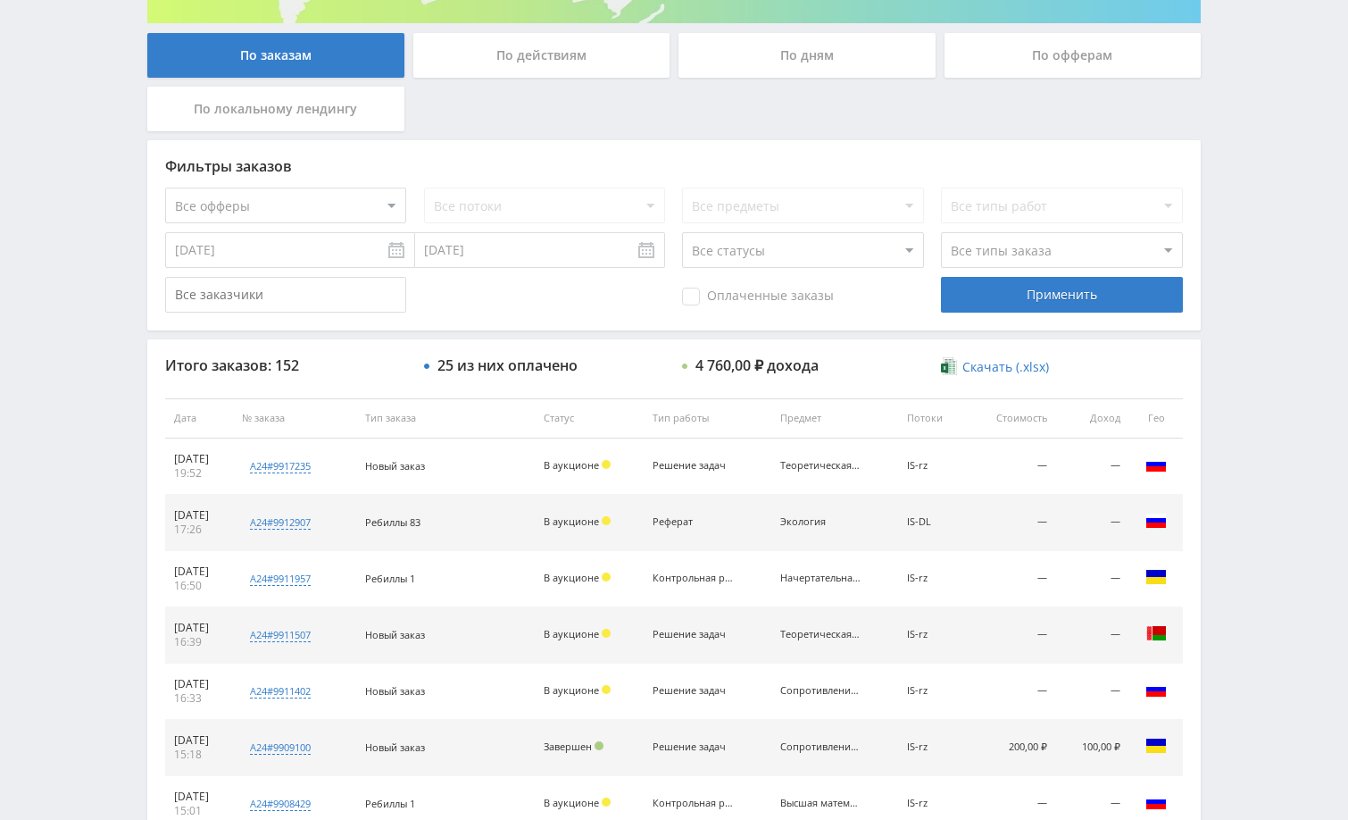
scroll to position [447, 0]
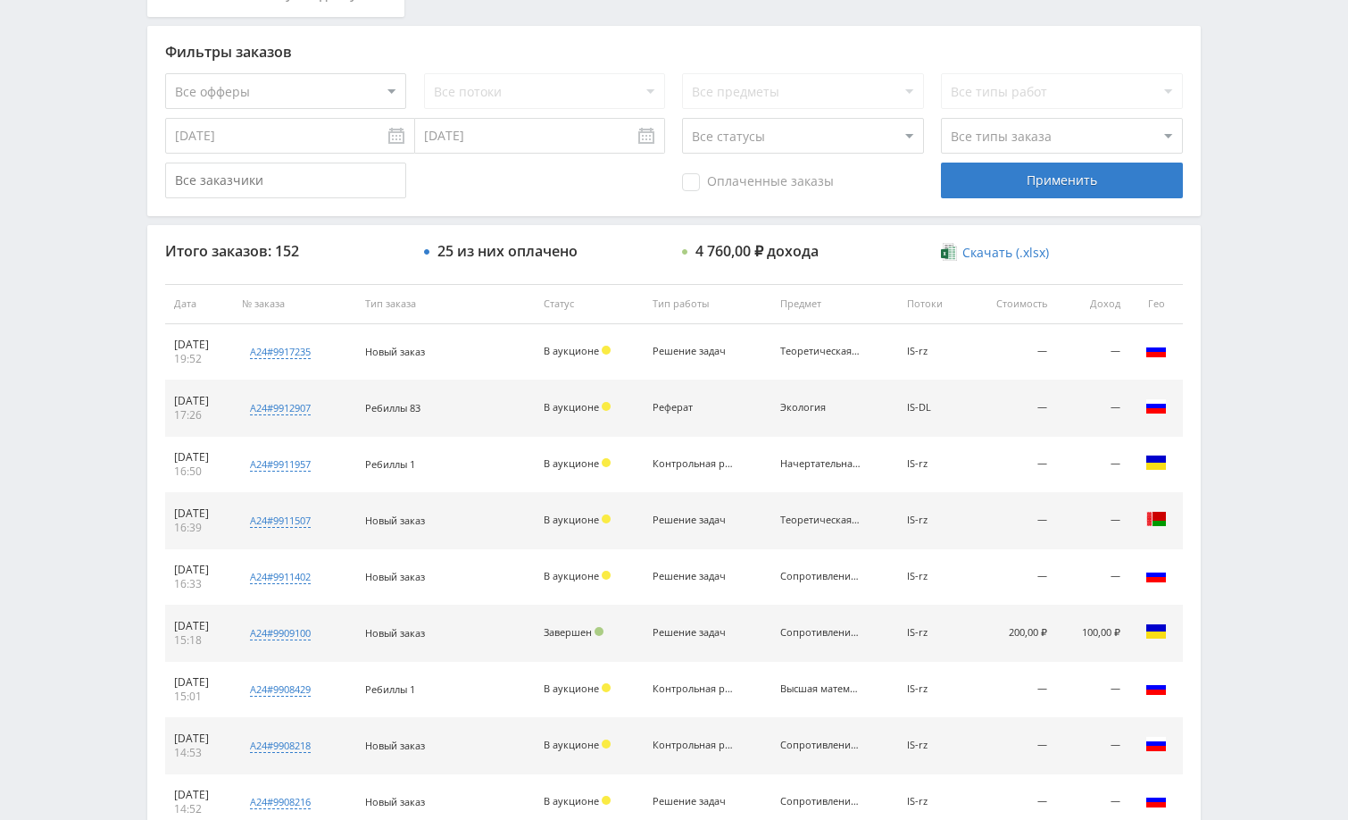
click at [1231, 374] on div "Telegram-канал Инструменты База знаний Ваш менеджер: [PERSON_NAME] Online @edug…" at bounding box center [674, 302] width 1348 height 1499
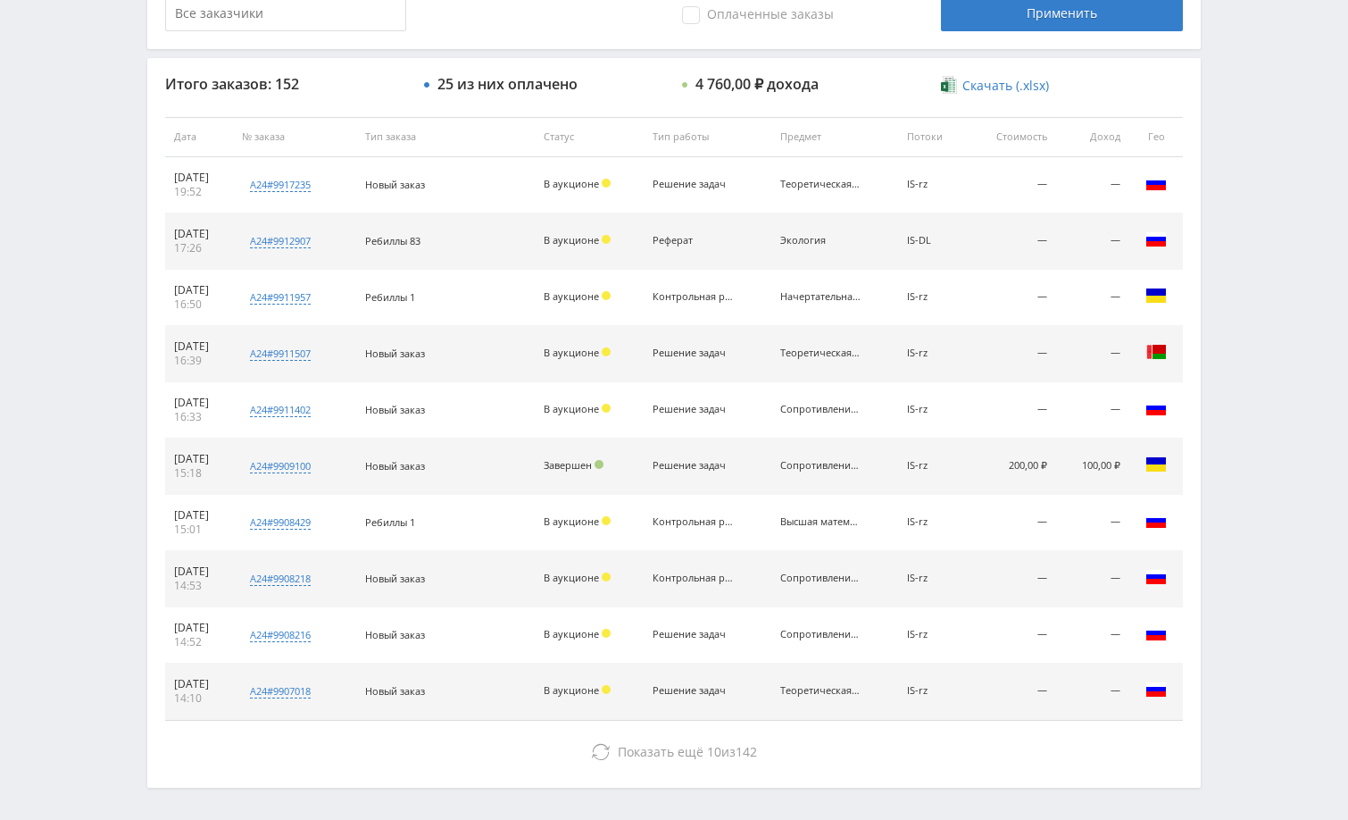
scroll to position [680, 0]
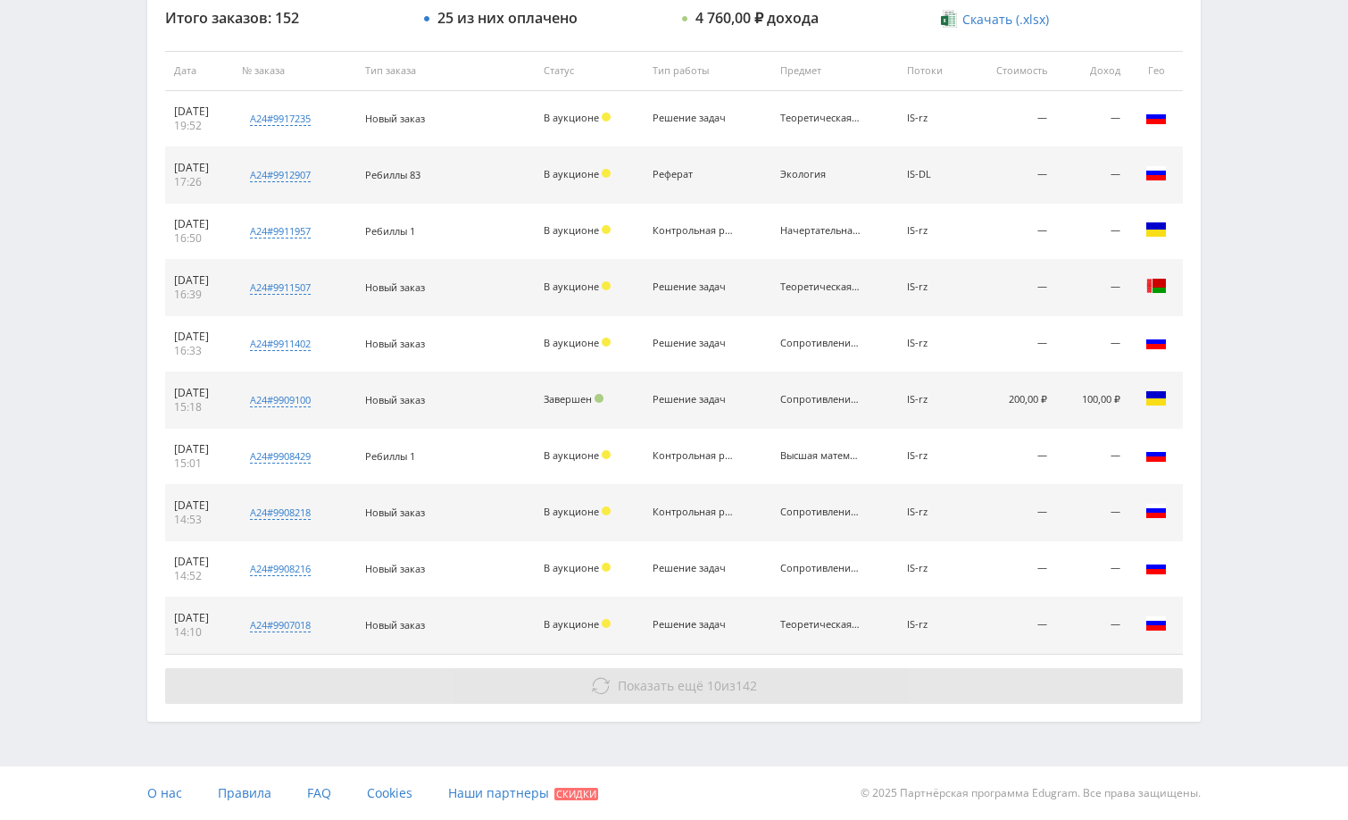
click at [941, 680] on button "Показать ещё 10 из 142" at bounding box center [674, 686] width 1018 height 36
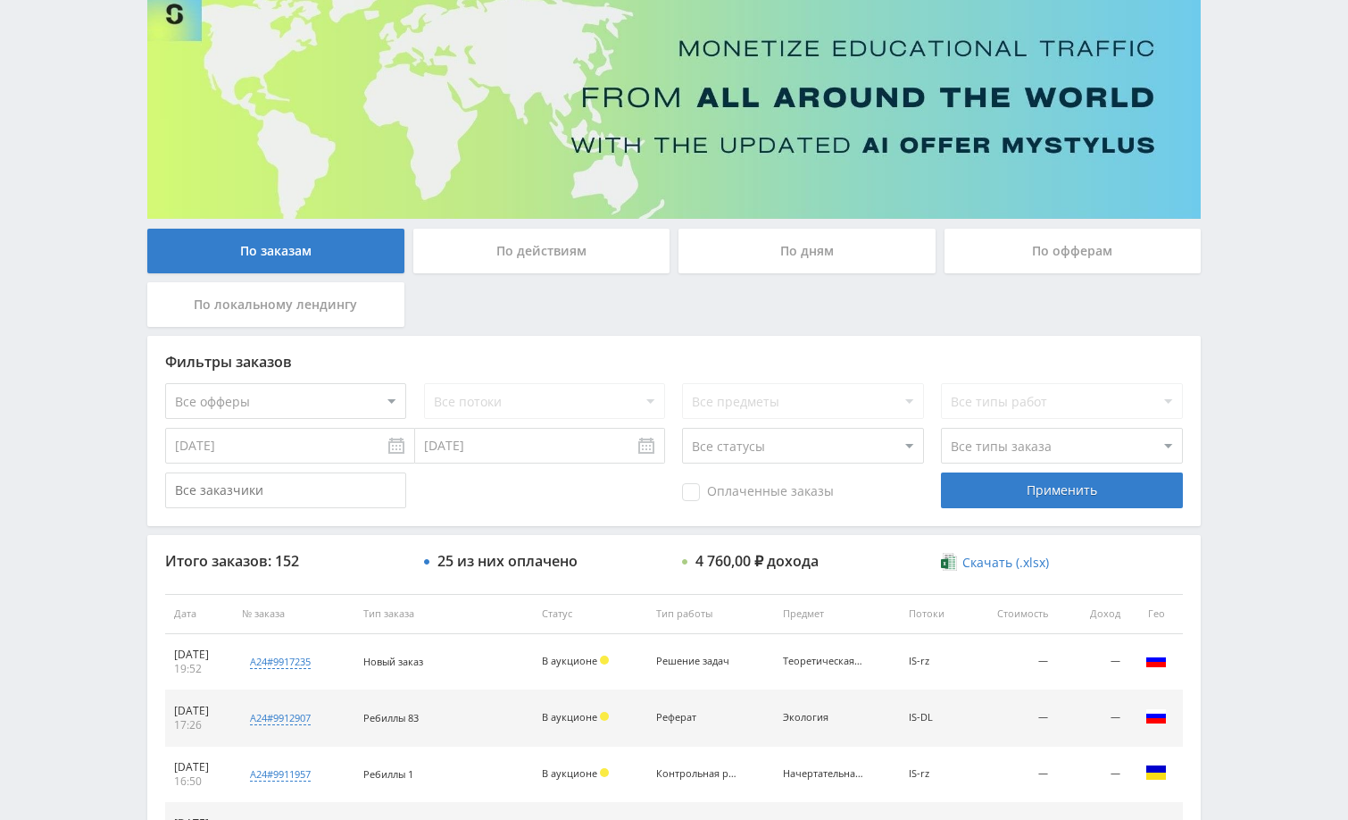
scroll to position [0, 0]
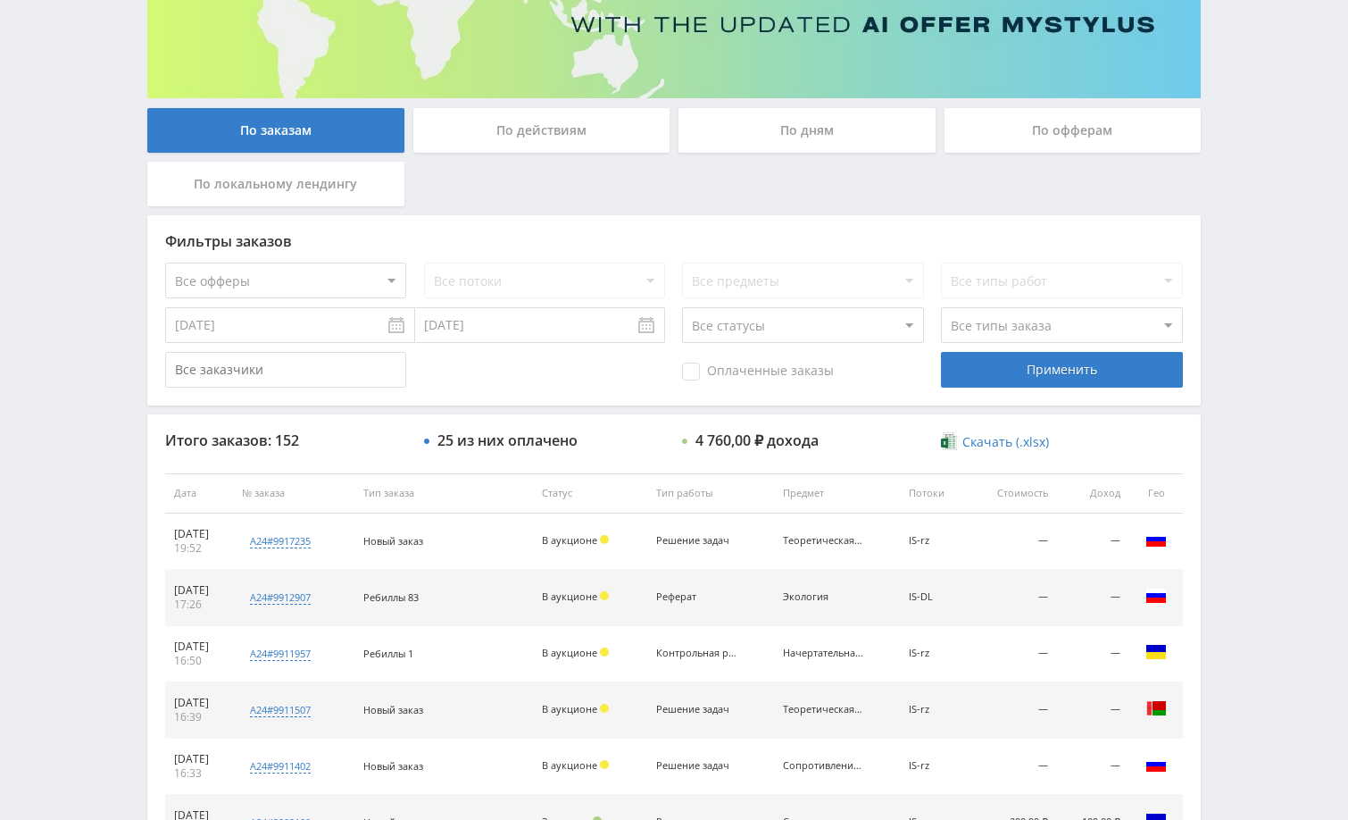
scroll to position [268, 0]
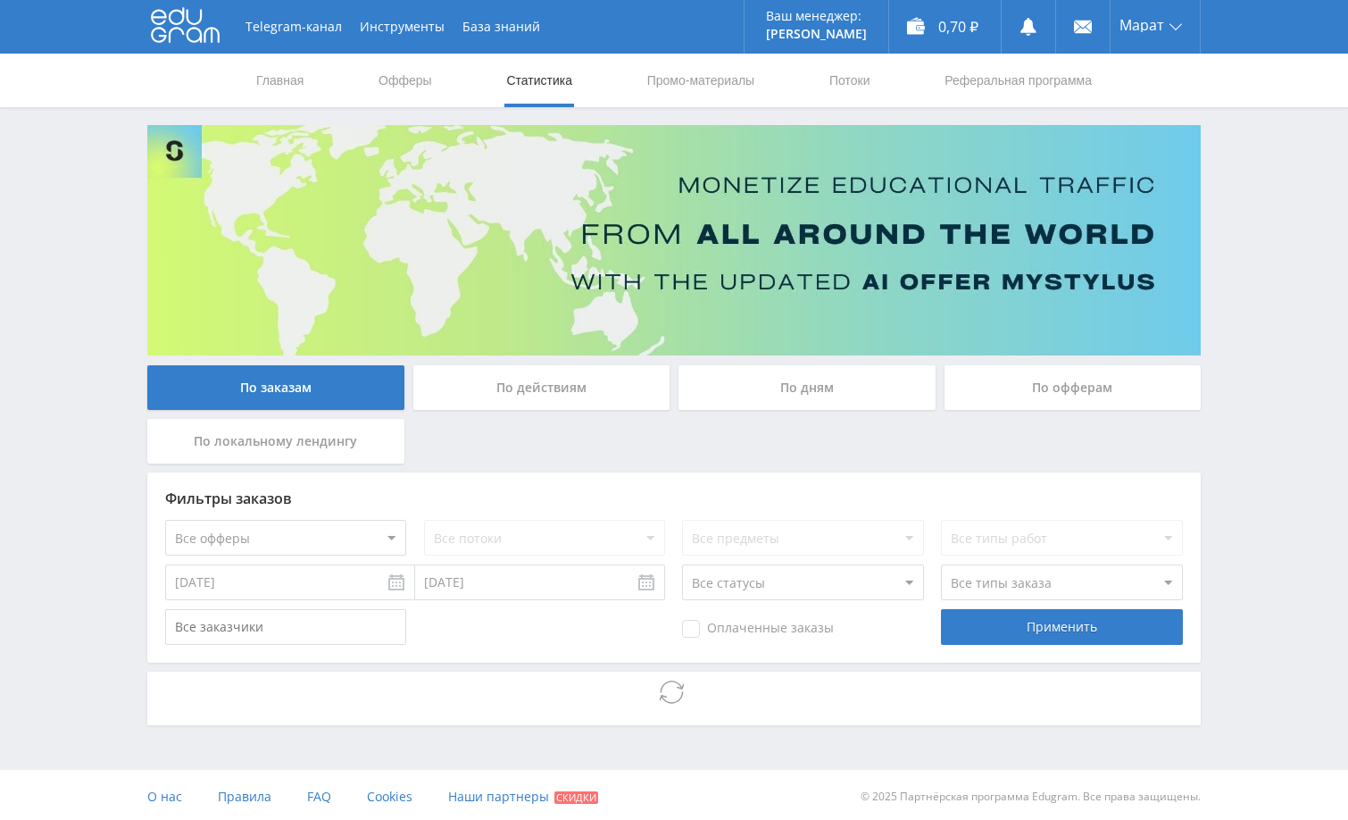
click at [1270, 372] on div "Telegram-канал Инструменты База знаний Ваш менеджер: [PERSON_NAME] Online @edug…" at bounding box center [674, 411] width 1348 height 823
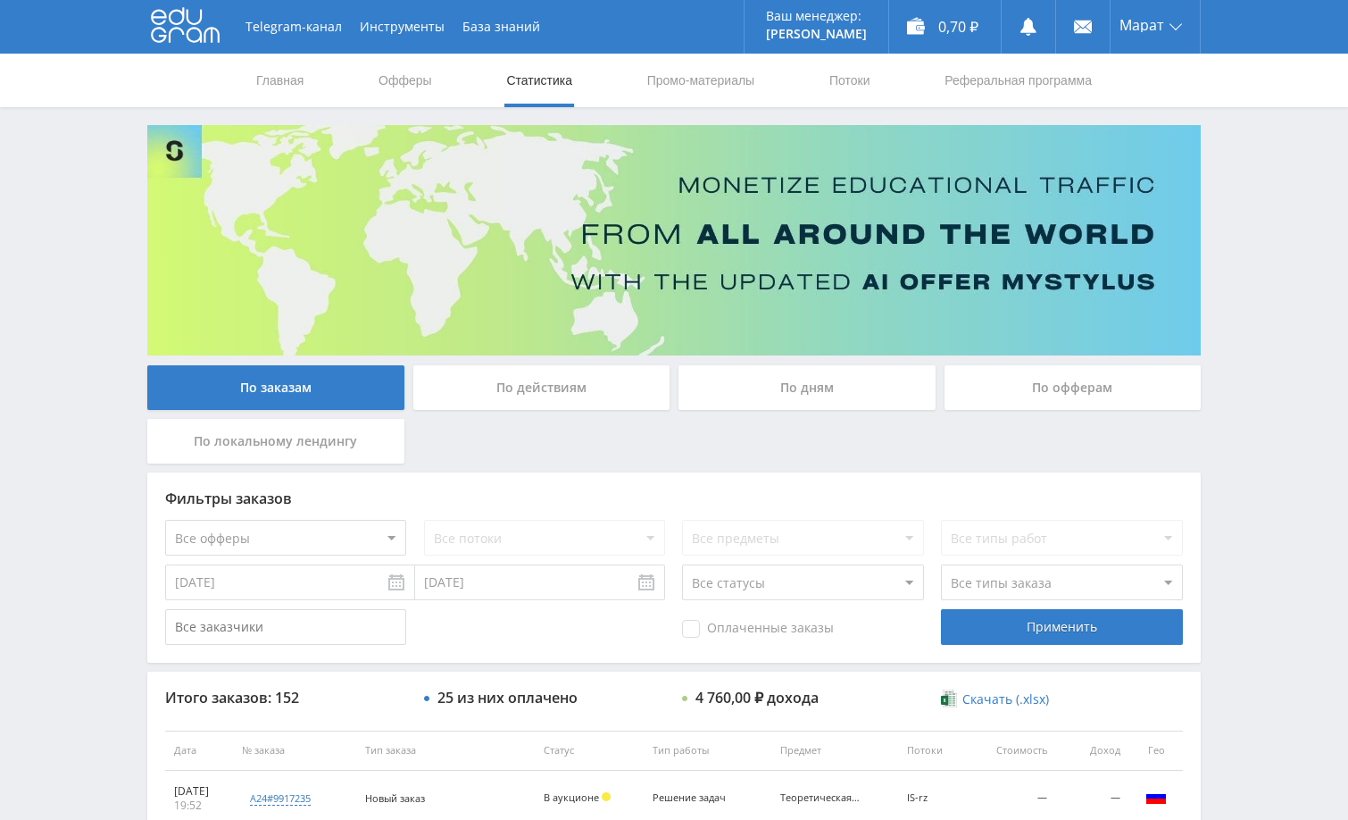
click at [1230, 238] on div "Telegram-канал Инструменты База знаний Ваш менеджер: [PERSON_NAME] Online @edug…" at bounding box center [674, 749] width 1348 height 1499
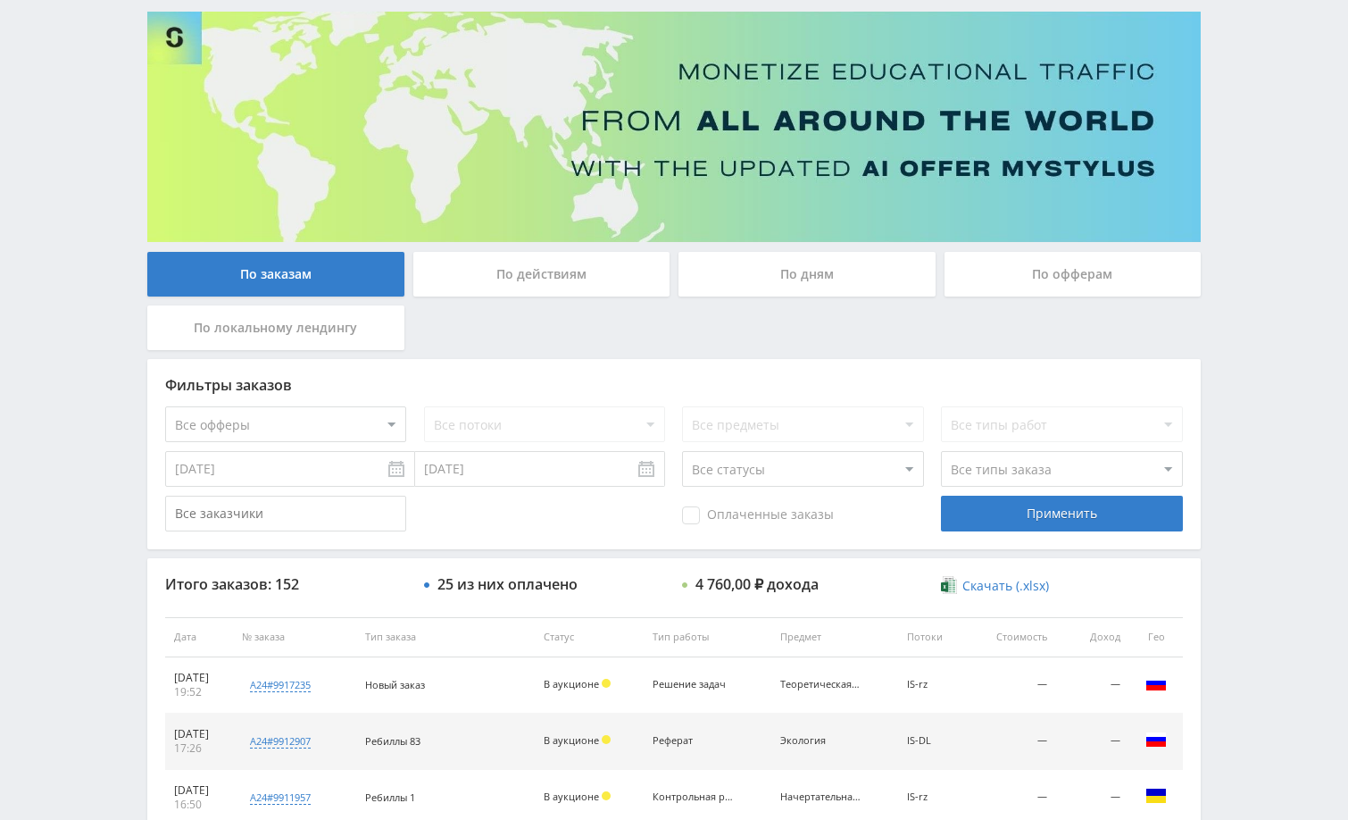
scroll to position [268, 0]
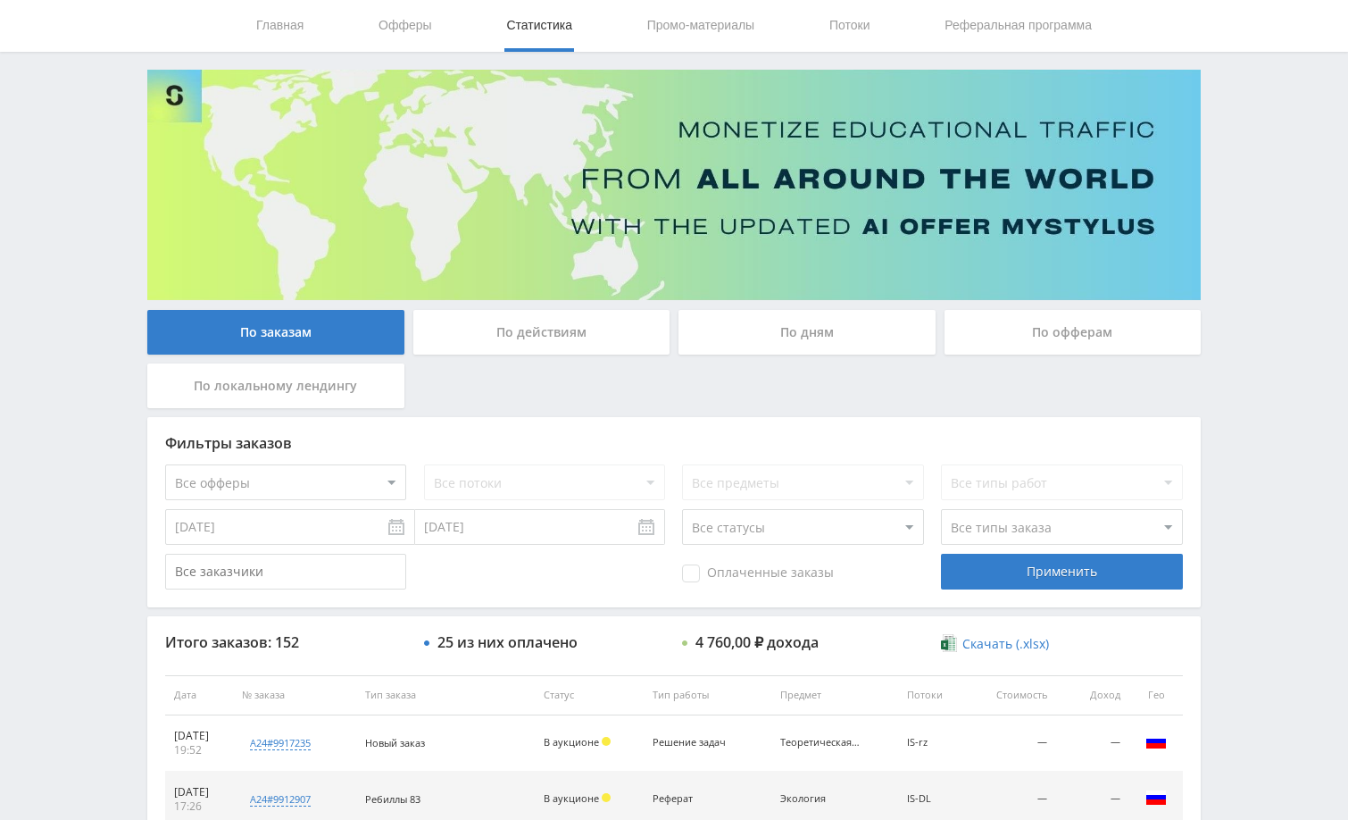
scroll to position [54, 0]
click at [1256, 348] on div "Telegram-канал Инструменты База знаний Ваш менеджер: [PERSON_NAME] Online @edug…" at bounding box center [674, 695] width 1348 height 1499
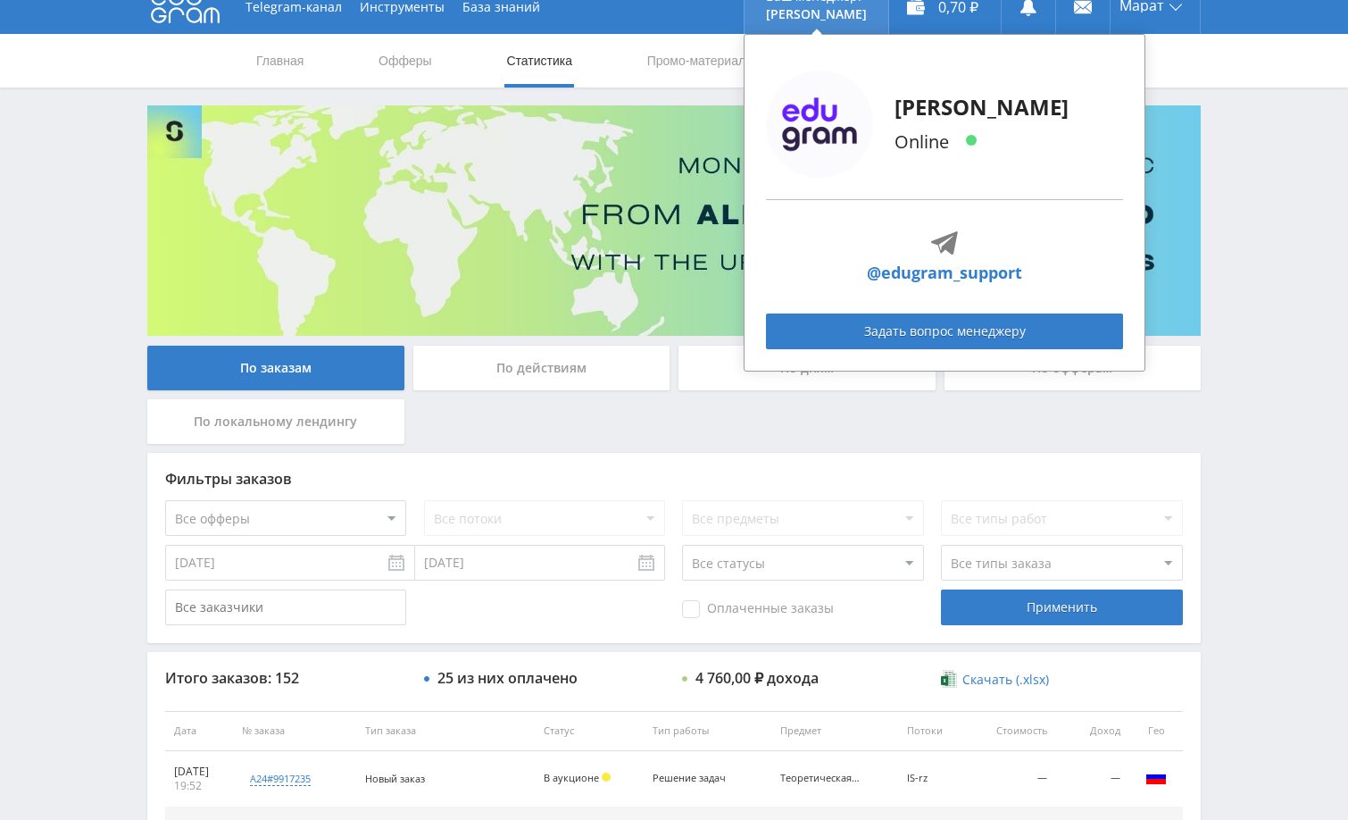
scroll to position [0, 0]
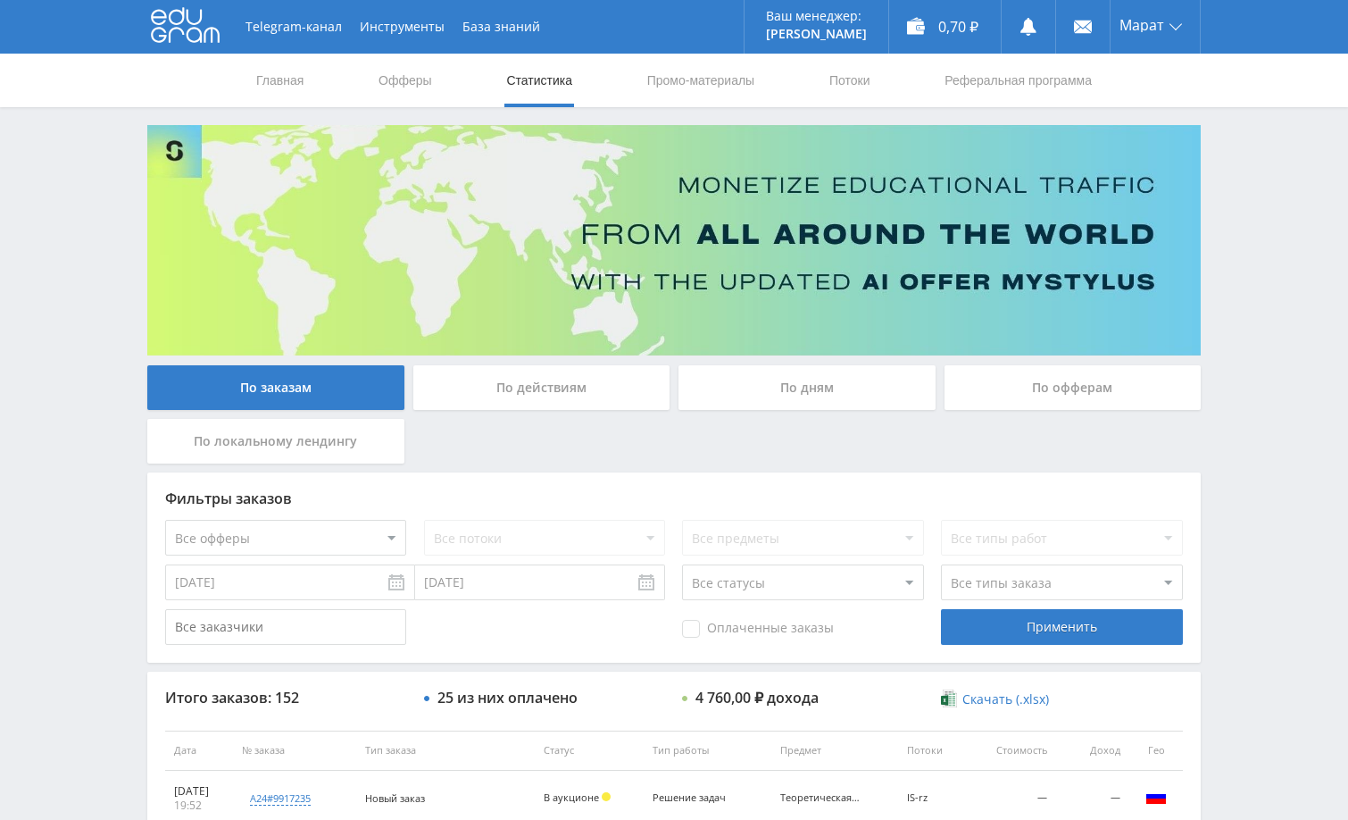
drag, startPoint x: 1252, startPoint y: 374, endPoint x: 1217, endPoint y: 462, distance: 94.2
click at [1252, 376] on div "Telegram-канал Инструменты База знаний Ваш менеджер: [PERSON_NAME] Online @edug…" at bounding box center [674, 749] width 1348 height 1499
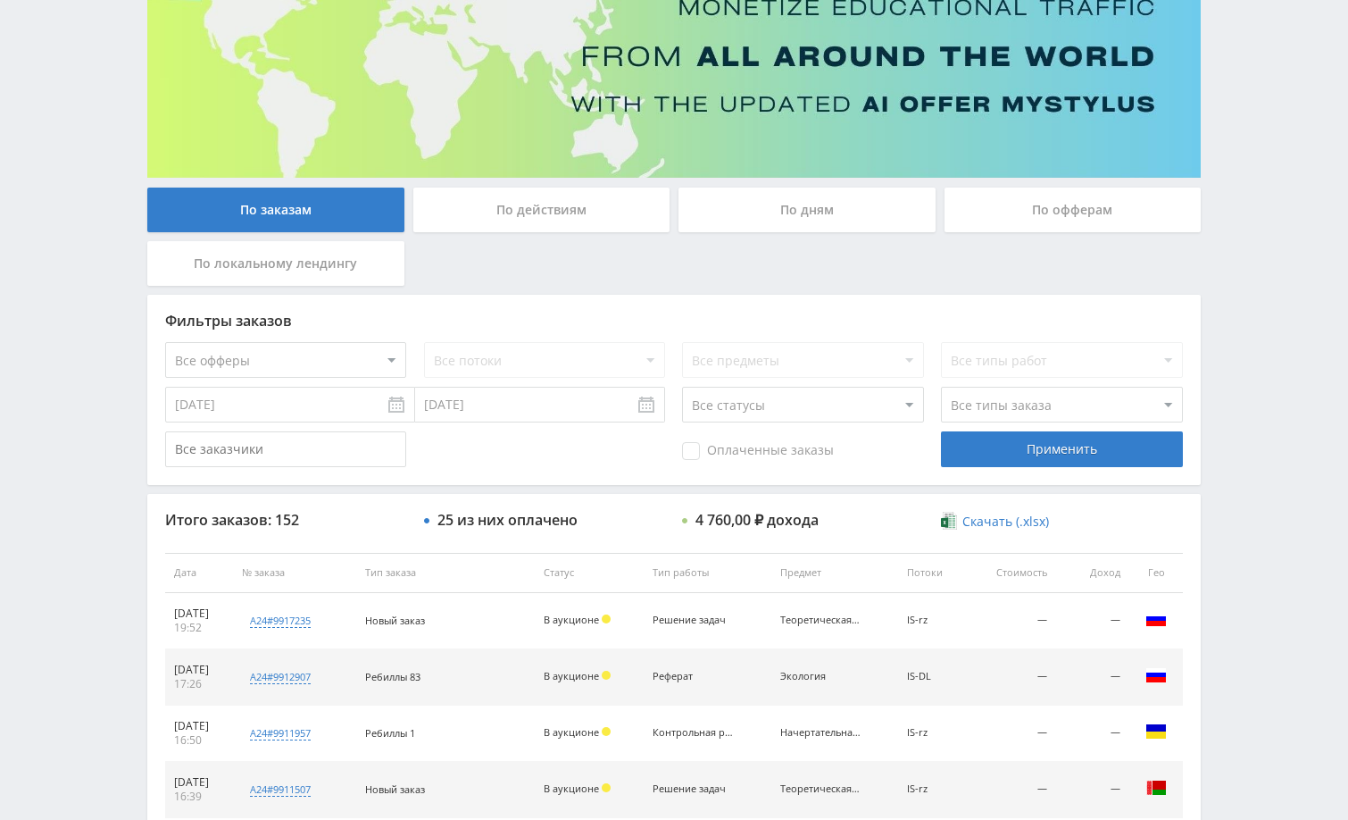
scroll to position [179, 0]
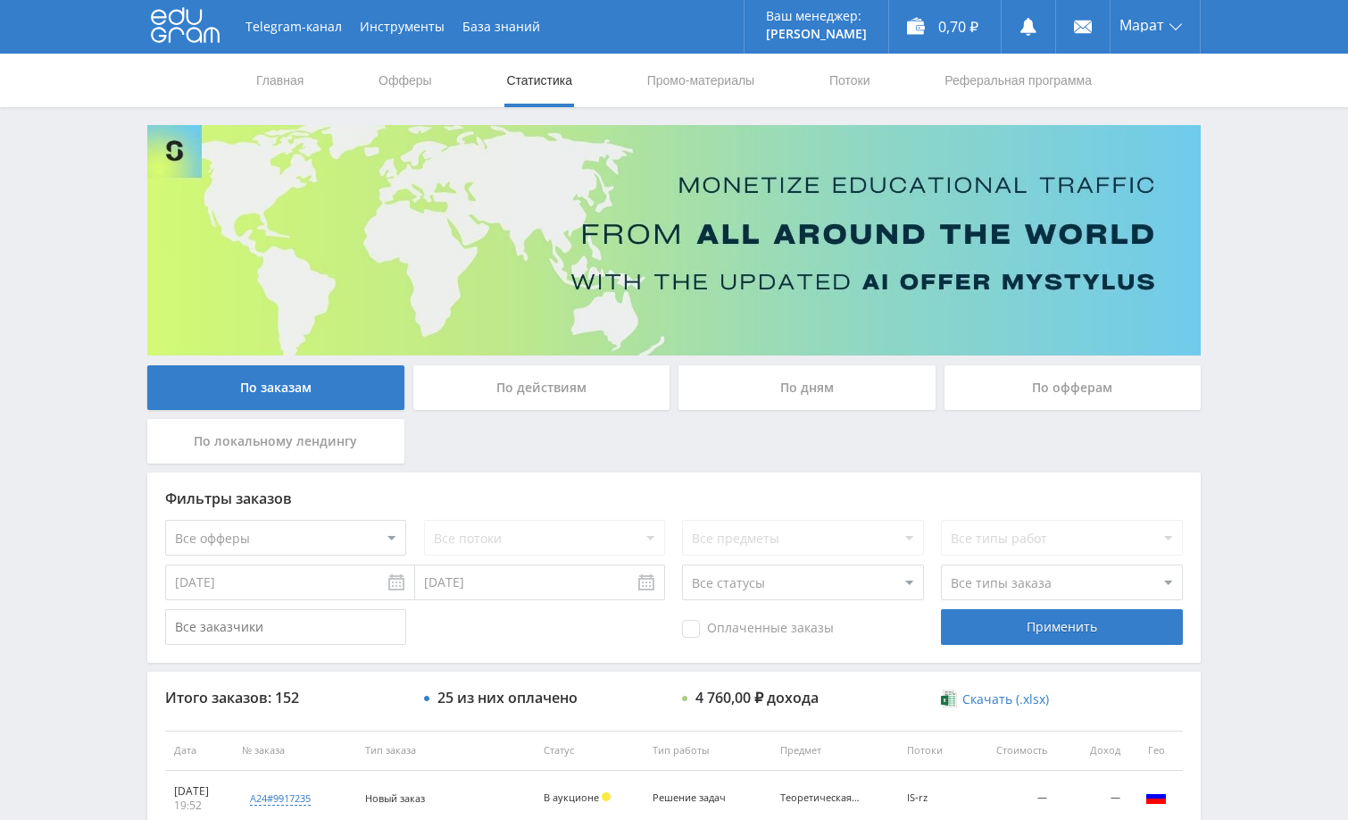
click at [1272, 313] on div "Telegram-канал Инструменты База знаний Ваш менеджер: [PERSON_NAME] Online @edug…" at bounding box center [674, 749] width 1348 height 1499
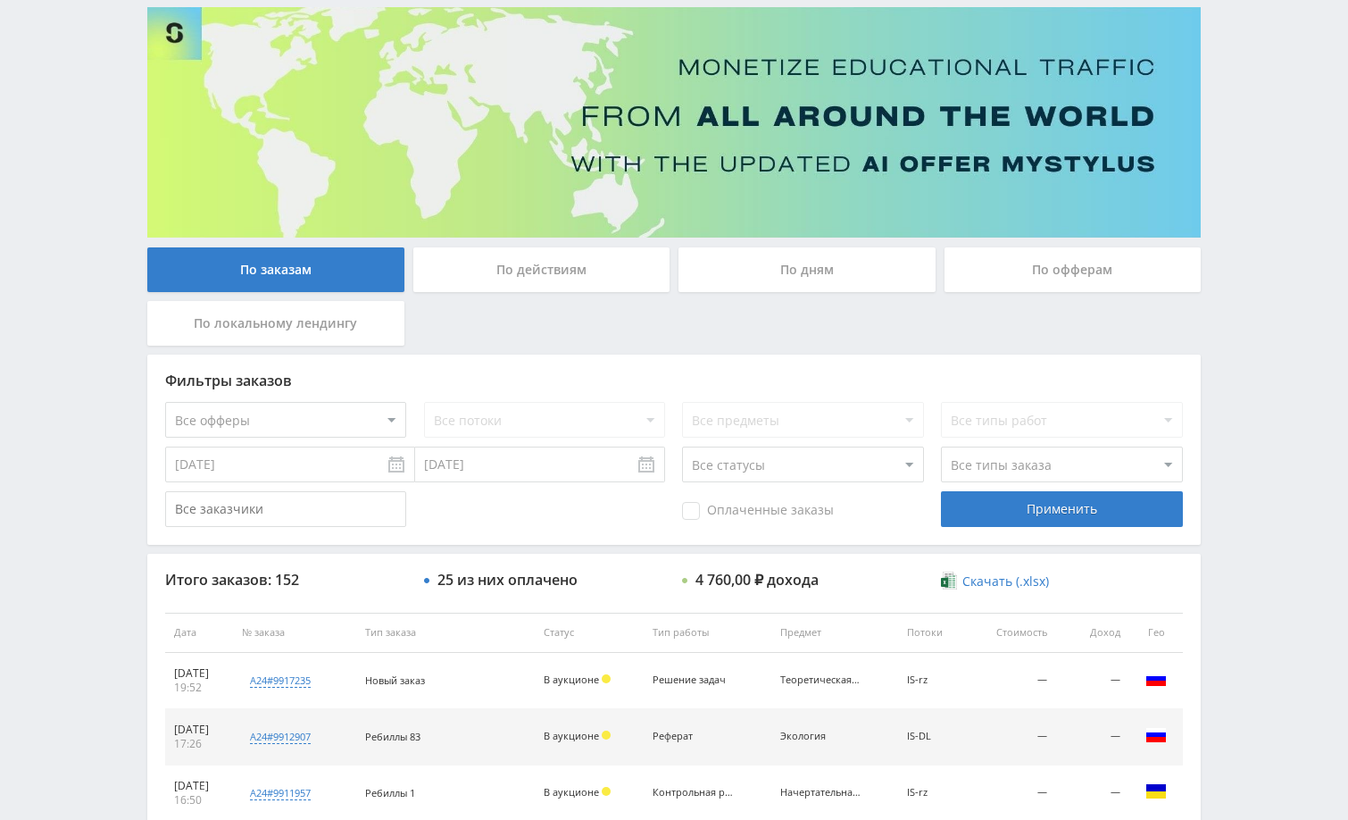
scroll to position [268, 0]
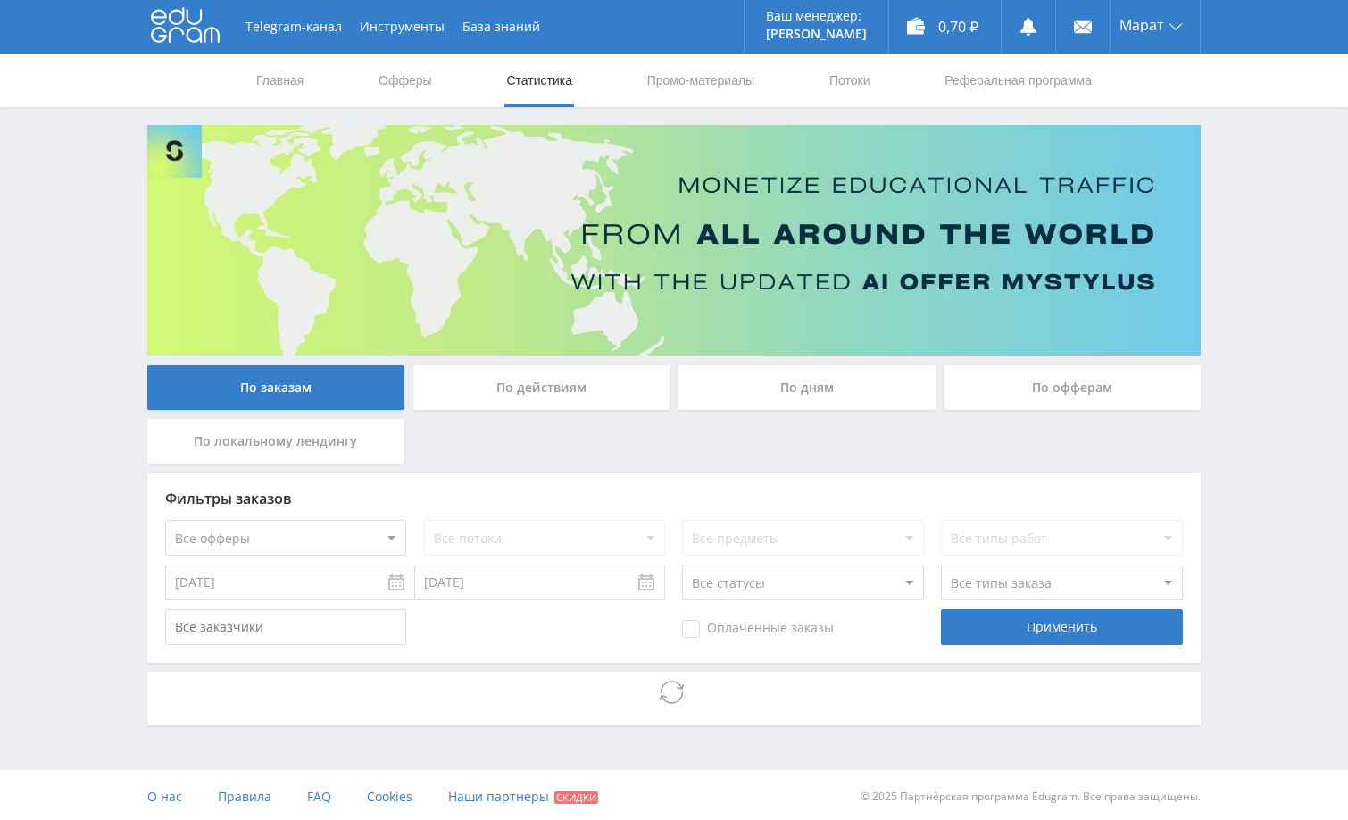
click at [1269, 381] on div "Telegram-канал Инструменты База знаний Ваш менеджер: [PERSON_NAME] Online @edug…" at bounding box center [674, 411] width 1348 height 823
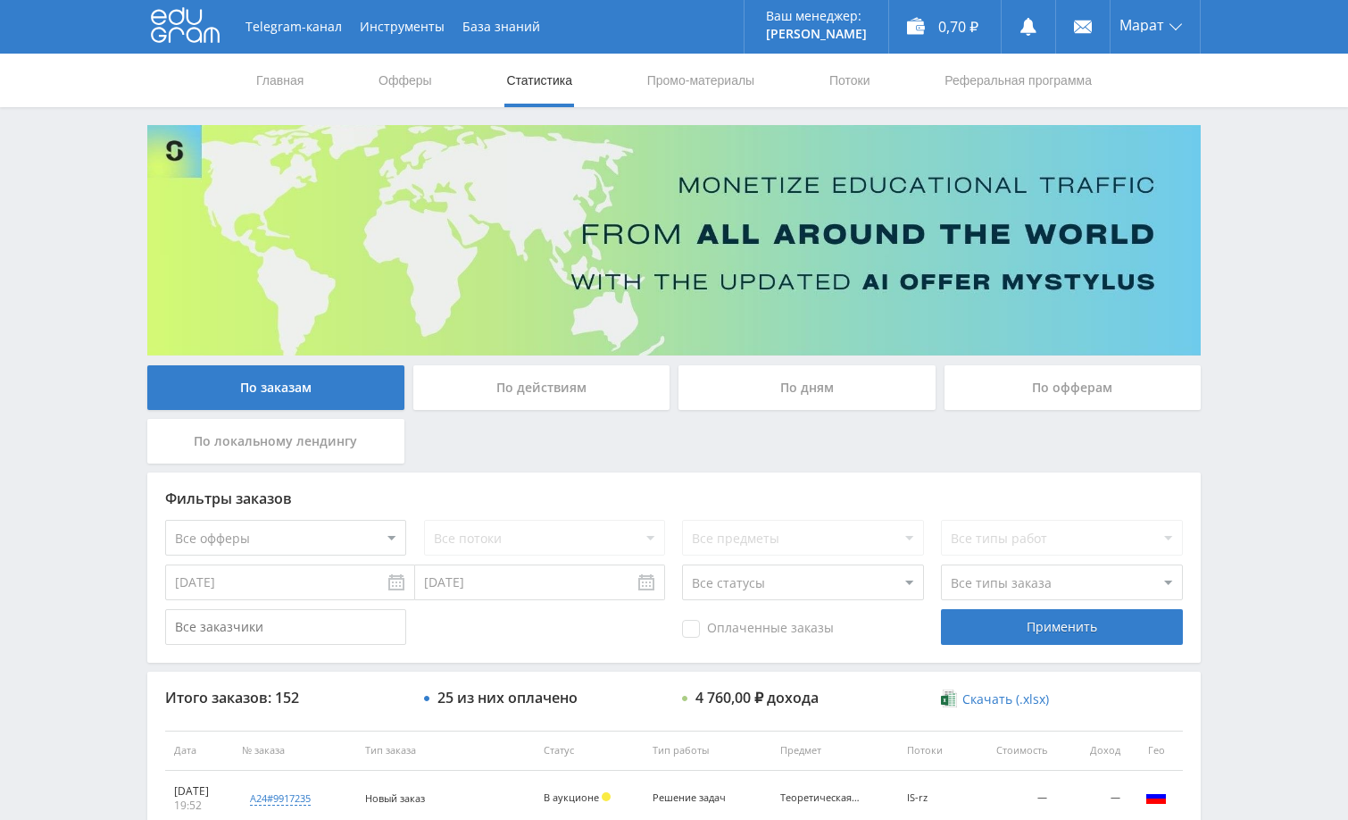
drag, startPoint x: 1234, startPoint y: 154, endPoint x: 1235, endPoint y: 144, distance: 9.9
click at [1234, 153] on div "Telegram-канал Инструменты База знаний Ваш менеджер: [PERSON_NAME] Online @edug…" at bounding box center [674, 749] width 1348 height 1499
click at [950, 26] on div "0,70 ₽" at bounding box center [945, 27] width 112 height 54
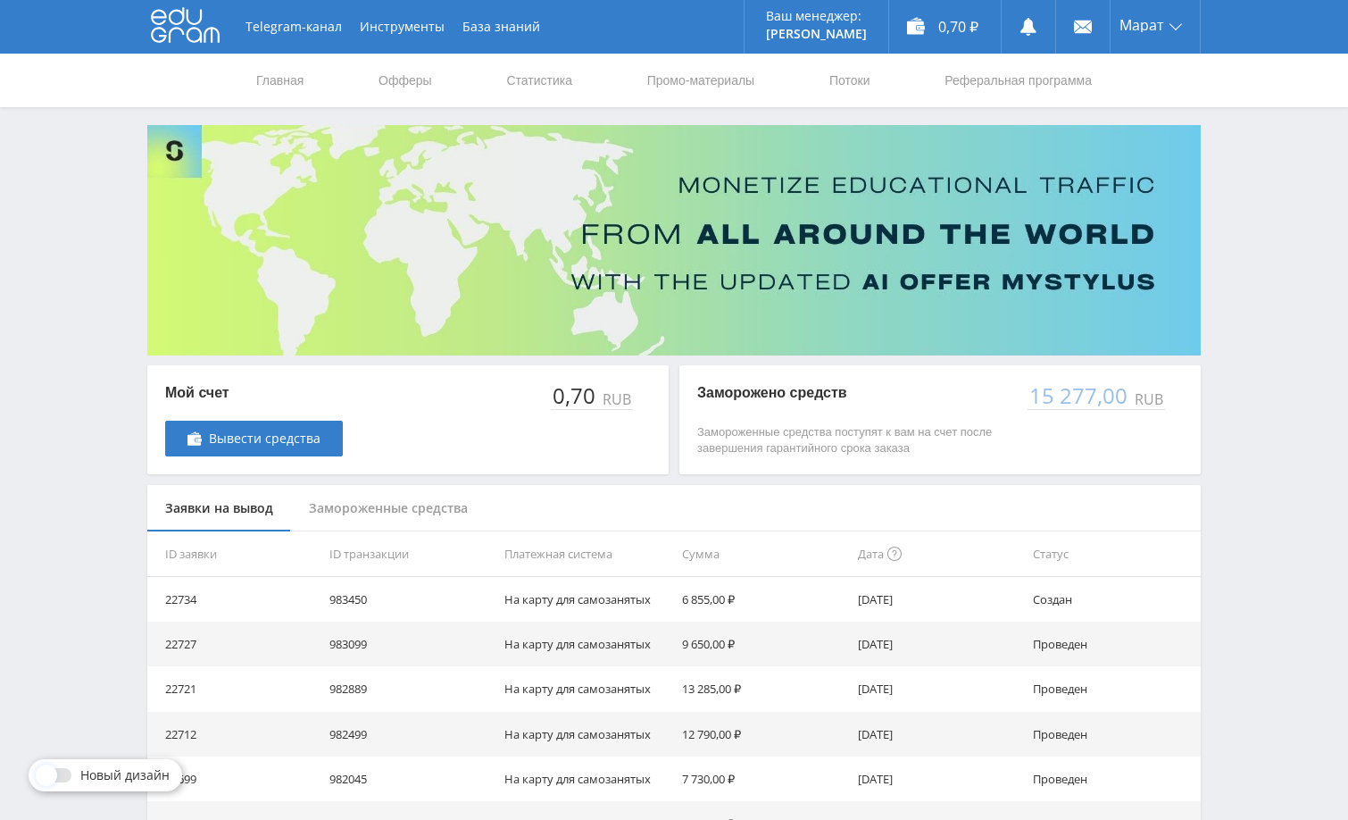
click at [1216, 313] on div "Telegram-канал Инструменты База знаний Ваш менеджер: [PERSON_NAME] Online @edug…" at bounding box center [674, 578] width 1348 height 1157
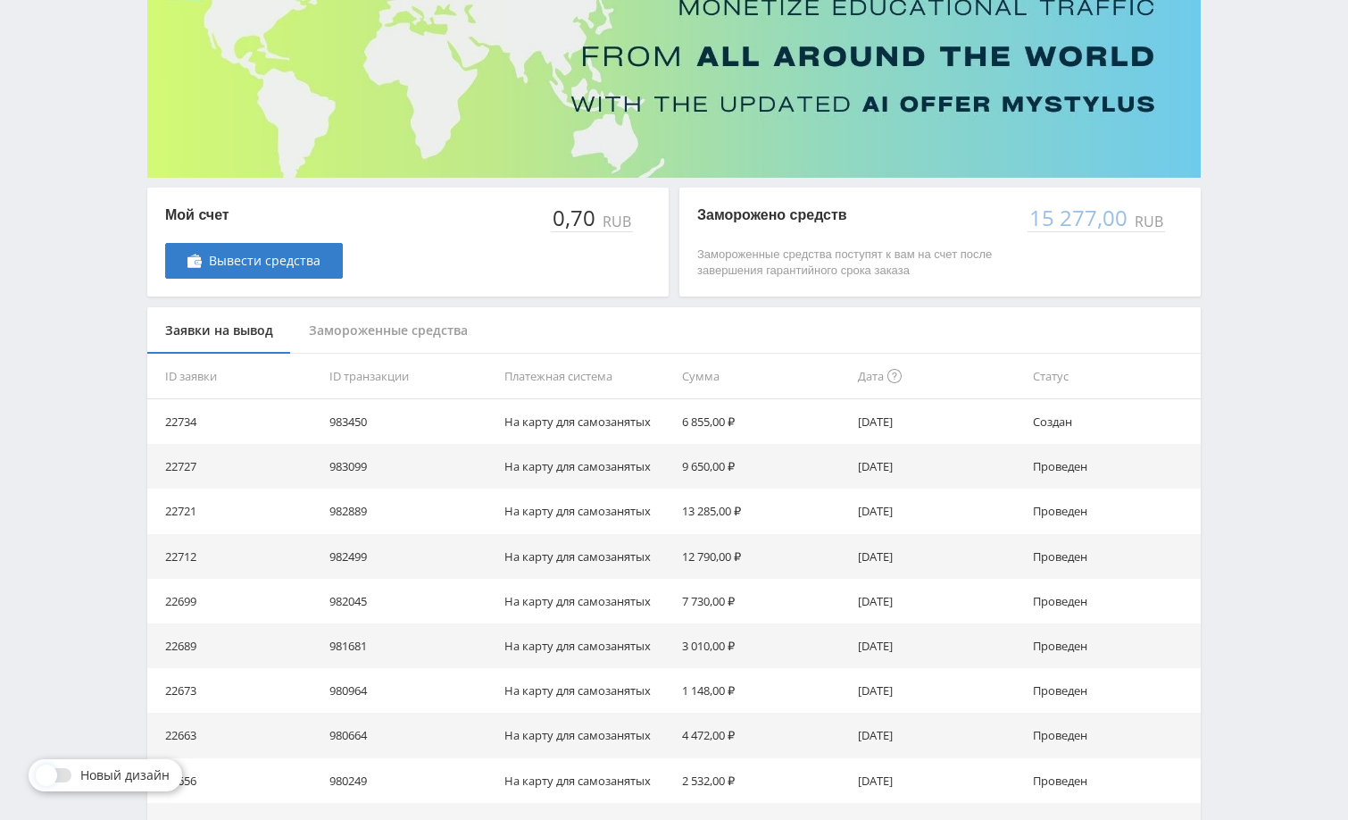
scroll to position [179, 0]
click at [1254, 321] on div "Telegram-канал Инструменты База знаний Ваш менеджер: [PERSON_NAME] Online @edug…" at bounding box center [674, 399] width 1348 height 1157
click at [1265, 300] on div "Telegram-канал Инструменты База знаний Ваш менеджер: [PERSON_NAME] Online @edug…" at bounding box center [674, 399] width 1348 height 1157
click at [1253, 281] on div "Telegram-канал Инструменты База знаний Ваш менеджер: [PERSON_NAME] Online @edug…" at bounding box center [674, 399] width 1348 height 1157
click at [1251, 244] on div "Telegram-канал Инструменты База знаний Ваш менеджер: [PERSON_NAME] Online @edug…" at bounding box center [674, 399] width 1348 height 1157
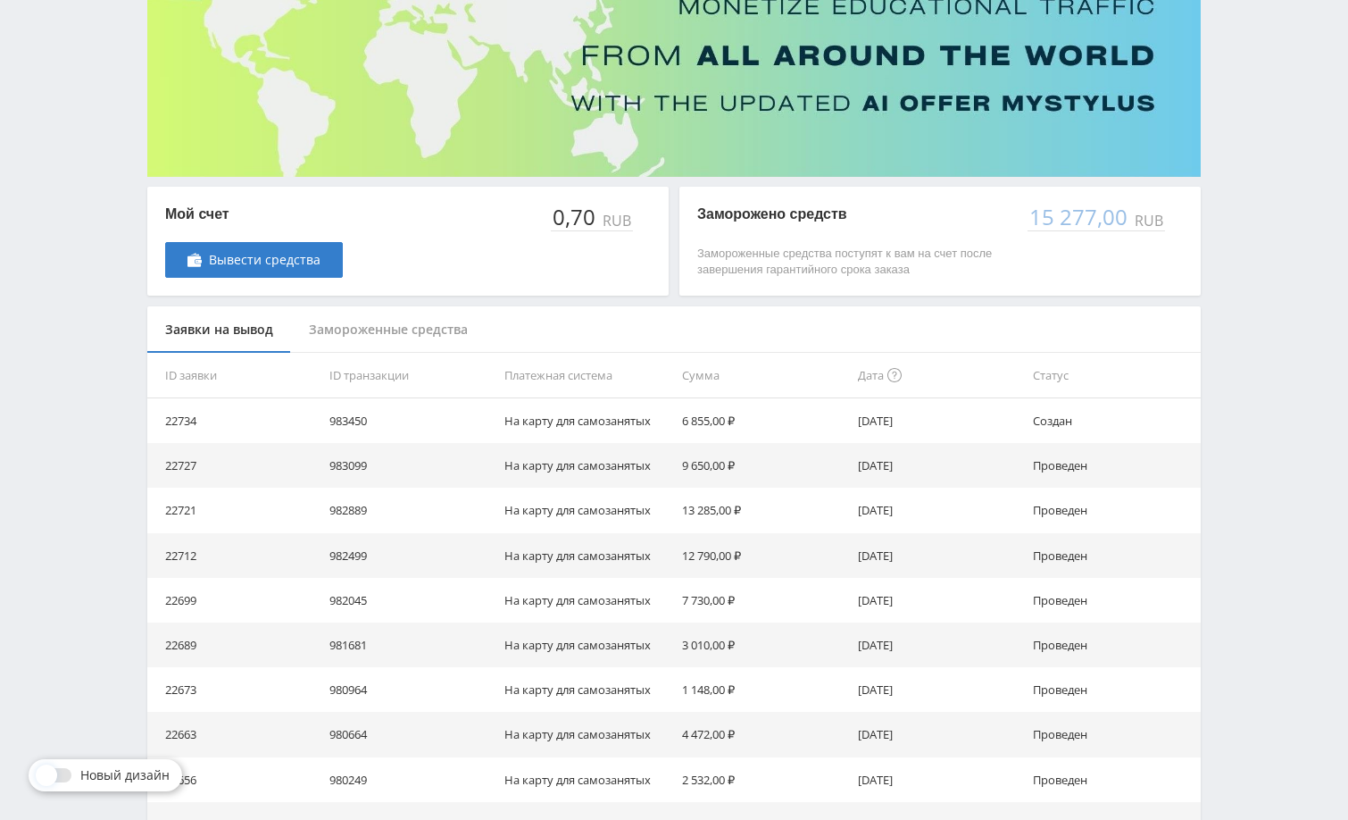
click at [1267, 262] on div "Telegram-канал Инструменты База знаний Ваш менеджер: [PERSON_NAME] Online @edug…" at bounding box center [674, 399] width 1348 height 1157
click at [1252, 222] on div "Telegram-канал Инструменты База знаний Ваш менеджер: [PERSON_NAME] Online @edug…" at bounding box center [674, 399] width 1348 height 1157
click at [1250, 262] on div "Telegram-канал Инструменты База знаний Ваш менеджер: [PERSON_NAME] Online @edug…" at bounding box center [674, 399] width 1348 height 1157
click at [1252, 260] on div "Telegram-канал Инструменты База знаний Ваш менеджер: [PERSON_NAME] Online @edug…" at bounding box center [674, 399] width 1348 height 1157
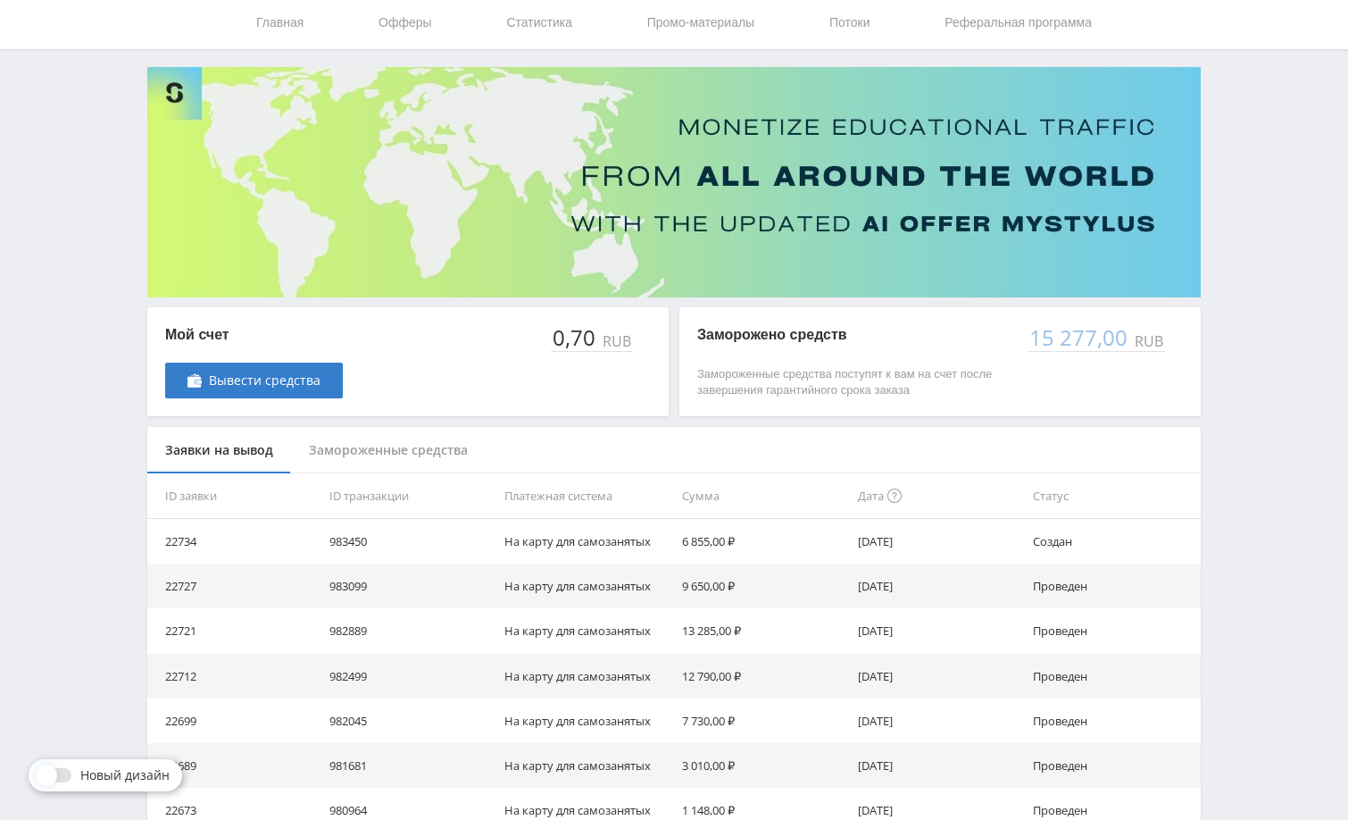
scroll to position [89, 0]
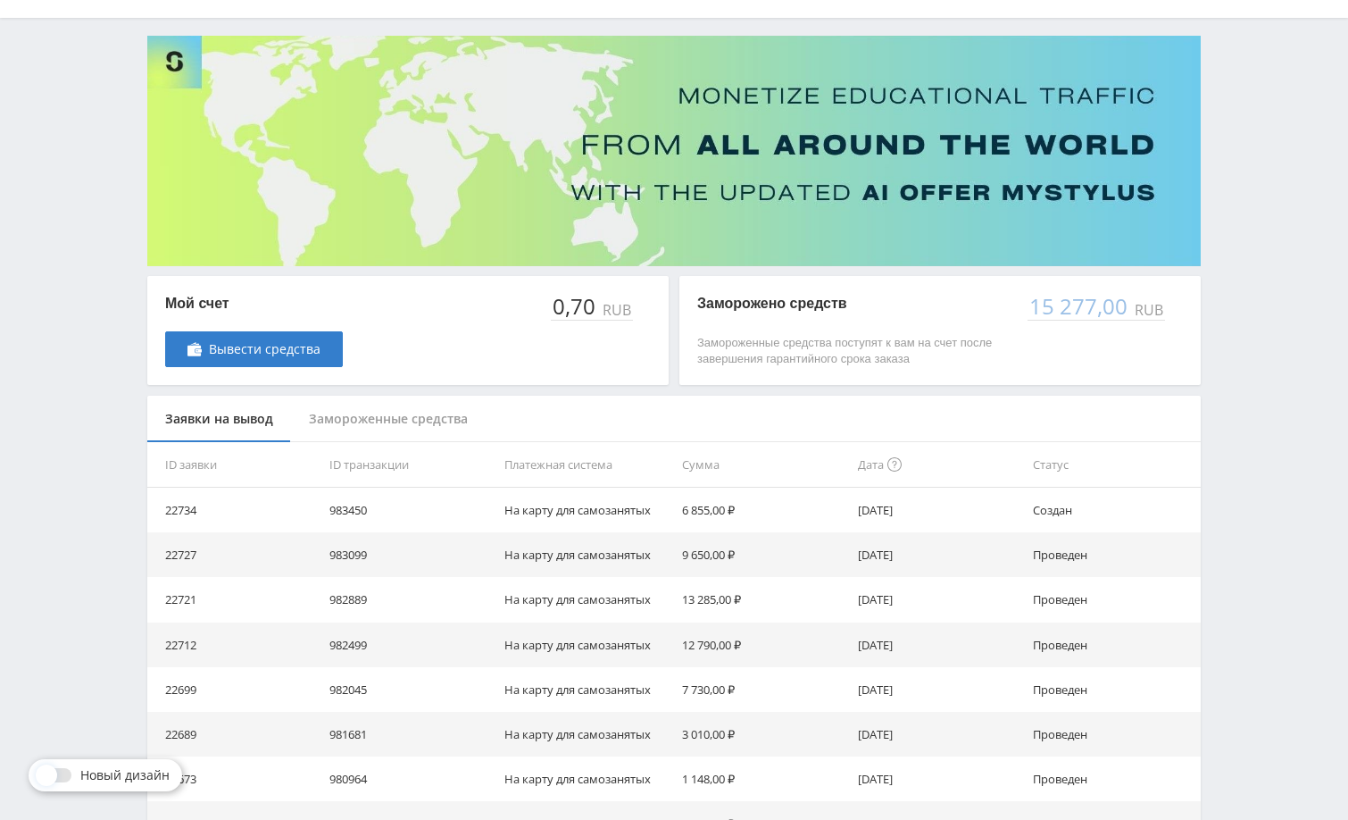
click at [1252, 255] on div "Telegram-канал Инструменты База знаний Ваш менеджер: [PERSON_NAME] Online @edug…" at bounding box center [674, 489] width 1348 height 1157
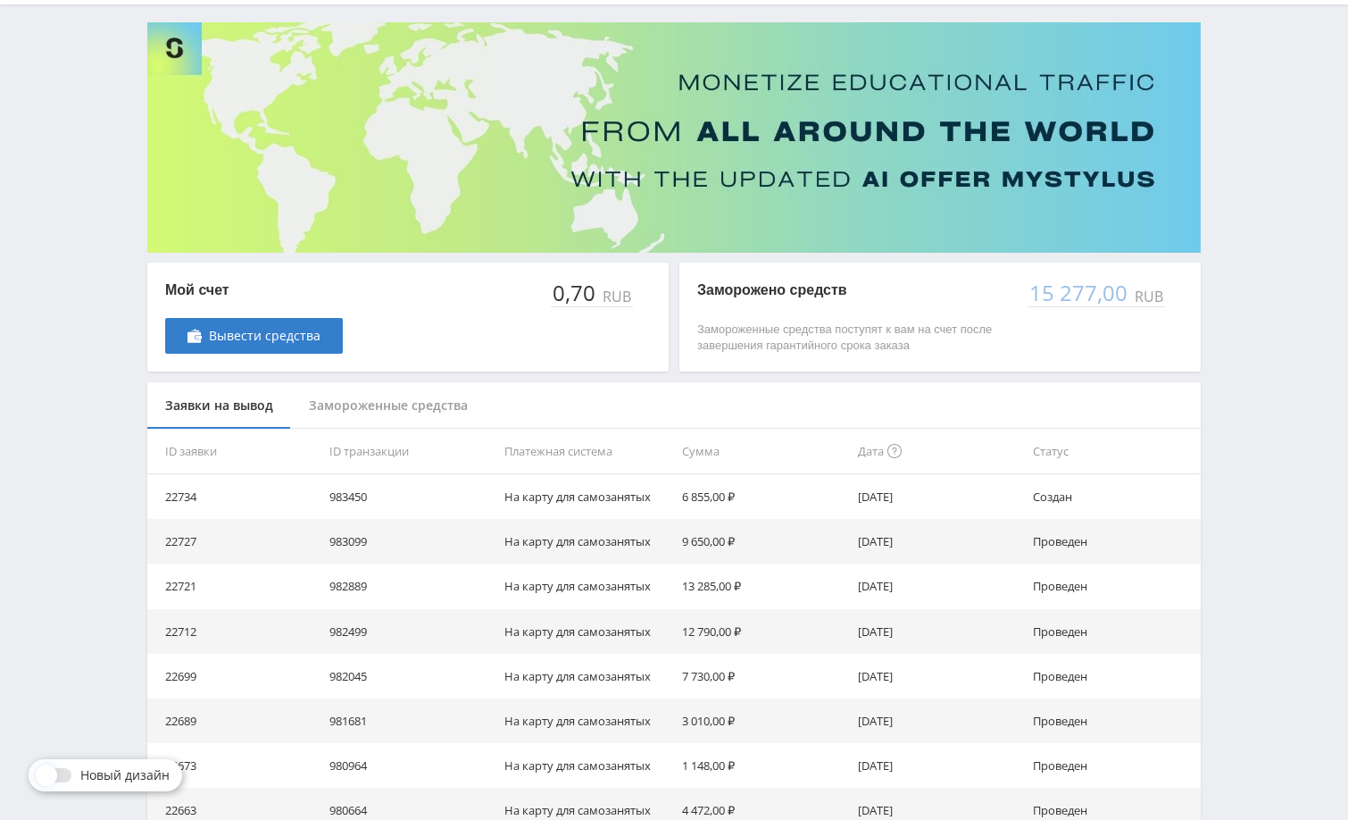
scroll to position [0, 0]
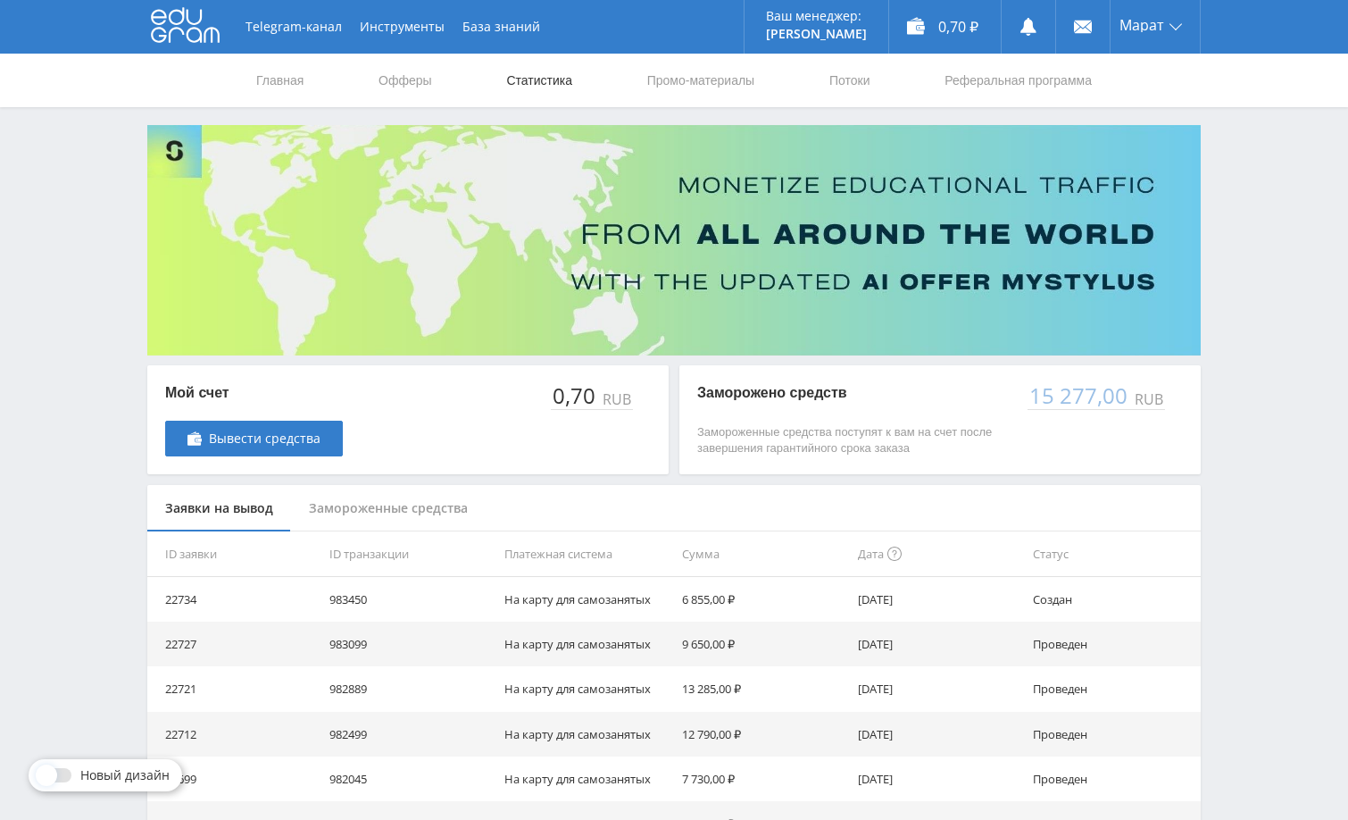
click at [543, 76] on link "Статистика" at bounding box center [540, 81] width 70 height 54
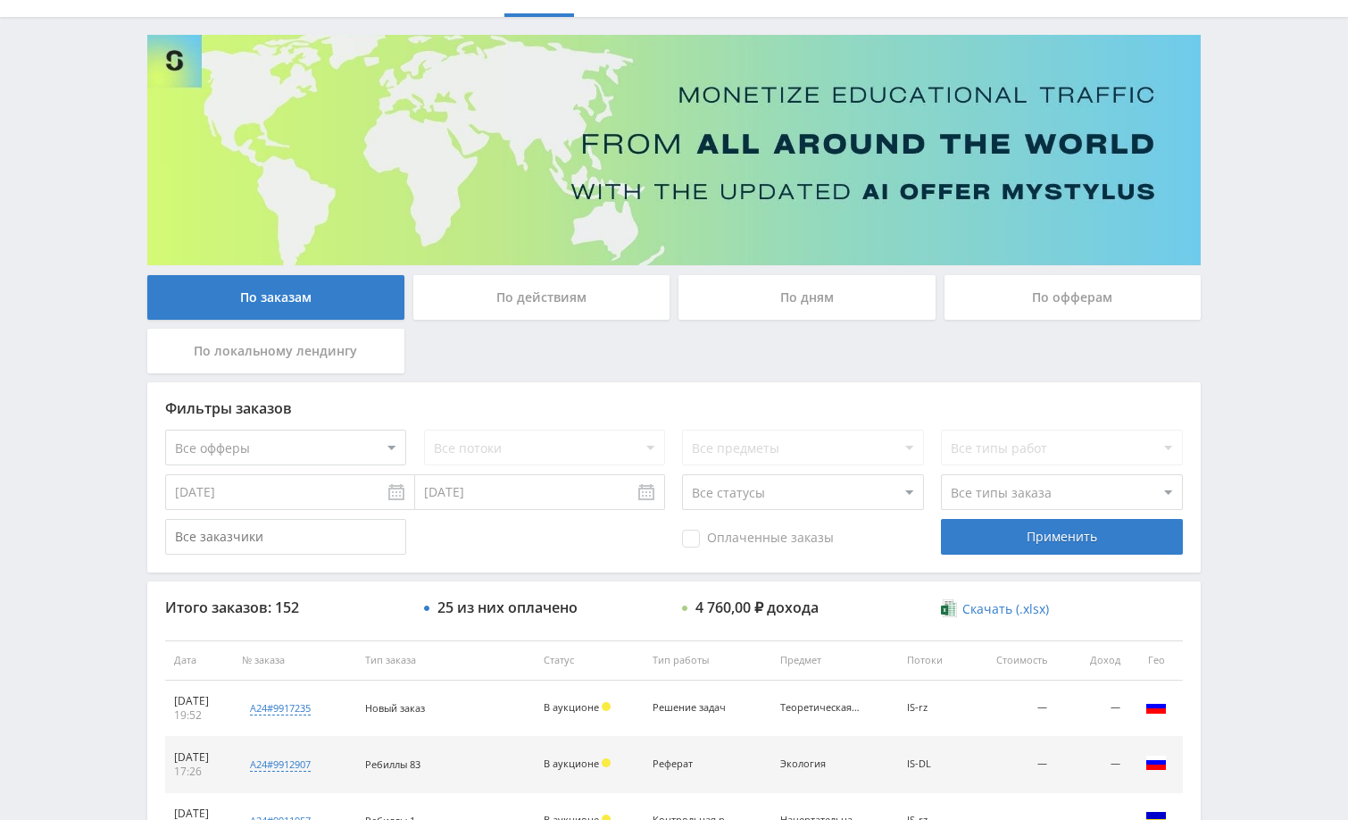
scroll to position [89, 0]
click at [1264, 199] on div "Telegram-канал Инструменты База знаний Ваш менеджер: Alex Alex Online @edugram_…" at bounding box center [674, 660] width 1348 height 1499
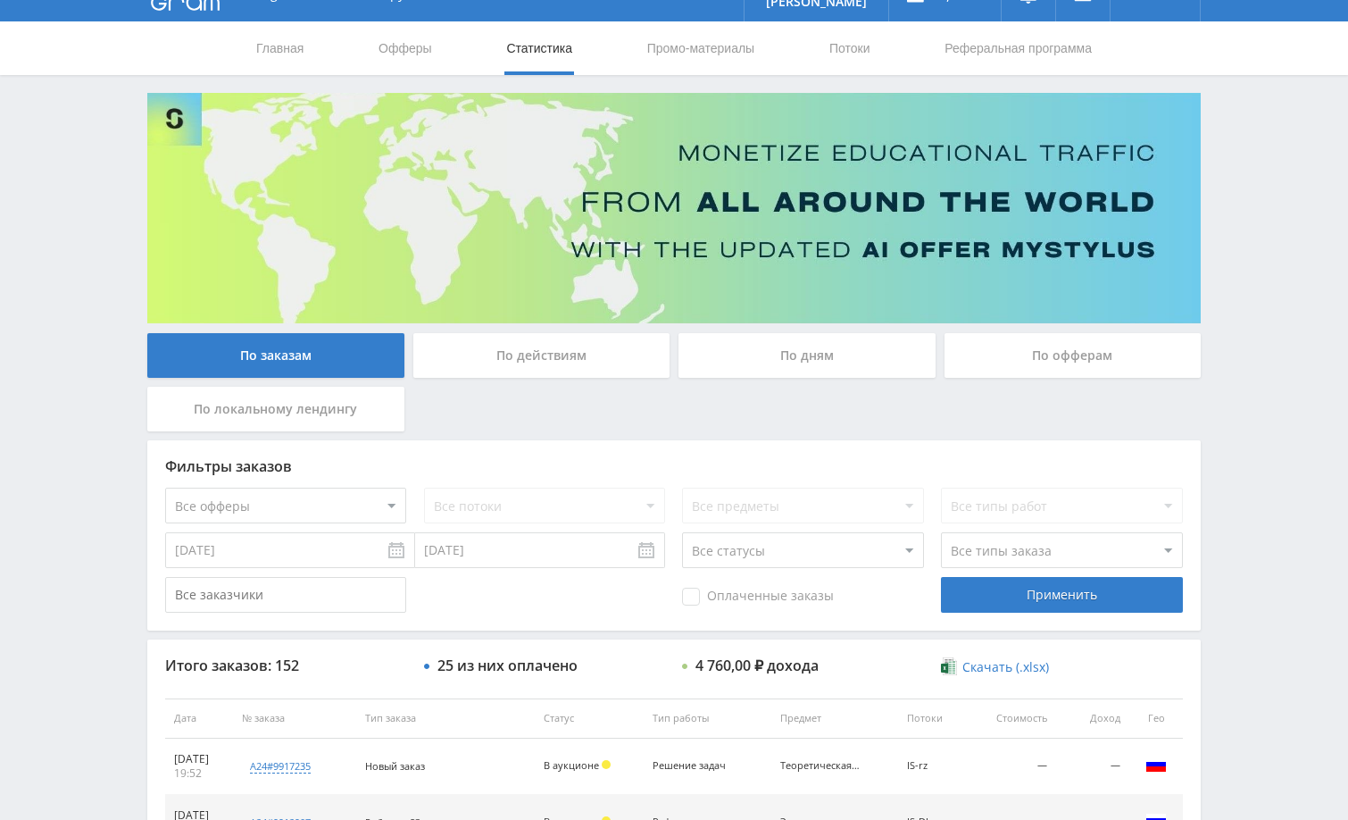
scroll to position [0, 0]
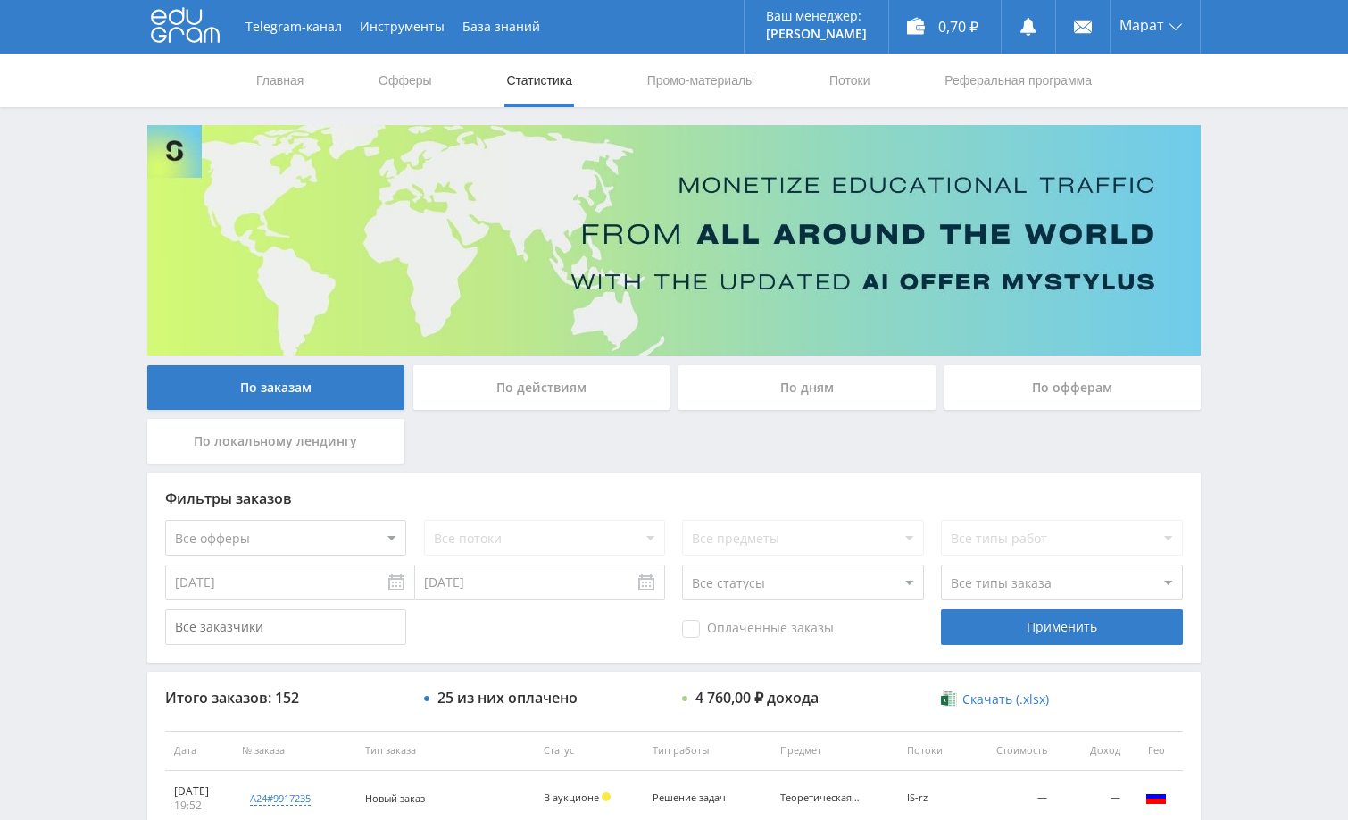
click at [1251, 252] on div "Telegram-канал Инструменты База знаний Ваш менеджер: Alex Alex Online @edugram_…" at bounding box center [674, 749] width 1348 height 1499
drag, startPoint x: 1284, startPoint y: 429, endPoint x: 1280, endPoint y: 438, distance: 10.0
click at [1285, 429] on div "Telegram-канал Инструменты База знаний Ваш менеджер: Alex Alex Online @edugram_…" at bounding box center [674, 749] width 1348 height 1499
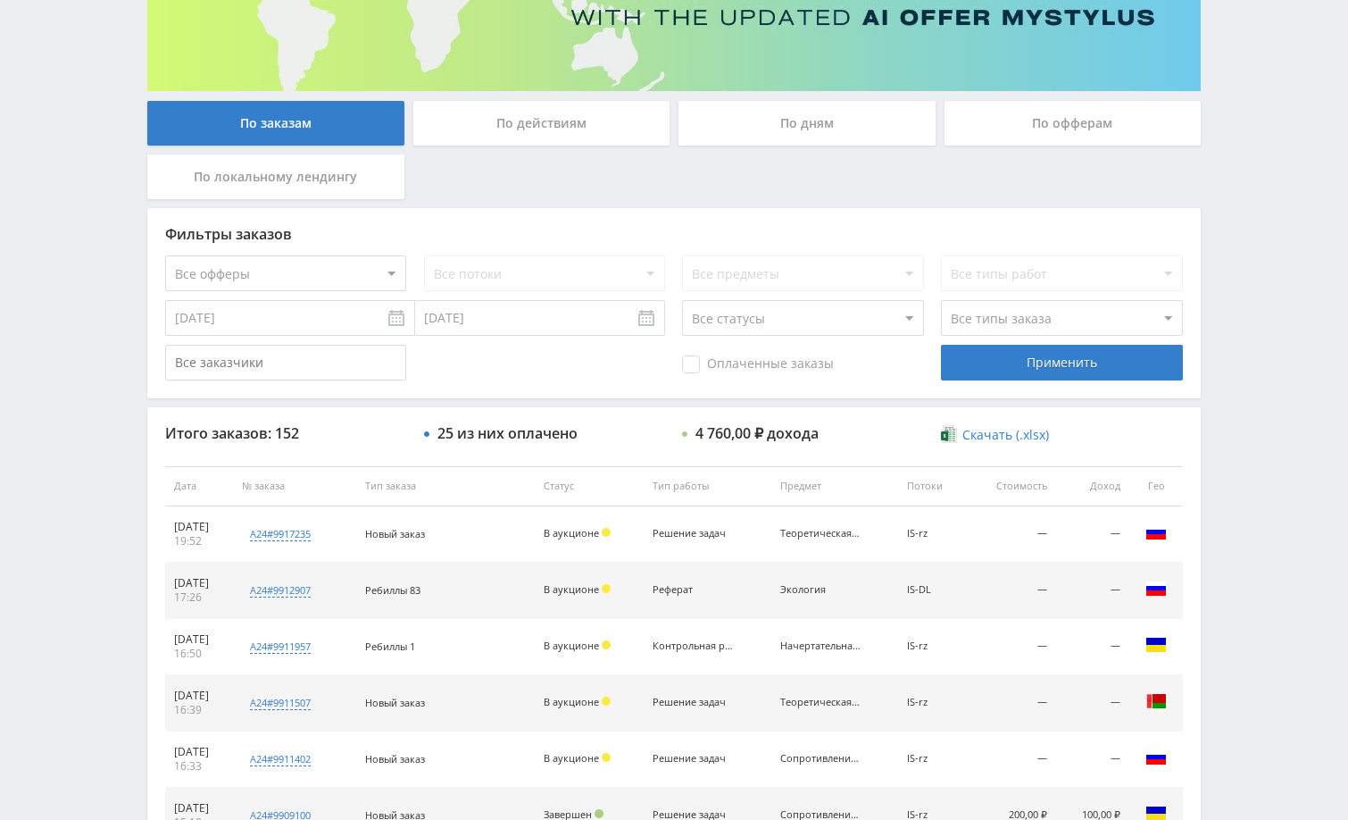
scroll to position [357, 0]
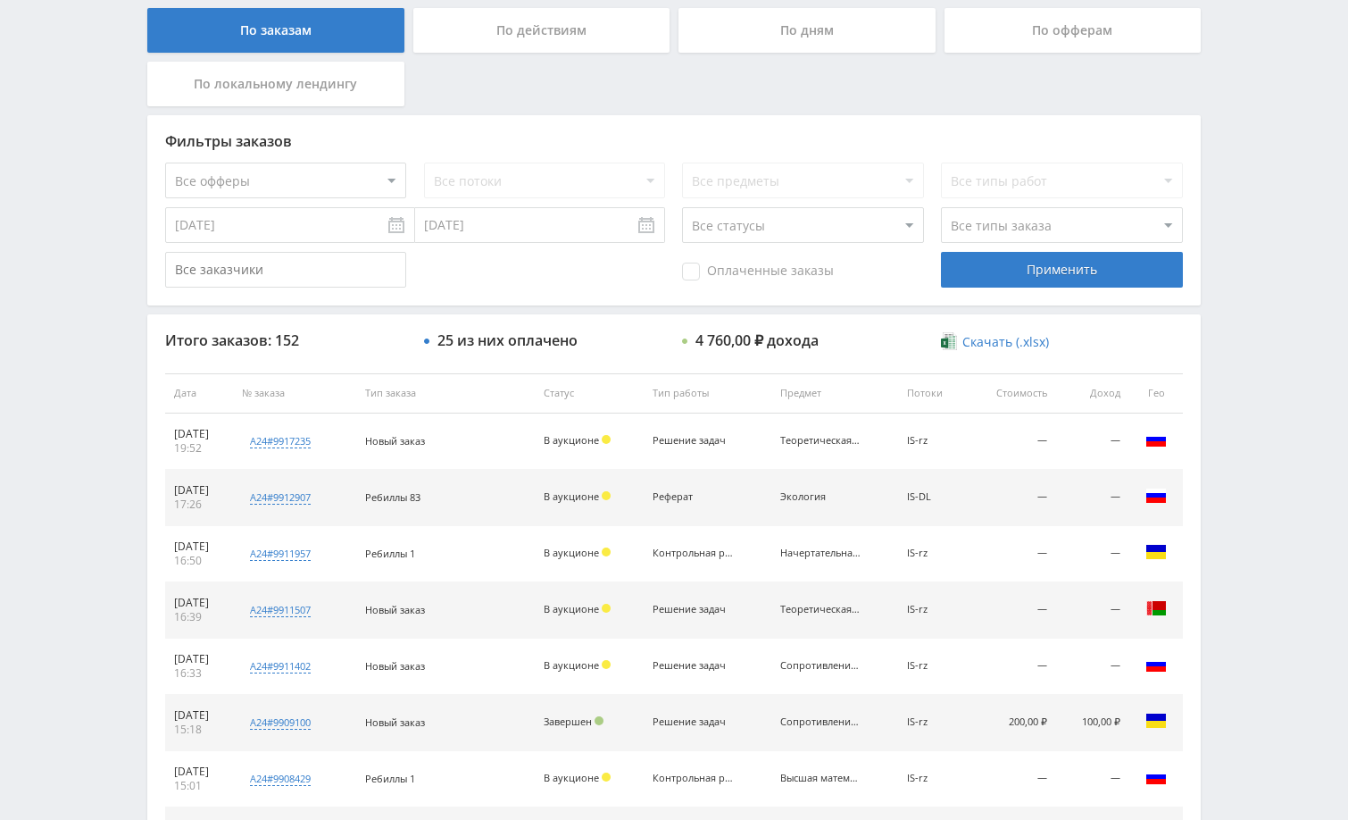
click at [359, 232] on input "[DATE]" at bounding box center [290, 225] width 250 height 36
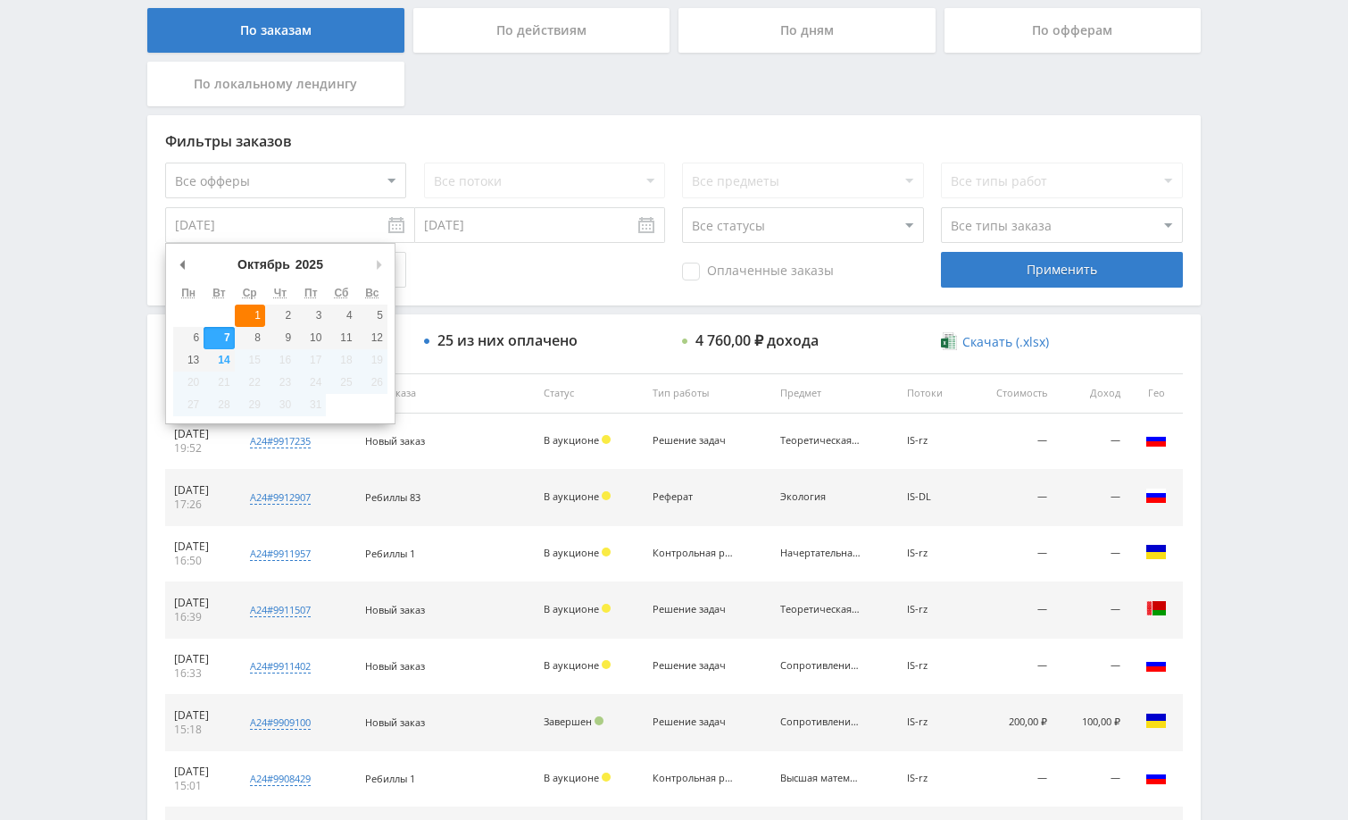
type input "01.10.2025"
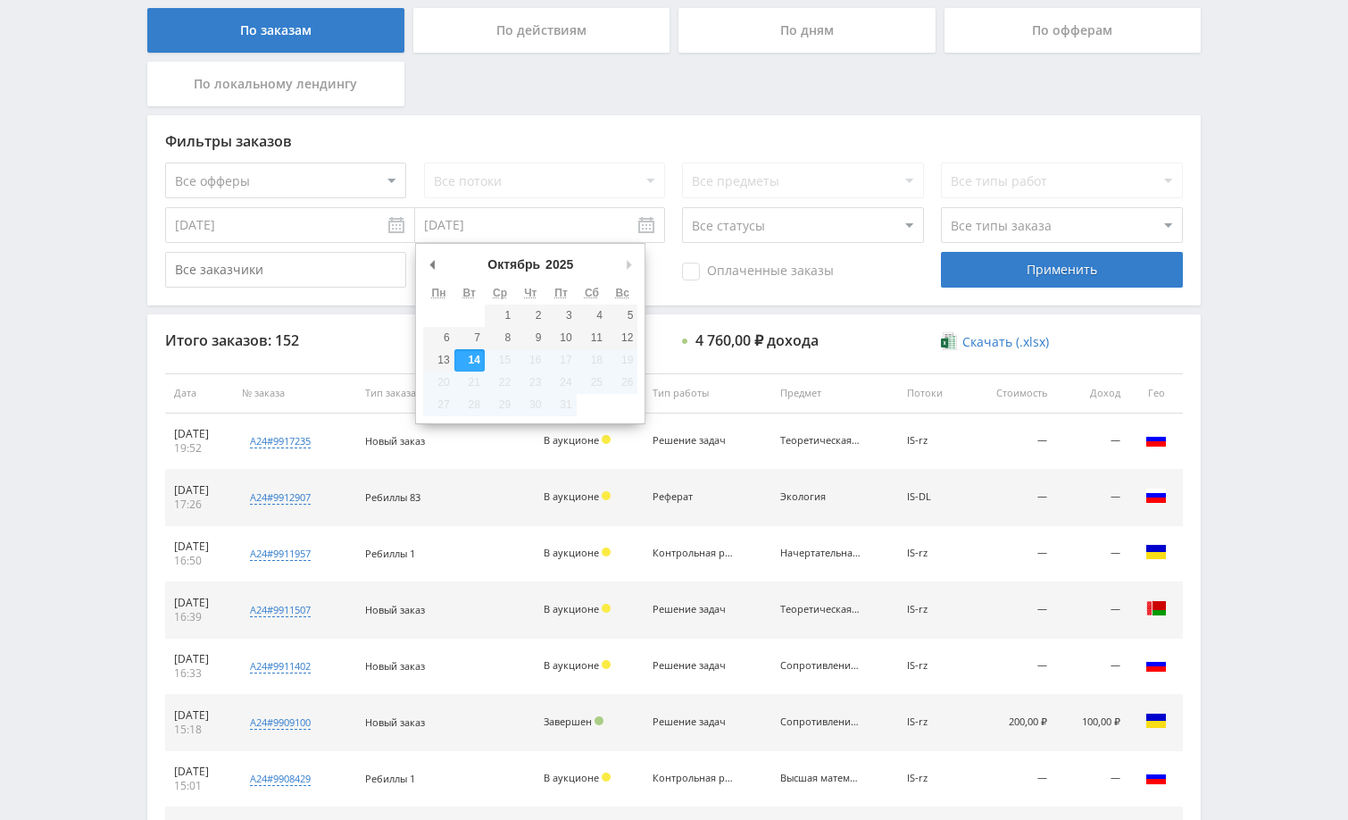
click at [486, 228] on input "[DATE]" at bounding box center [540, 225] width 250 height 36
type input "11.10.2025"
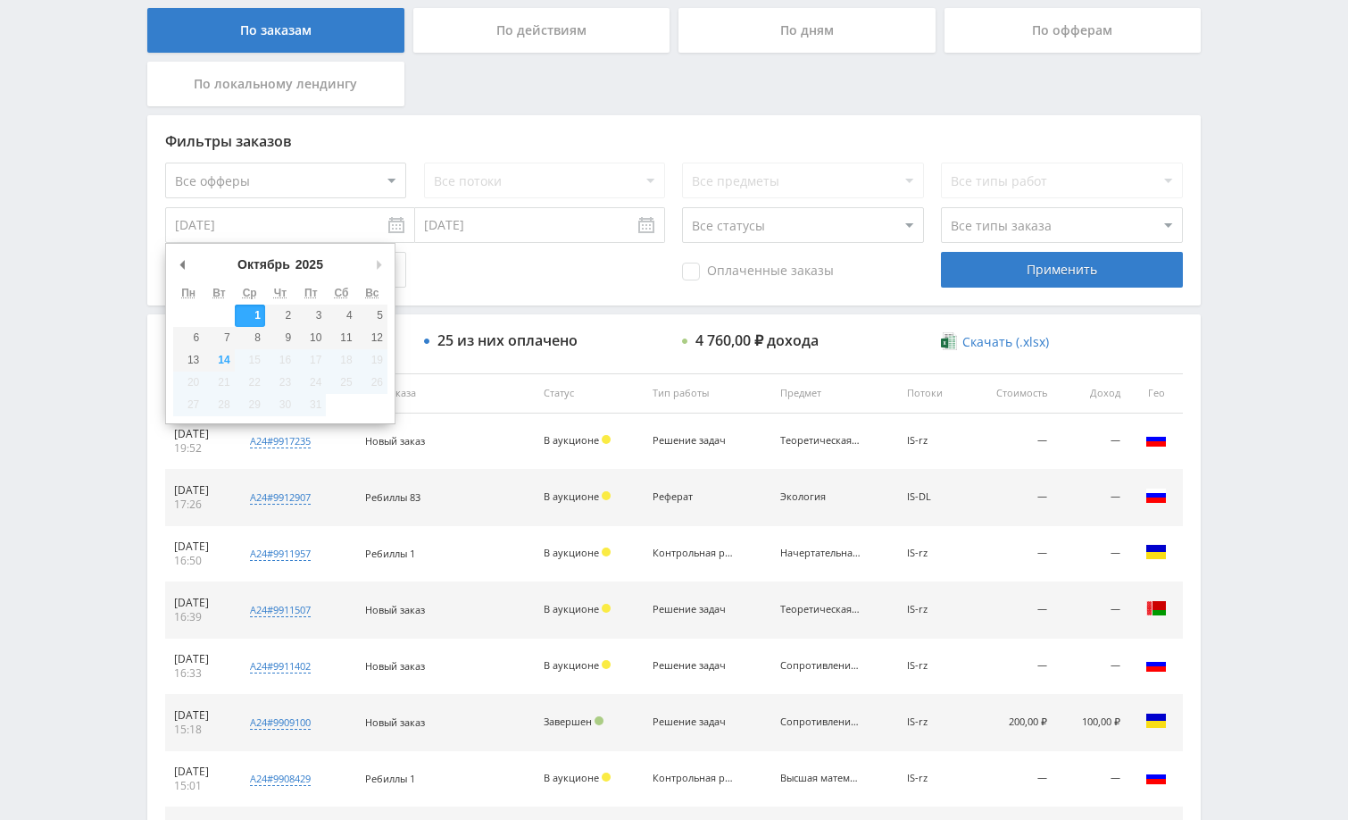
click at [380, 224] on input "01.10.2025" at bounding box center [290, 225] width 250 height 36
type input "01.09.2025"
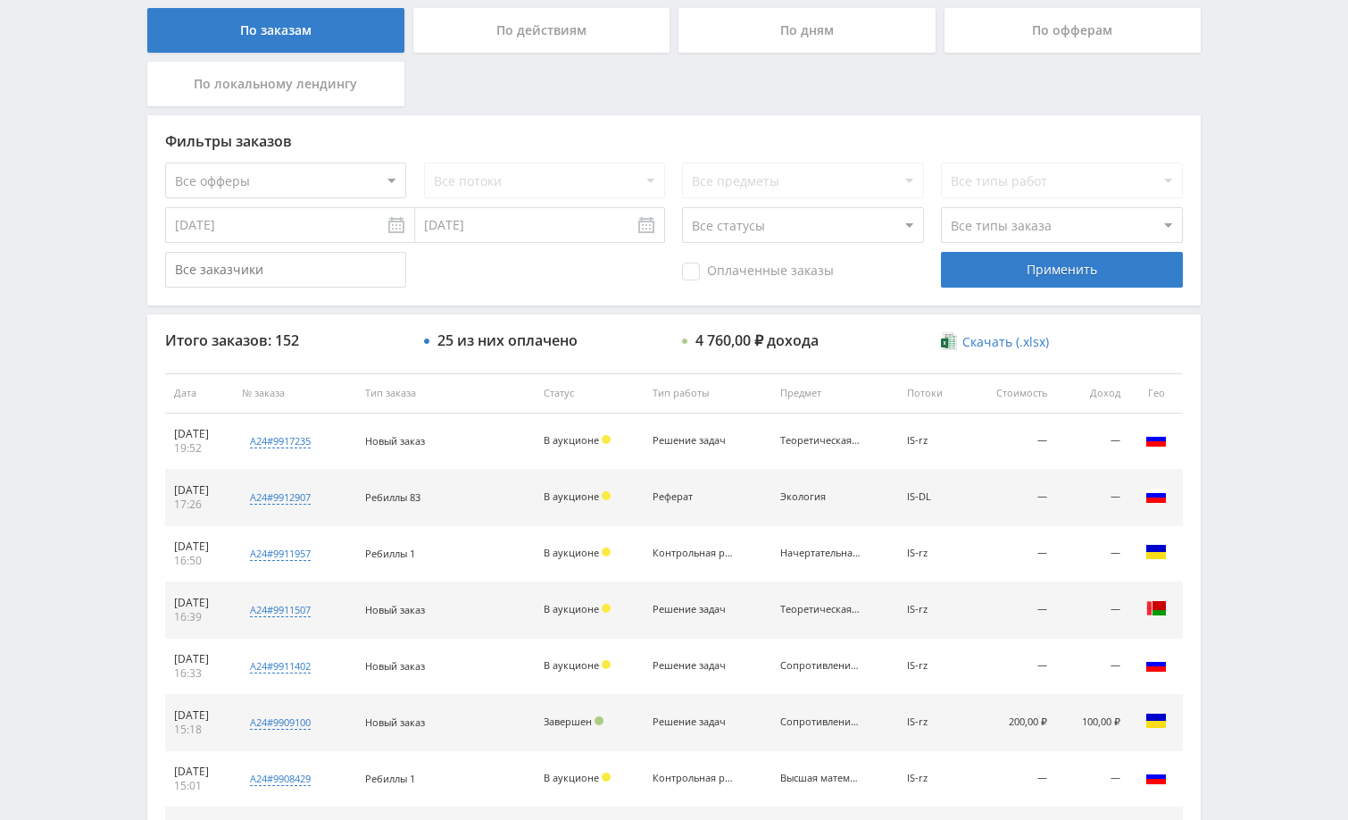
click at [367, 185] on select "Все офферы MyStylus MyStylus - Revshare Кэмп Studybay Автор24 Studybay Brazil А…" at bounding box center [285, 181] width 241 height 36
select select "1"
click at [530, 170] on select "Все потоки DMLF default iS z iS RT17 Math rt17ru default vk vk-iS iS-1 test Dpr…" at bounding box center [544, 181] width 241 height 36
select select "253598"
click at [424, 163] on select "Все потоки DMLF default iS z iS RT17 Math rt17ru default vk vk-iS iS-1 test Dpr…" at bounding box center [544, 181] width 241 height 36
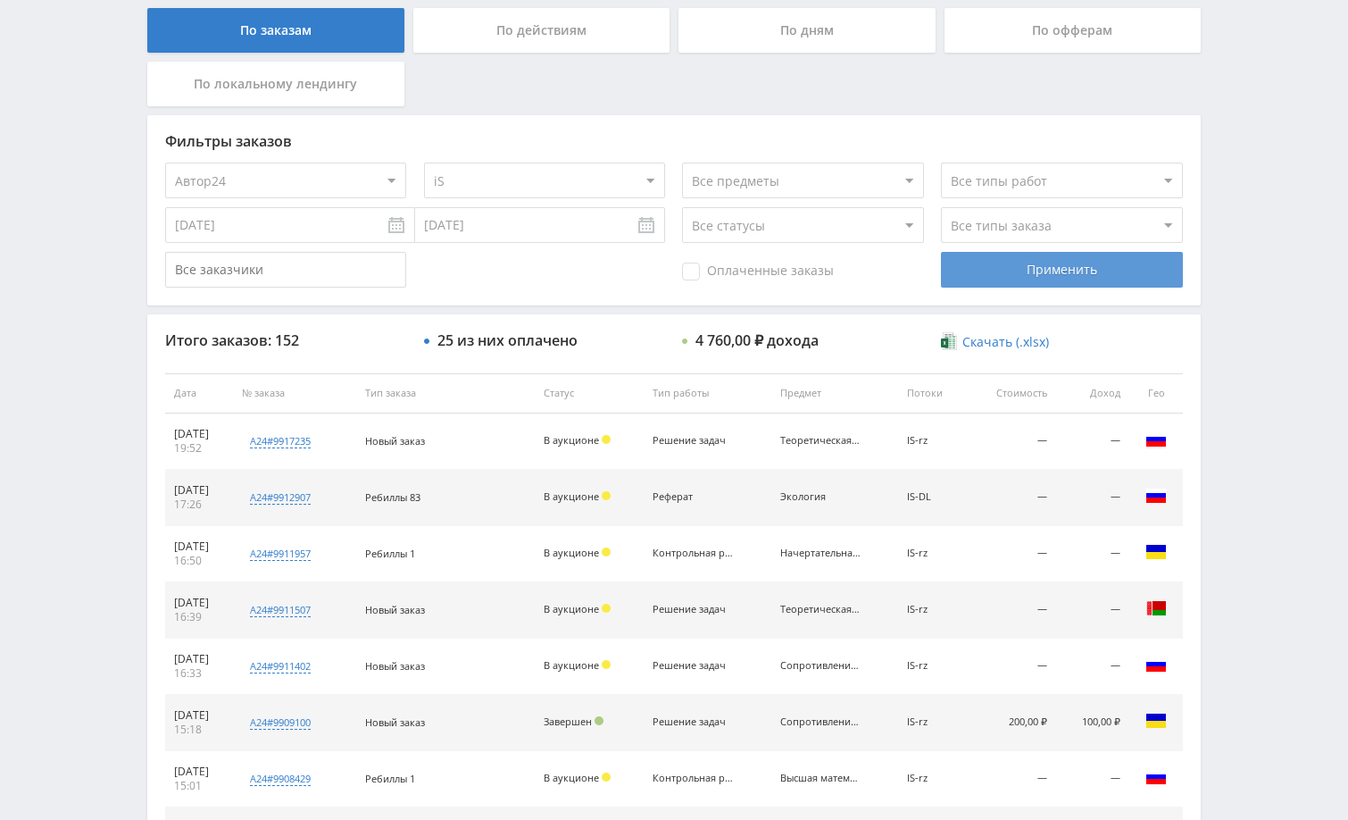
click at [1007, 269] on div "Применить" at bounding box center [1061, 270] width 241 height 36
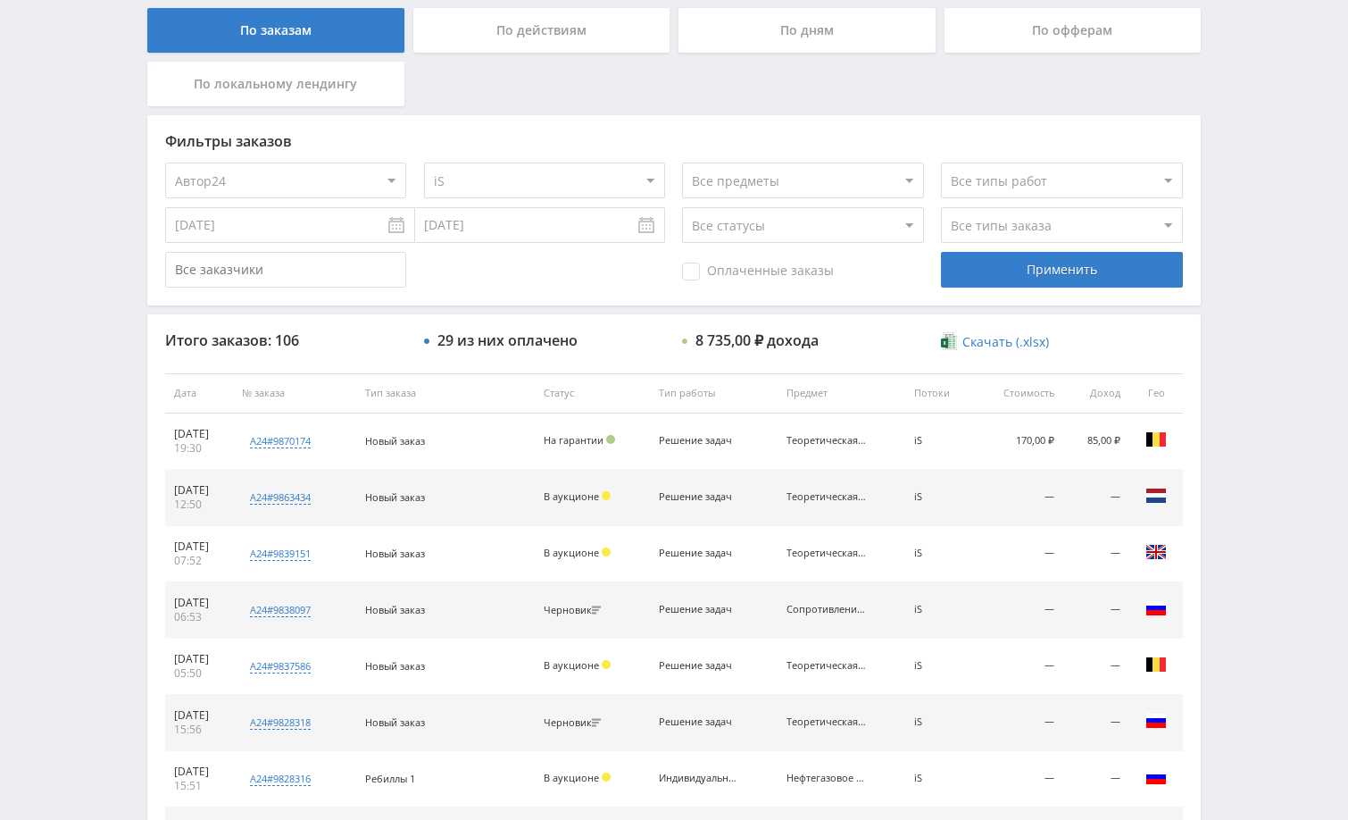
click at [1010, 224] on select "Все типы заказа Ребилл Новый заказ" at bounding box center [1061, 225] width 241 height 36
select select "2"
click at [941, 207] on select "Все типы заказа Ребилл Новый заказ" at bounding box center [1061, 225] width 241 height 36
click at [1015, 271] on div "Применить" at bounding box center [1061, 270] width 241 height 36
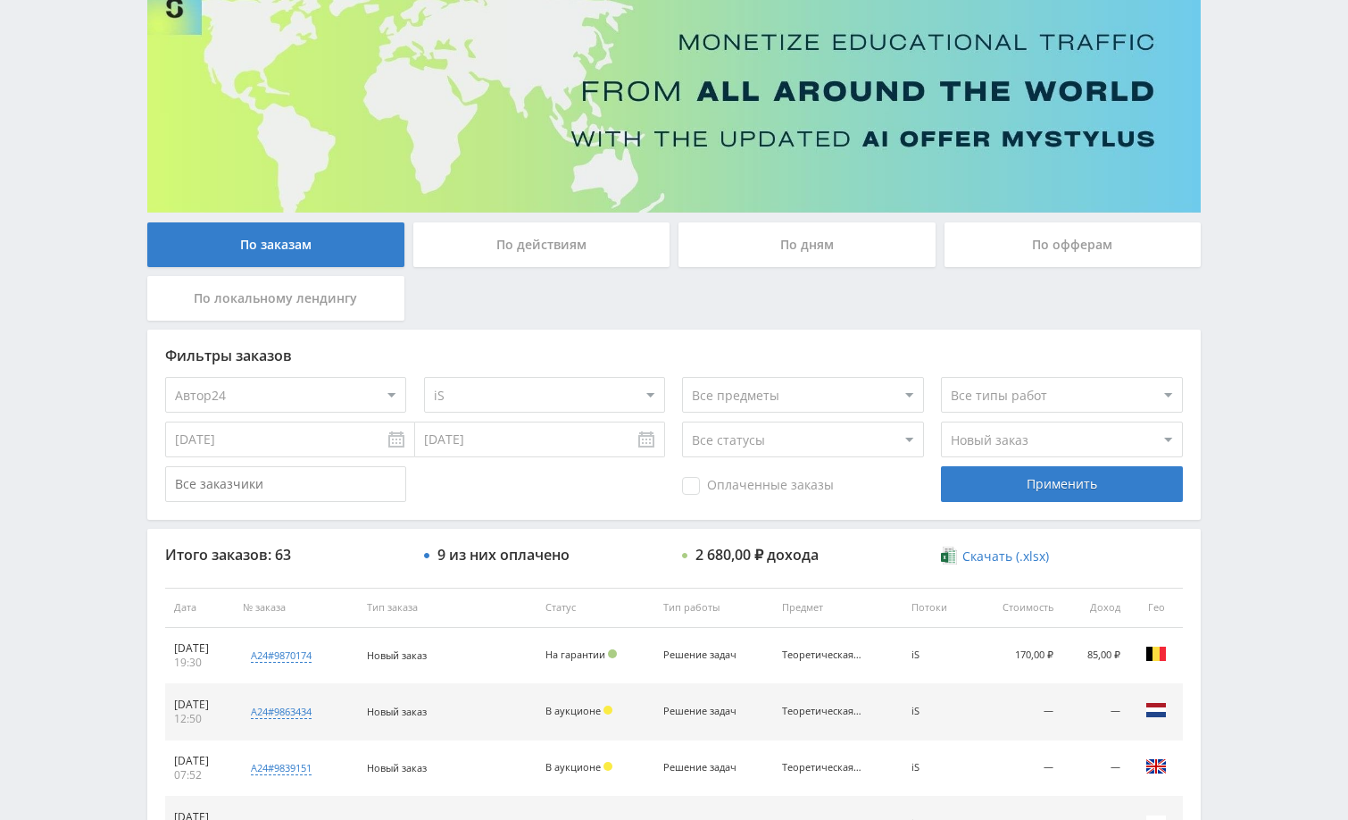
scroll to position [0, 0]
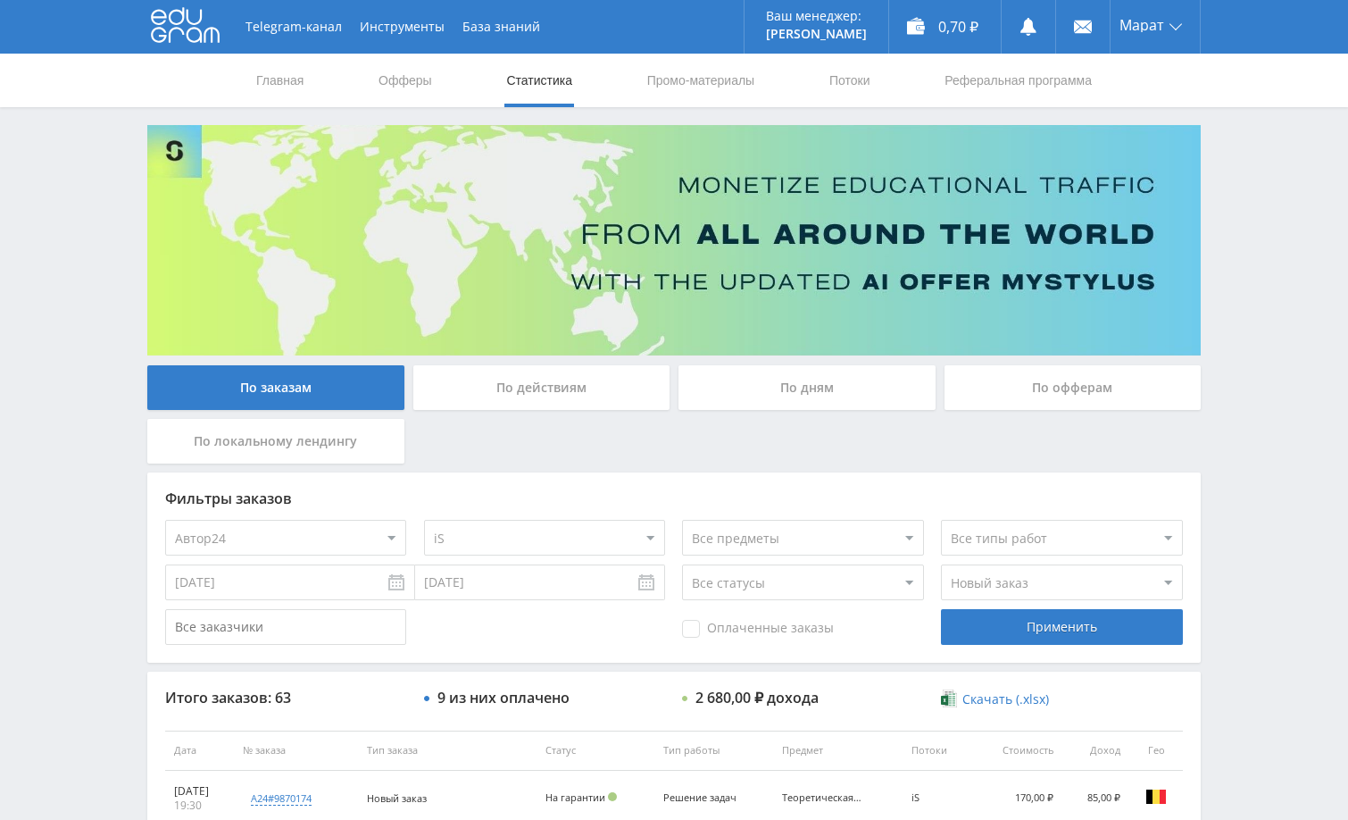
click at [1260, 414] on div "Telegram-канал Инструменты База знаний Ваш менеджер: Alex Alex Online @edugram_…" at bounding box center [674, 749] width 1348 height 1499
click at [1256, 272] on div "Telegram-канал Инструменты База знаний Ваш менеджер: Alex Alex Online @edugram_…" at bounding box center [674, 749] width 1348 height 1499
click at [1253, 163] on div "Telegram-канал Инструменты База знаний Ваш менеджер: Alex Alex Online @edugram_…" at bounding box center [674, 749] width 1348 height 1499
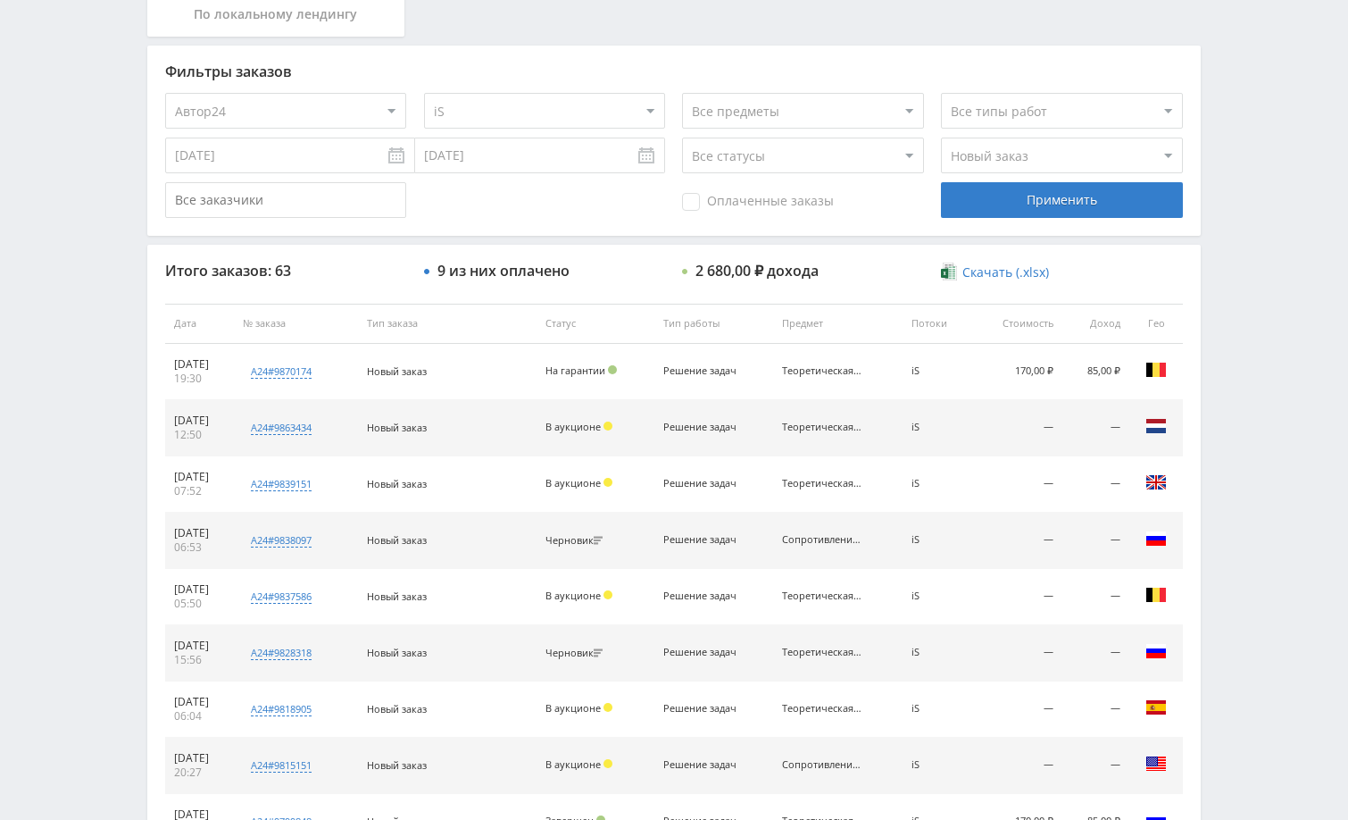
scroll to position [536, 0]
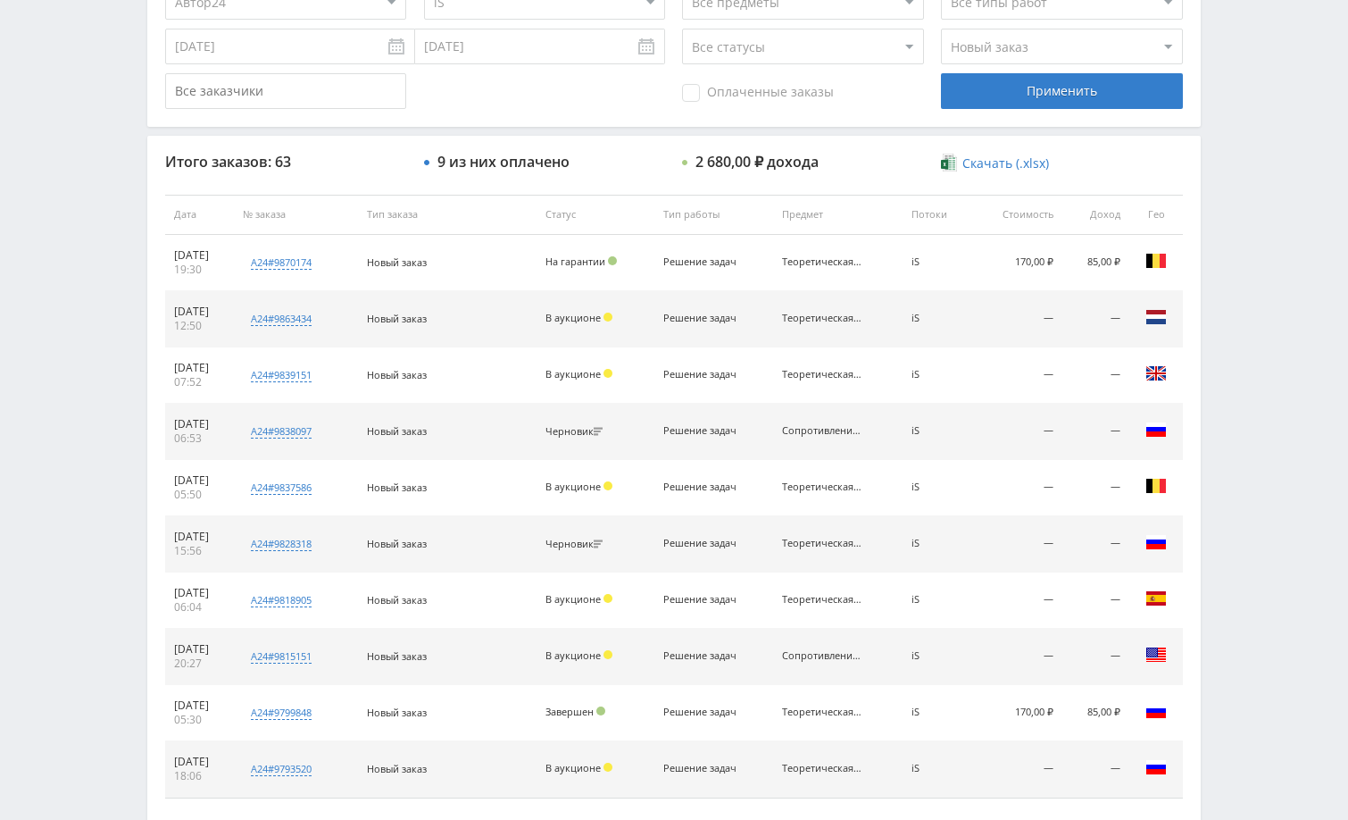
click at [1258, 228] on div "Telegram-канал Инструменты База знаний Ваш менеджер: Alex Alex Online @edugram_…" at bounding box center [674, 213] width 1348 height 1499
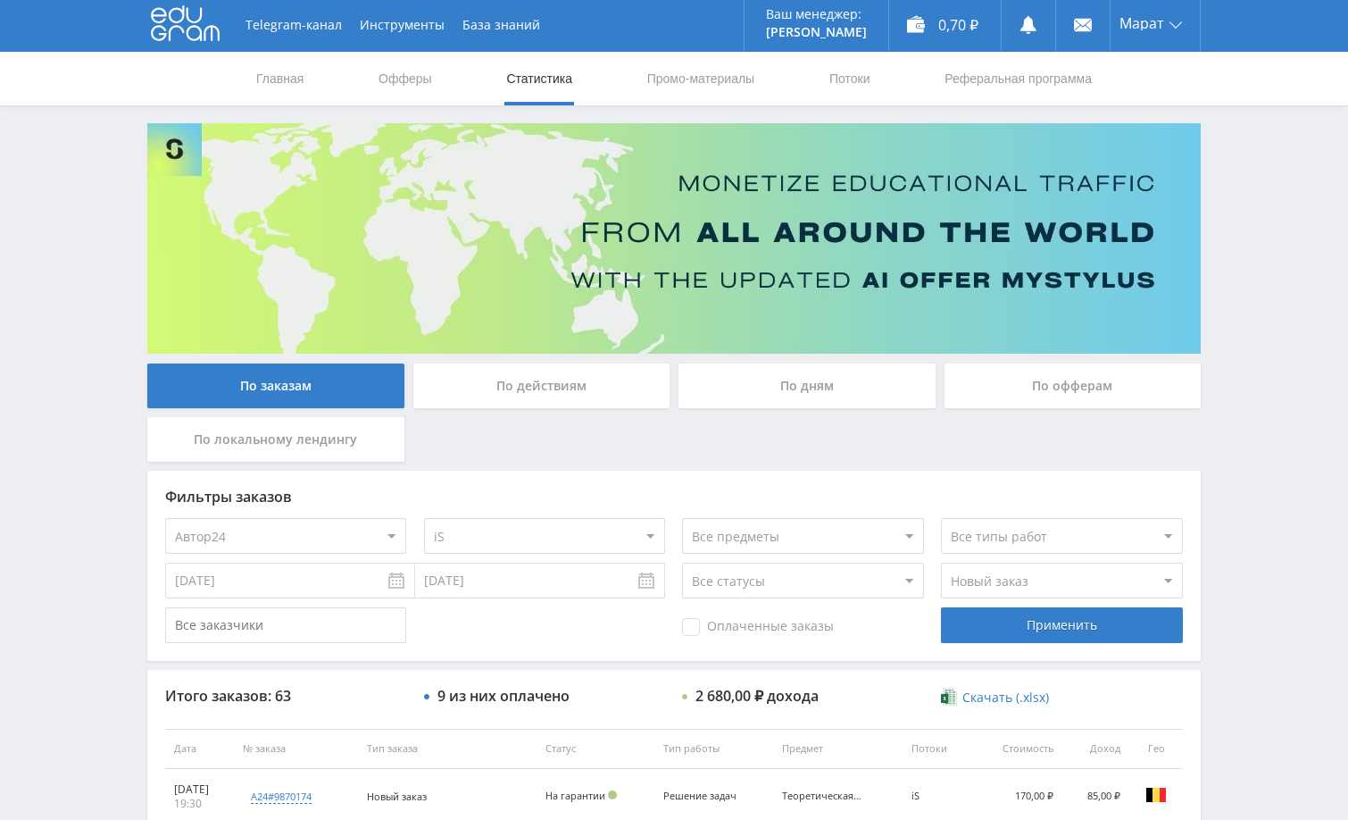
scroll to position [0, 0]
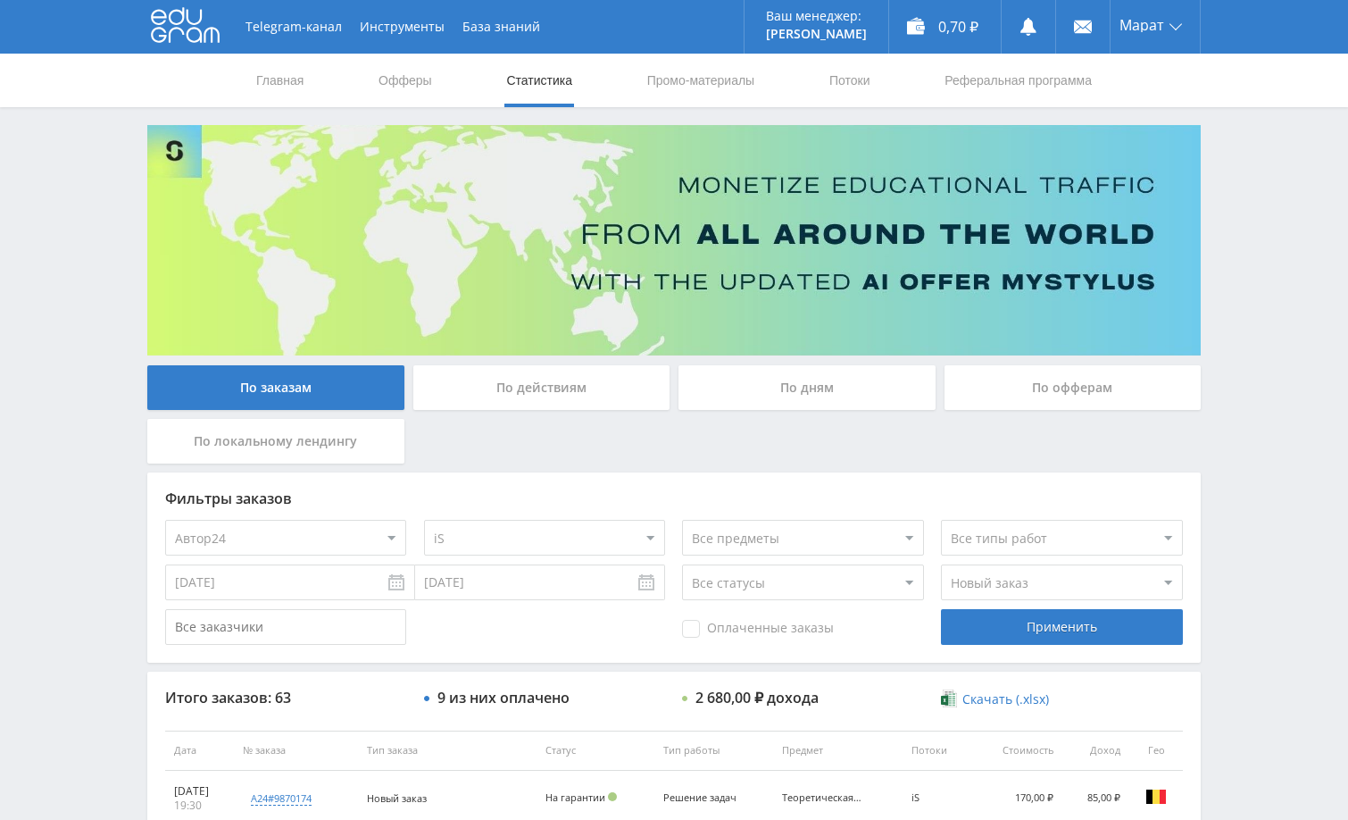
click at [1261, 181] on div "Telegram-канал Инструменты База знаний Ваш менеджер: Alex Alex Online @edugram_…" at bounding box center [674, 749] width 1348 height 1499
drag, startPoint x: 1251, startPoint y: 220, endPoint x: 1261, endPoint y: 205, distance: 17.3
click at [1252, 220] on div "Telegram-канал Инструменты База знаний Ваш менеджер: Alex Alex Online @edugram_…" at bounding box center [674, 749] width 1348 height 1499
click at [1253, 298] on div "Telegram-канал Инструменты База знаний Ваш менеджер: Alex Alex Online @edugram_…" at bounding box center [674, 749] width 1348 height 1499
click at [1244, 332] on div "Telegram-канал Инструменты База знаний Ваш менеджер: Alex Alex Online @edugram_…" at bounding box center [674, 749] width 1348 height 1499
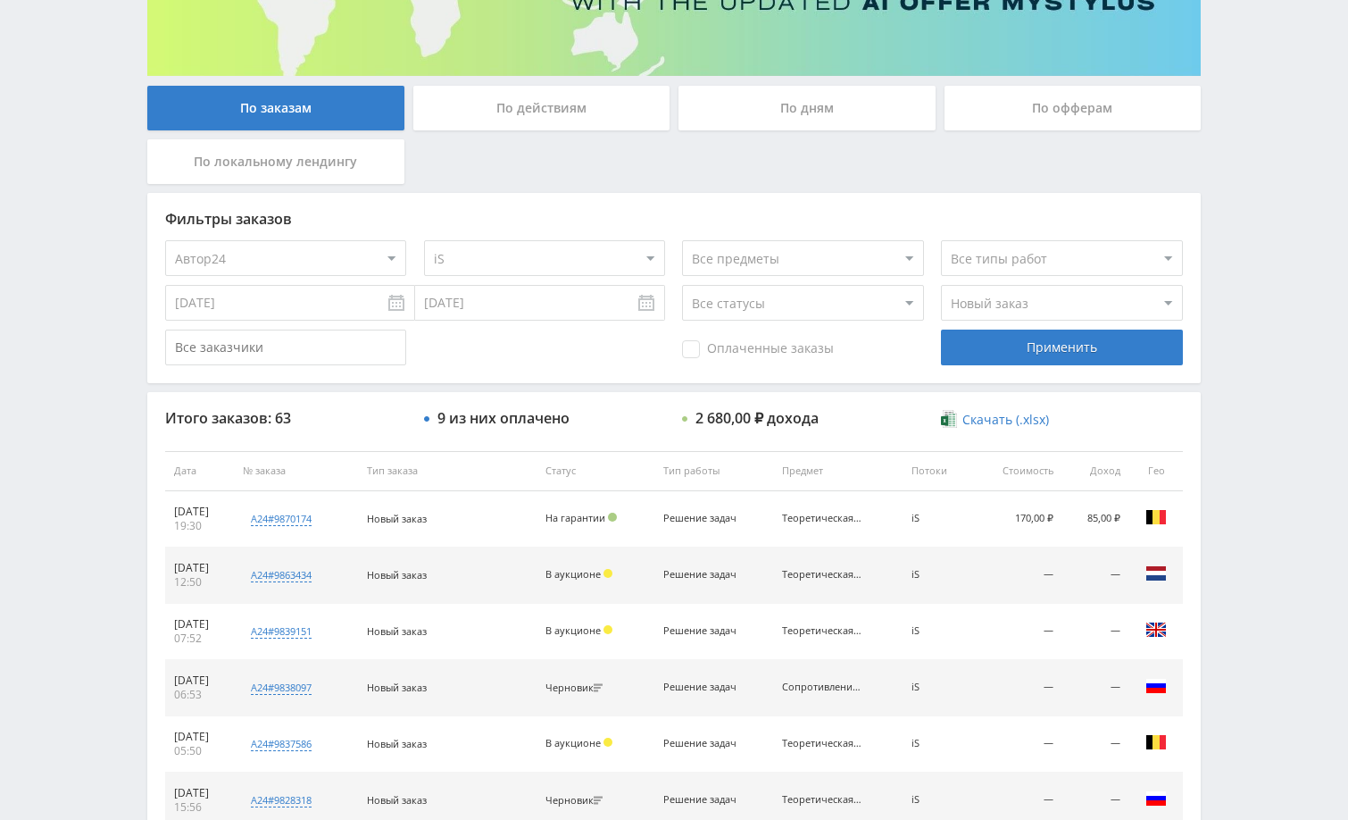
scroll to position [268, 0]
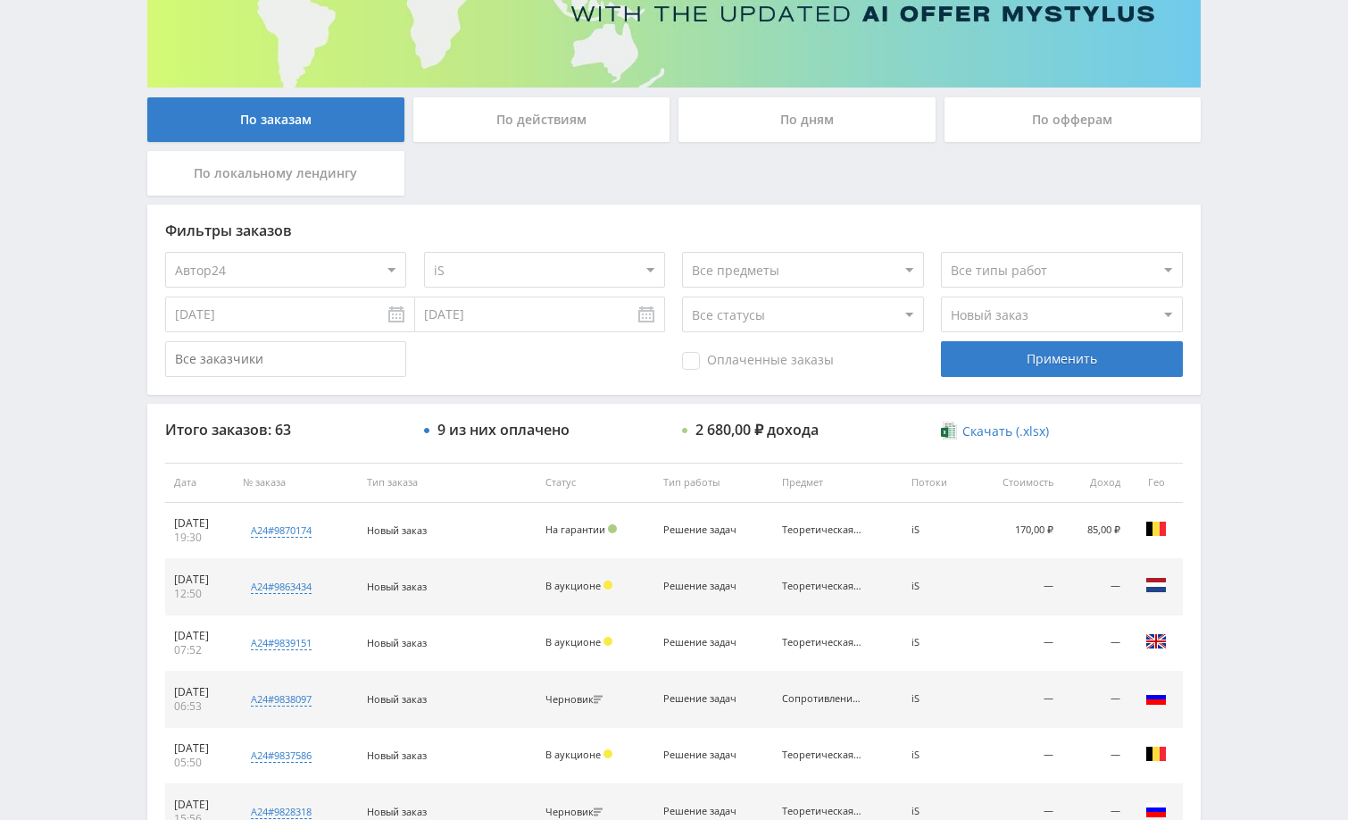
click at [1262, 89] on div "Telegram-канал Инструменты База знаний Ваш менеджер: Alex Alex Online @edugram_…" at bounding box center [674, 481] width 1348 height 1499
click at [1242, 229] on div "Telegram-канал Инструменты База знаний Ваш менеджер: Alex Alex Online @edugram_…" at bounding box center [674, 481] width 1348 height 1499
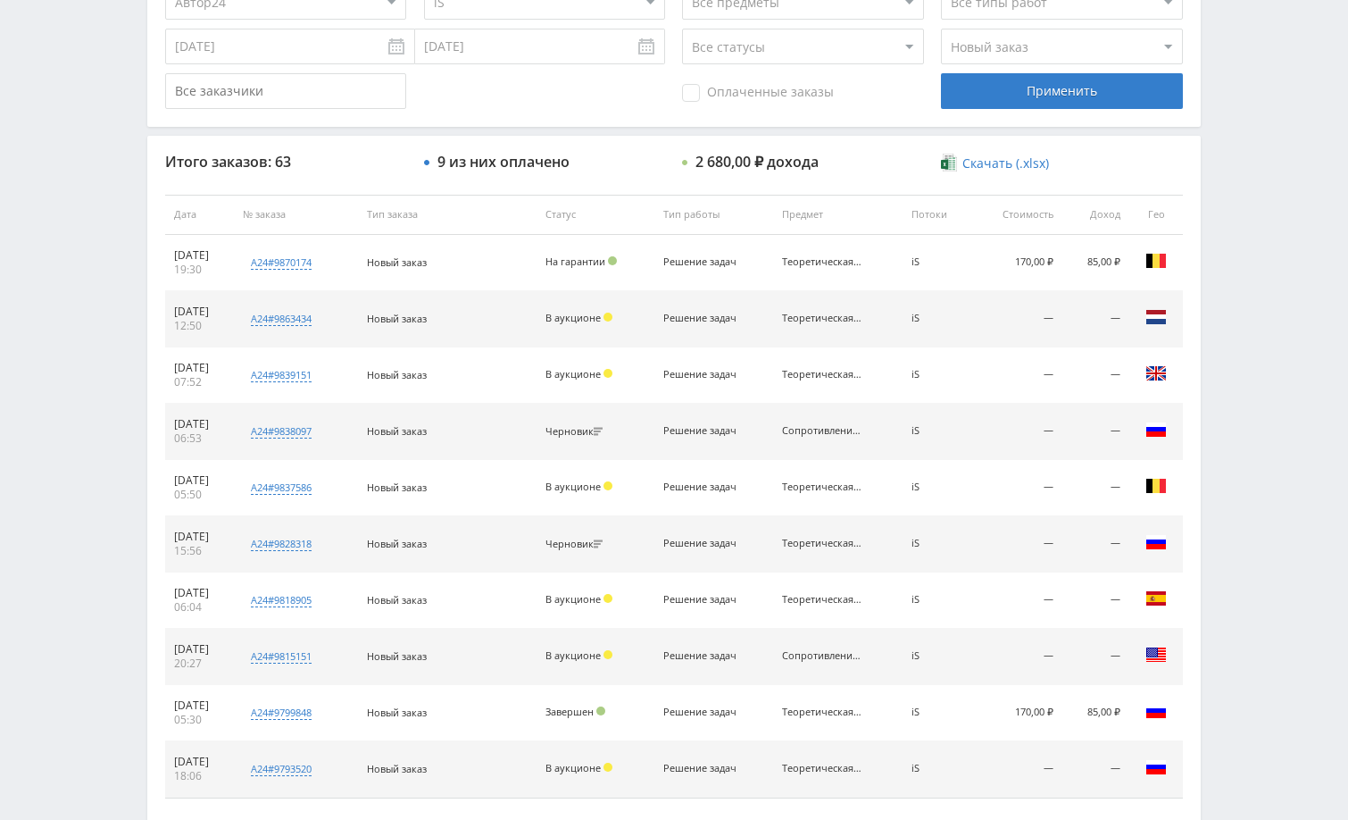
scroll to position [625, 0]
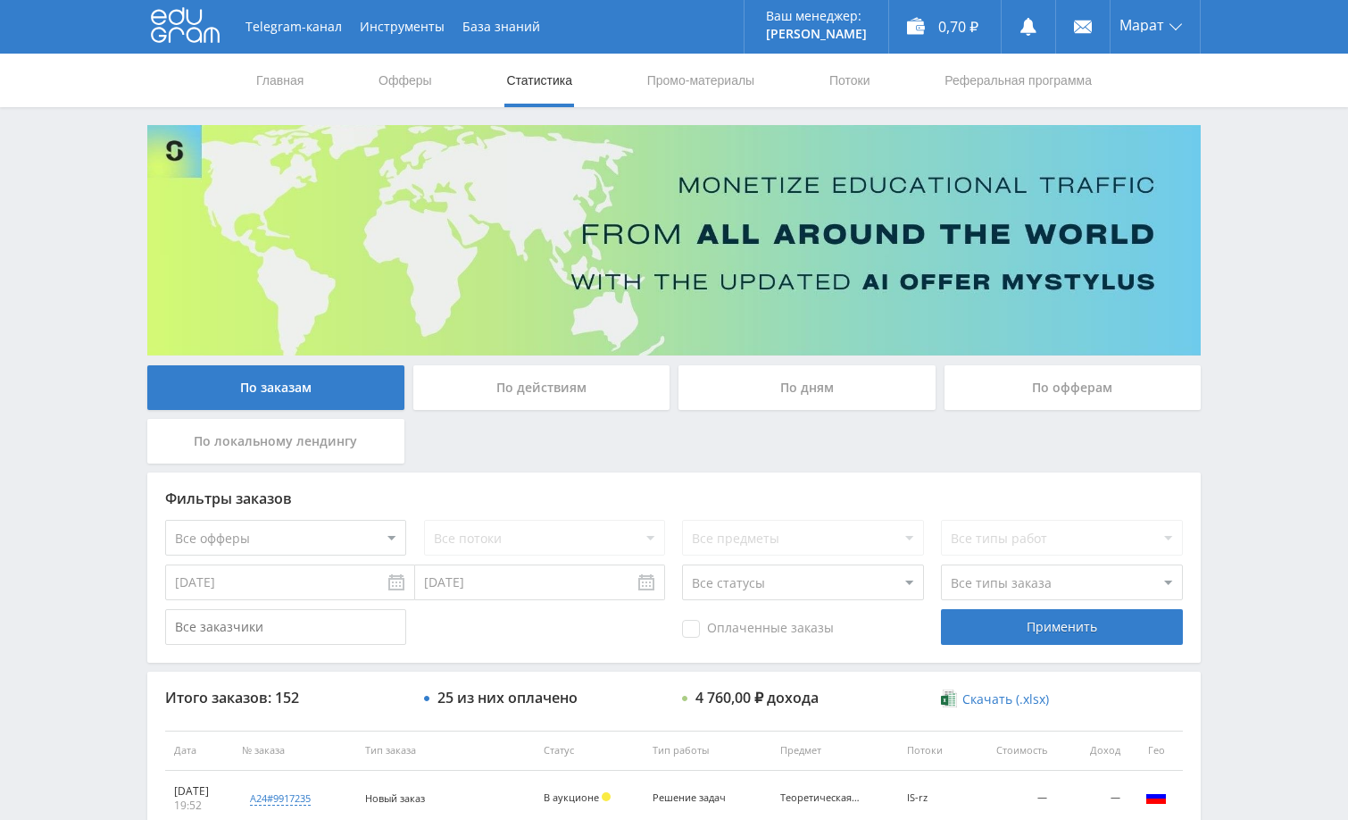
click at [325, 532] on select "Все офферы MyStylus MyStylus - Revshare Кэмп Studybay Автор24 Studybay Brazil А…" at bounding box center [285, 538] width 241 height 36
select select "1"
click at [528, 535] on select "Все потоки DMLF default iS z iS RT17 Math rt17ru default vk vk-iS iS-1 test Dpr…" at bounding box center [544, 538] width 241 height 36
select select "2173060"
click at [424, 520] on select "Все потоки DMLF default iS z iS RT17 Math rt17ru default vk vk-iS iS-1 test Dpr…" at bounding box center [544, 538] width 241 height 36
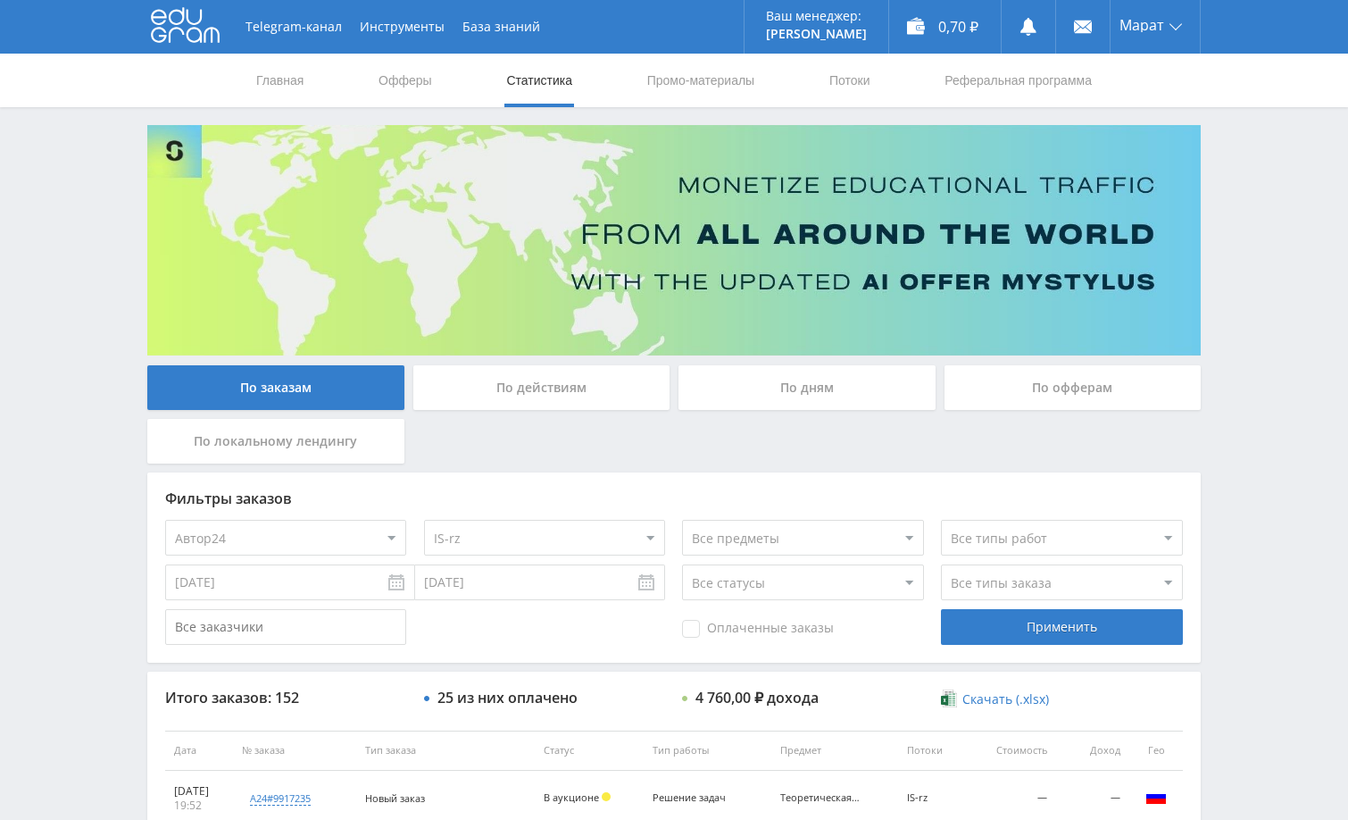
click at [327, 594] on input "[DATE]" at bounding box center [290, 582] width 250 height 36
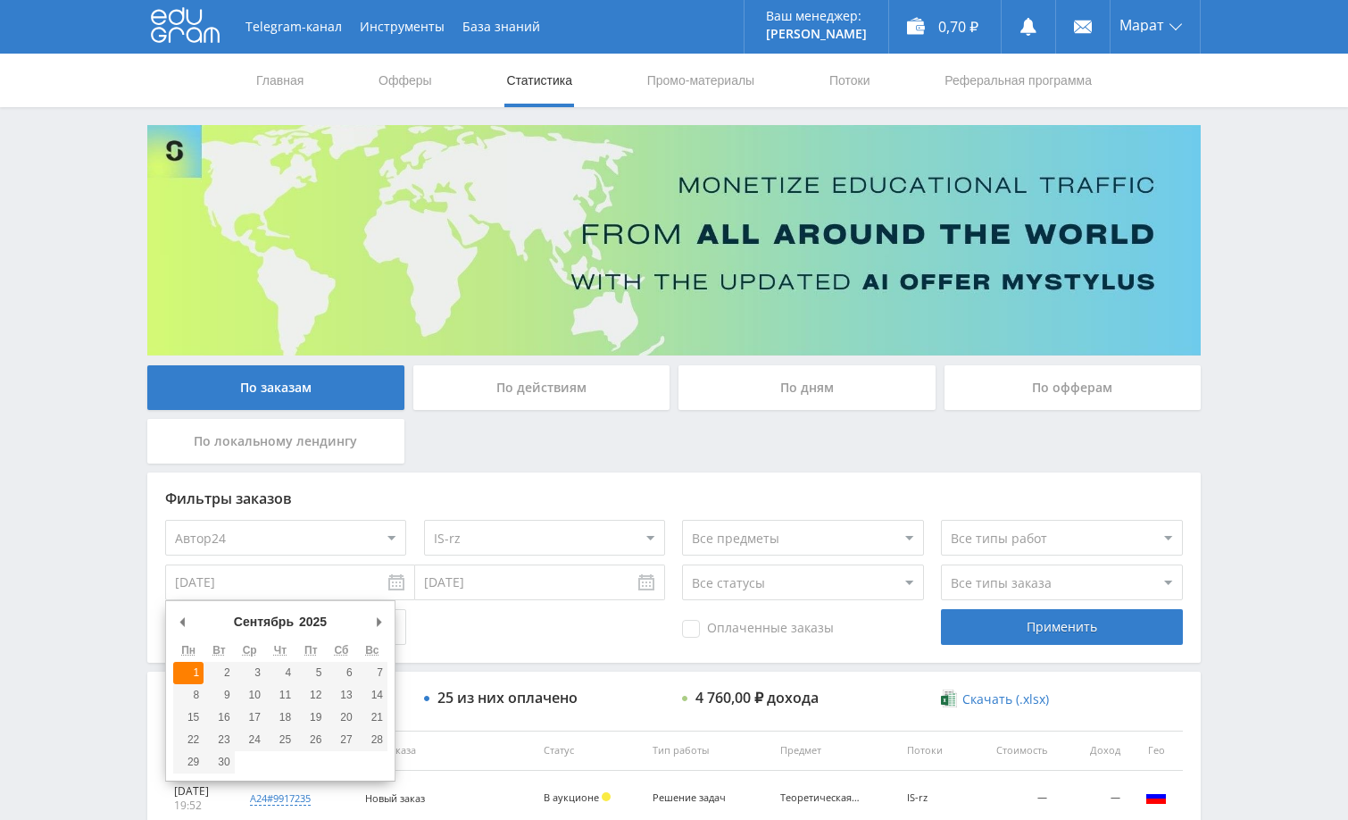
type input "01.09.2025"
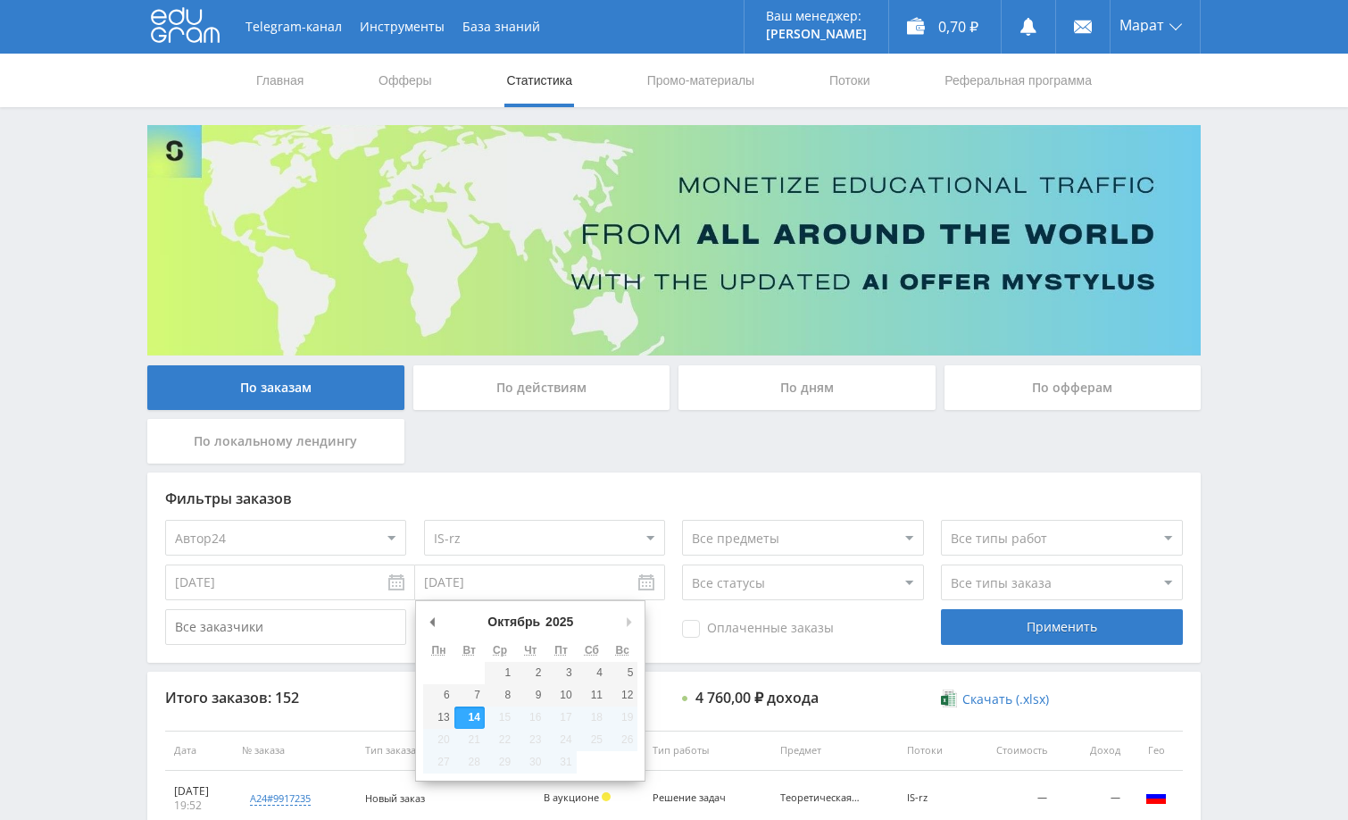
click at [513, 574] on input "[DATE]" at bounding box center [540, 582] width 250 height 36
click at [532, 582] on input "10.10.2025" at bounding box center [540, 582] width 250 height 36
type input "11.10.2025"
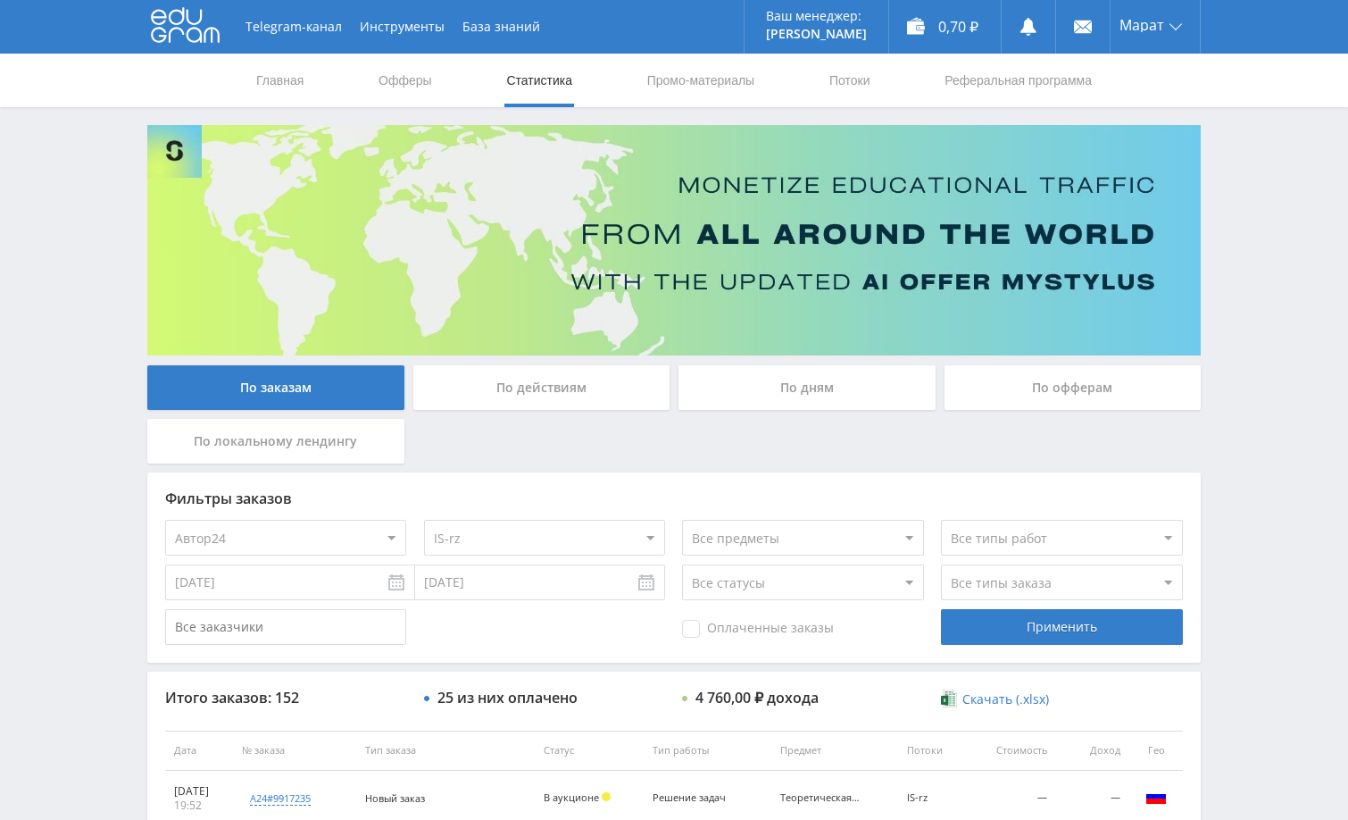
click at [1035, 589] on select "Все типы заказа Ребилл Новый заказ" at bounding box center [1061, 582] width 241 height 36
select select "2"
click at [941, 564] on select "Все типы заказа Ребилл Новый заказ" at bounding box center [1061, 582] width 241 height 36
click at [1021, 630] on div "Применить" at bounding box center [1061, 627] width 241 height 36
click at [1248, 355] on div "Telegram-канал Инструменты База знаний Ваш менеджер: Alex Alex Online @edugram_…" at bounding box center [674, 749] width 1348 height 1499
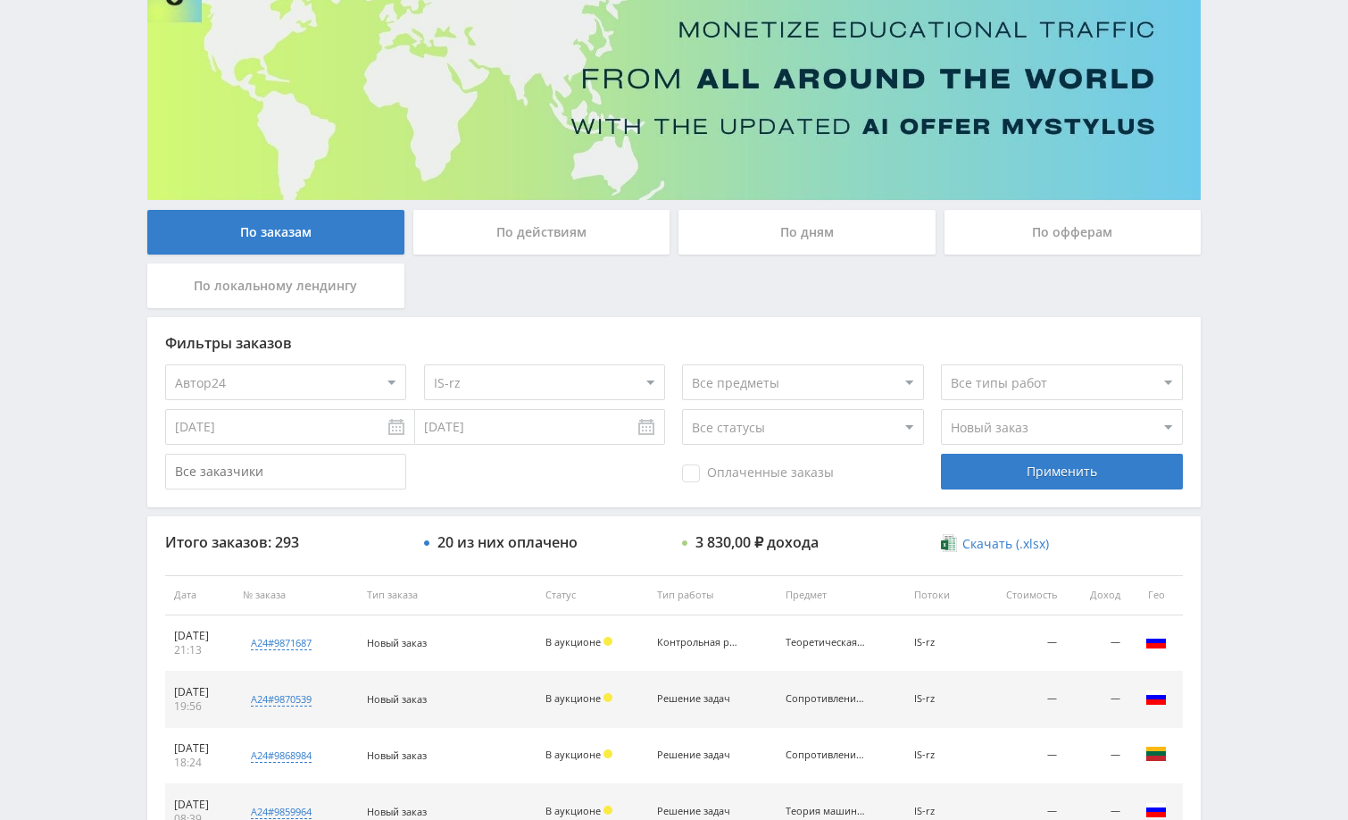
scroll to position [179, 0]
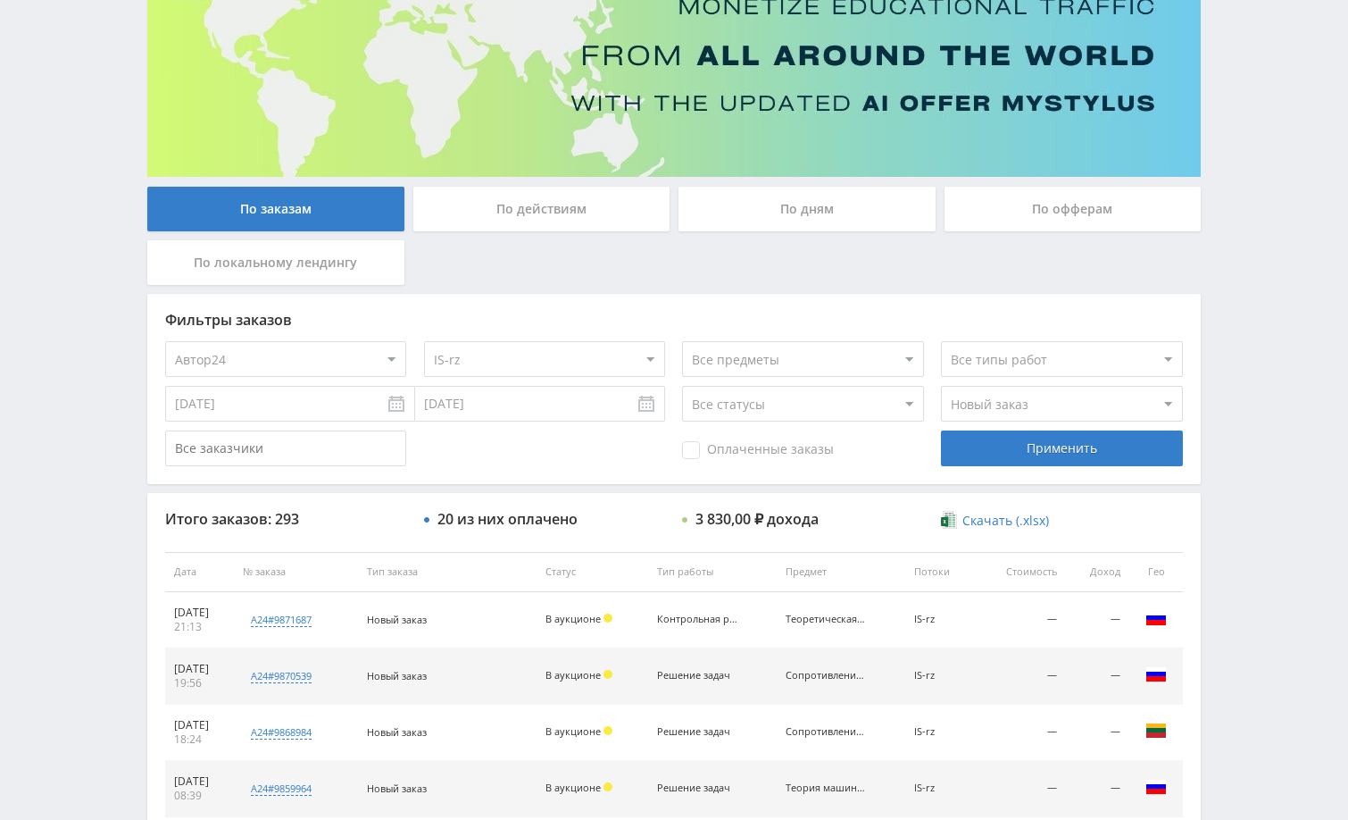
click at [1252, 233] on div "Telegram-канал Инструменты База знаний Ваш менеджер: Alex Alex Online @edugram_…" at bounding box center [674, 570] width 1348 height 1499
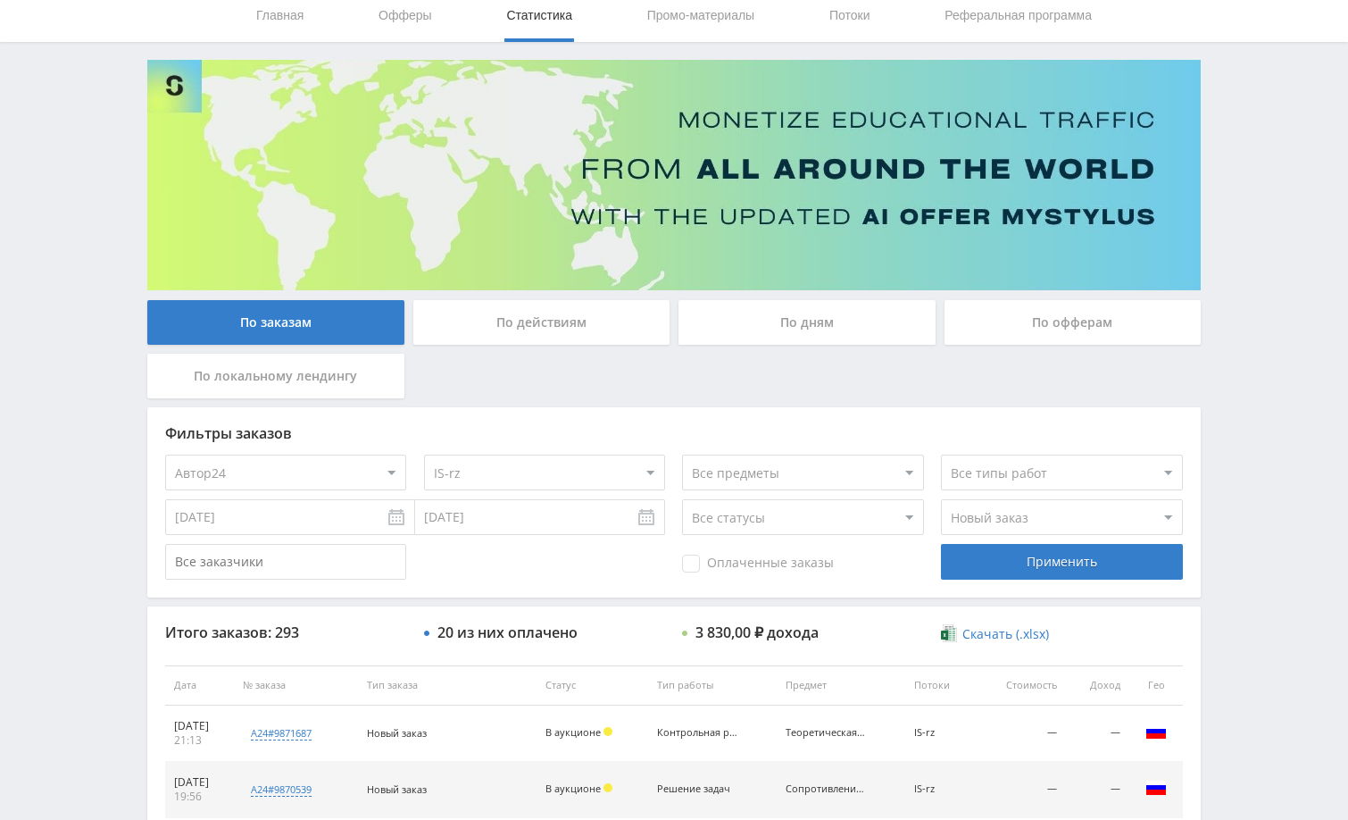
scroll to position [0, 0]
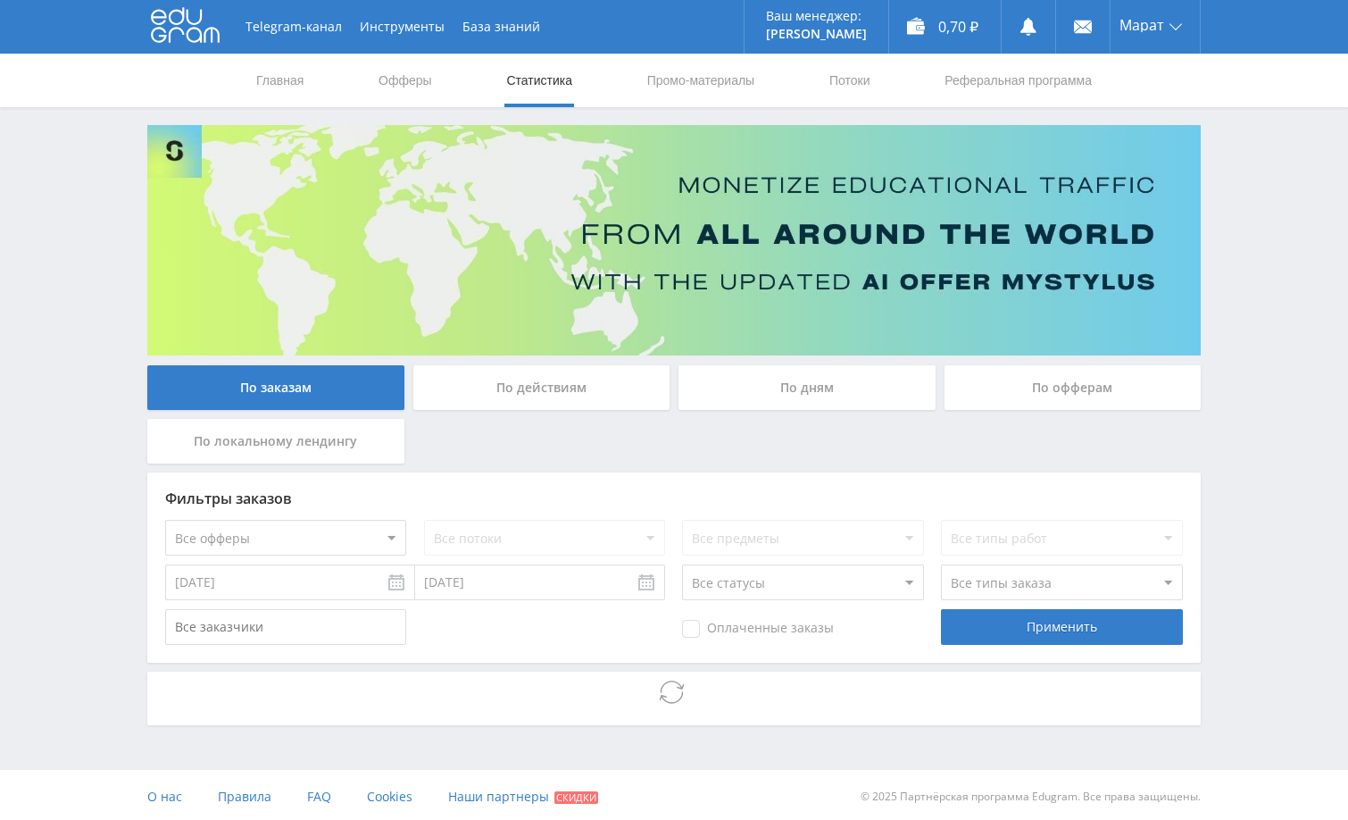
click at [1247, 386] on div "Telegram-канал Инструменты База знаний Ваш менеджер: [PERSON_NAME] Online @edug…" at bounding box center [674, 411] width 1348 height 823
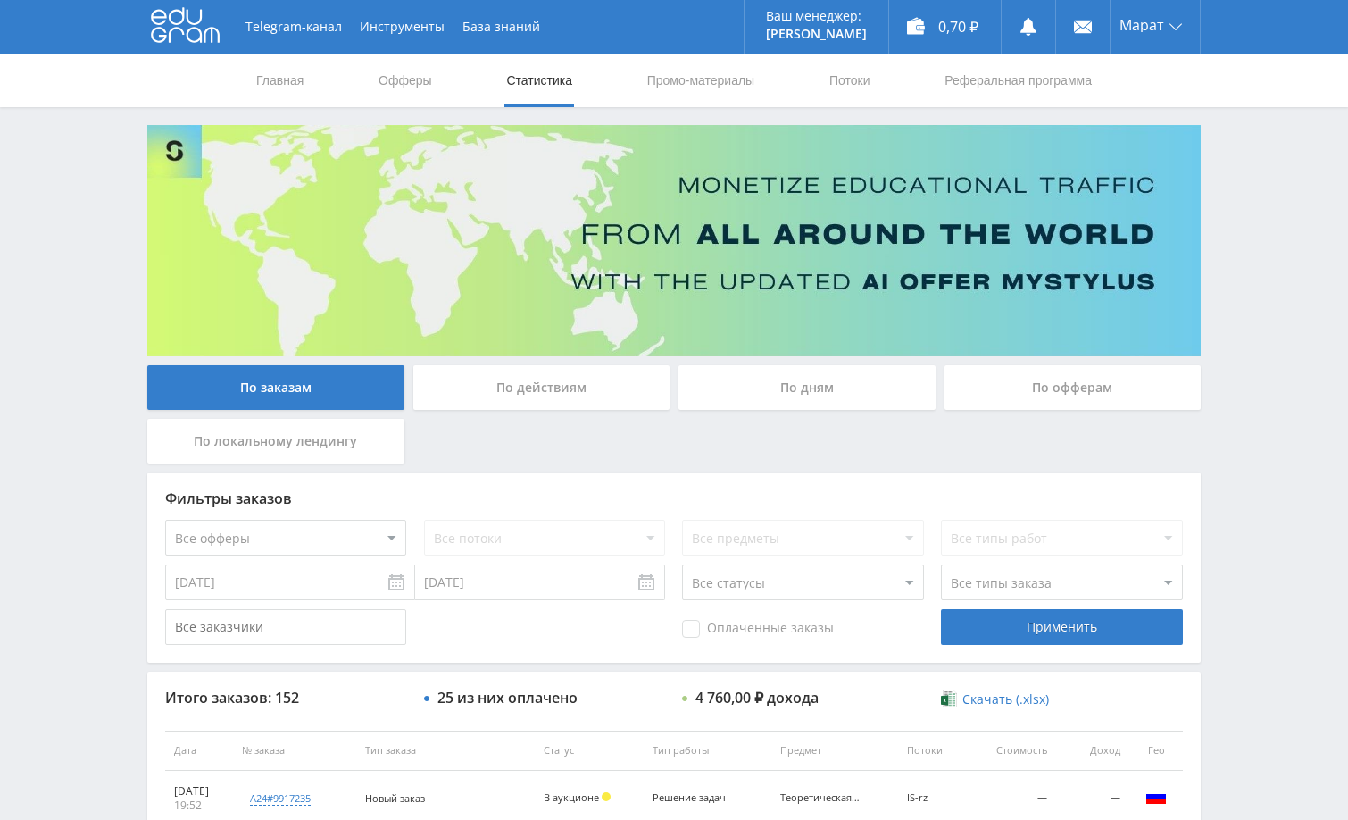
drag, startPoint x: 1288, startPoint y: 155, endPoint x: 1265, endPoint y: 145, distance: 24.8
click at [1286, 153] on div "Telegram-канал Инструменты База знаний Ваш менеджер: [PERSON_NAME] Online @edug…" at bounding box center [674, 749] width 1348 height 1499
